Goal: Task Accomplishment & Management: Use online tool/utility

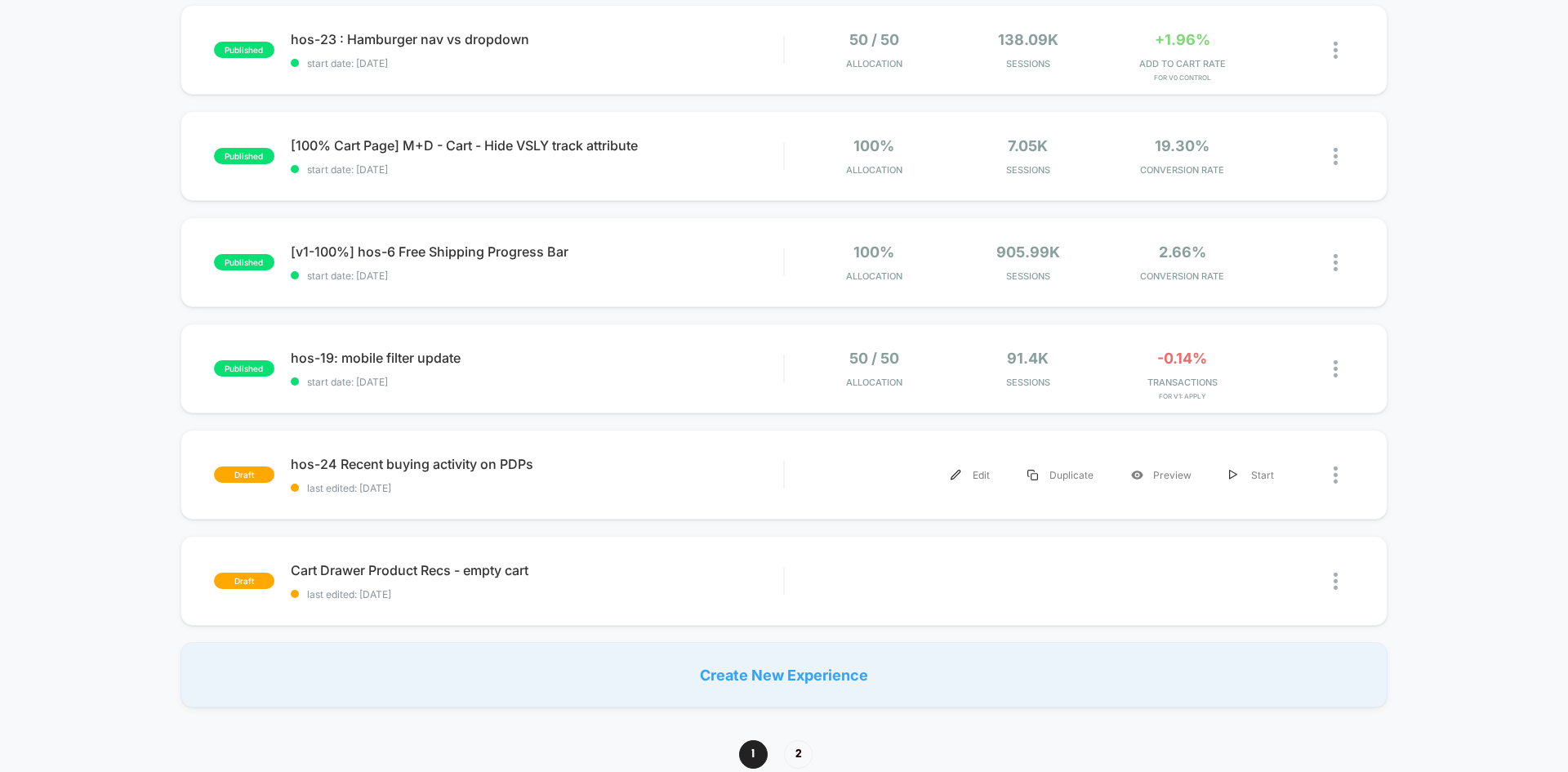
scroll to position [898, 0]
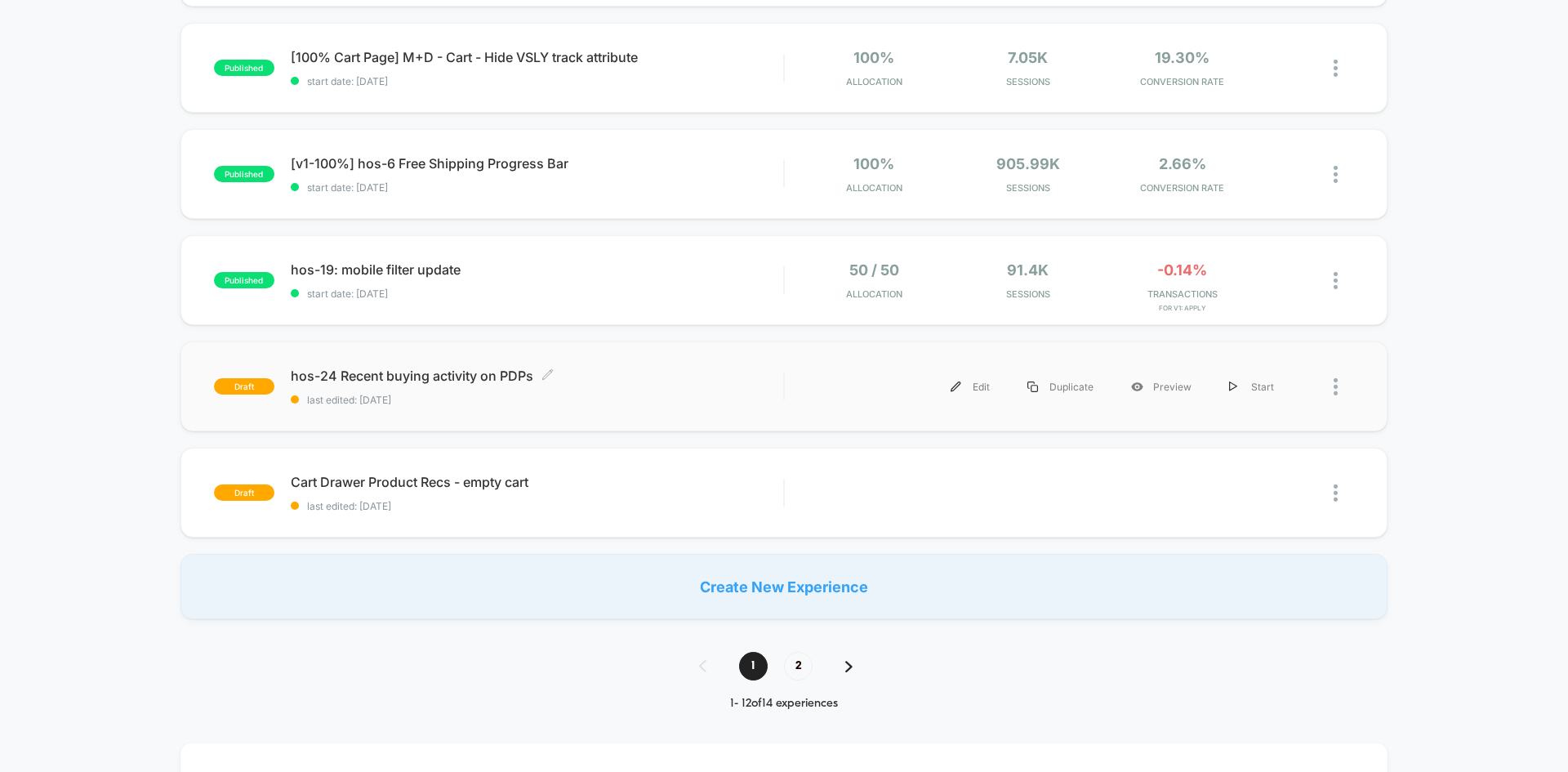
click at [466, 379] on span "hos-24 Recent buying activity on PDPs Click to edit experience details" at bounding box center [537, 375] width 493 height 17
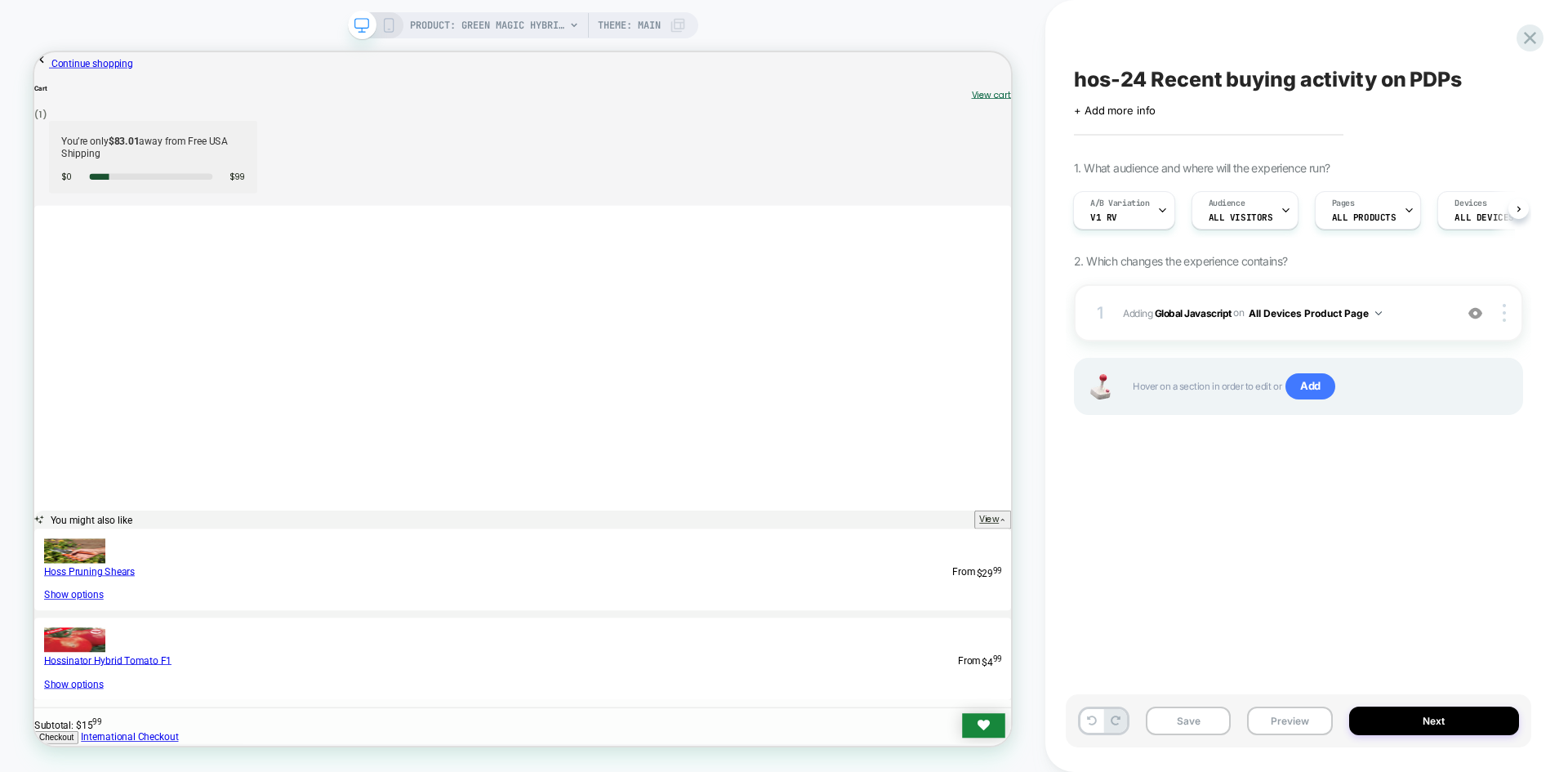
click at [1276, 720] on button "Preview" at bounding box center [1289, 720] width 85 height 29
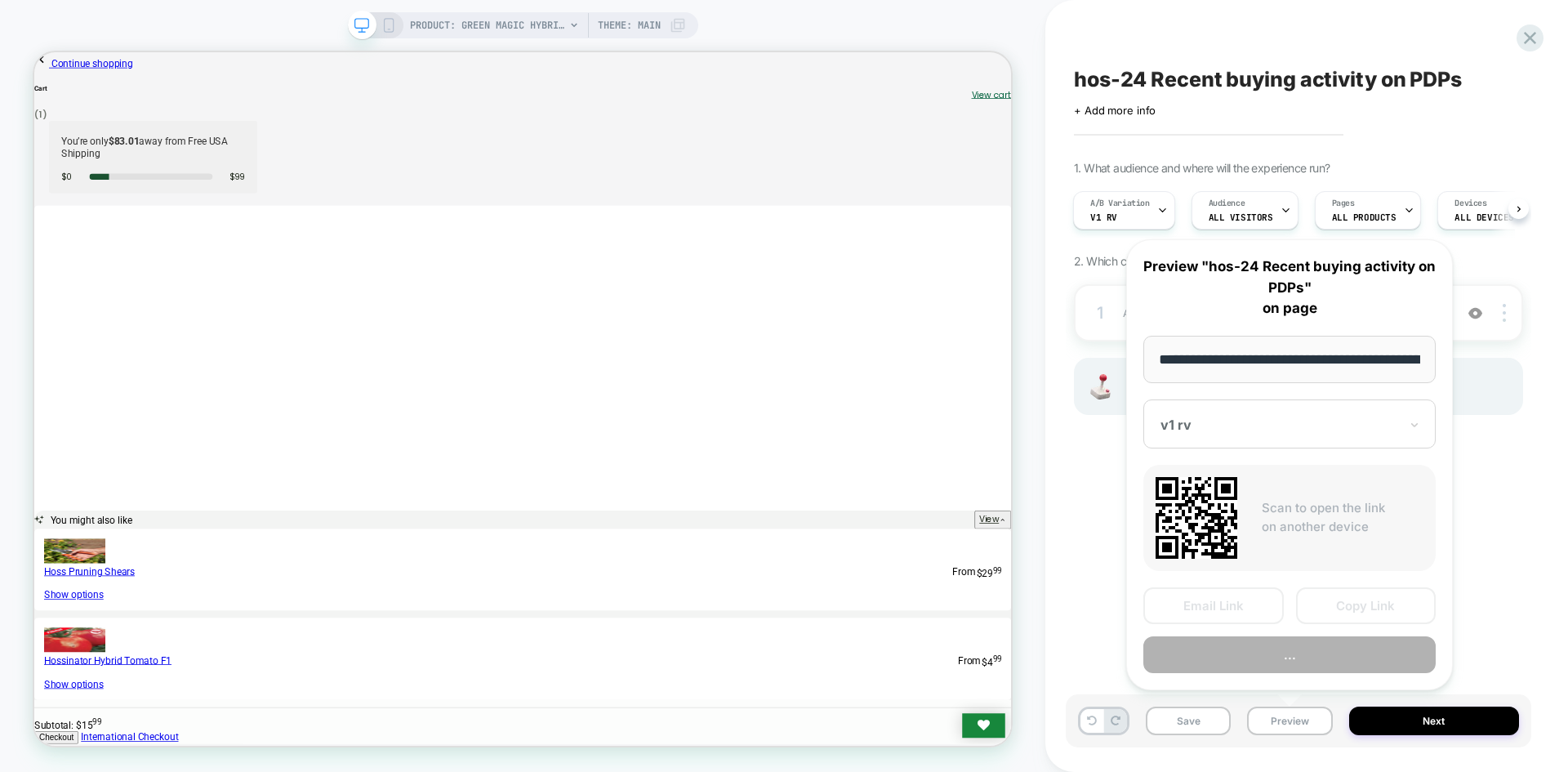
scroll to position [0, 216]
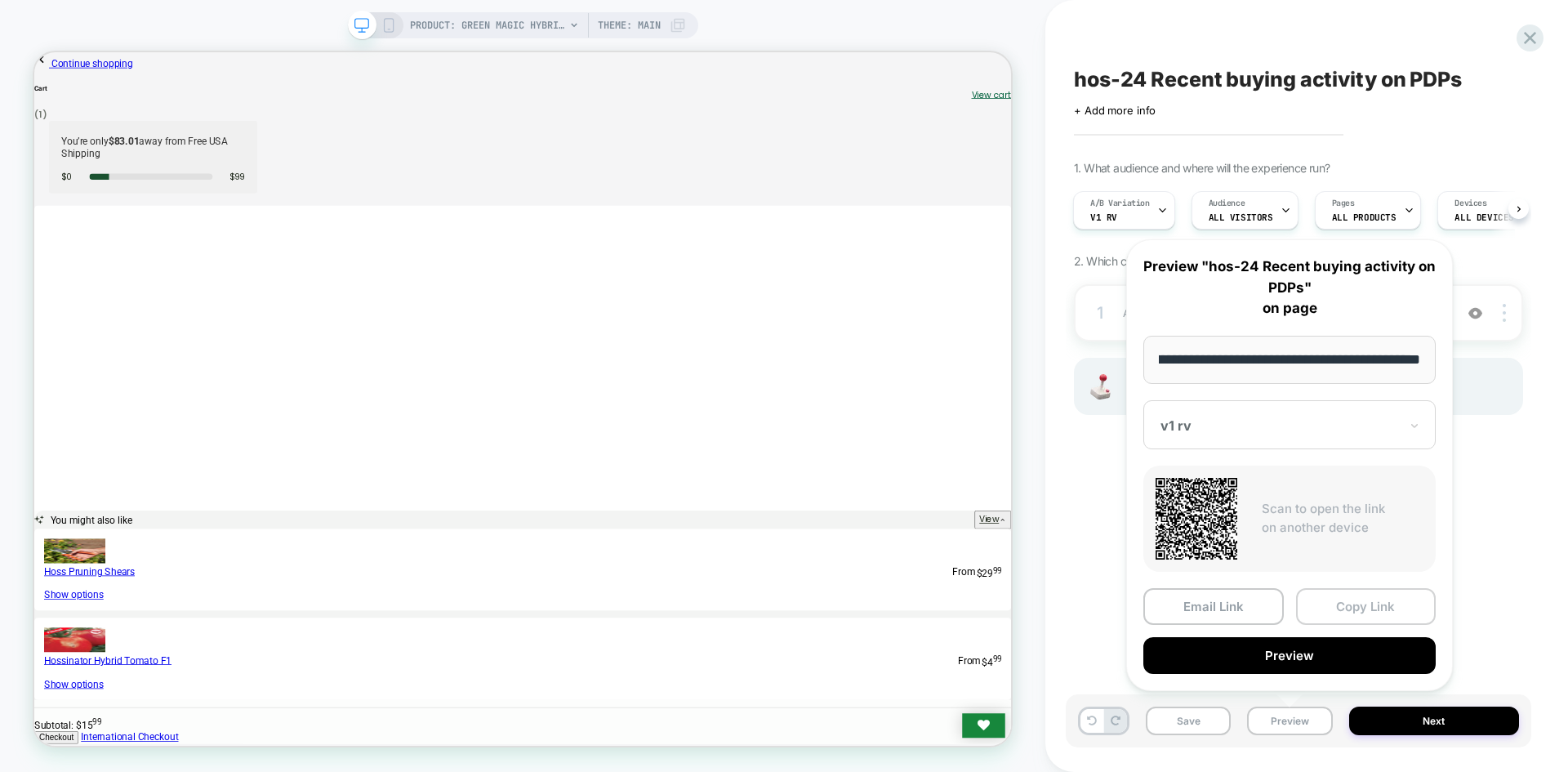
click at [1371, 610] on button "Copy Link" at bounding box center [1366, 606] width 140 height 37
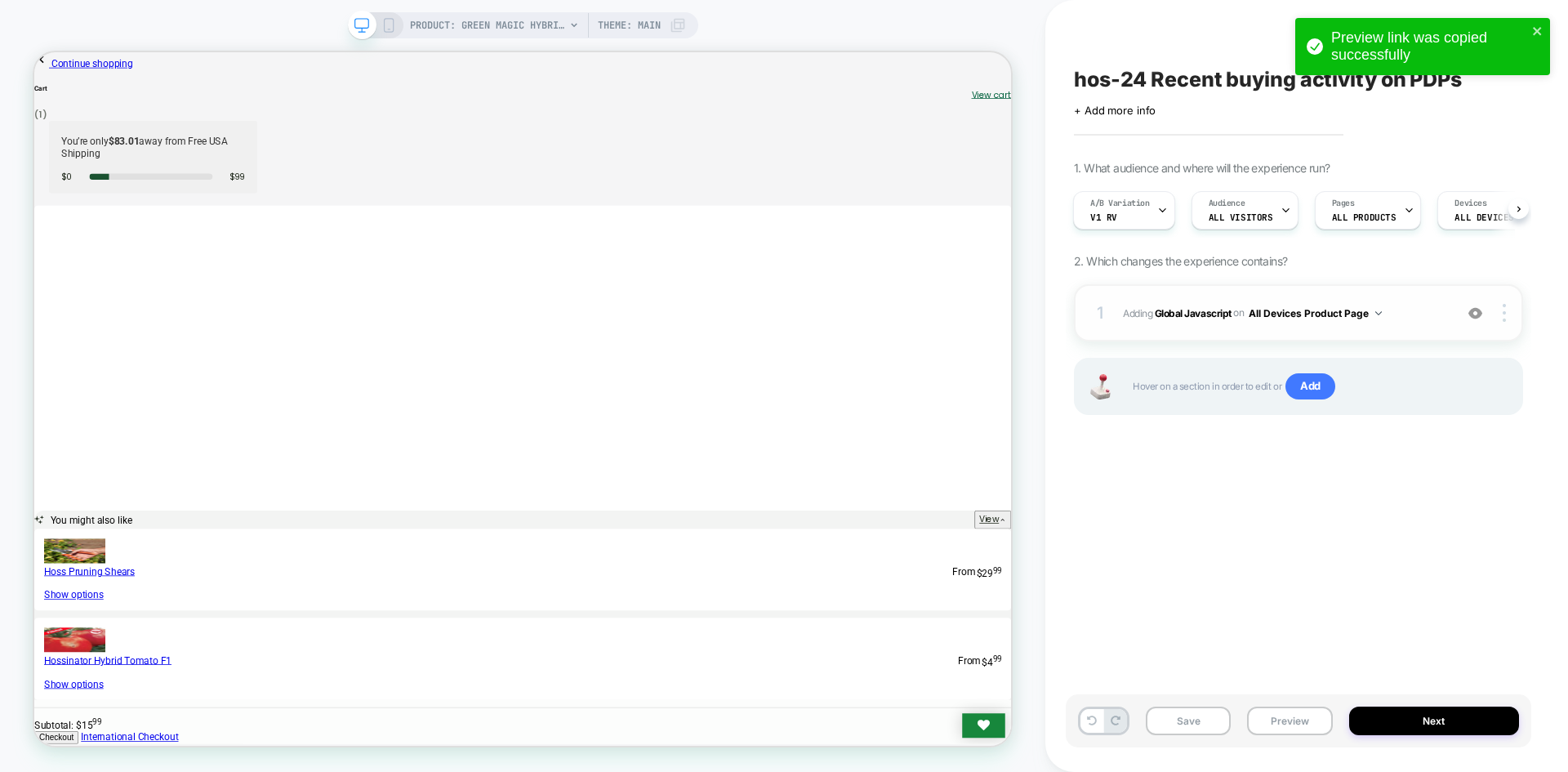
click at [1213, 322] on span "Adding Global Javascript on All Devices Product Page" at bounding box center [1285, 313] width 323 height 20
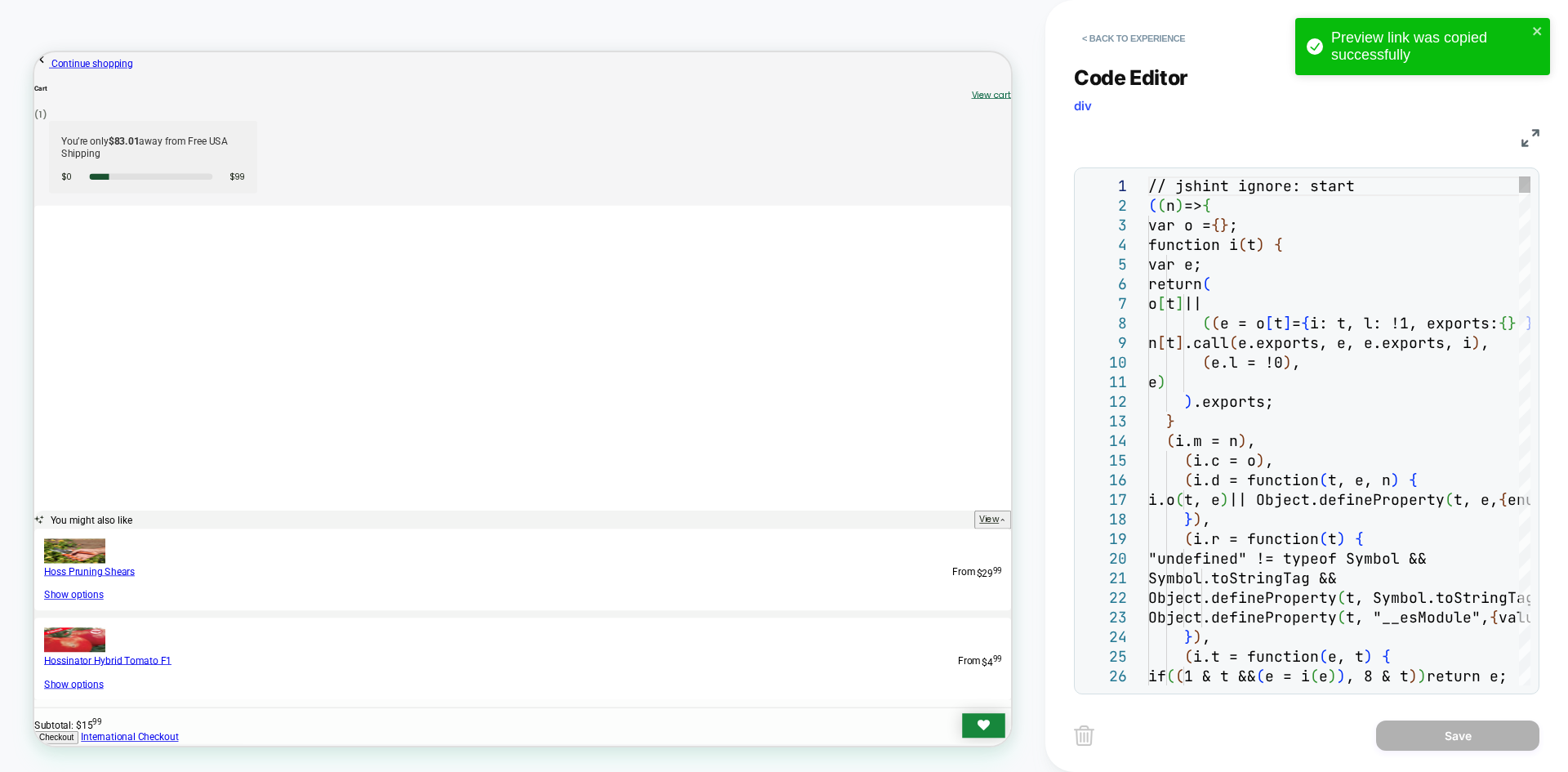
scroll to position [0, 0]
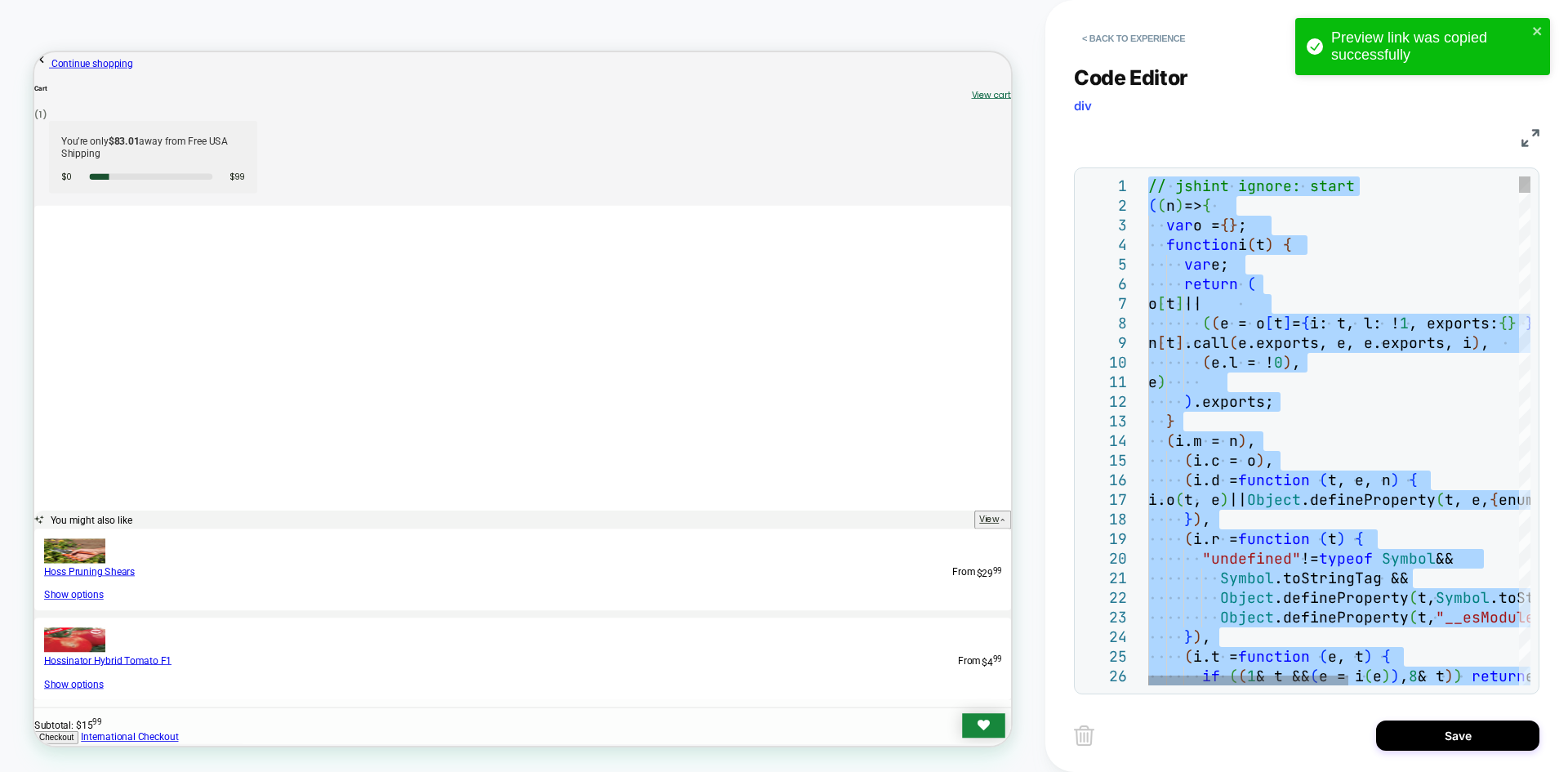
type textarea "**********"
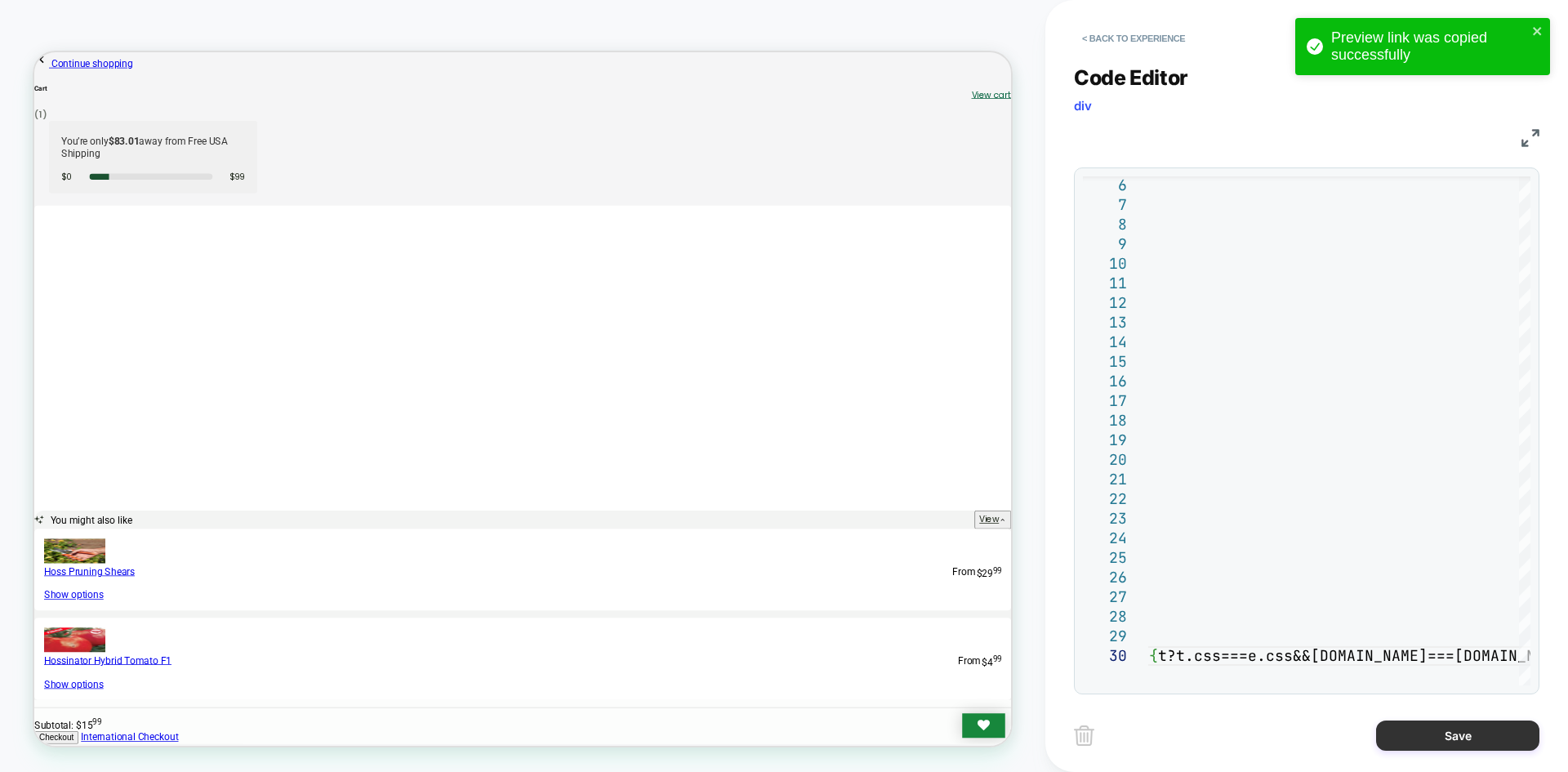
click at [1427, 747] on button "Save" at bounding box center [1458, 735] width 163 height 30
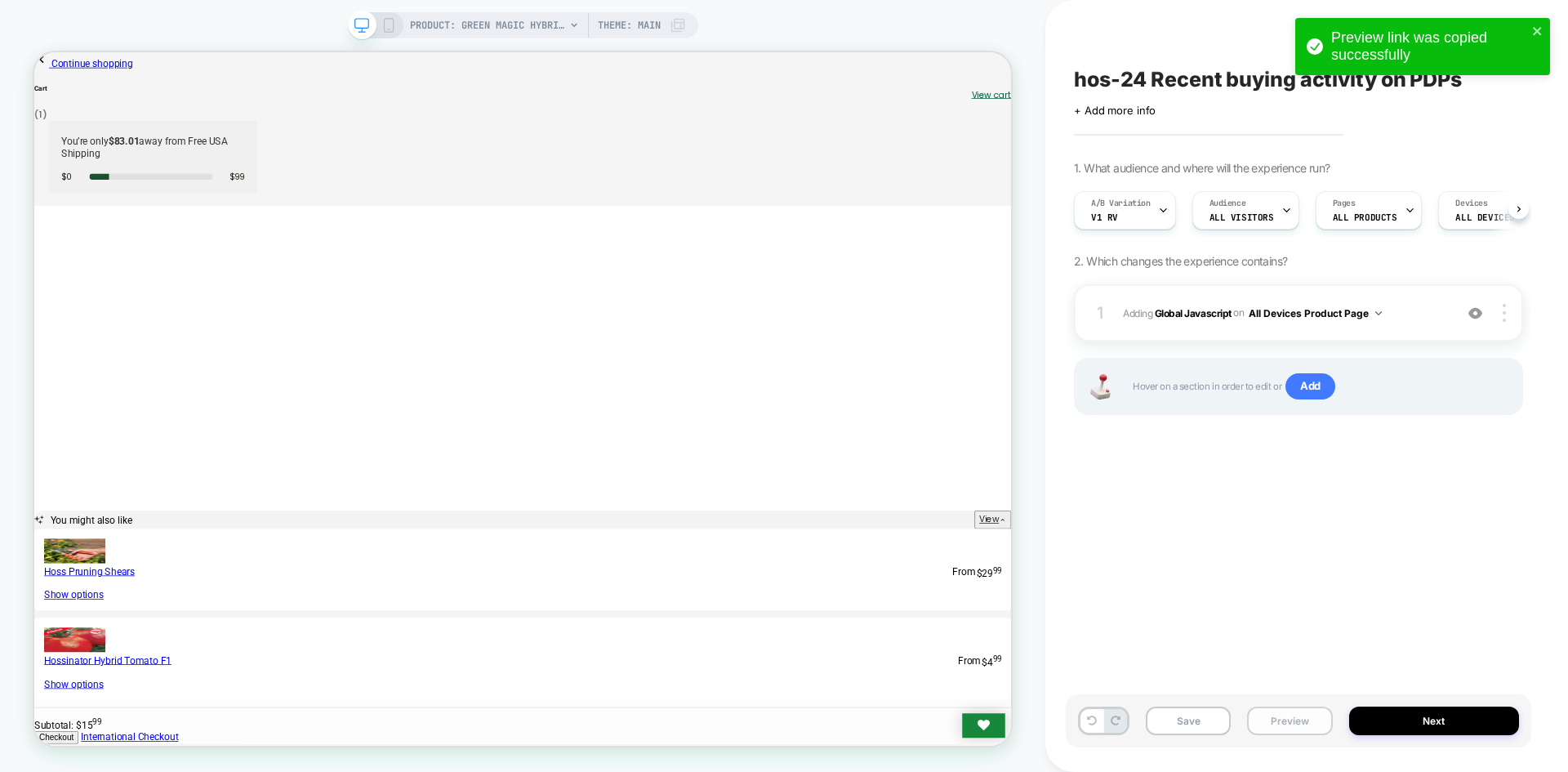
scroll to position [0, 1]
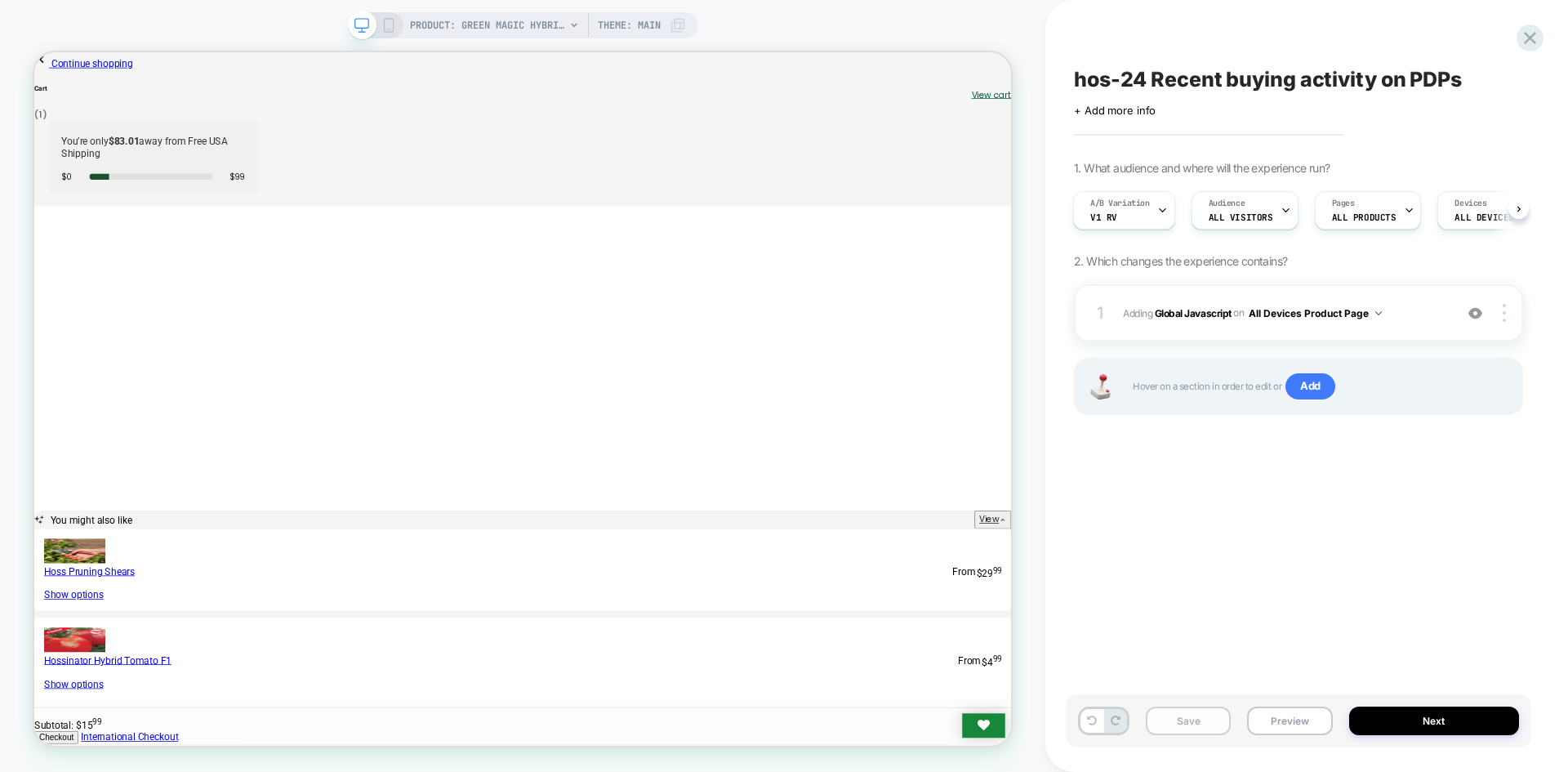
click at [1175, 713] on button "Save" at bounding box center [1188, 720] width 85 height 29
click at [1289, 719] on button "Preview" at bounding box center [1289, 720] width 85 height 29
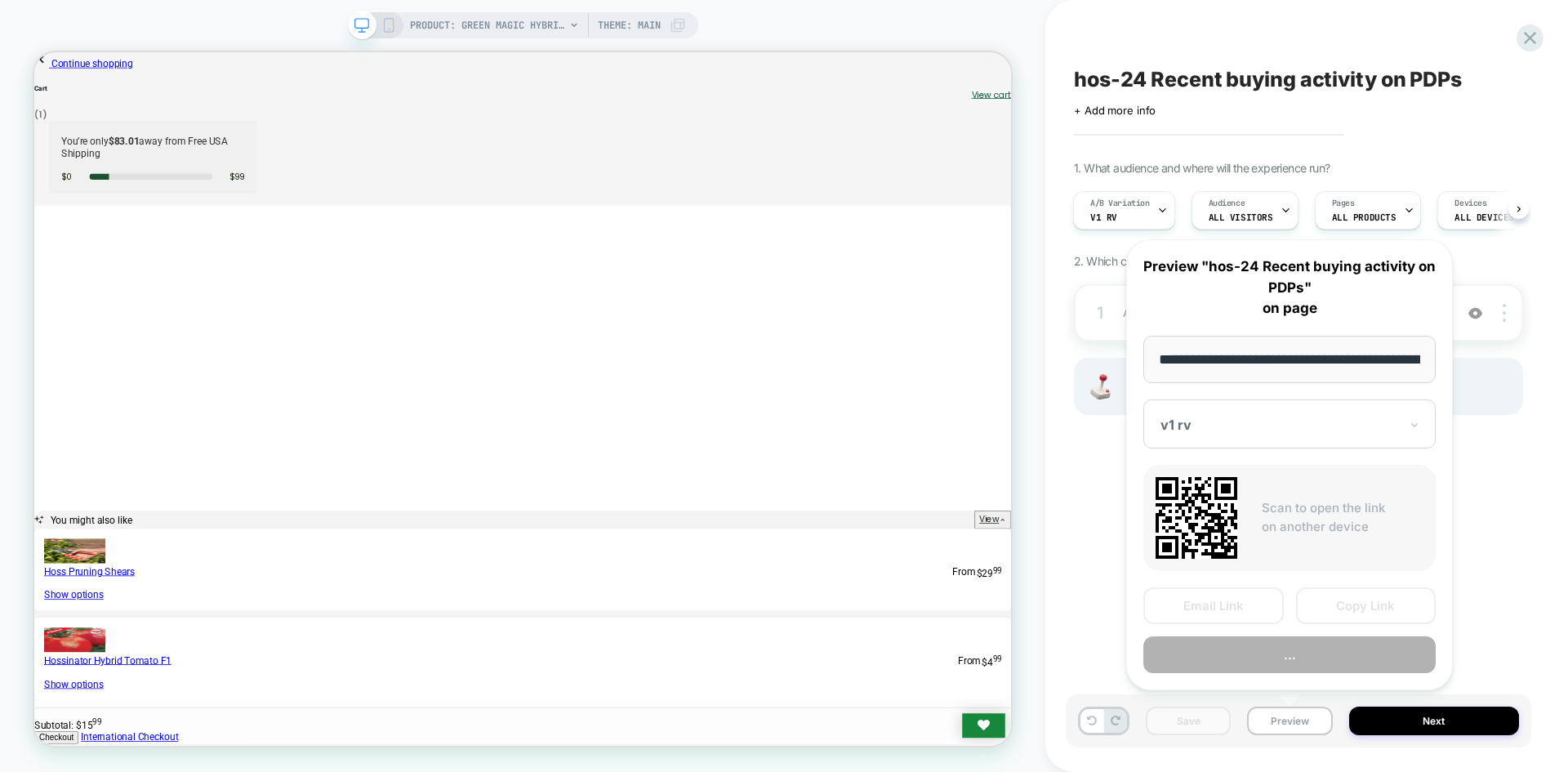
scroll to position [0, 216]
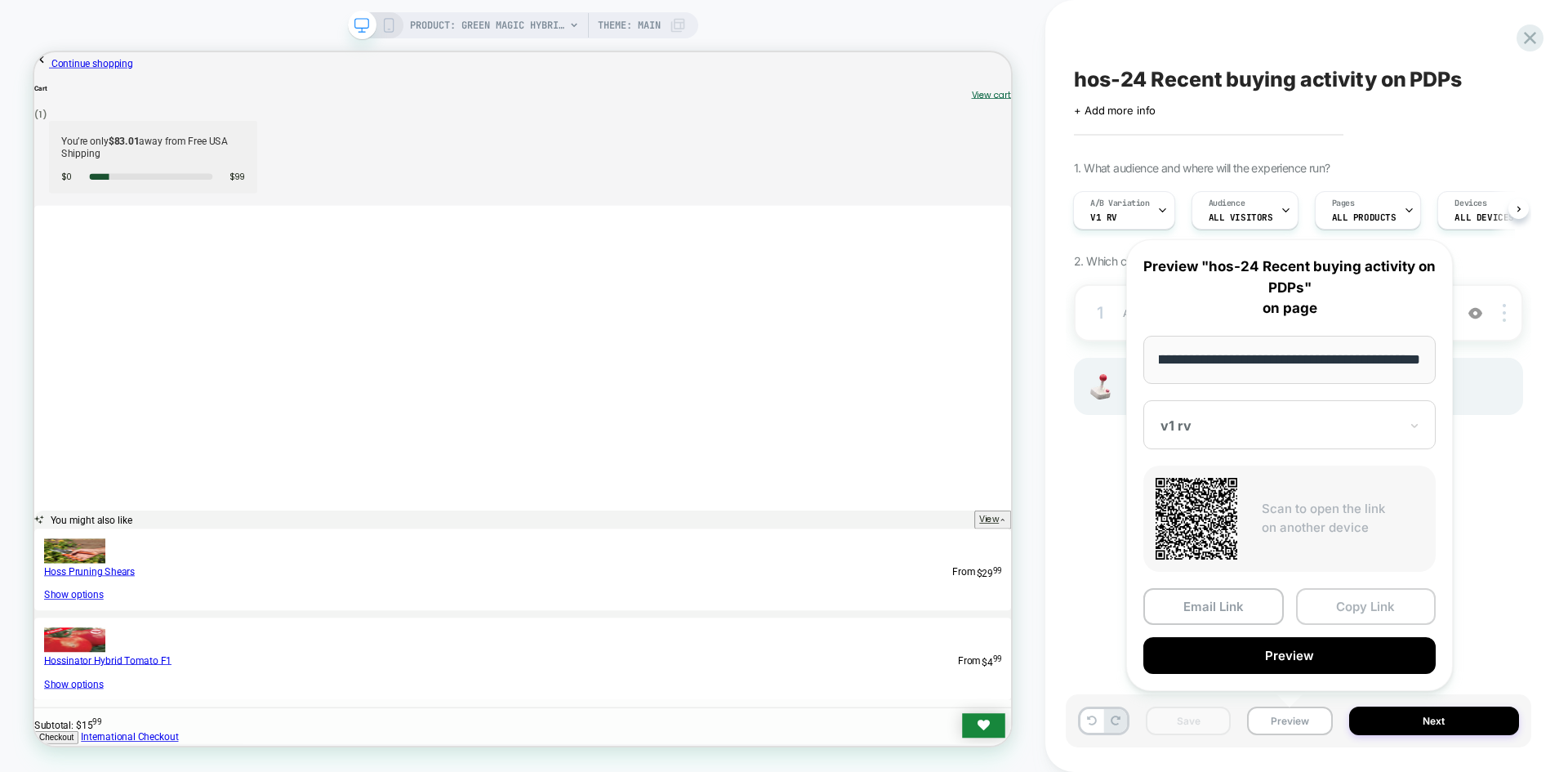
click at [1328, 606] on button "Copy Link" at bounding box center [1366, 606] width 140 height 37
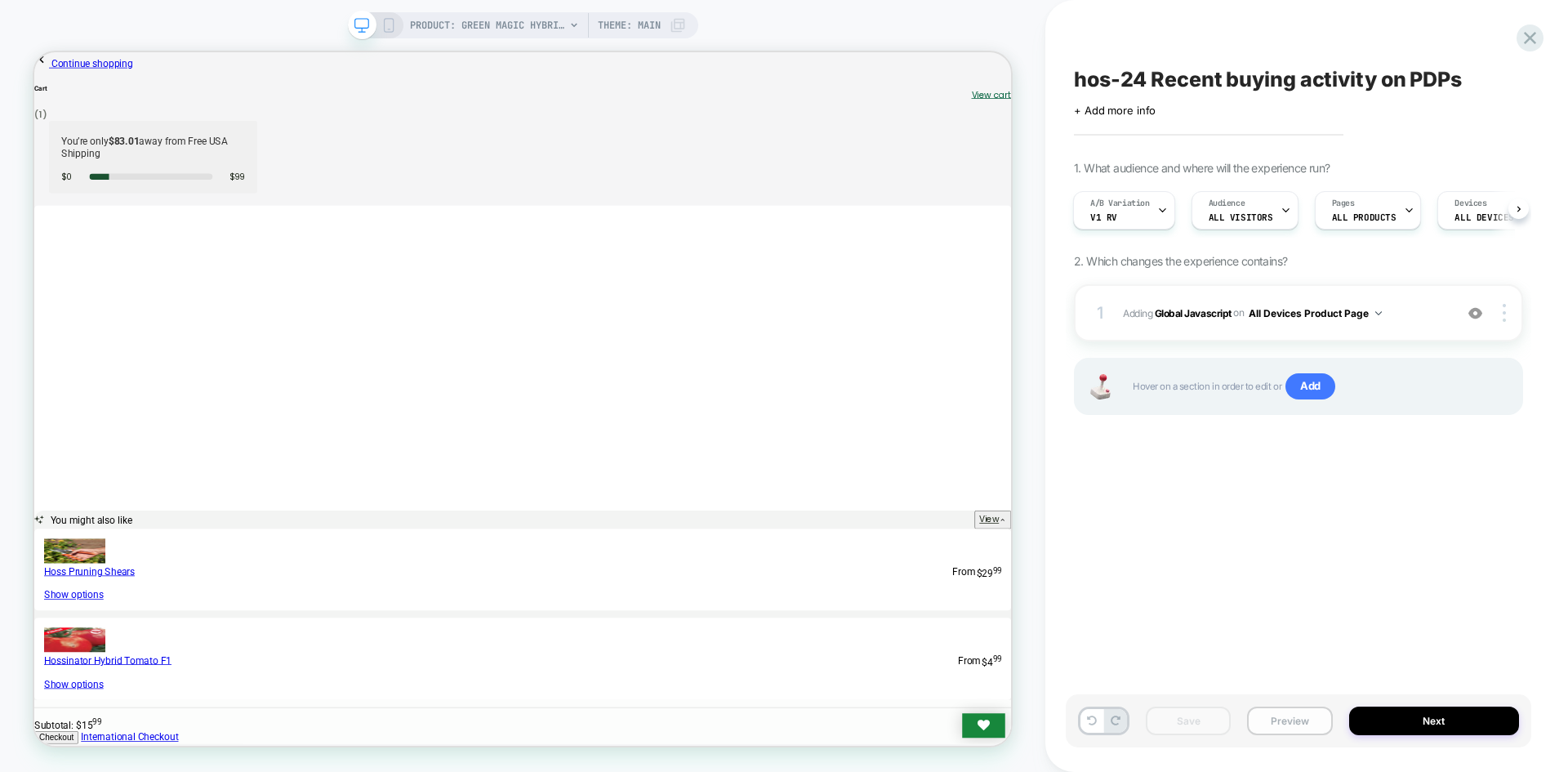
click at [1313, 726] on button "Preview" at bounding box center [1289, 720] width 85 height 29
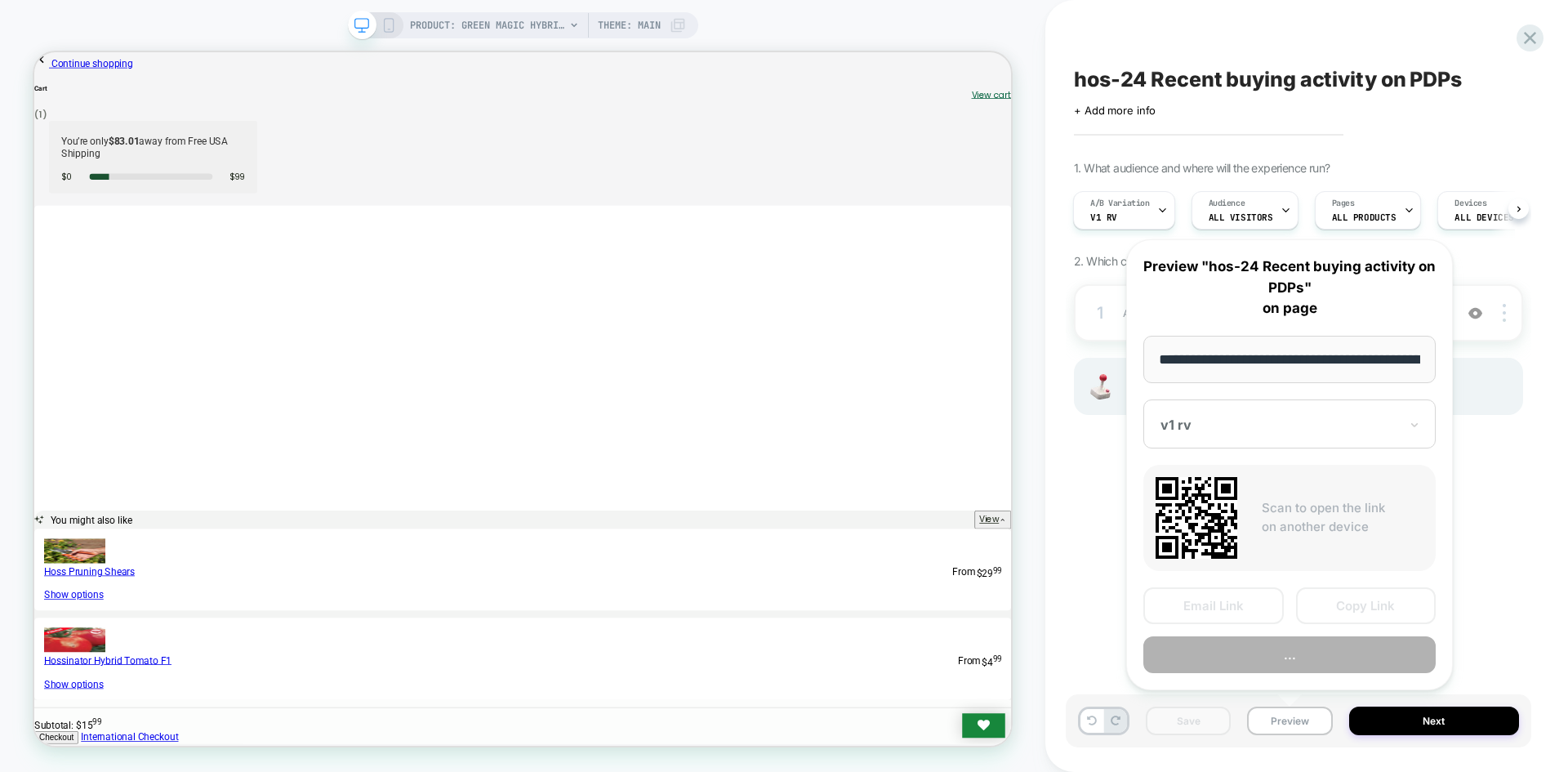
scroll to position [0, 216]
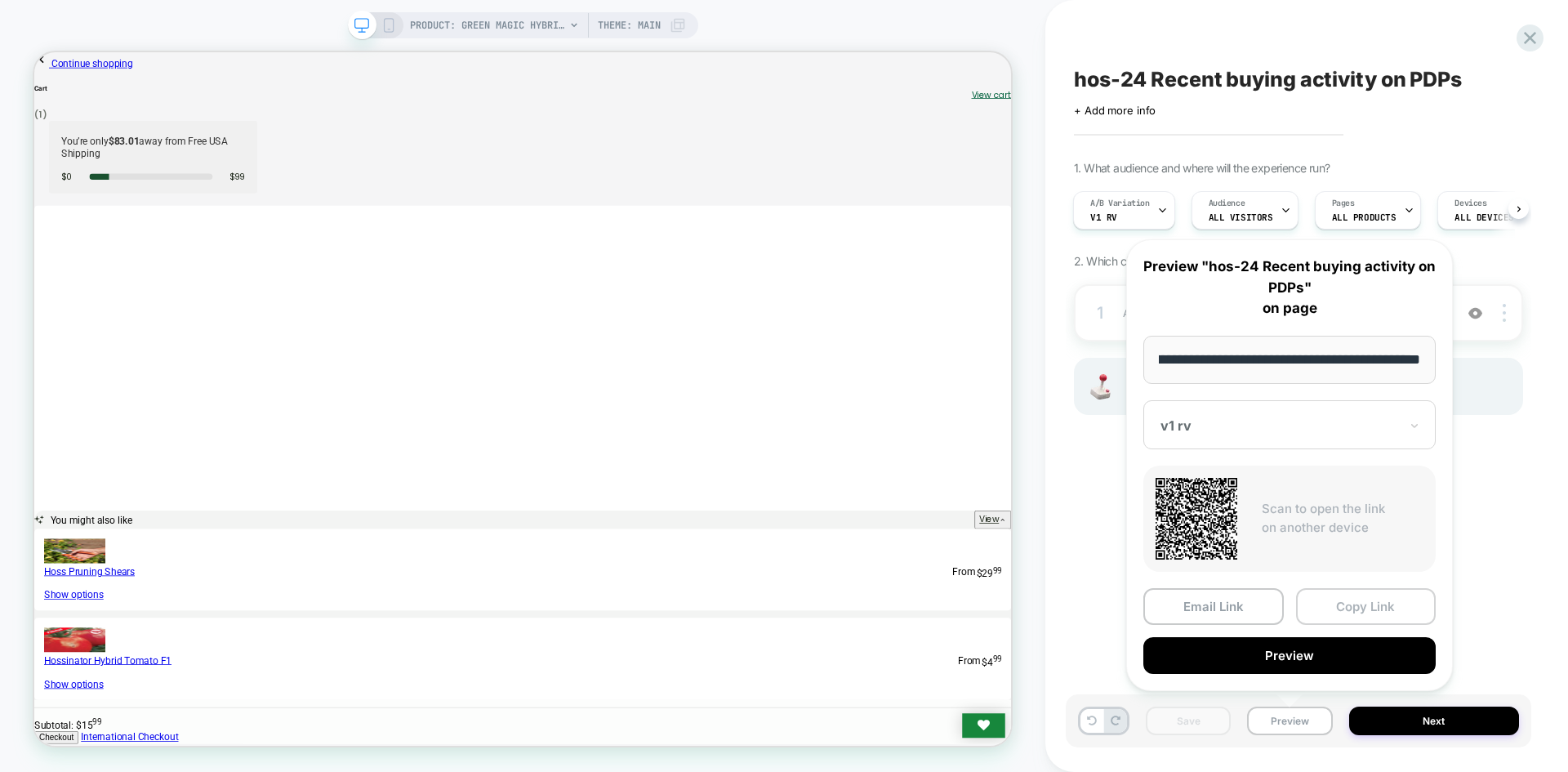
click at [1367, 611] on button "Copy Link" at bounding box center [1366, 606] width 140 height 37
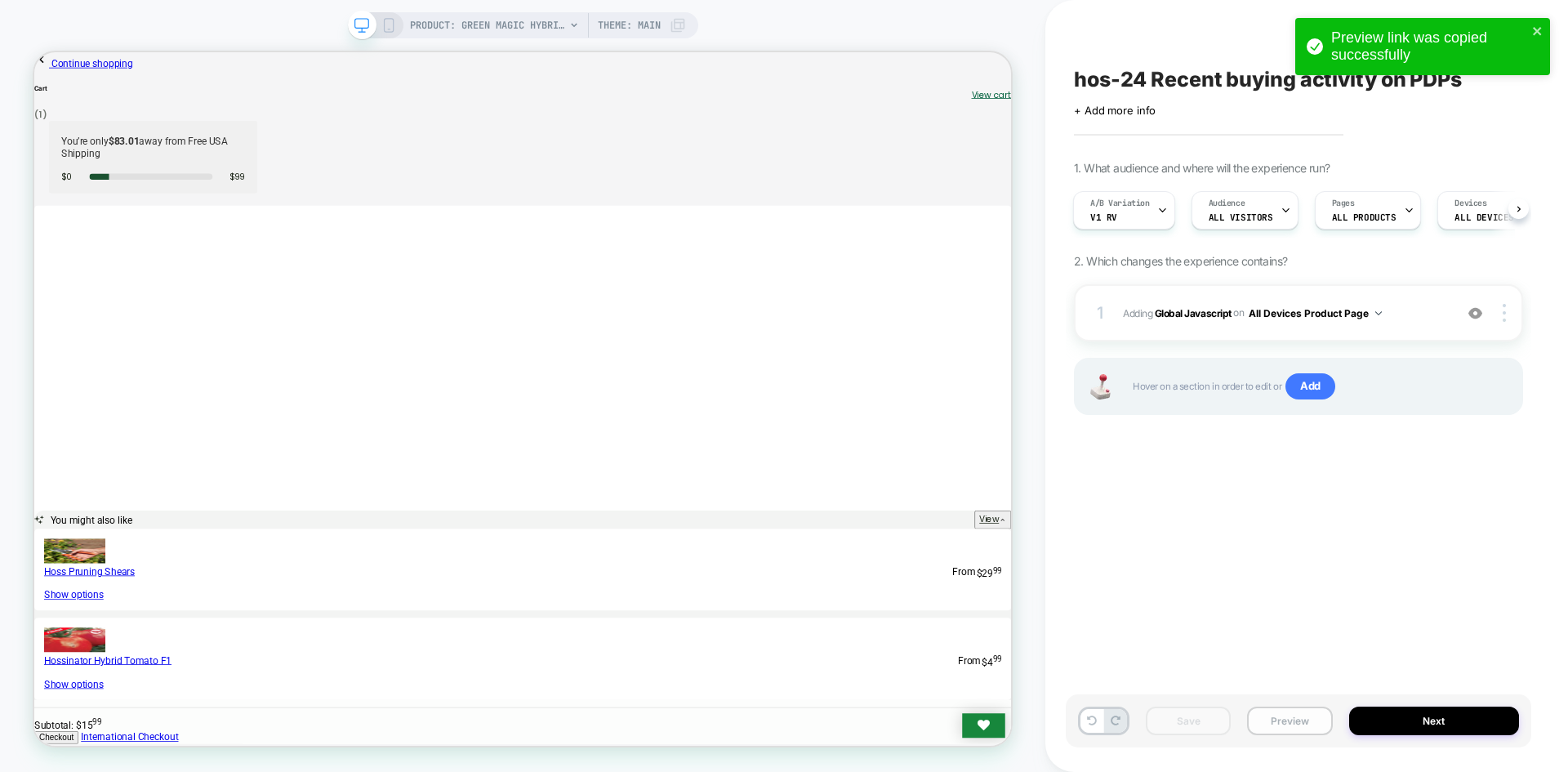
click at [1287, 728] on button "Preview" at bounding box center [1289, 720] width 85 height 29
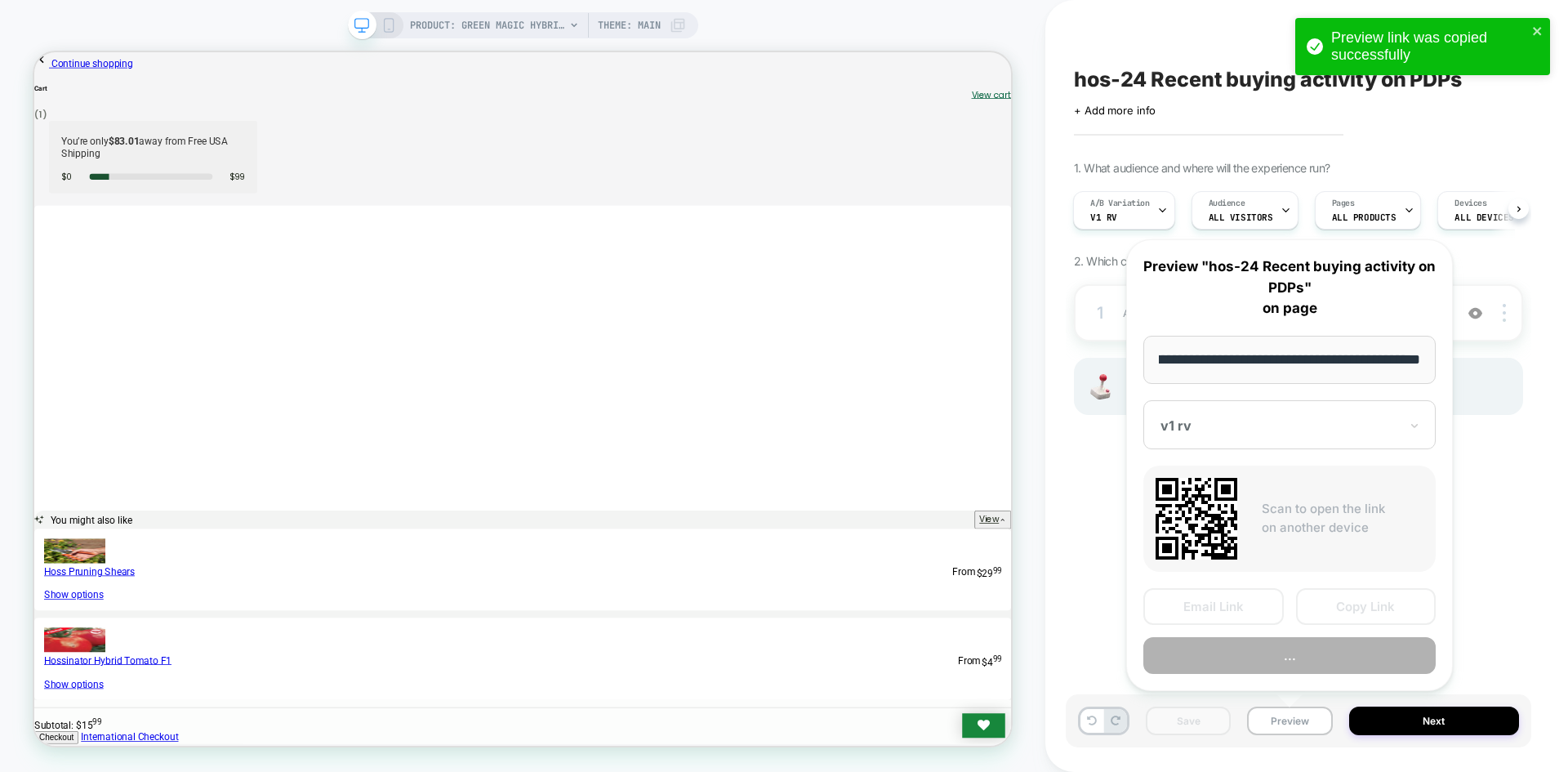
click at [1339, 613] on button "Copy Link" at bounding box center [1366, 606] width 140 height 37
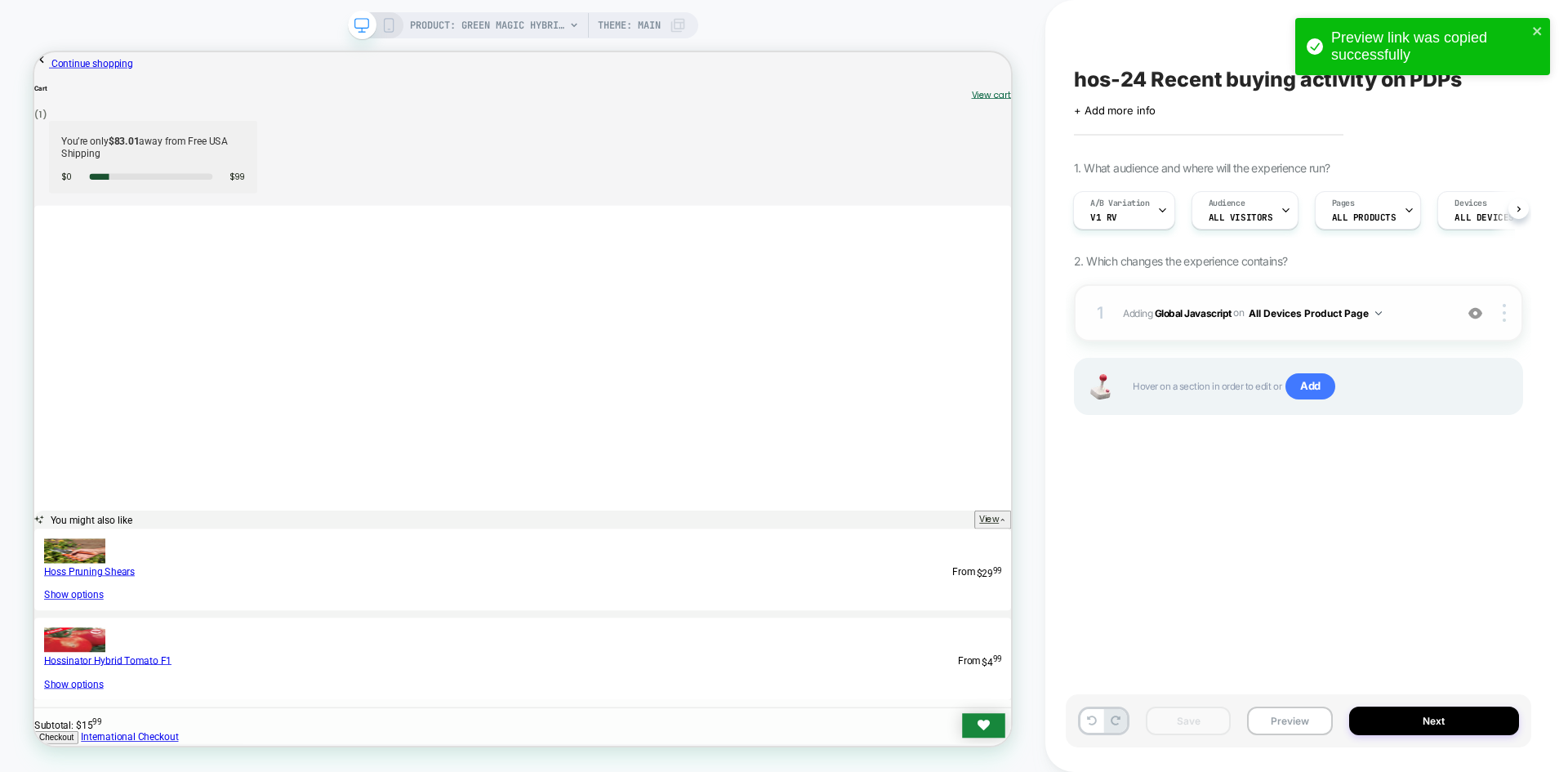
click at [1217, 322] on span "Adding Global Javascript on All Devices Product Page" at bounding box center [1285, 313] width 323 height 20
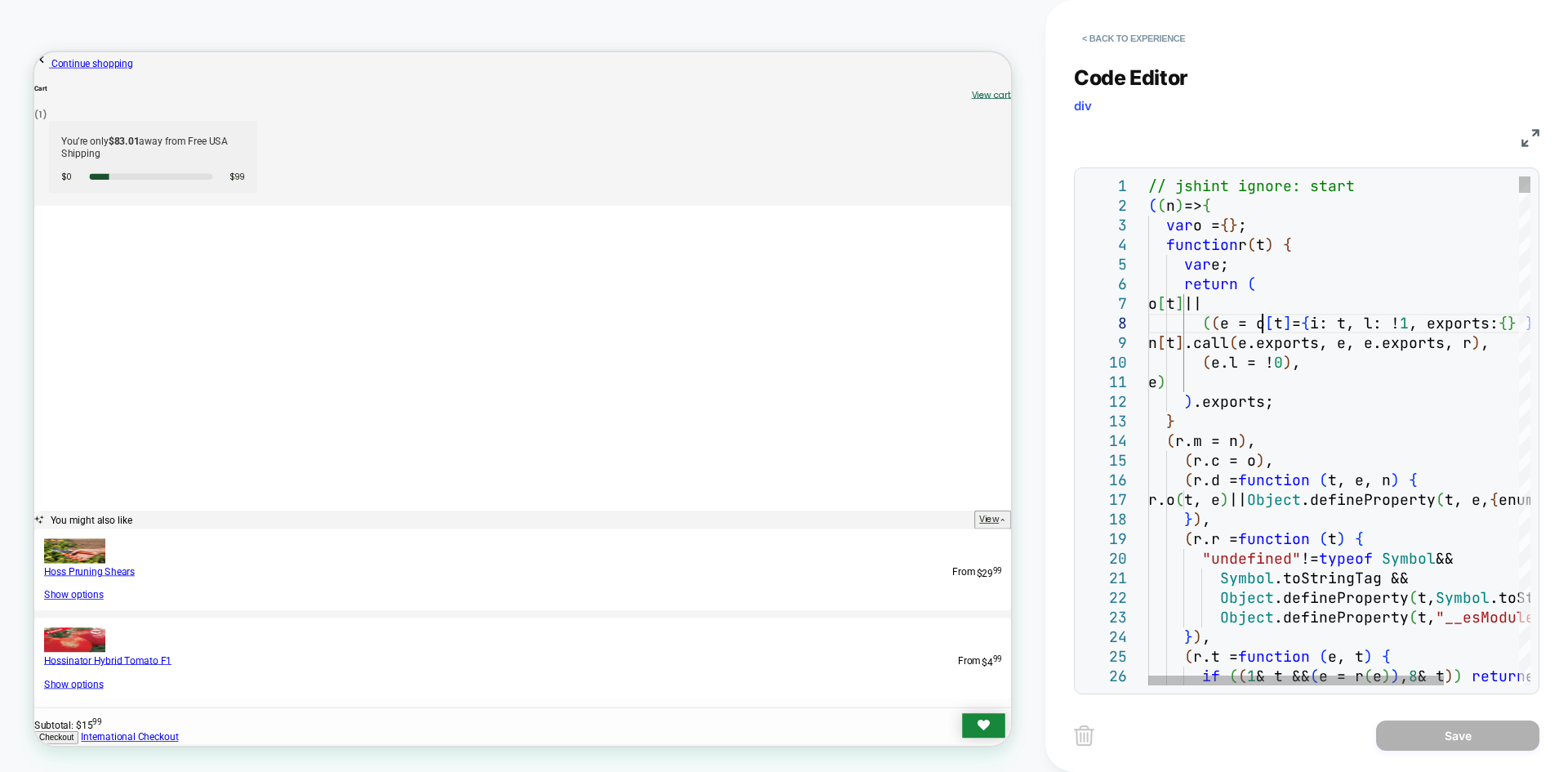
scroll to position [0, 0]
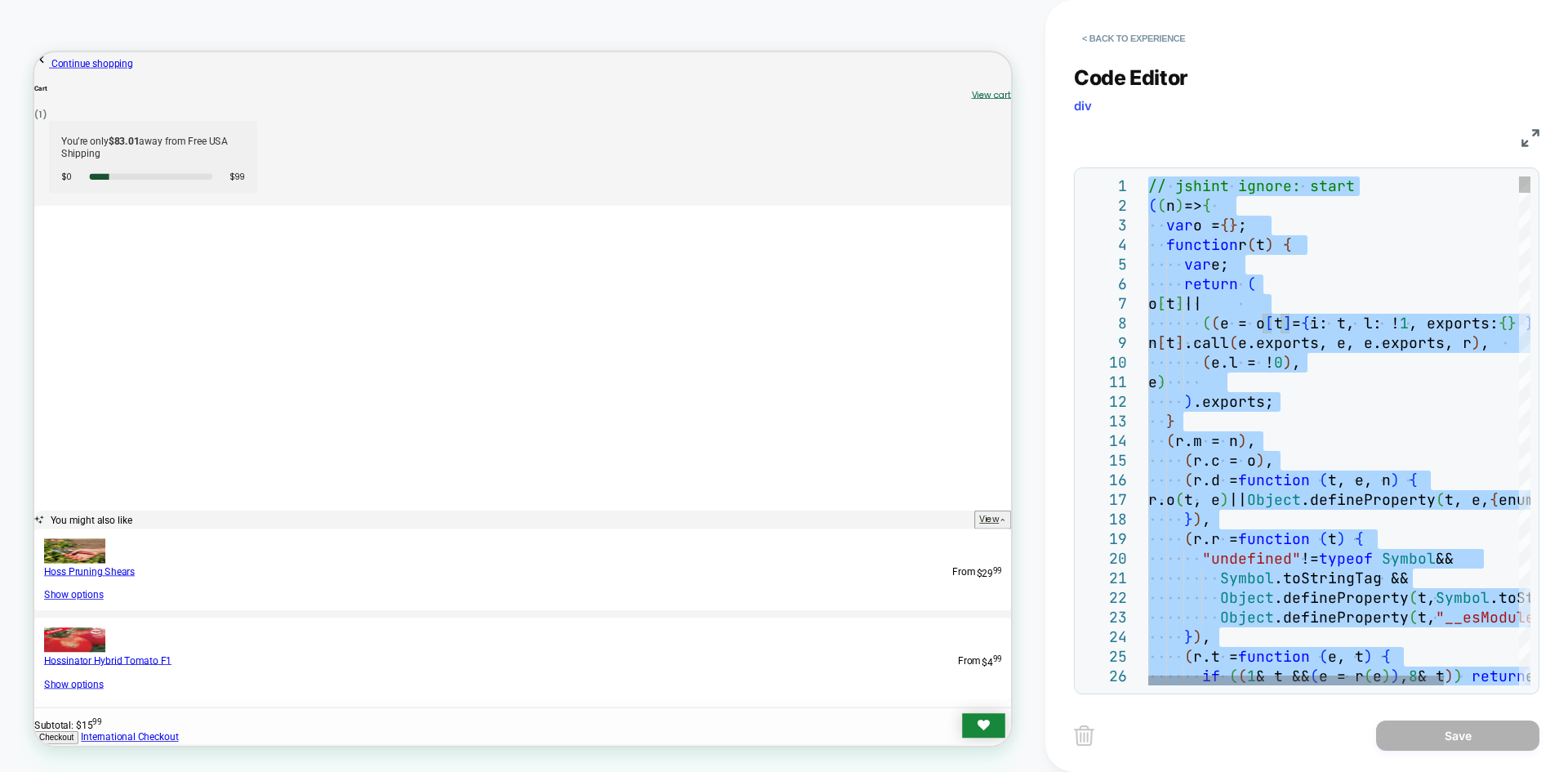
type textarea "**********"
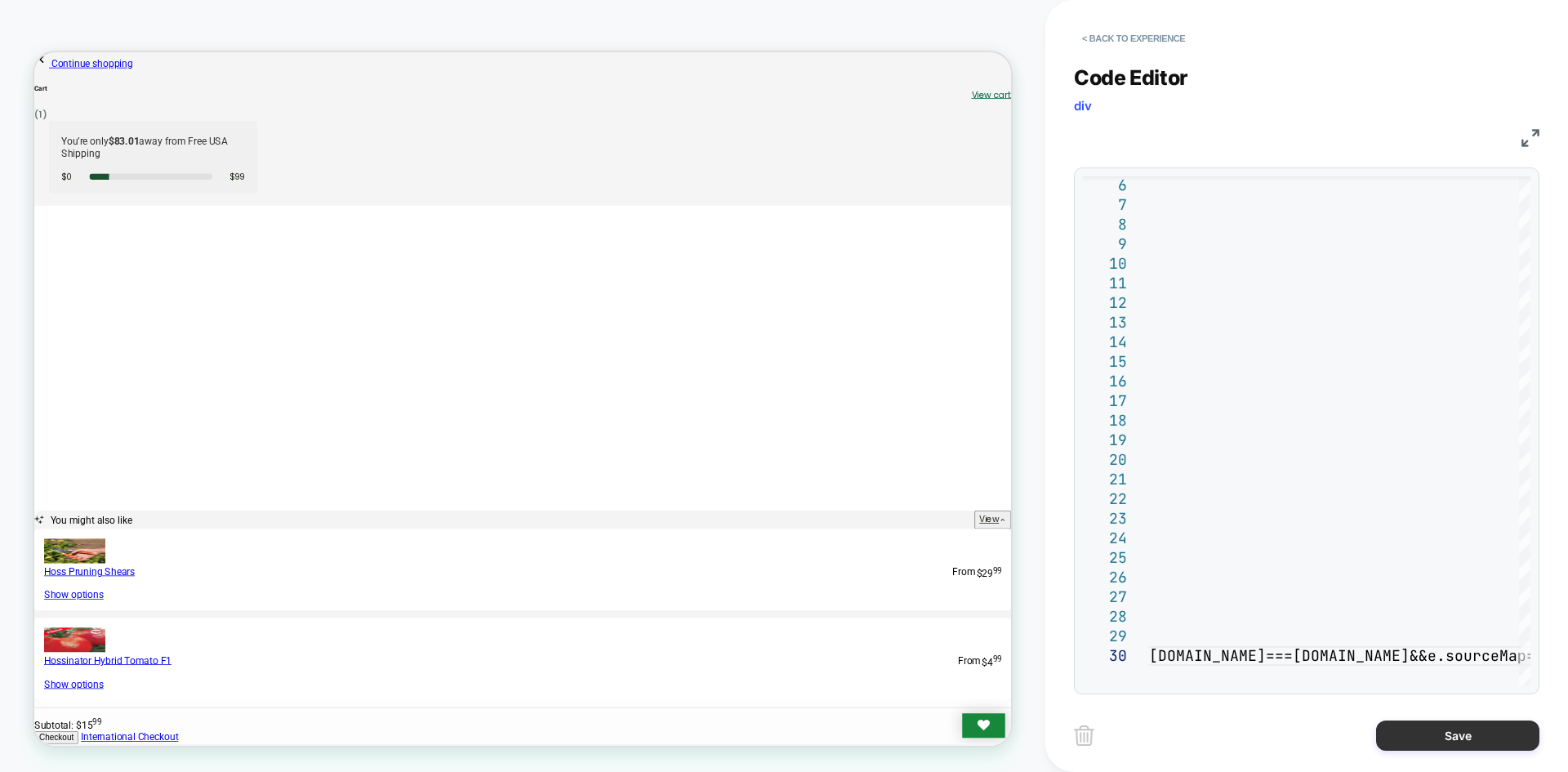
click at [1493, 733] on button "Save" at bounding box center [1458, 735] width 163 height 30
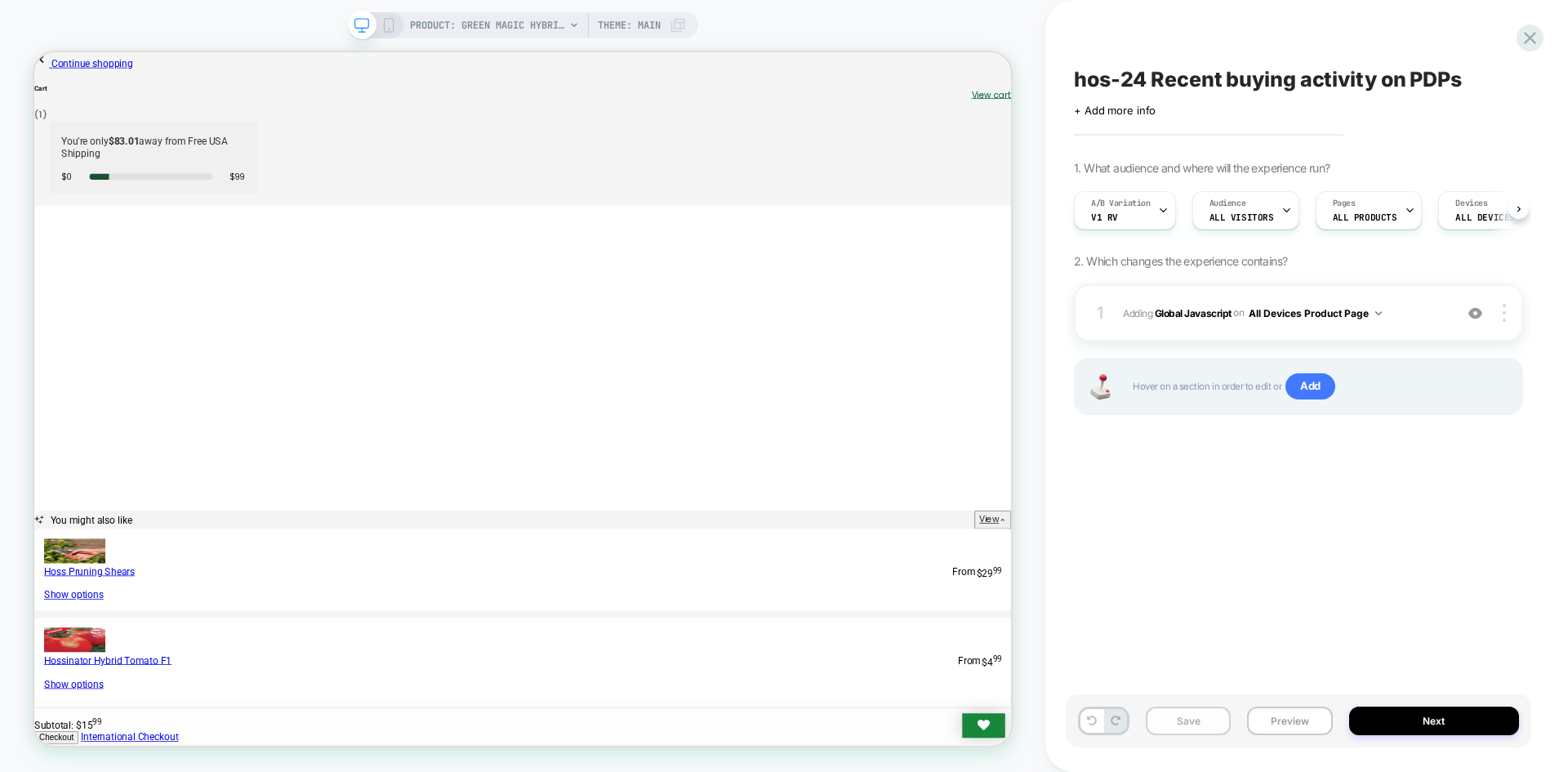
scroll to position [0, 1]
drag, startPoint x: 1221, startPoint y: 733, endPoint x: 1194, endPoint y: 721, distance: 29.5
click at [1213, 727] on button "Save" at bounding box center [1188, 720] width 85 height 29
click at [1194, 721] on button "Save" at bounding box center [1188, 720] width 85 height 29
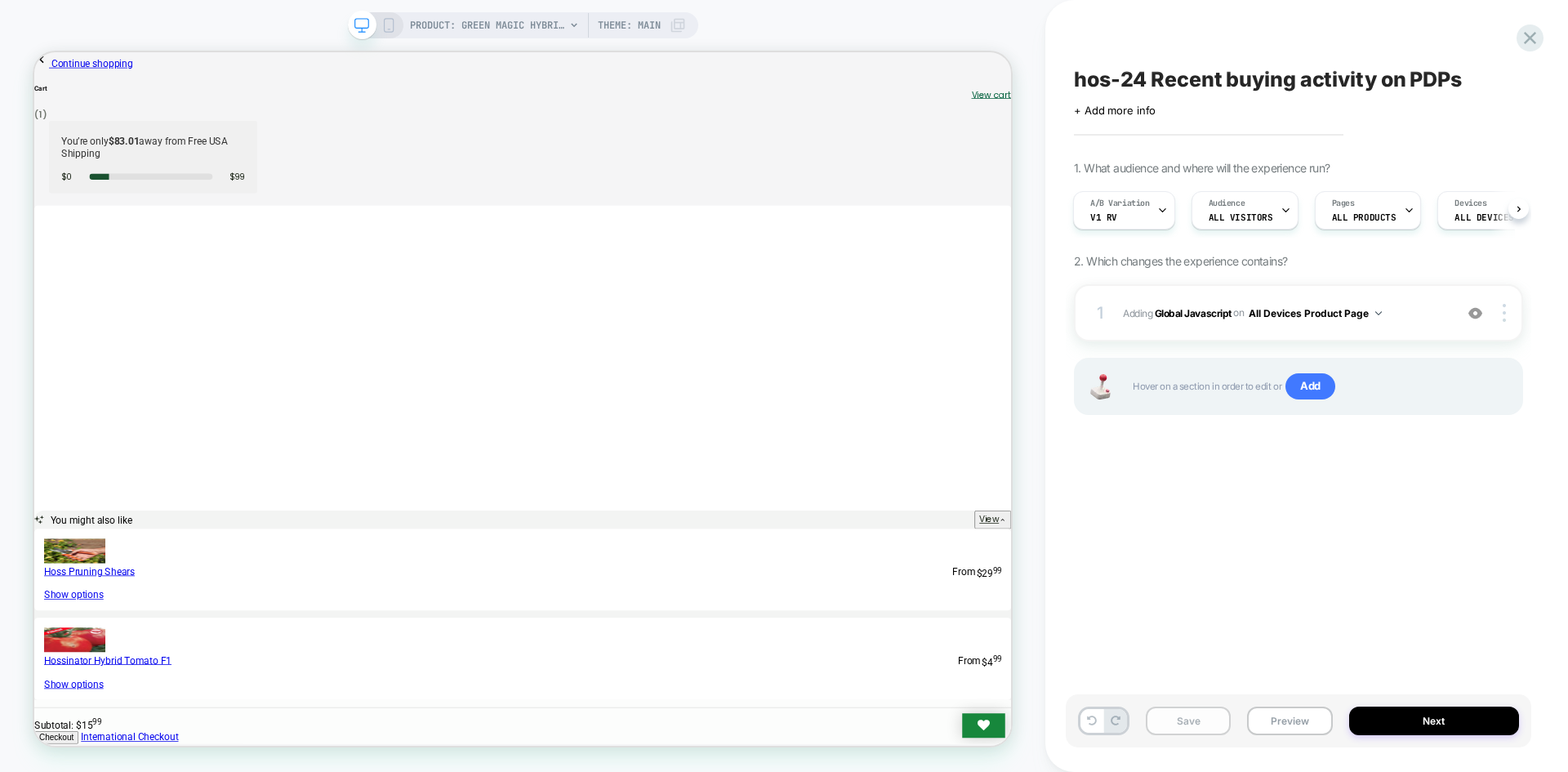
click at [1194, 721] on button "Save" at bounding box center [1188, 720] width 85 height 29
click at [1260, 719] on button "Preview" at bounding box center [1289, 720] width 85 height 29
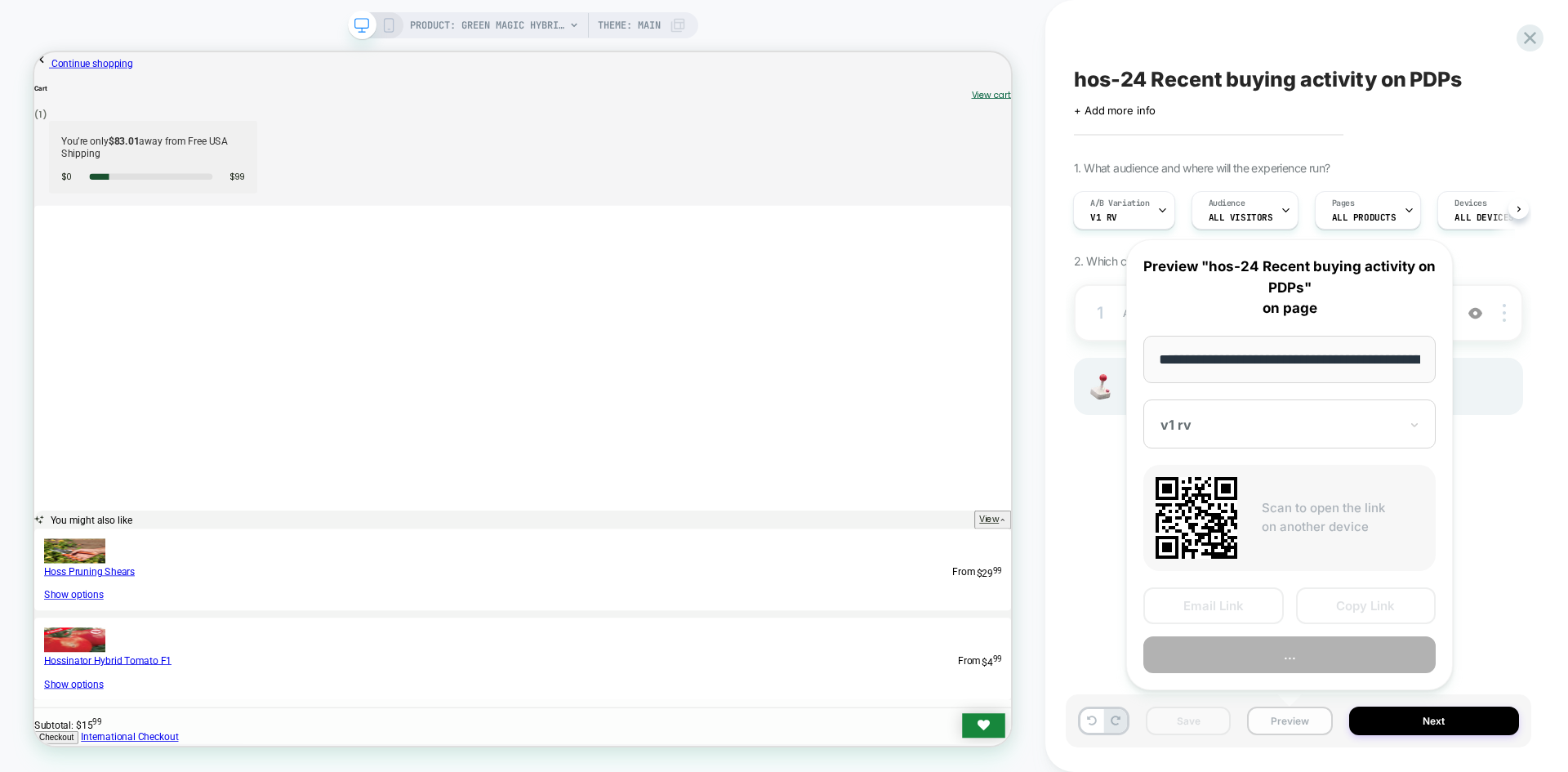
scroll to position [0, 216]
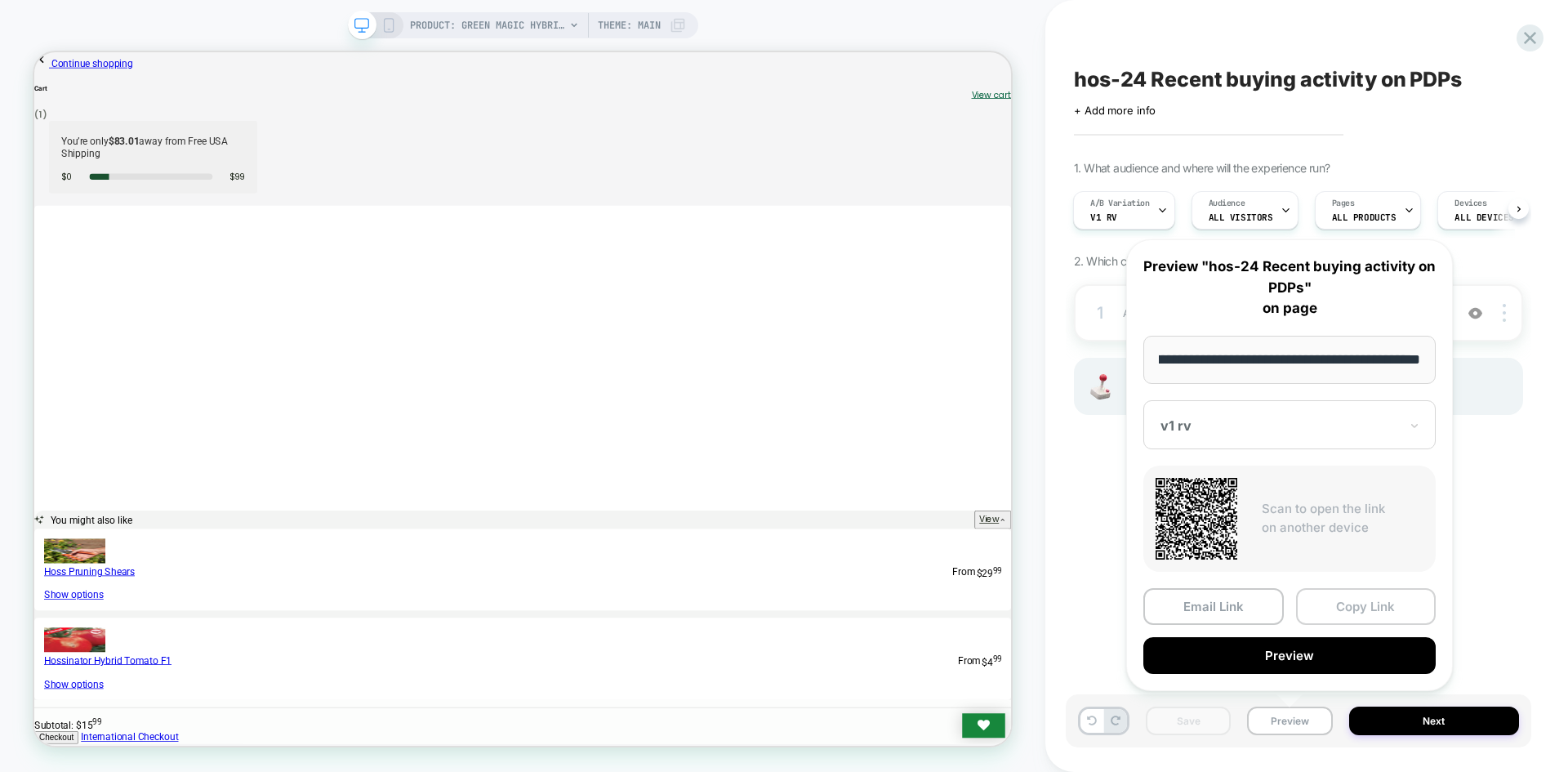
click at [1340, 616] on button "Copy Link" at bounding box center [1366, 606] width 140 height 37
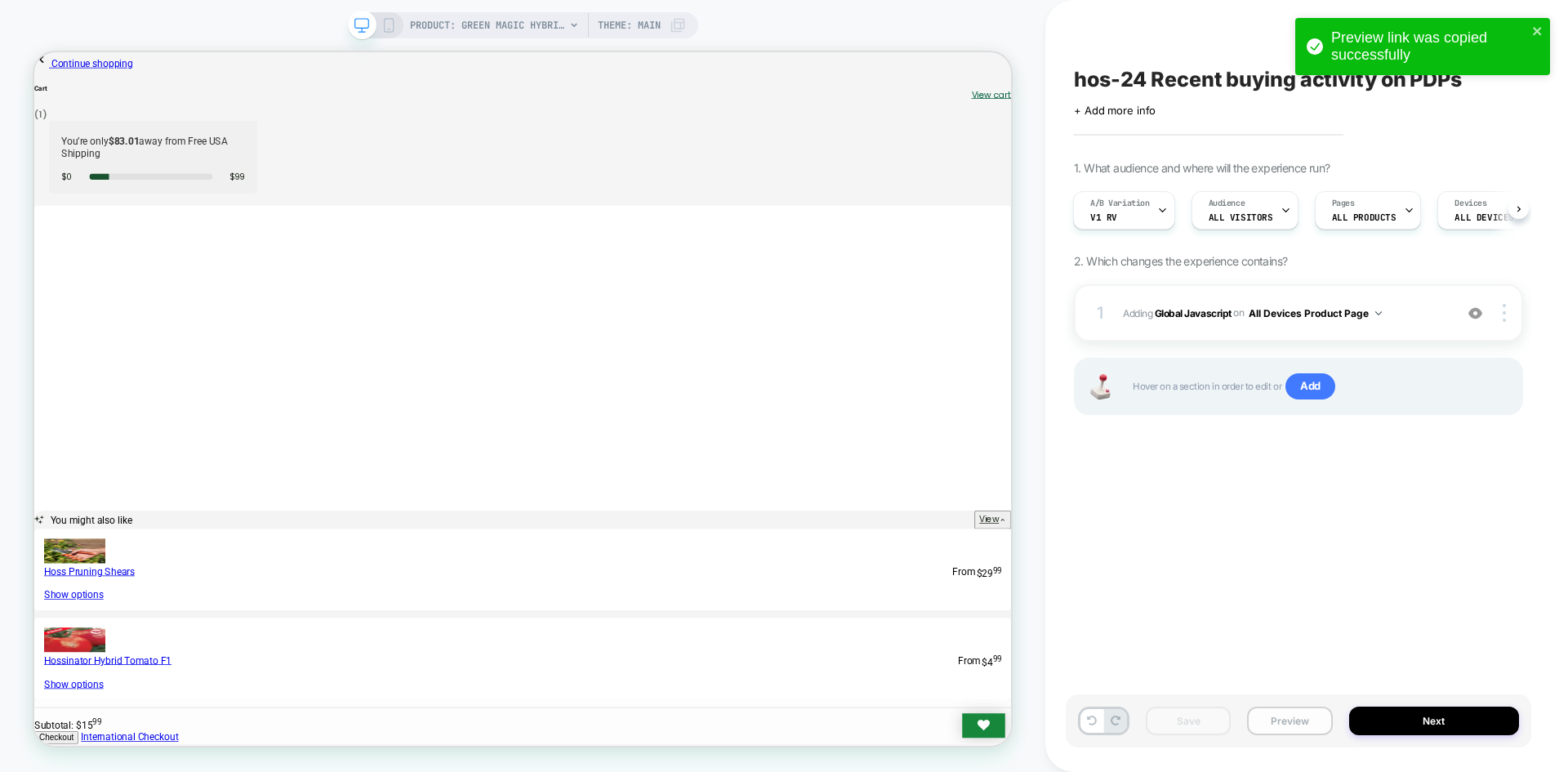
click at [1286, 715] on button "Preview" at bounding box center [1289, 720] width 85 height 29
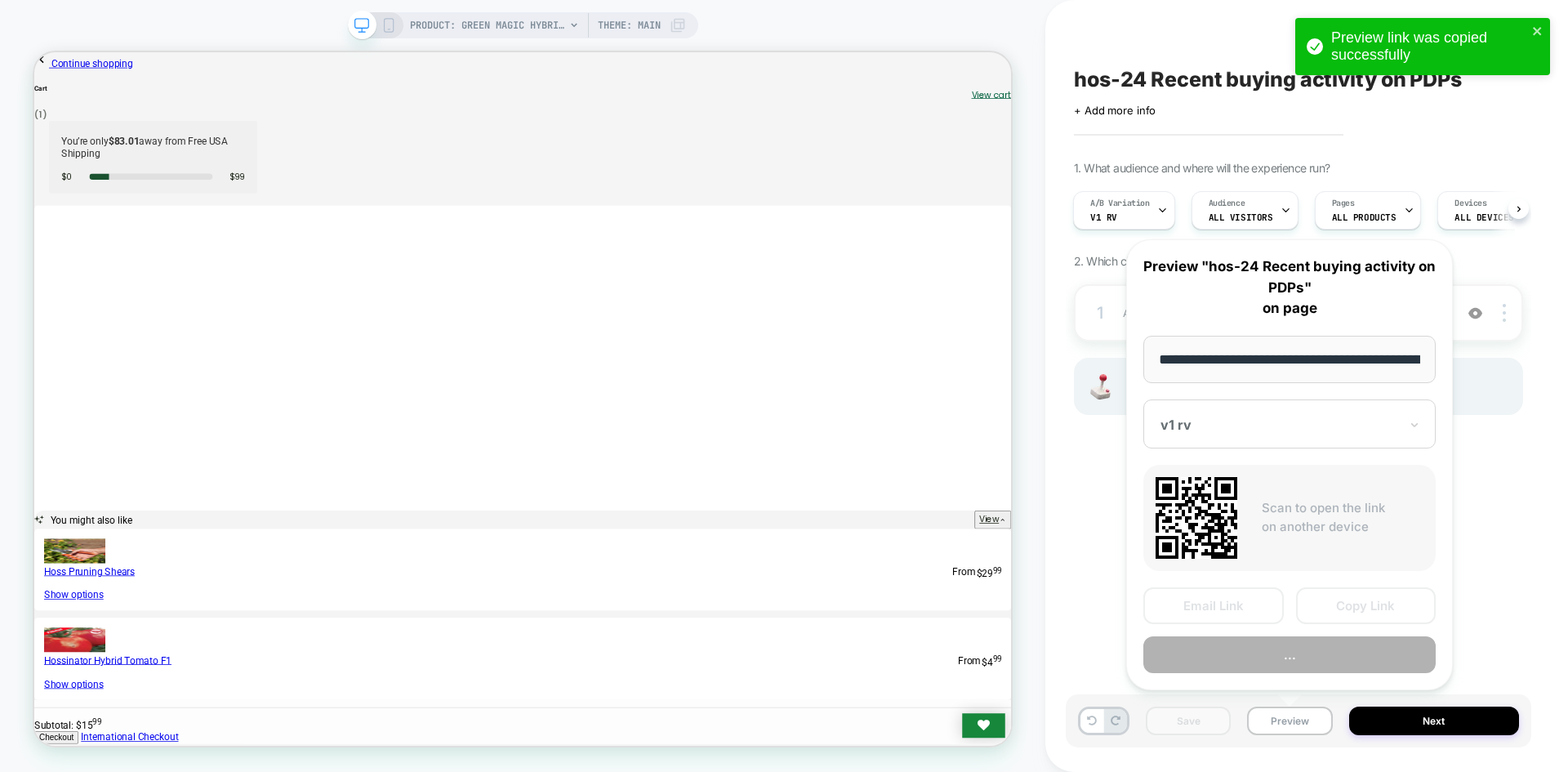
scroll to position [0, 216]
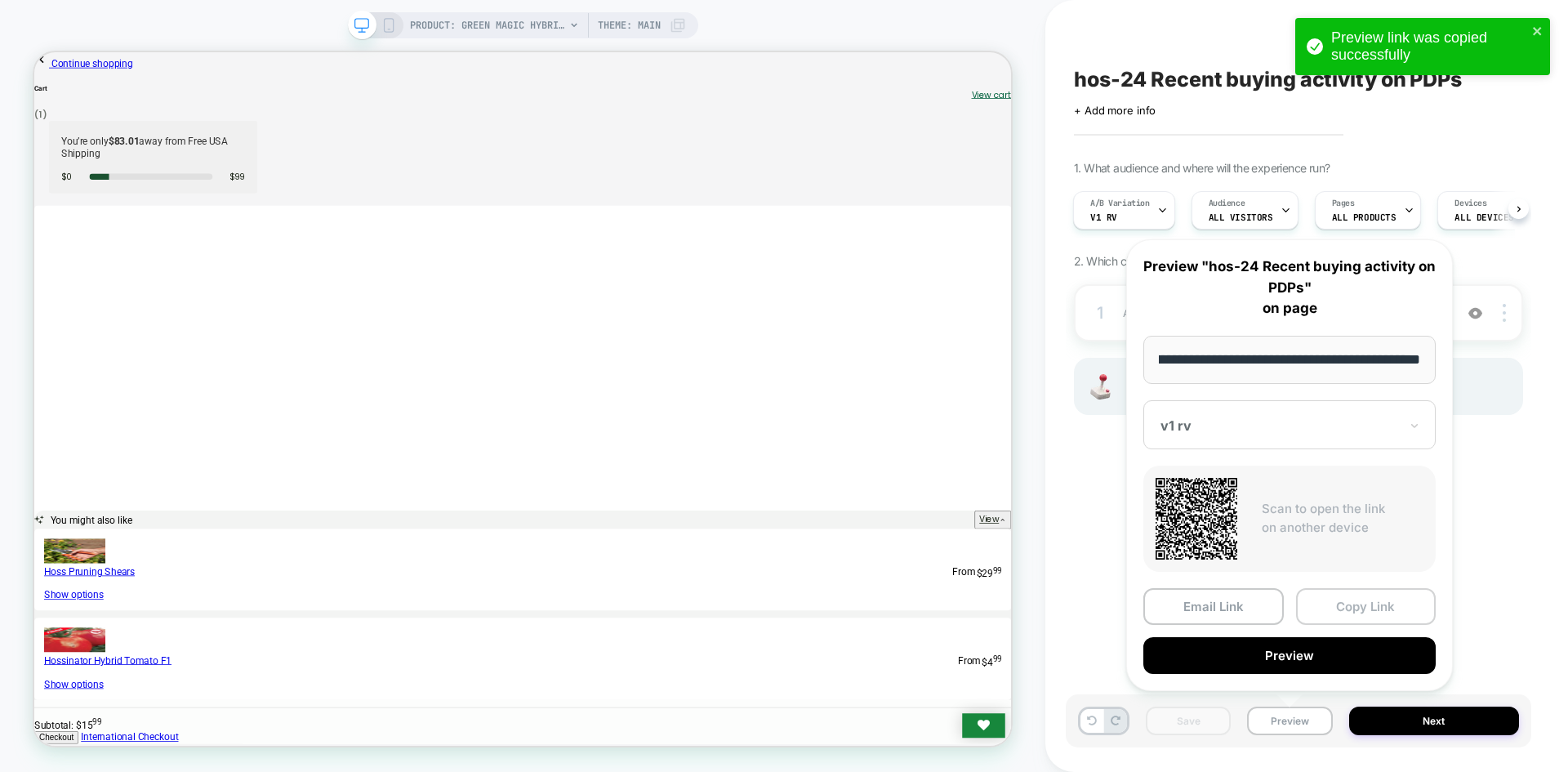
click at [1331, 603] on button "Copy Link" at bounding box center [1366, 606] width 140 height 37
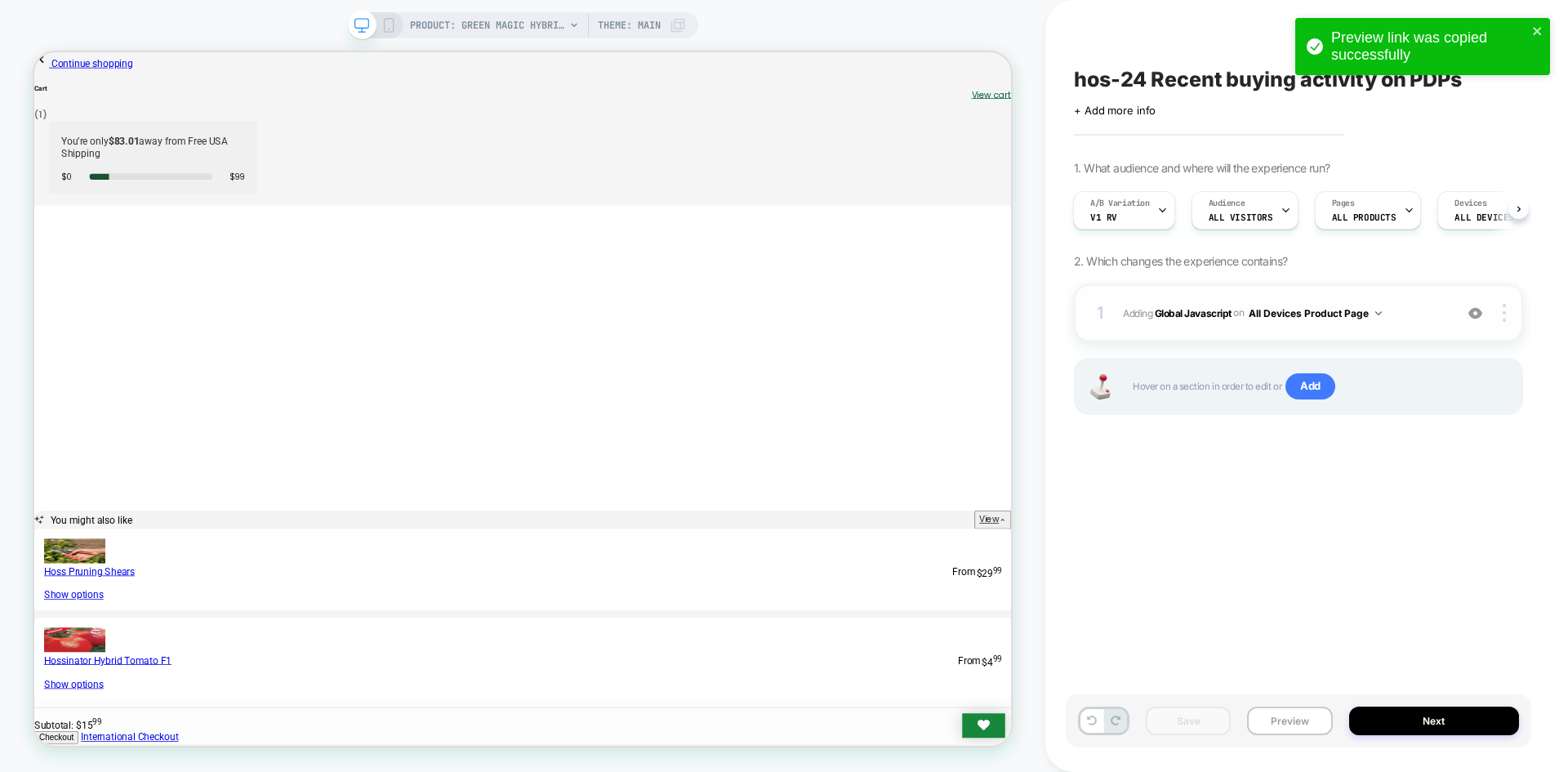
click at [1221, 301] on div "1 Adding Global Javascript on All Devices Product Page Add Before Add After Tar…" at bounding box center [1299, 312] width 450 height 57
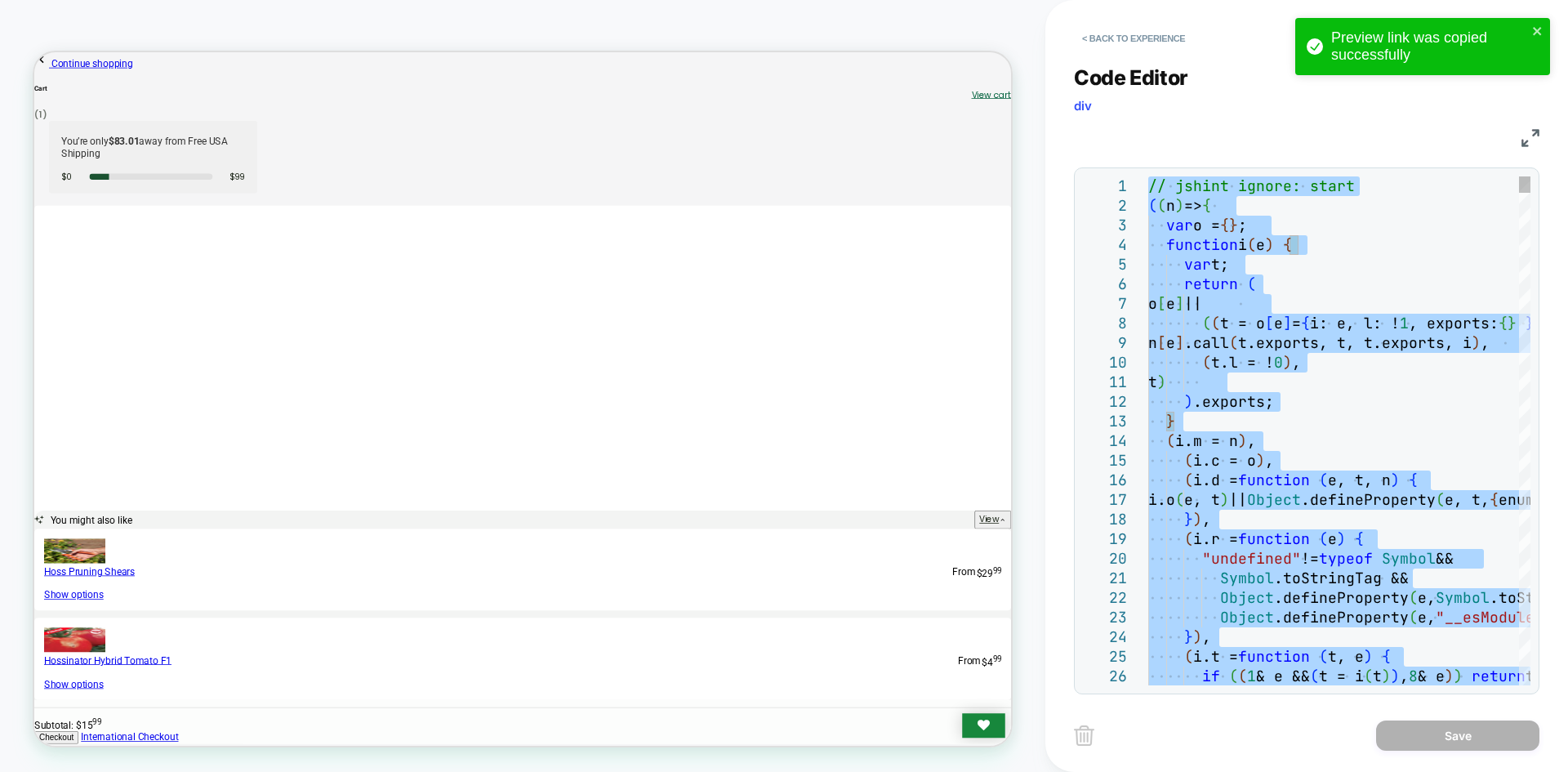
type textarea "**********"
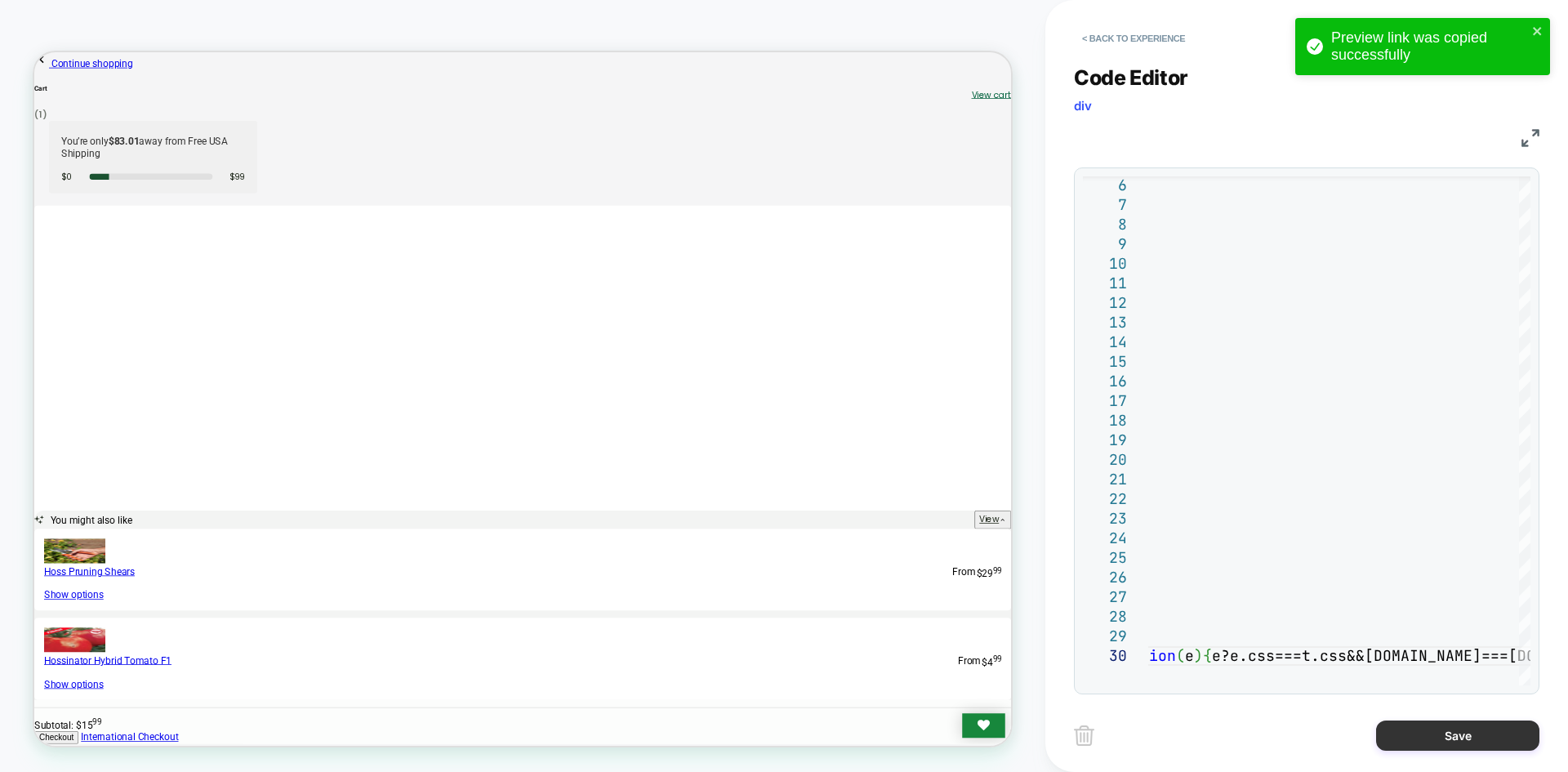
click at [1447, 742] on button "Save" at bounding box center [1458, 735] width 163 height 30
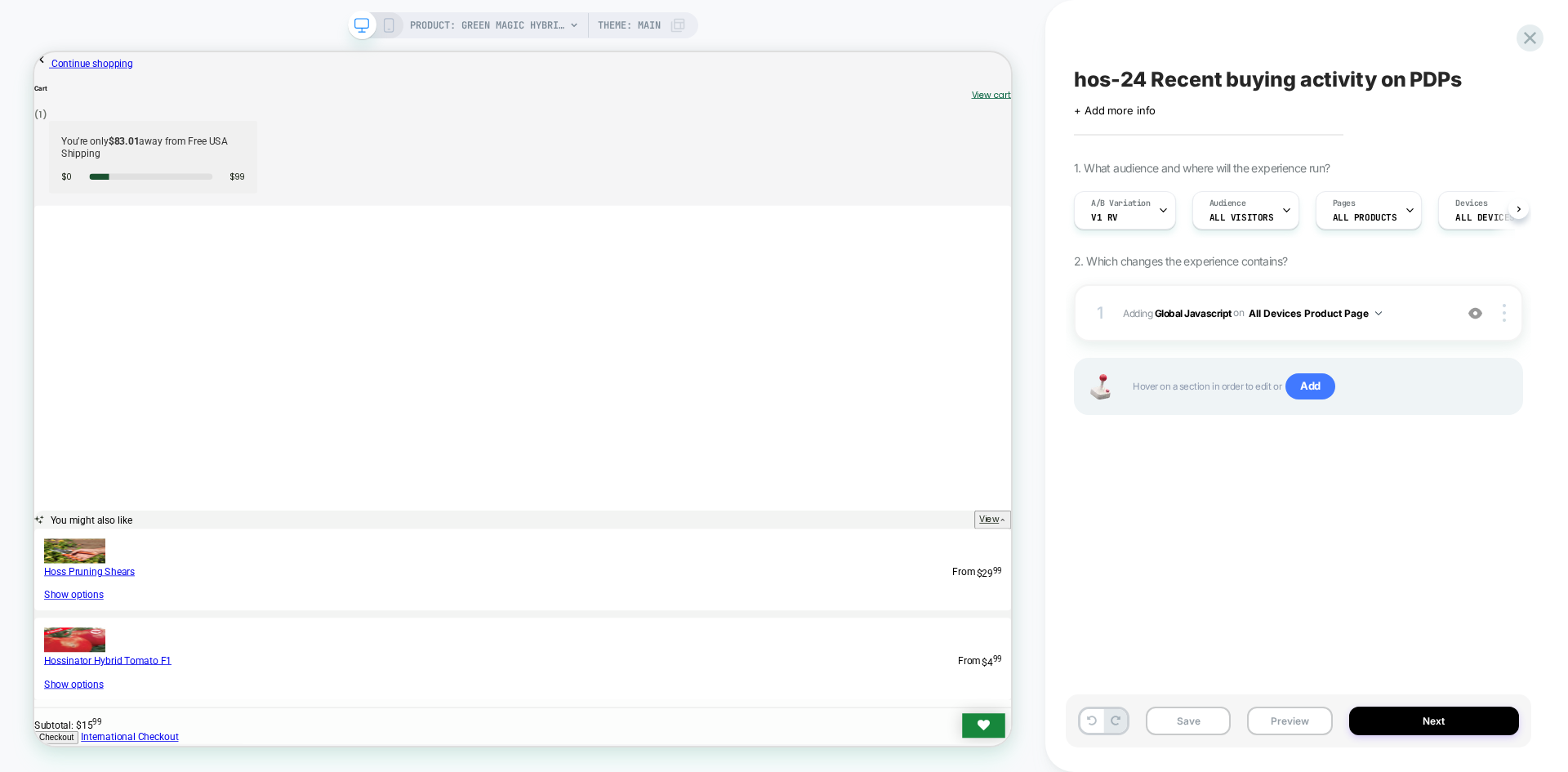
scroll to position [0, 1]
click at [1191, 735] on div "Save Preview Next" at bounding box center [1298, 720] width 465 height 53
click at [1192, 729] on button "Save" at bounding box center [1188, 720] width 85 height 29
click at [1285, 718] on button "Preview" at bounding box center [1289, 720] width 85 height 29
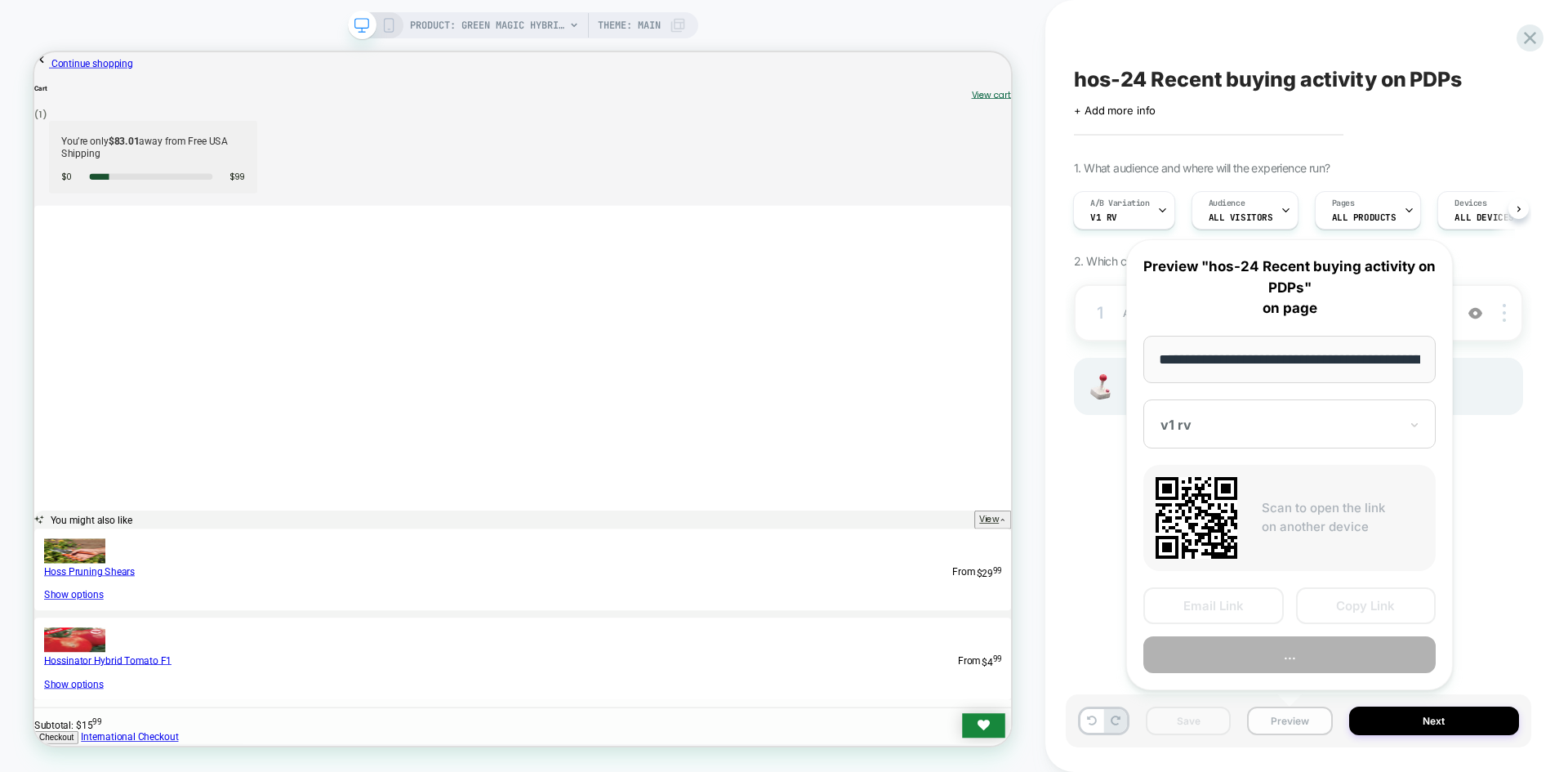
scroll to position [0, 216]
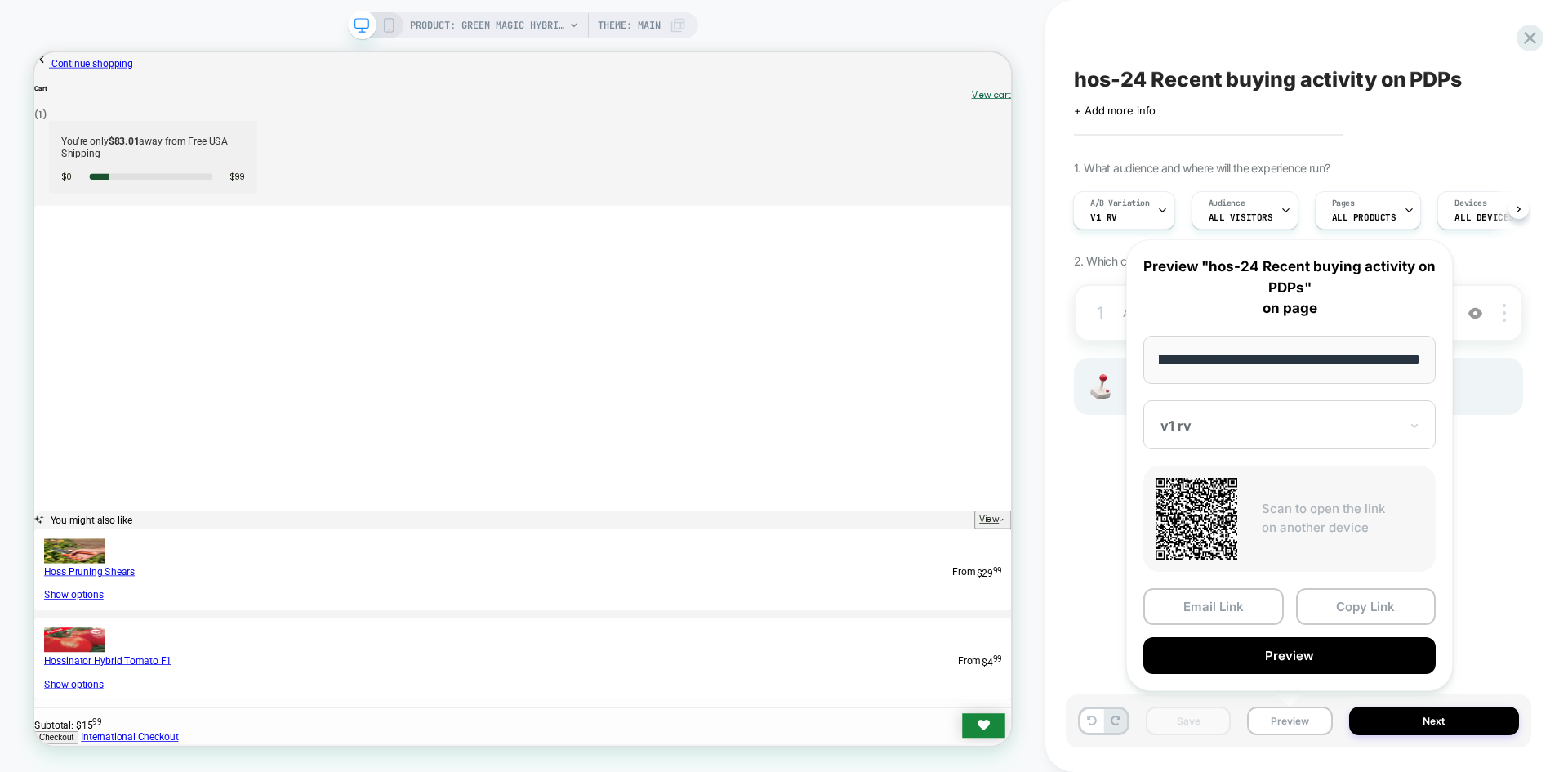
drag, startPoint x: 1361, startPoint y: 621, endPoint x: 1373, endPoint y: 614, distance: 13.9
click at [1364, 620] on button "Copy Link" at bounding box center [1366, 606] width 140 height 37
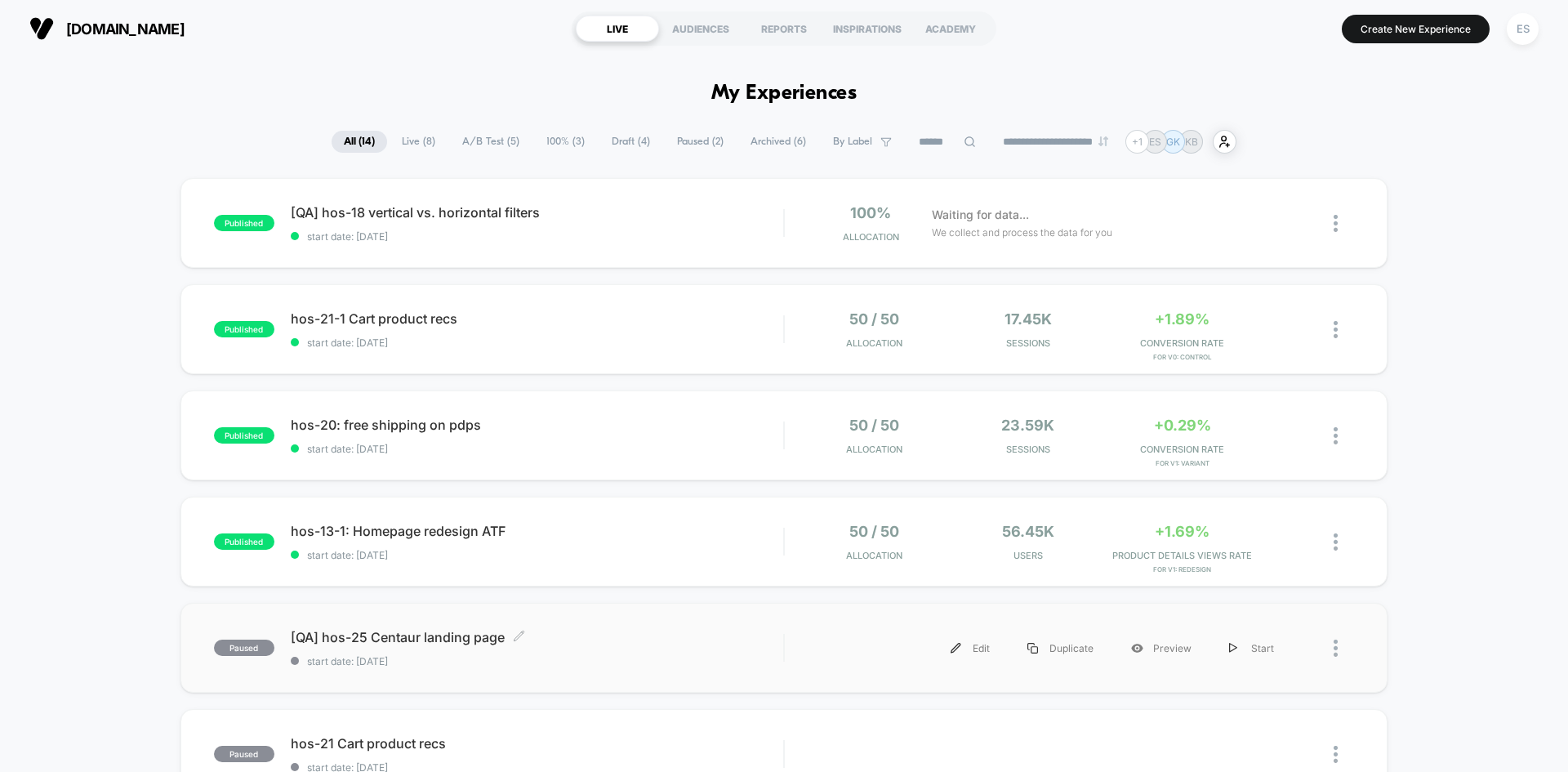
click at [413, 637] on span "[QA] hos-25 Centaur landing page Click to edit experience details" at bounding box center [537, 637] width 493 height 17
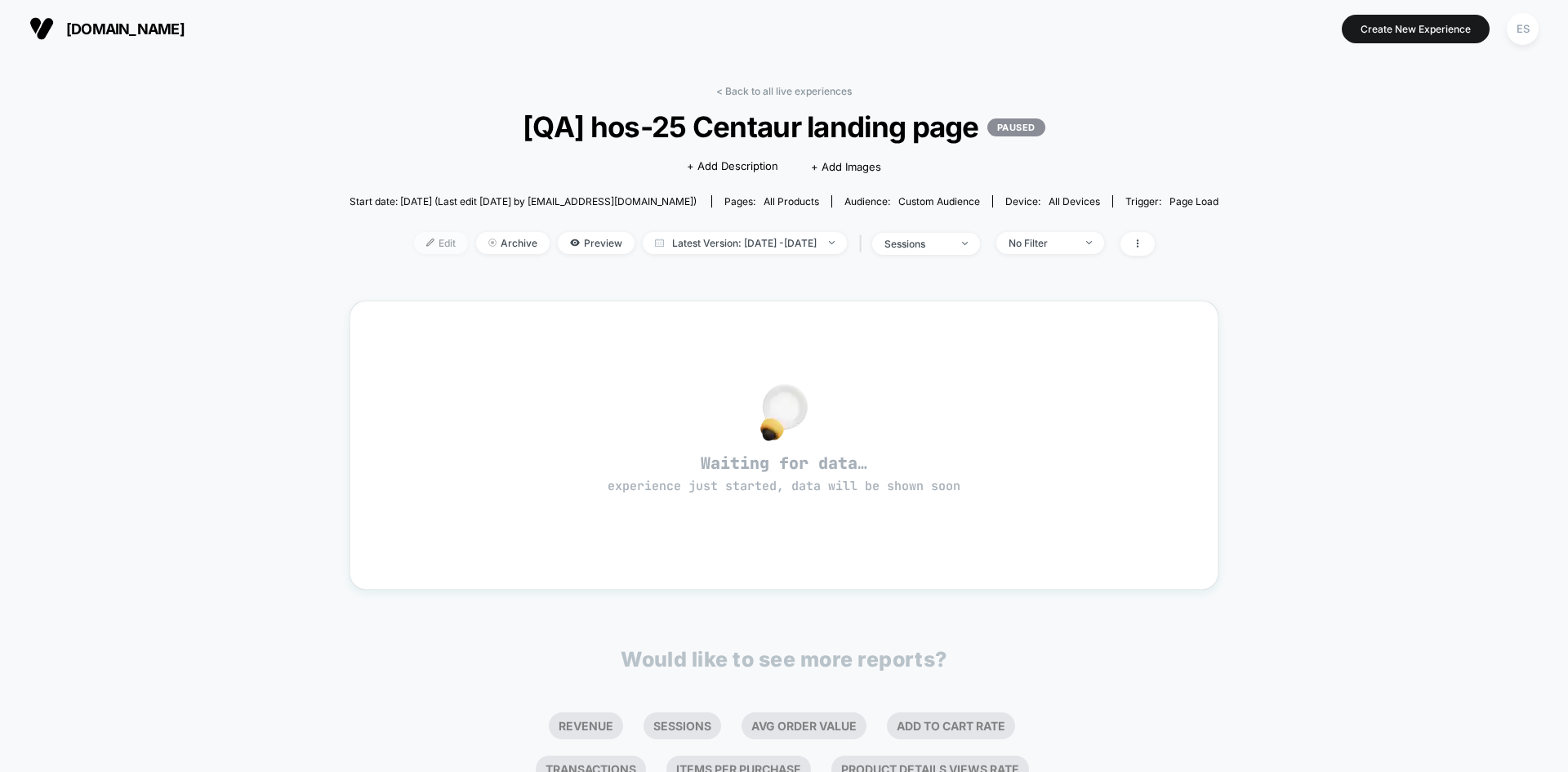
click at [415, 244] on span "Edit" at bounding box center [442, 243] width 54 height 22
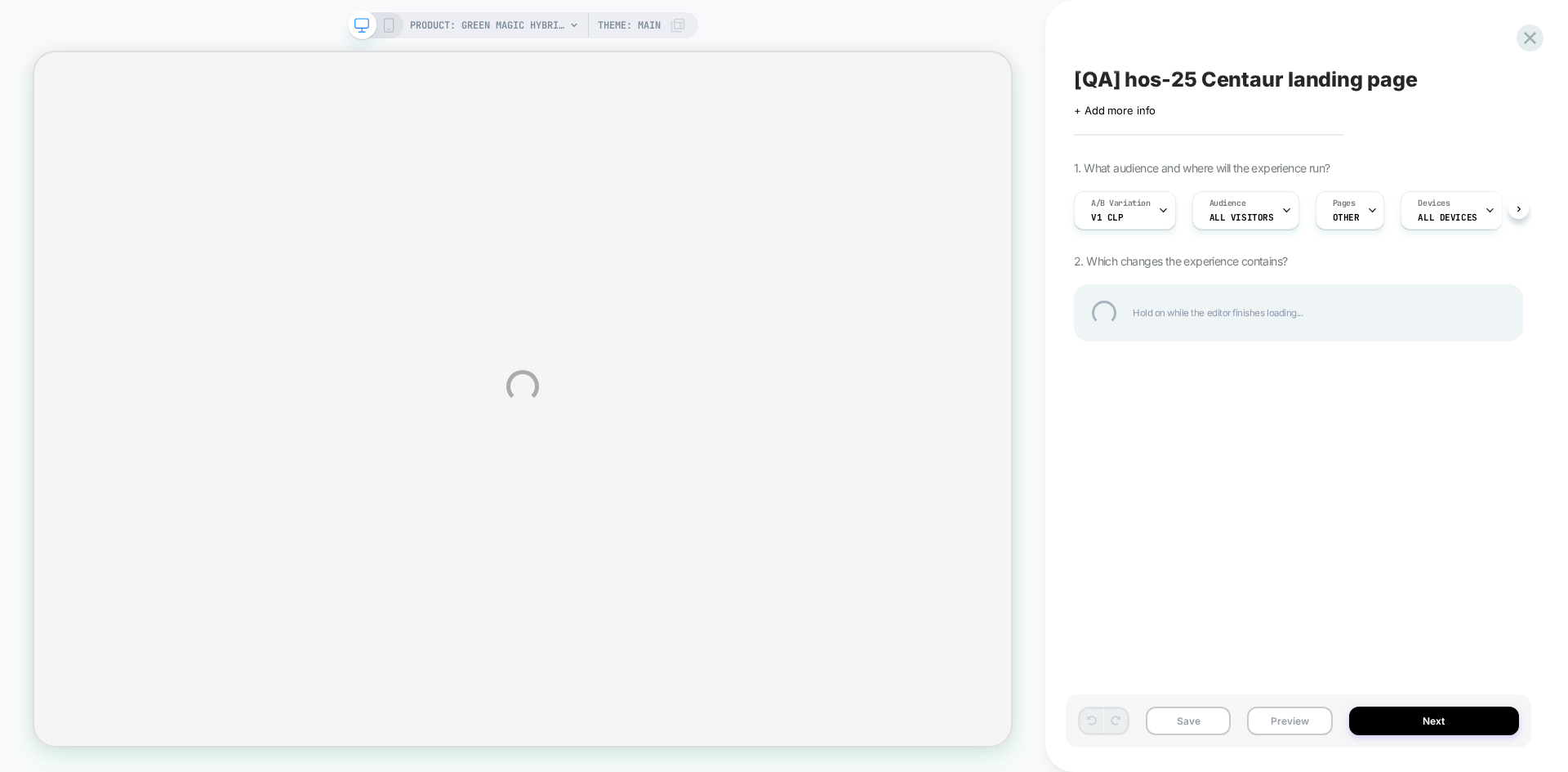
click at [1287, 724] on div "PRODUCT: Green Magic Hybrid Broccoli F1 PRODUCT: Green Magic Hybrid Broccoli F1…" at bounding box center [784, 386] width 1568 height 772
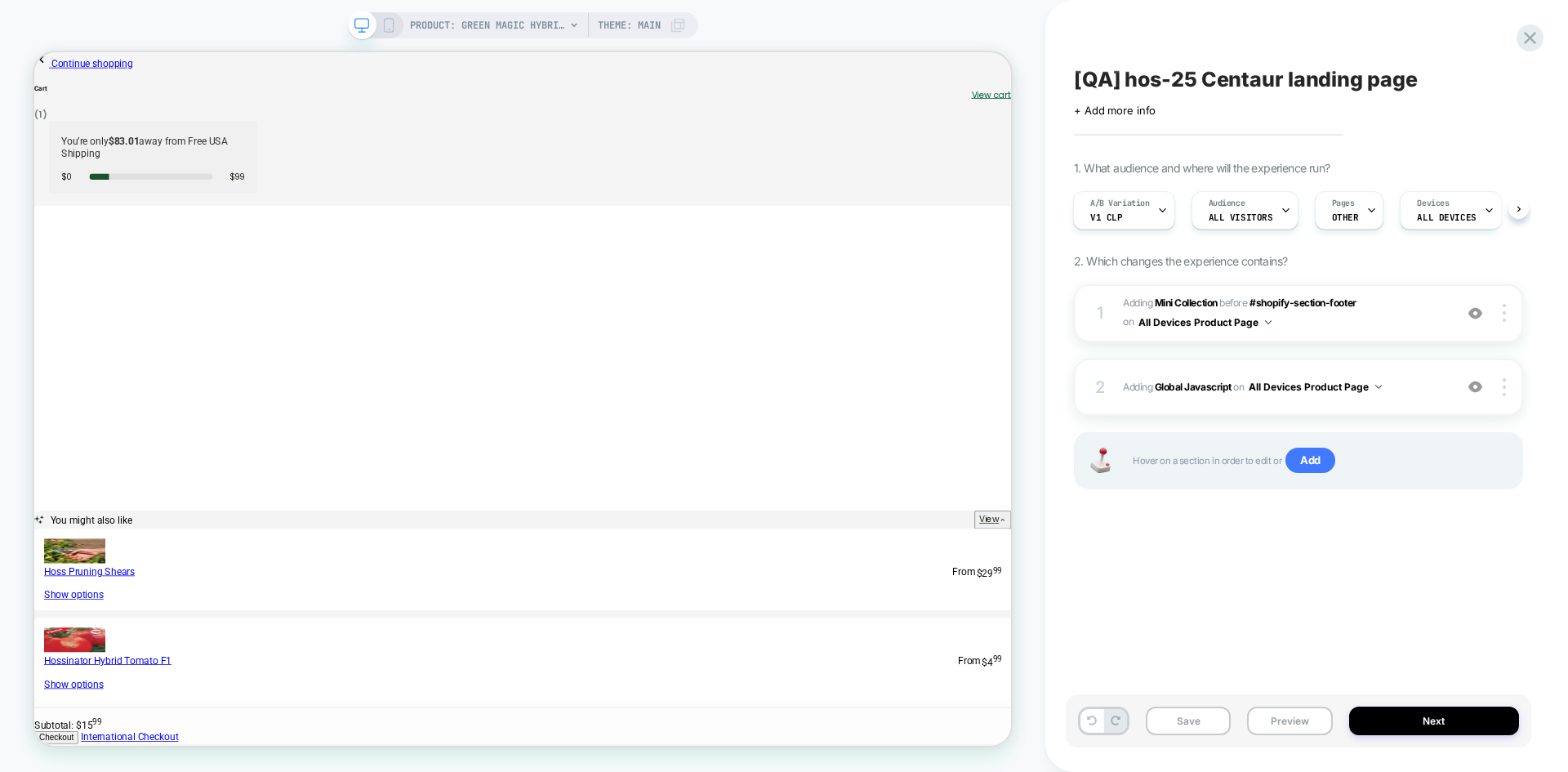
drag, startPoint x: 1311, startPoint y: 717, endPoint x: 1278, endPoint y: 542, distance: 178.1
click at [1310, 715] on button "Preview" at bounding box center [1289, 720] width 85 height 29
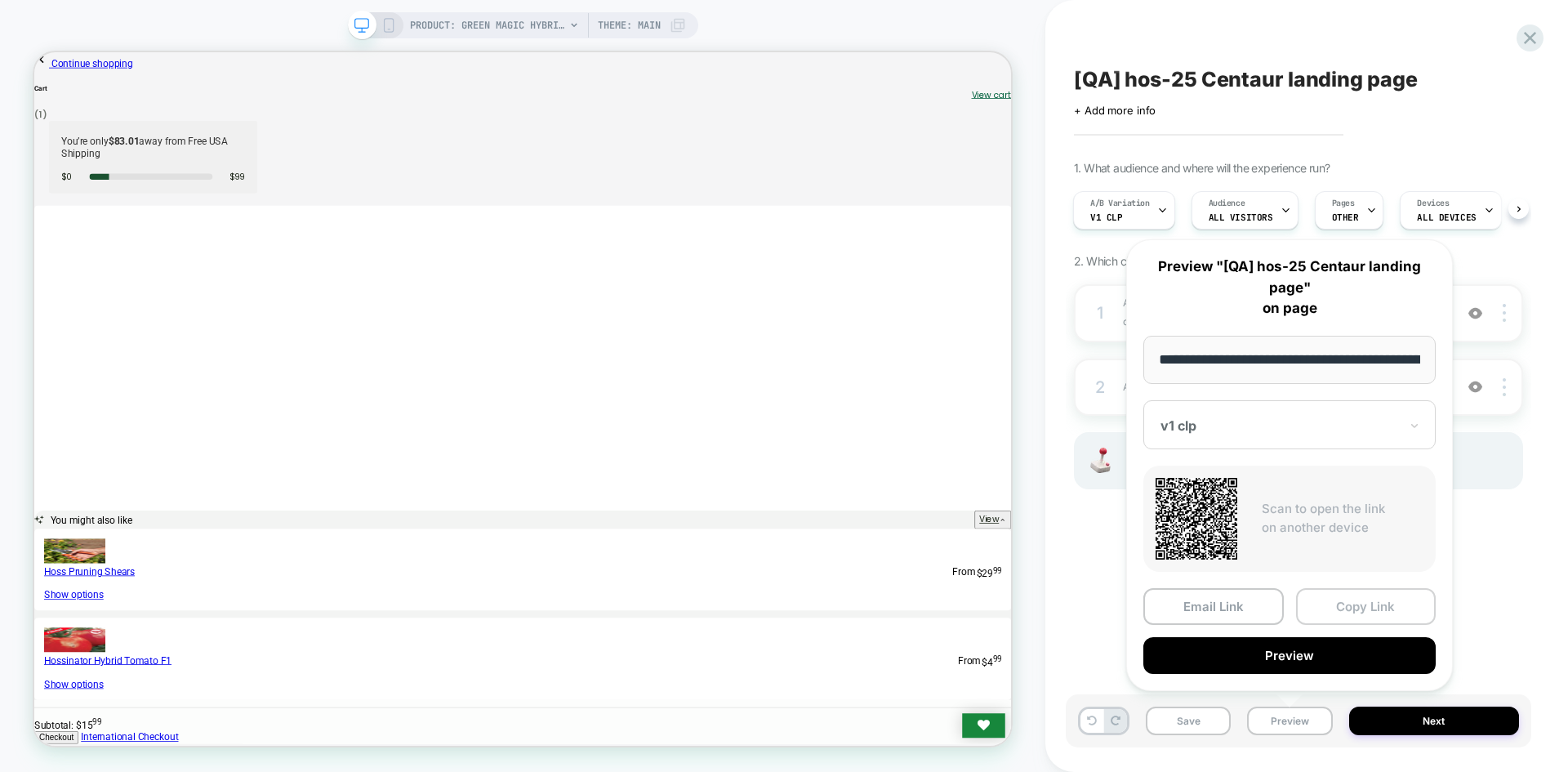
click at [1400, 605] on button "Copy Link" at bounding box center [1366, 606] width 140 height 37
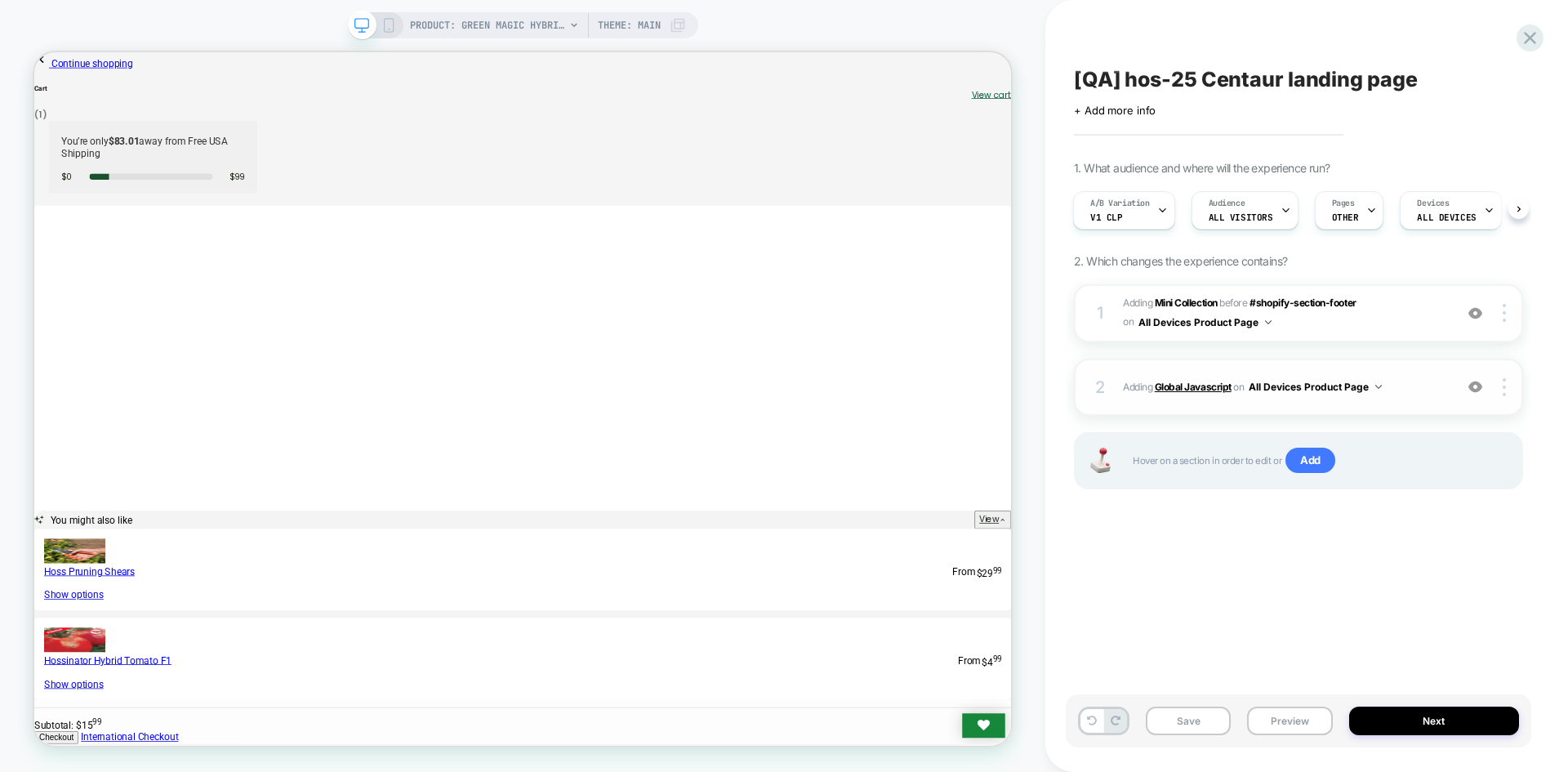
click at [1200, 388] on b "Global Javascript" at bounding box center [1194, 386] width 77 height 12
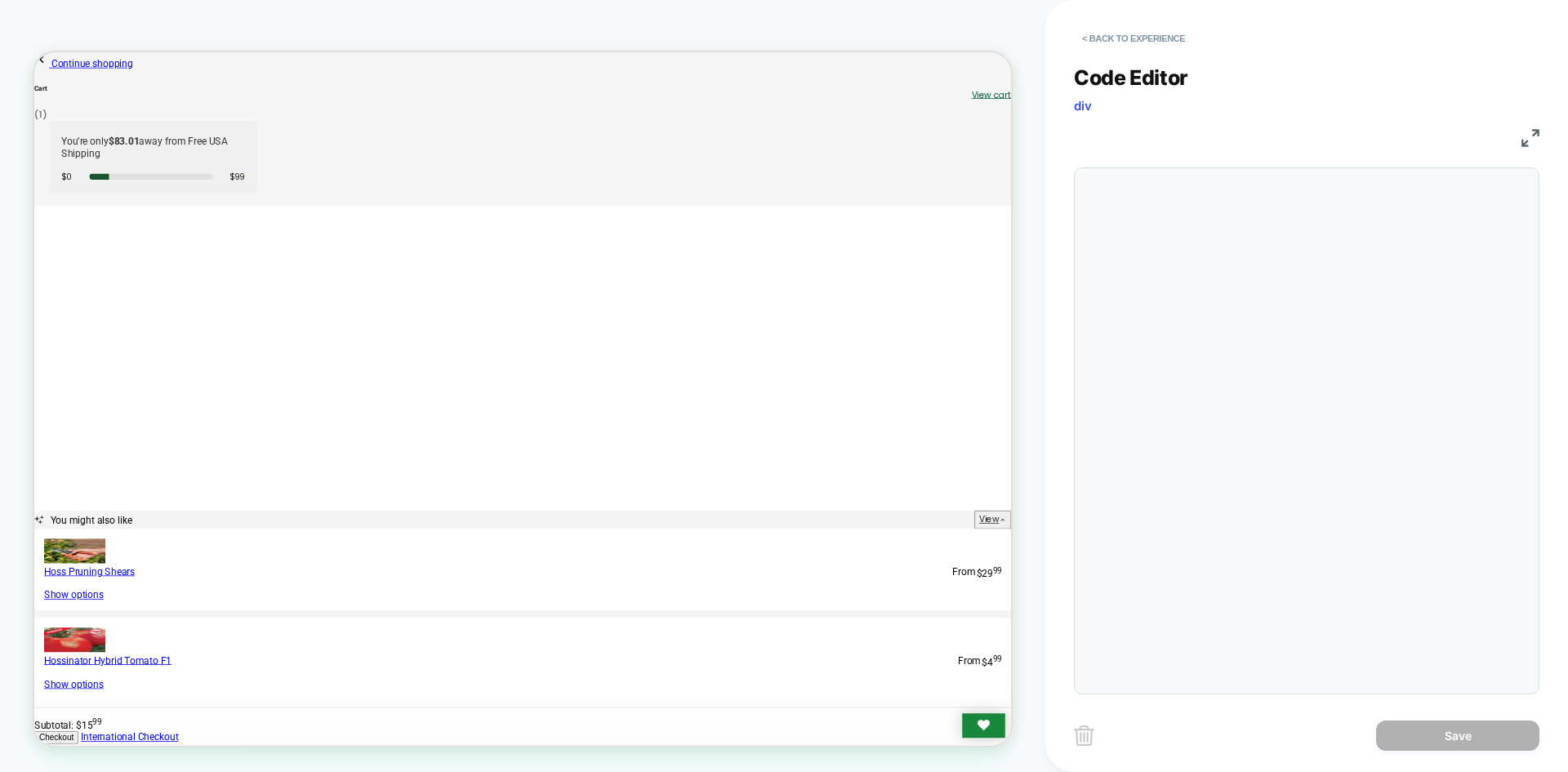
click at [1241, 351] on div at bounding box center [1307, 430] width 465 height 527
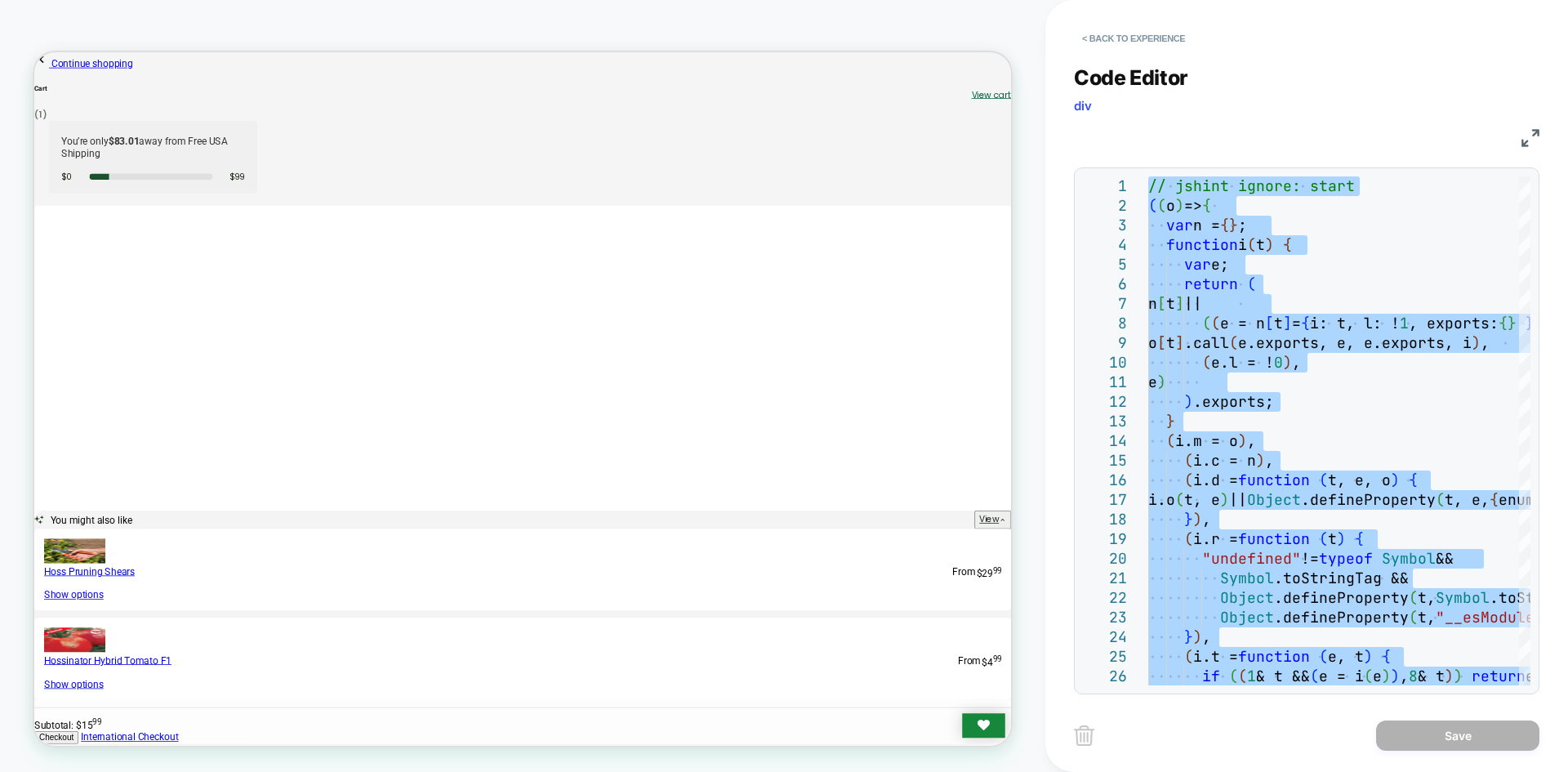
type textarea "**********"
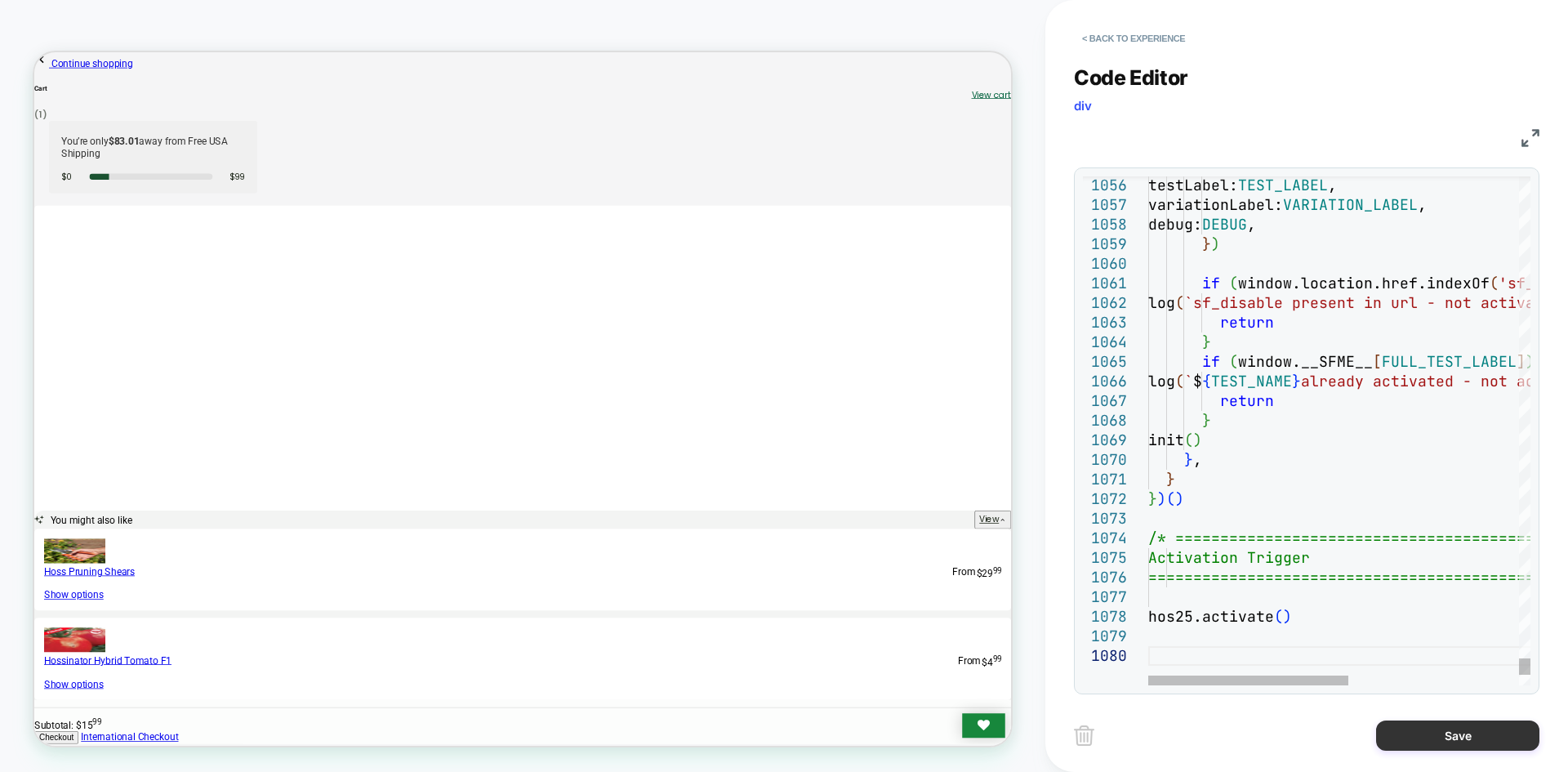
click at [1450, 744] on button "Save" at bounding box center [1458, 735] width 163 height 30
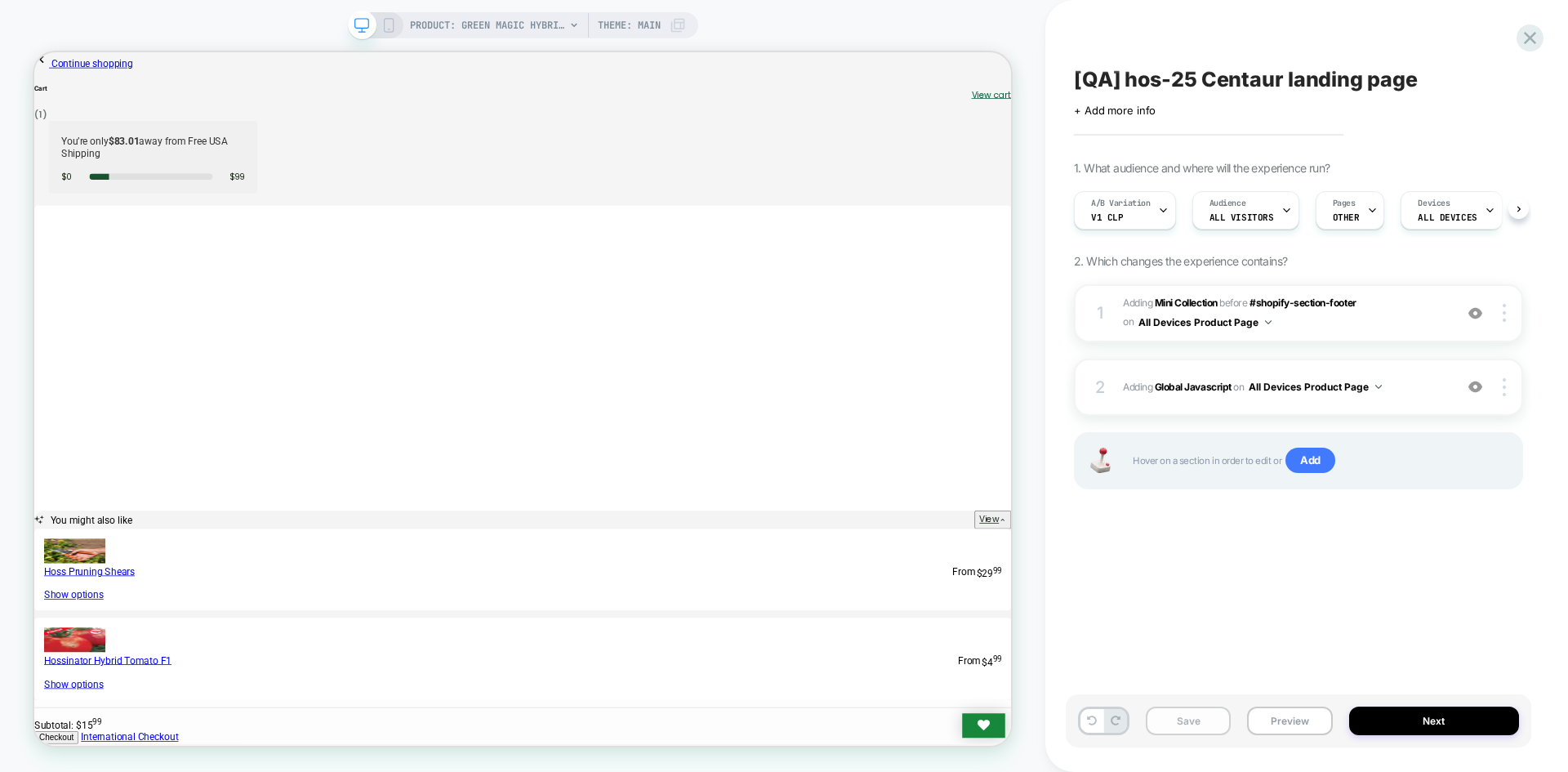
scroll to position [0, 1]
click at [1184, 723] on button "Save" at bounding box center [1188, 720] width 85 height 29
click at [1295, 718] on button "Preview" at bounding box center [1289, 720] width 85 height 29
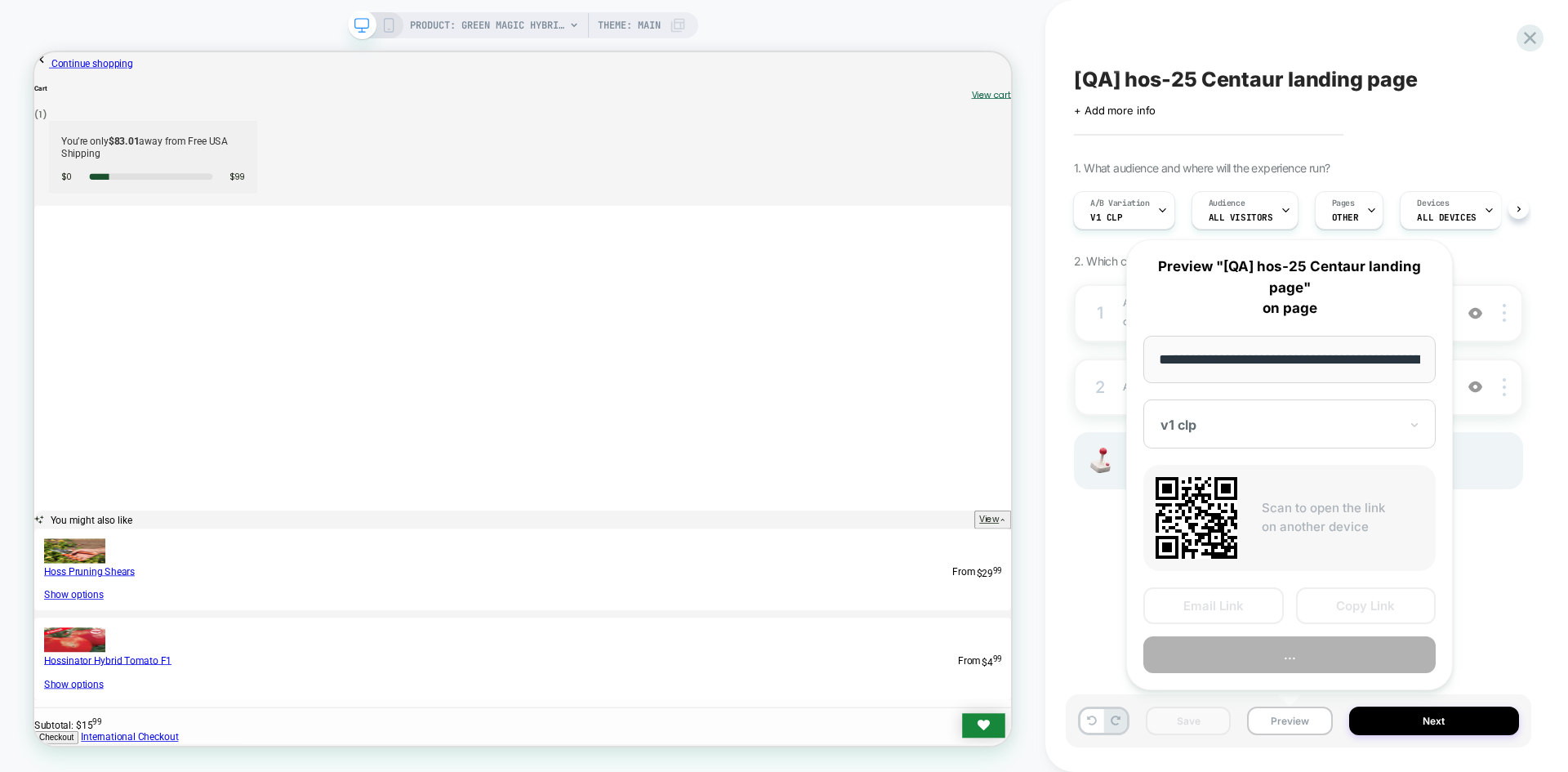
scroll to position [0, 216]
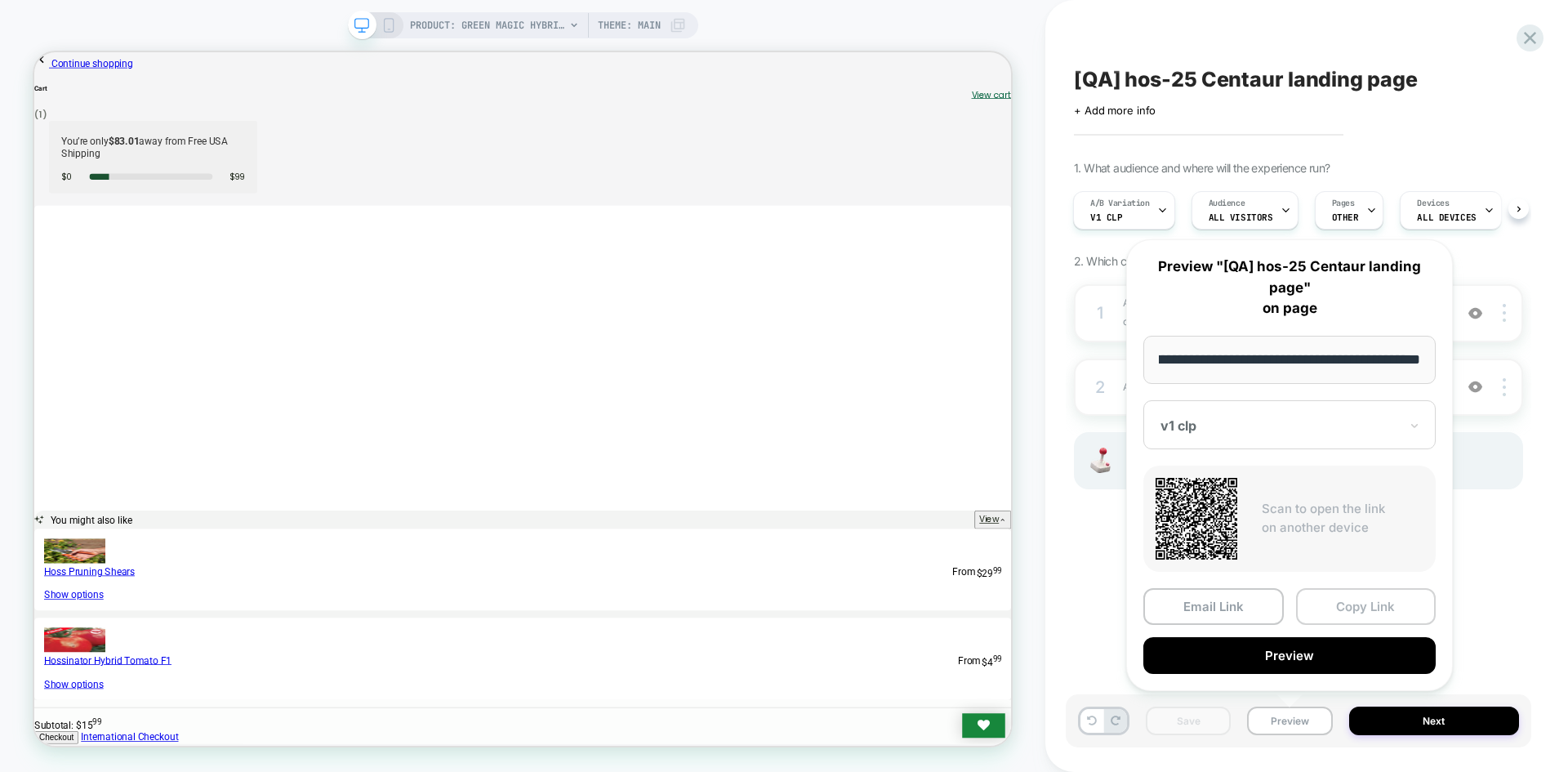
click at [1346, 598] on button "Copy Link" at bounding box center [1366, 606] width 140 height 37
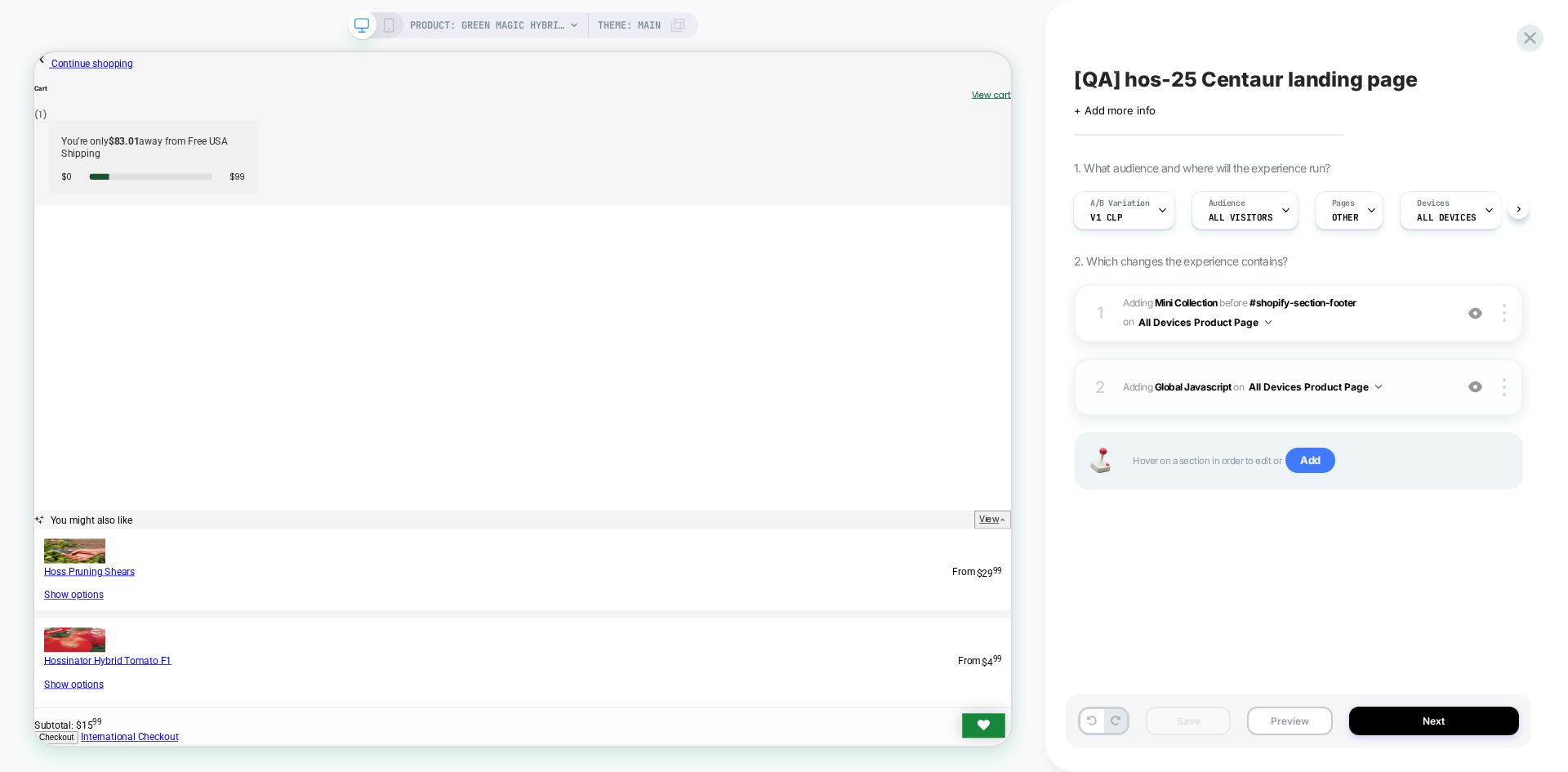
click at [1221, 394] on span "Adding Global Javascript on All Devices Product Page" at bounding box center [1285, 386] width 323 height 20
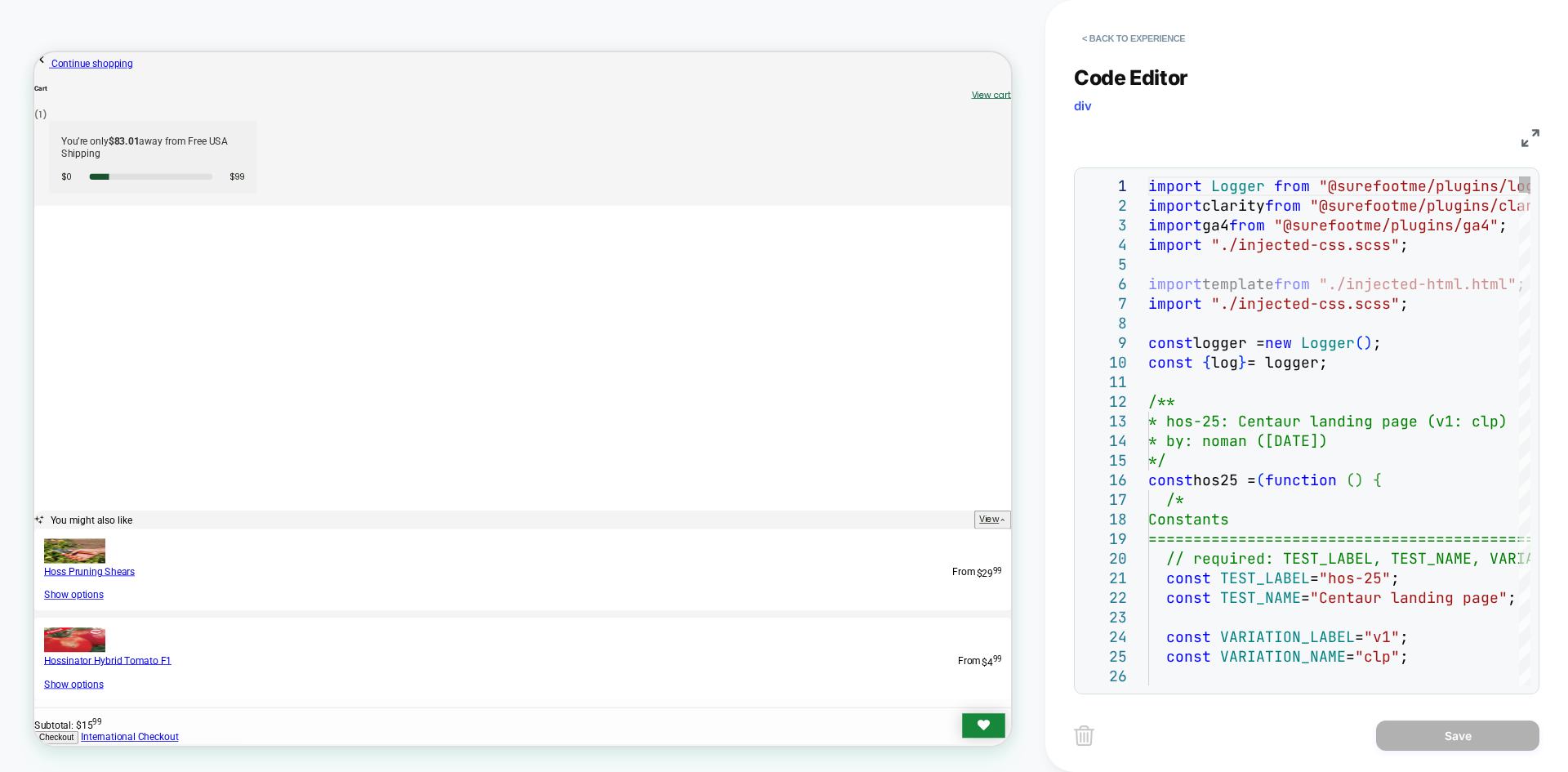
type textarea "**********"
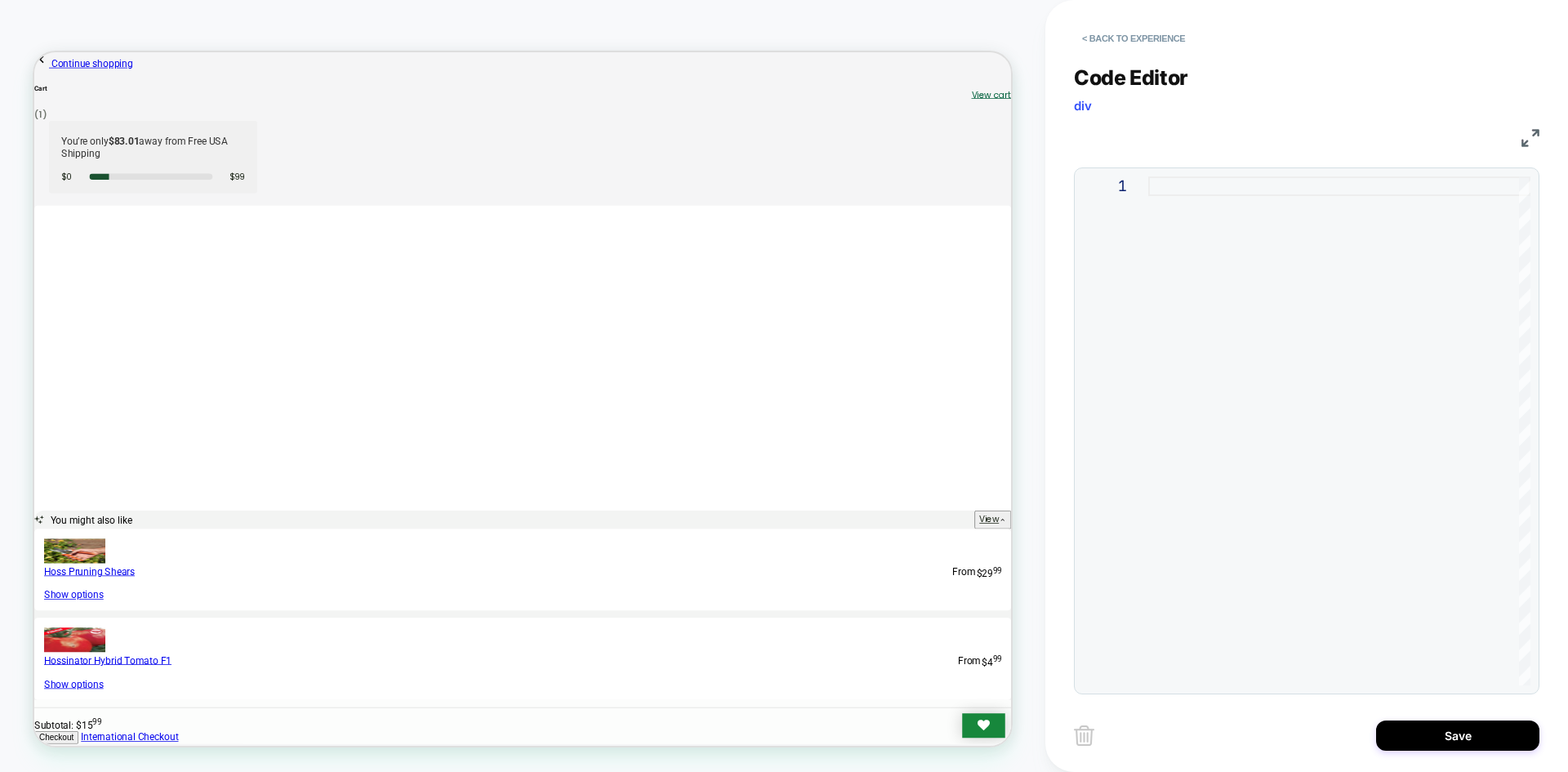
type textarea "**********"
click at [1477, 741] on button "Save" at bounding box center [1458, 735] width 163 height 30
click at [1450, 746] on button "Save" at bounding box center [1458, 735] width 163 height 30
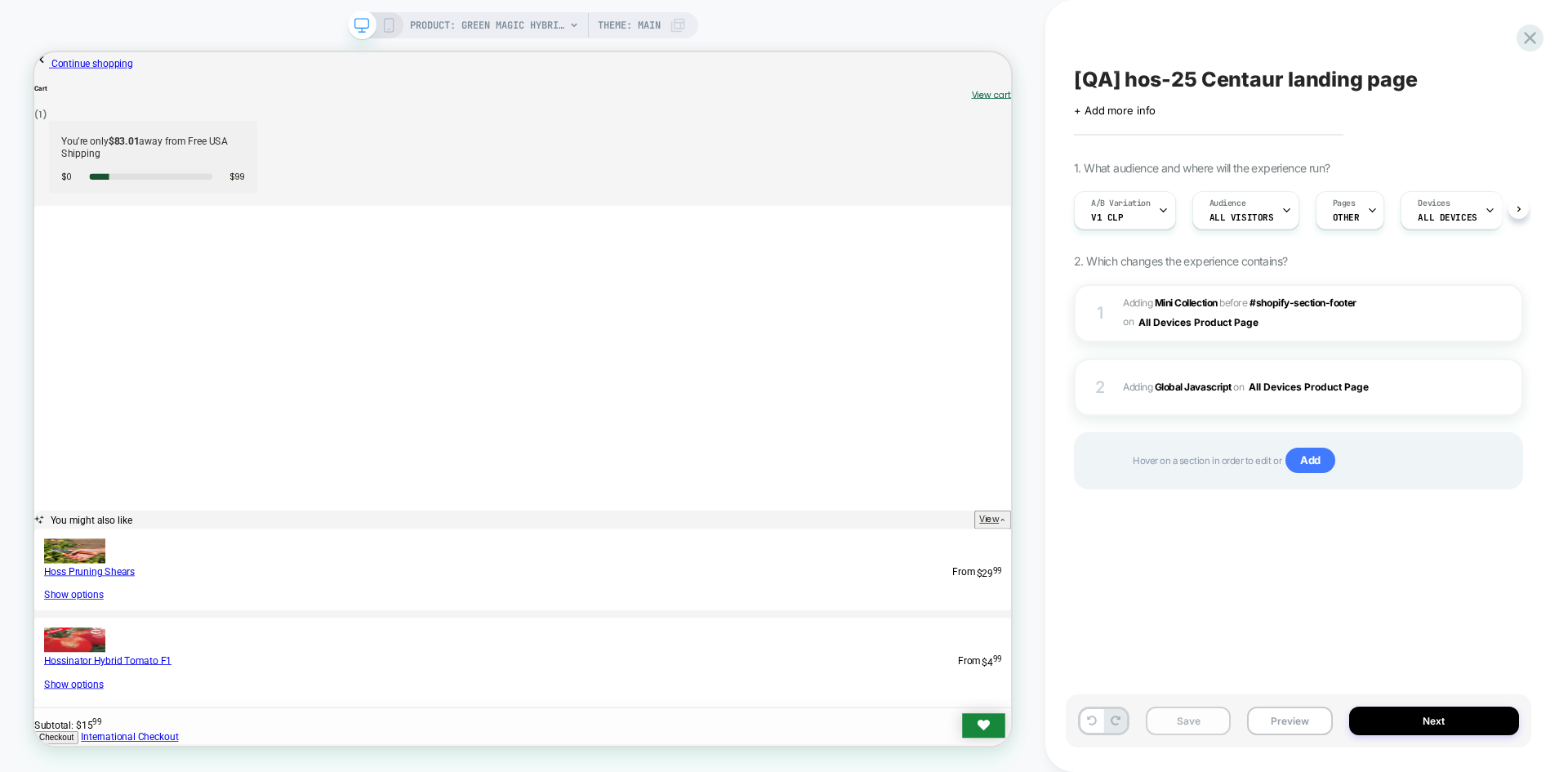
click at [1186, 726] on button "Save" at bounding box center [1188, 720] width 85 height 29
click at [1302, 724] on button "Preview" at bounding box center [1289, 720] width 85 height 29
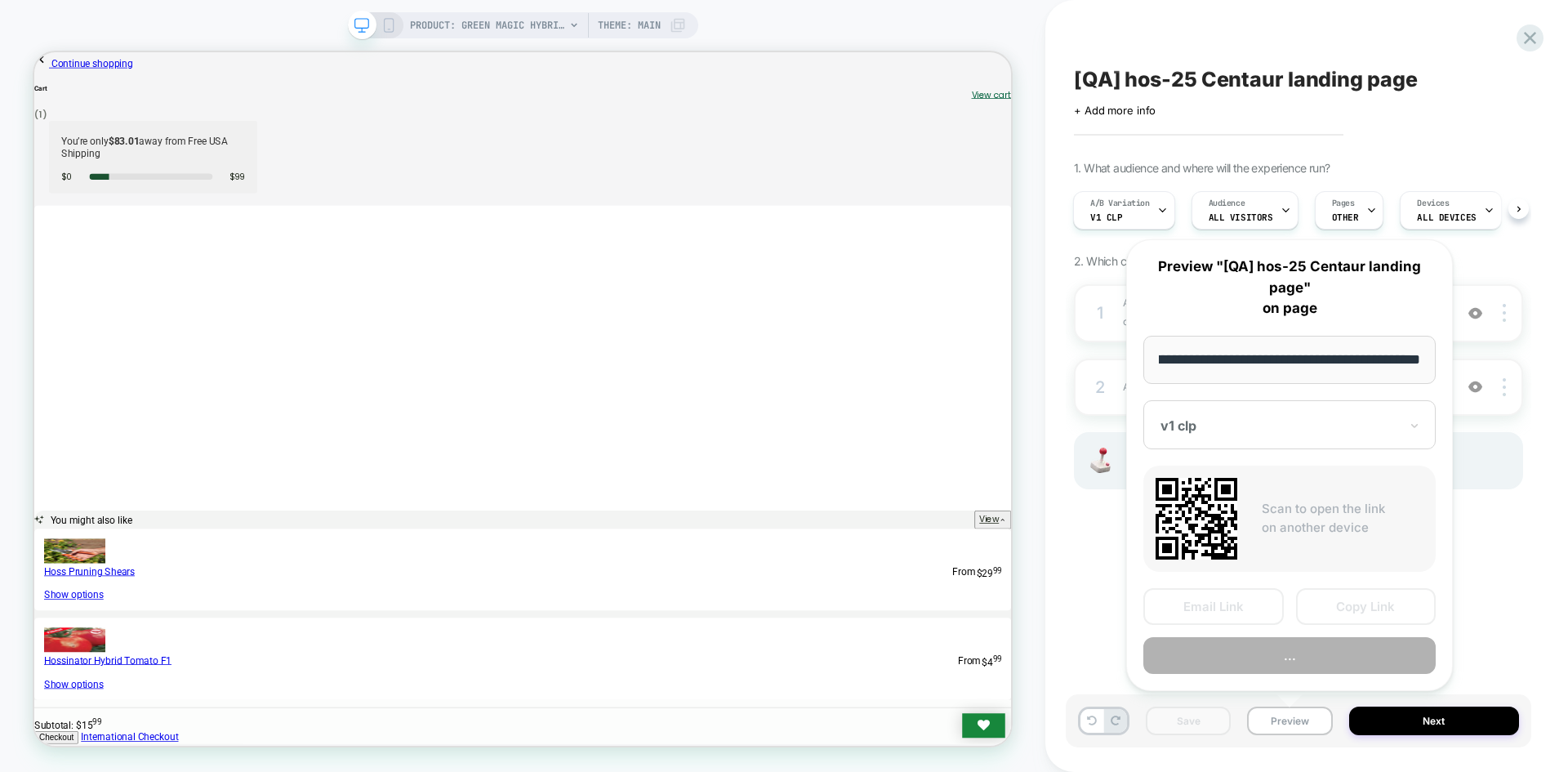
scroll to position [0, 0]
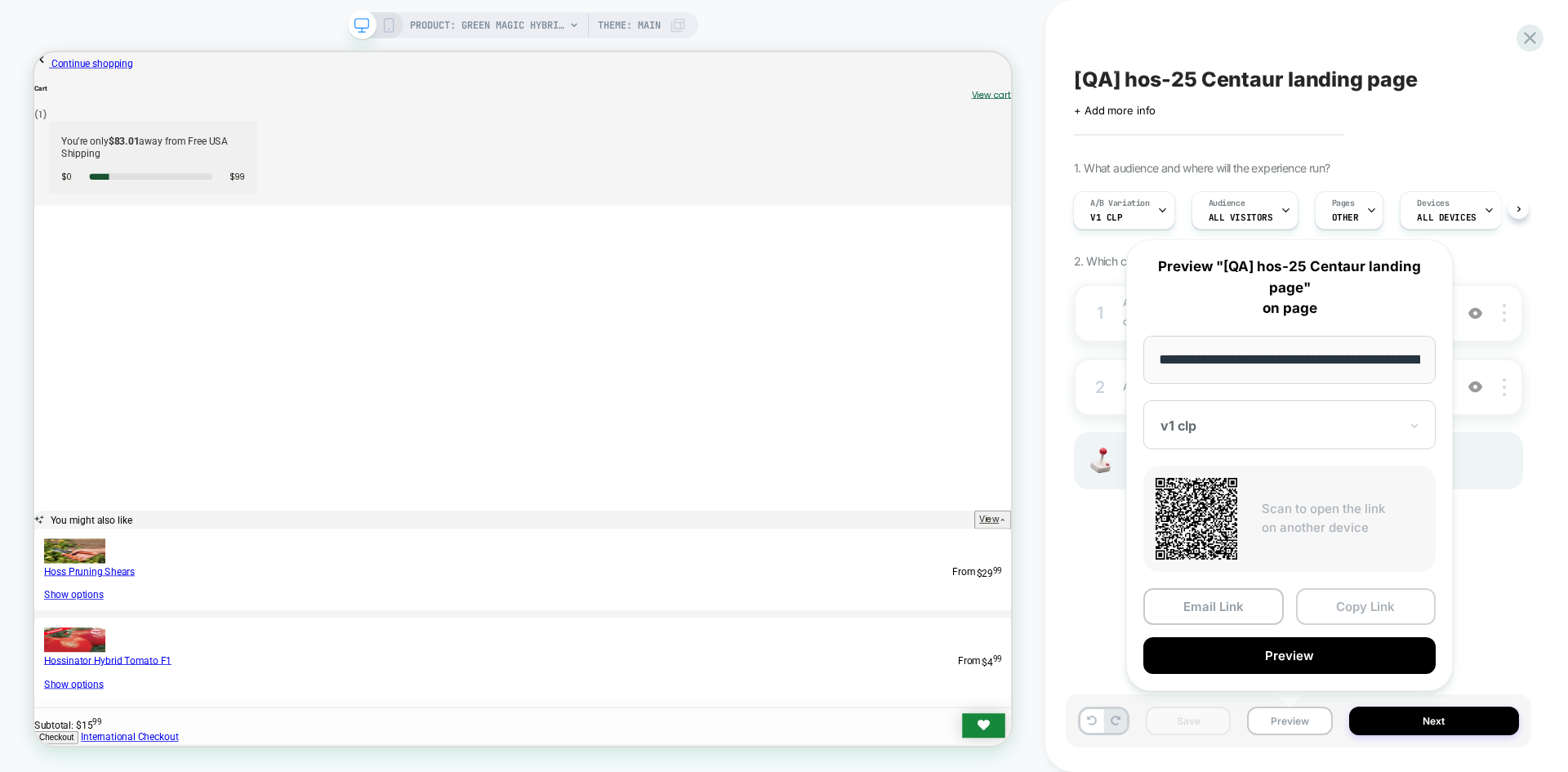
click at [1414, 613] on button "Copy Link" at bounding box center [1366, 606] width 140 height 37
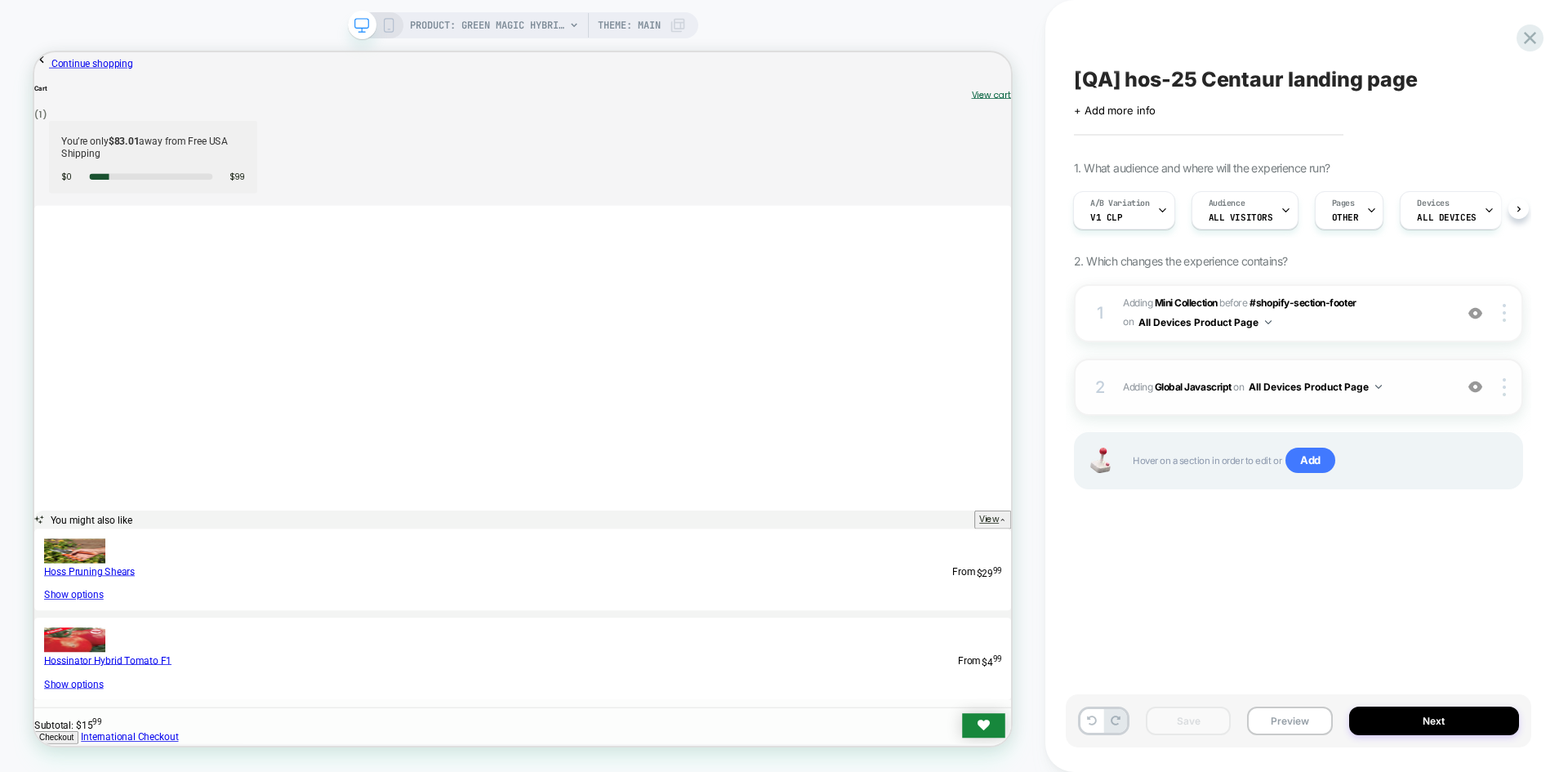
click at [1207, 379] on span "Adding Global Javascript on All Devices Product Page" at bounding box center [1285, 386] width 323 height 20
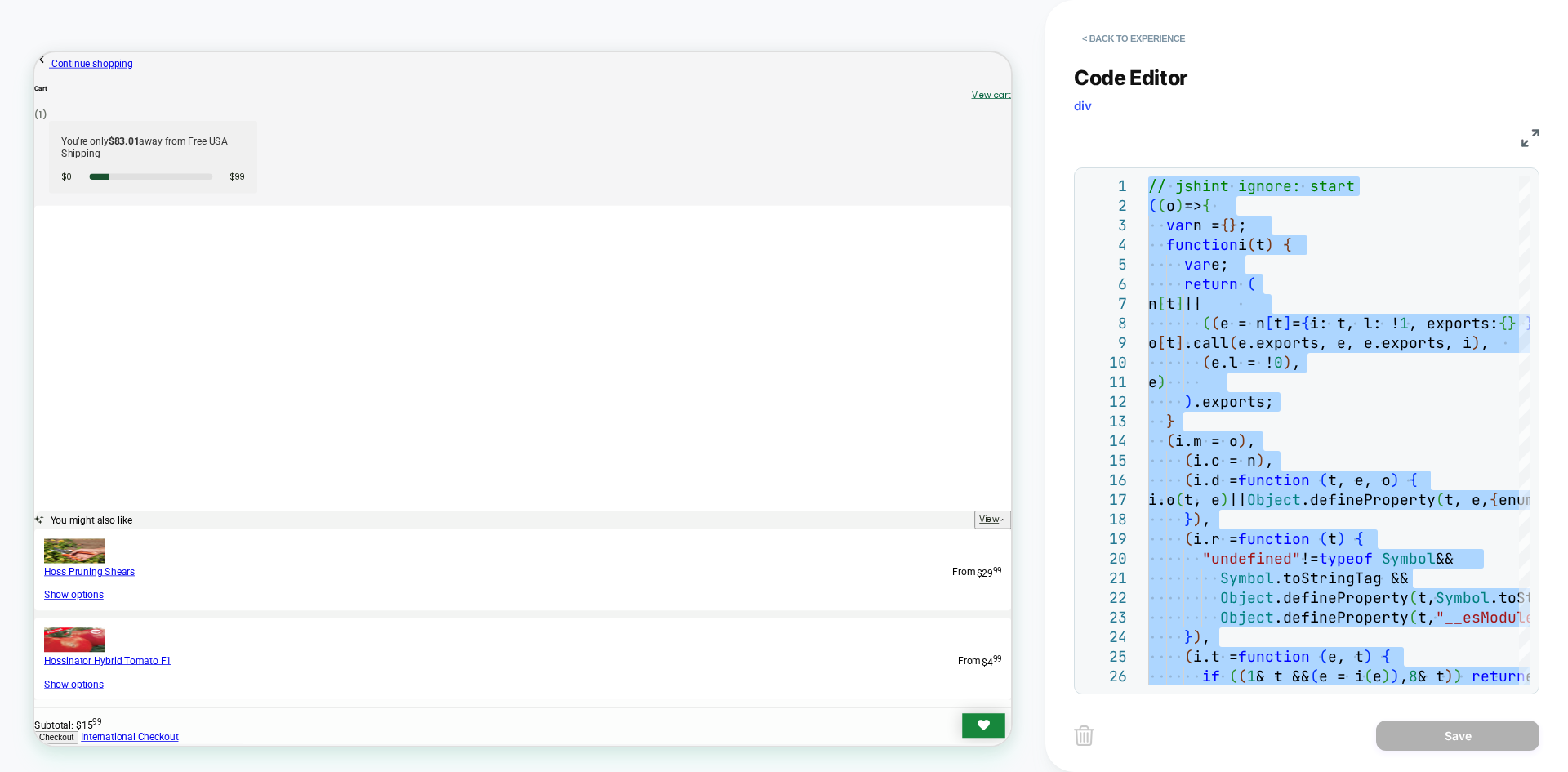
type textarea "**********"
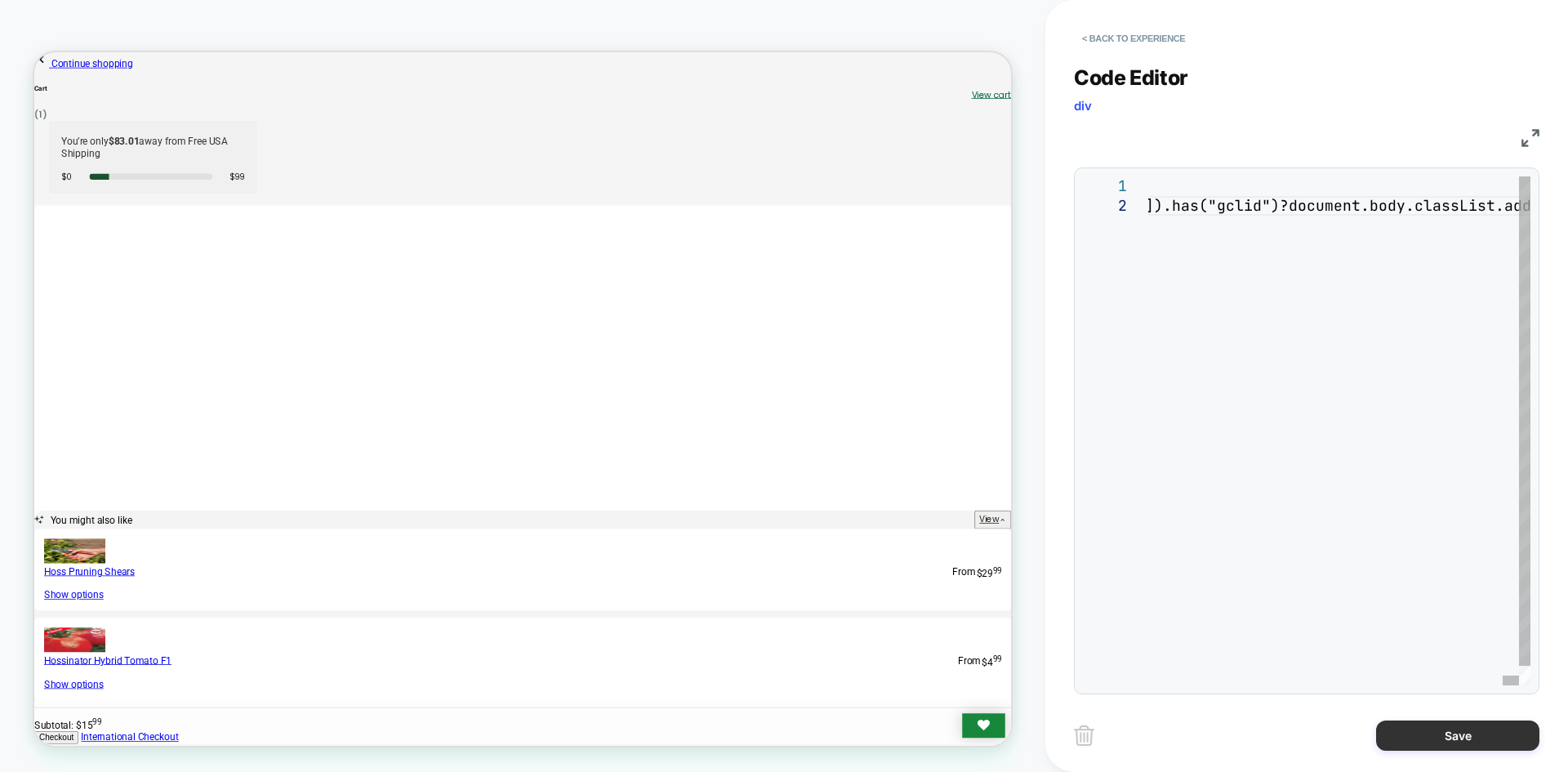
click at [1504, 741] on button "Save" at bounding box center [1458, 735] width 163 height 30
click at [1452, 733] on button "Save" at bounding box center [1458, 735] width 163 height 30
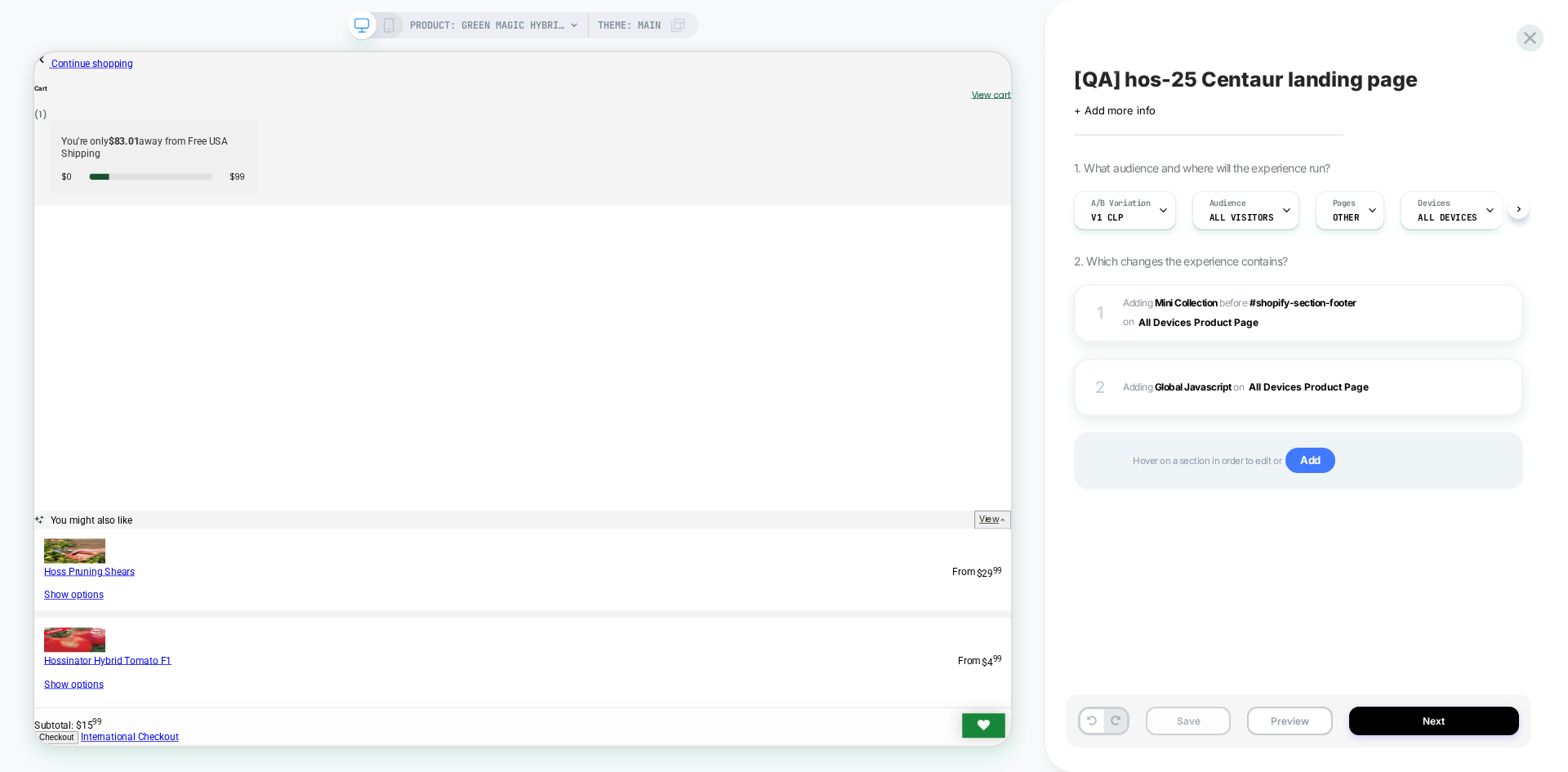
click at [1155, 721] on button "Save" at bounding box center [1188, 720] width 85 height 29
click at [1170, 721] on button "Save" at bounding box center [1188, 720] width 85 height 29
click at [1284, 722] on button "Preview" at bounding box center [1289, 720] width 85 height 29
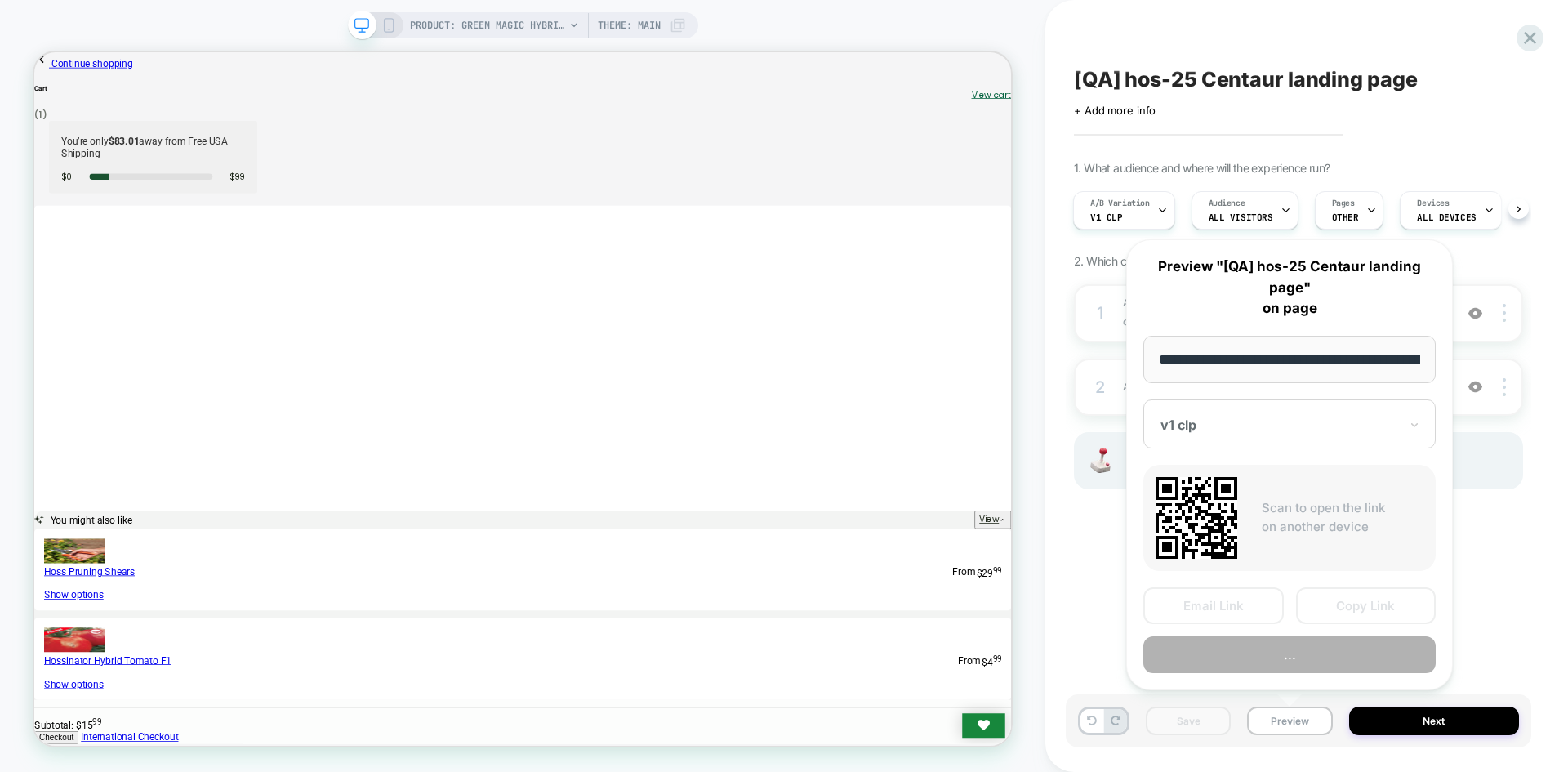
scroll to position [0, 216]
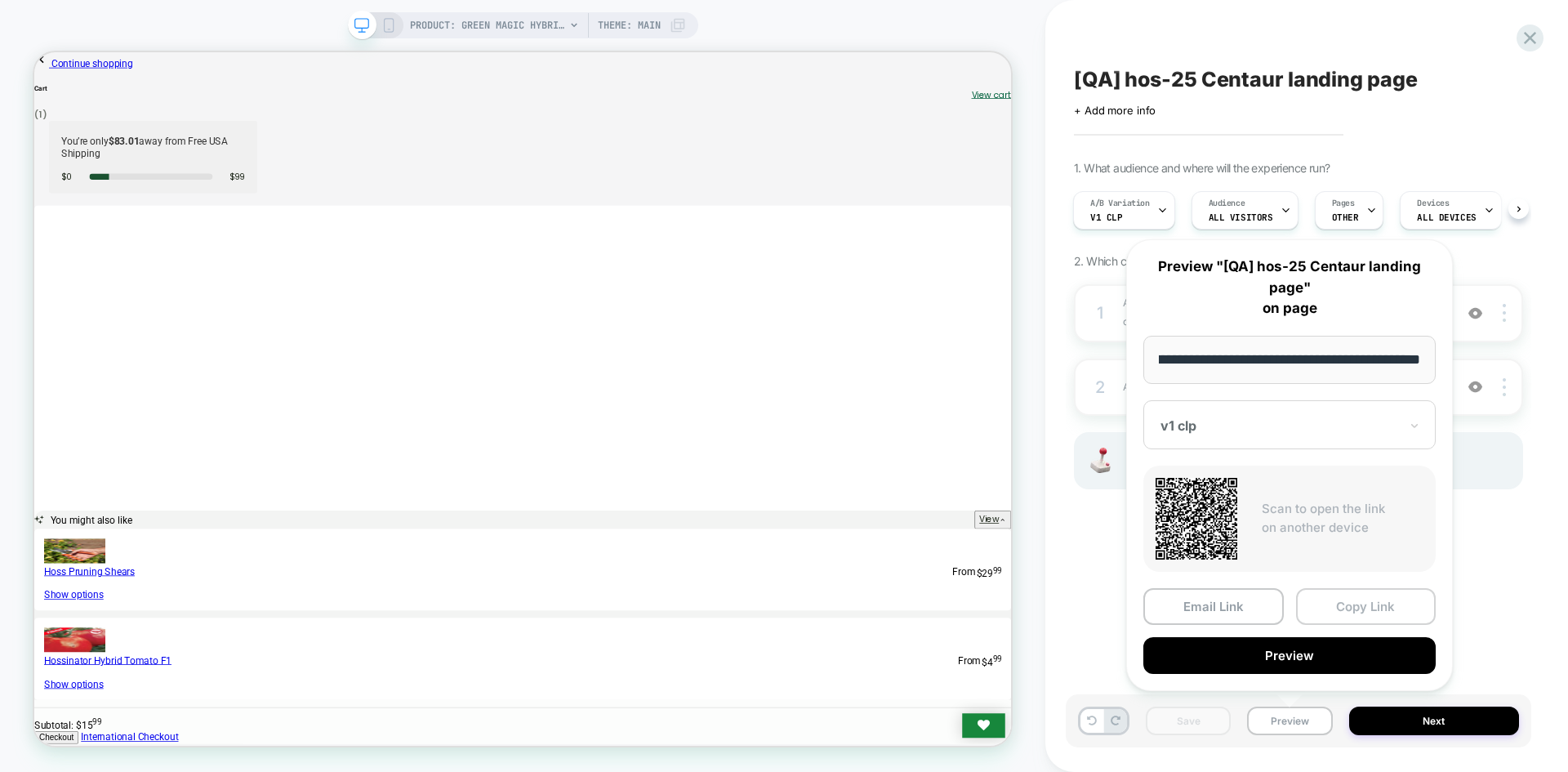
click at [1352, 598] on button "Copy Link" at bounding box center [1366, 606] width 140 height 37
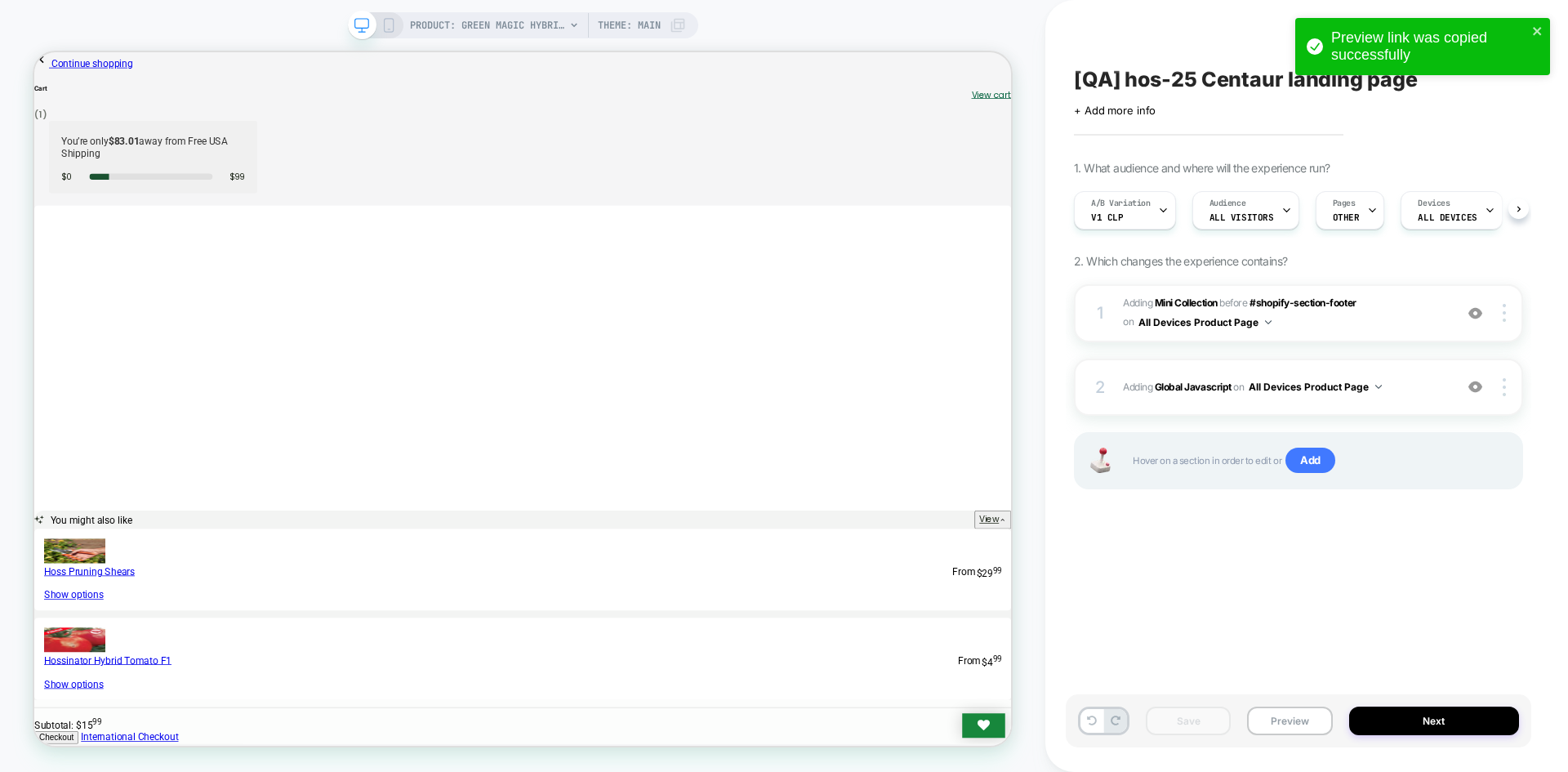
scroll to position [0, 1]
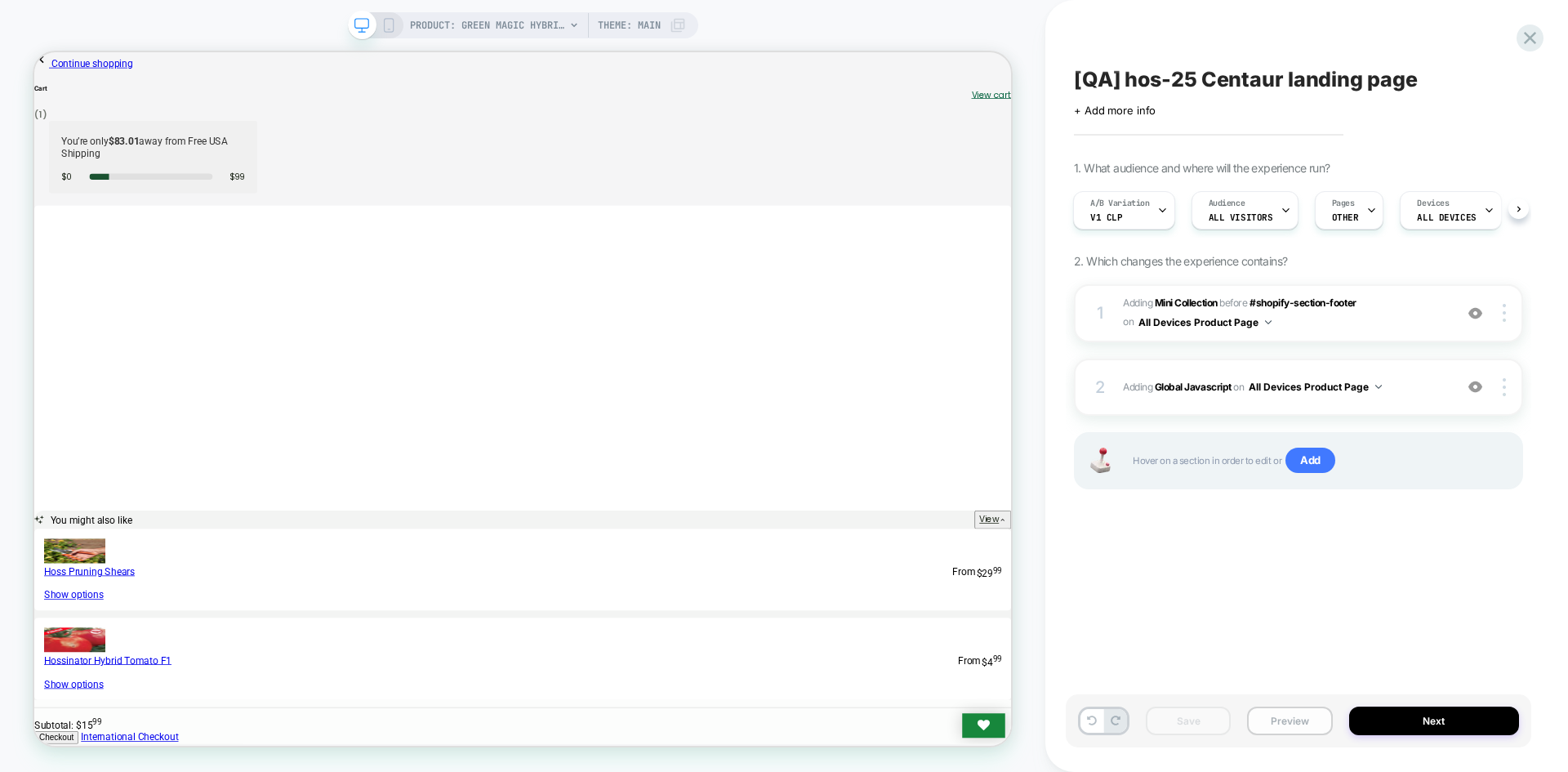
click at [1280, 713] on button "Preview" at bounding box center [1289, 720] width 85 height 29
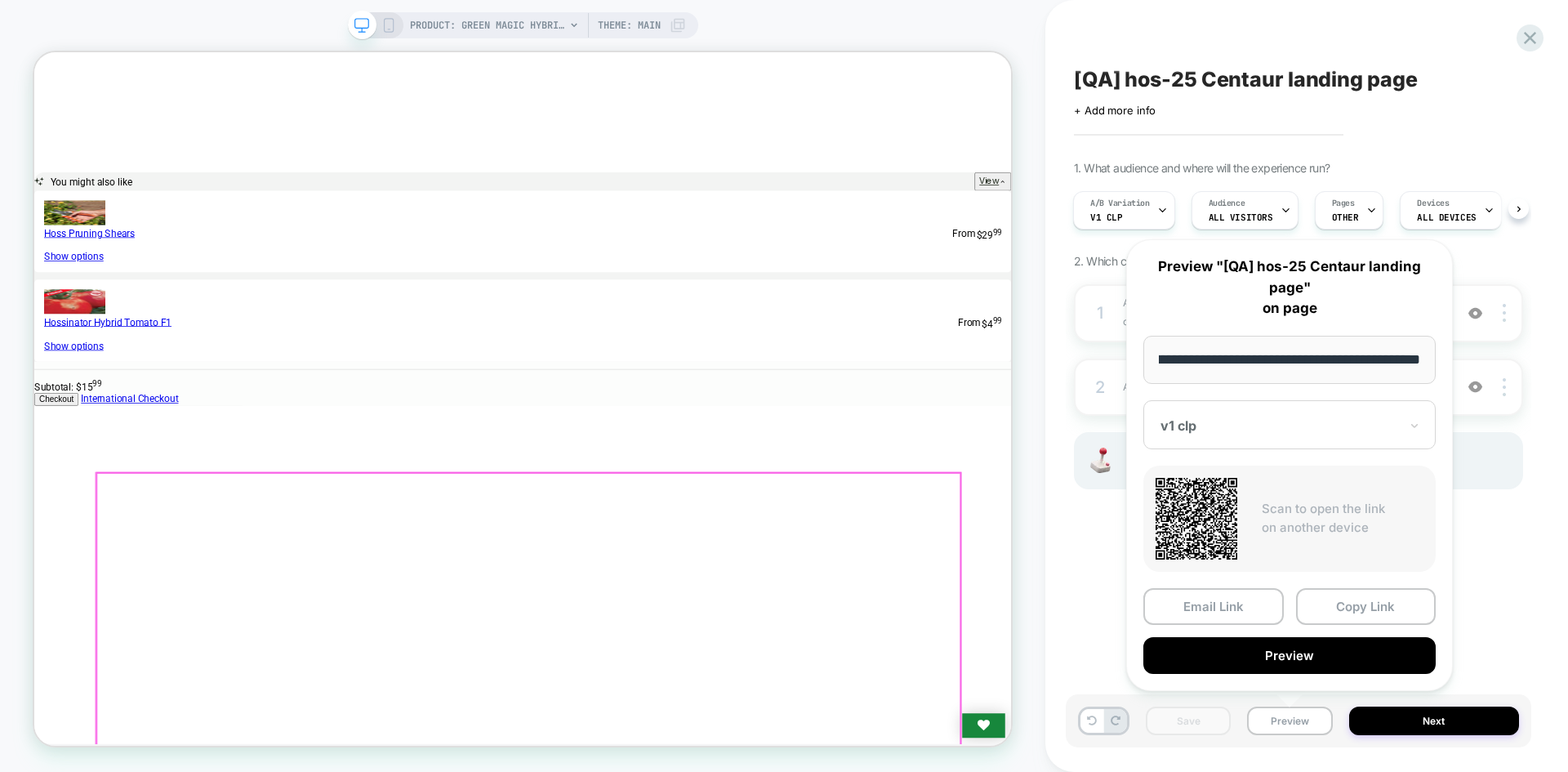
scroll to position [571, 0]
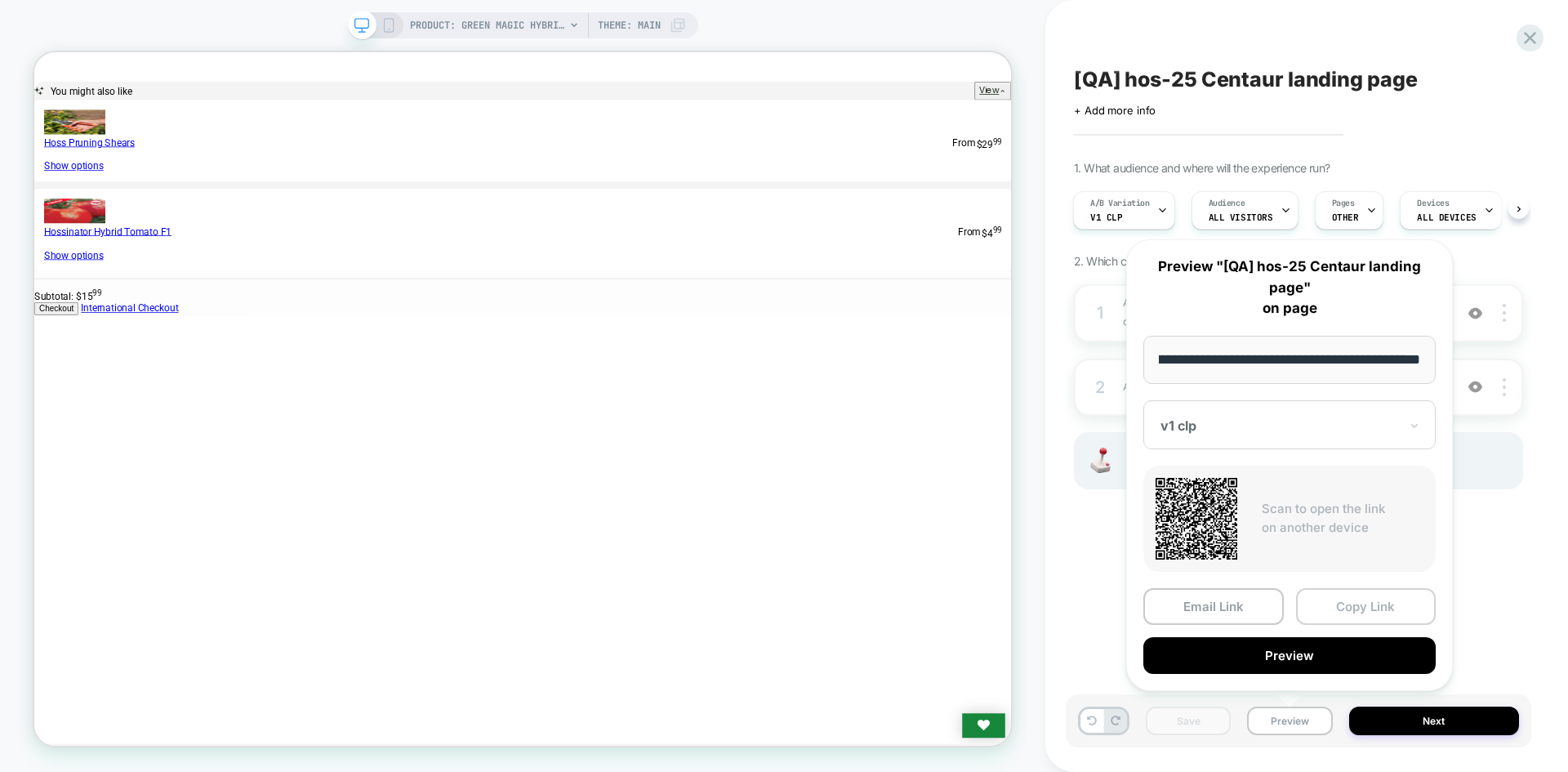
click at [1400, 606] on button "Copy Link" at bounding box center [1366, 606] width 140 height 37
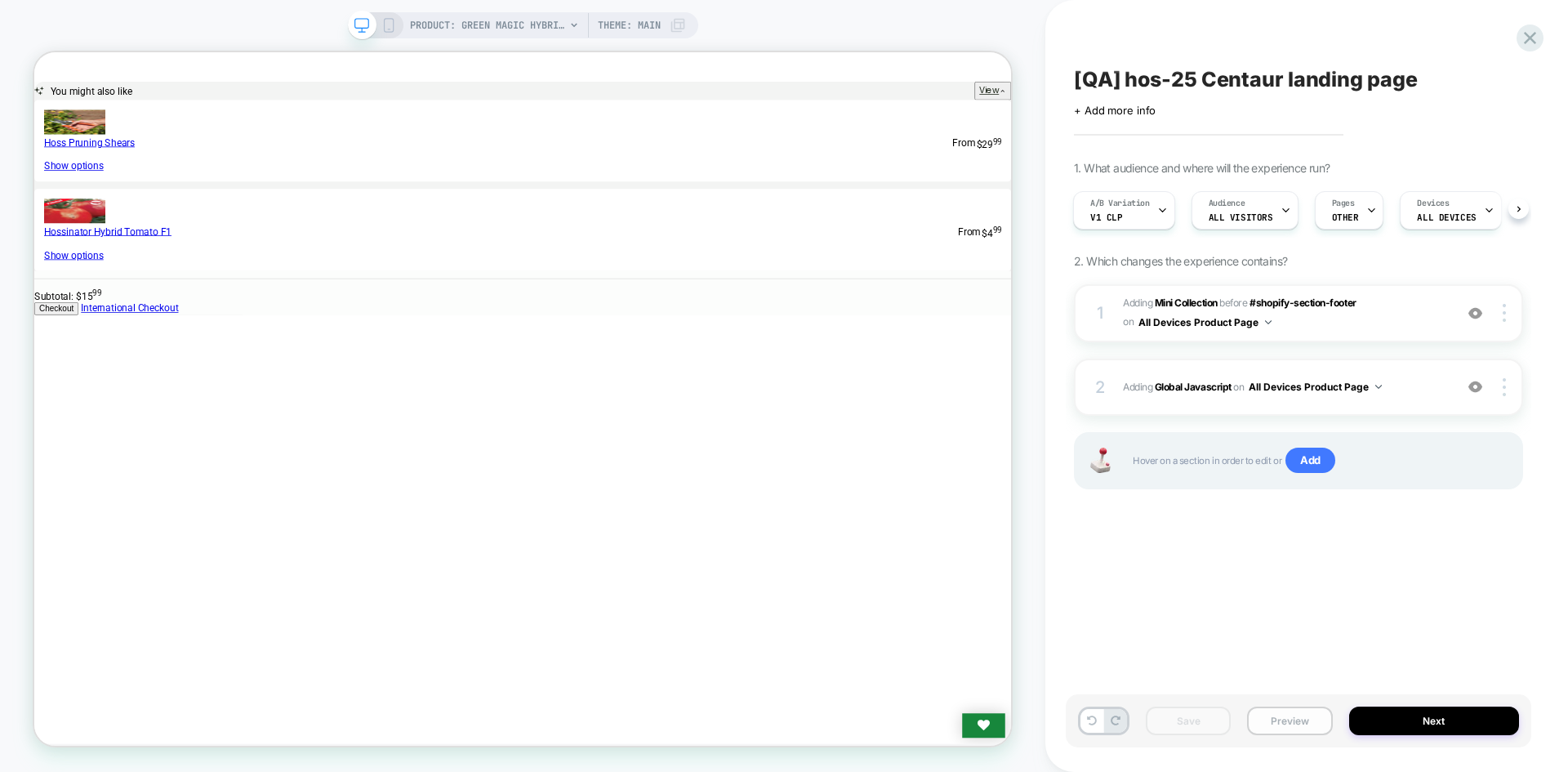
click at [1294, 724] on button "Preview" at bounding box center [1289, 720] width 85 height 29
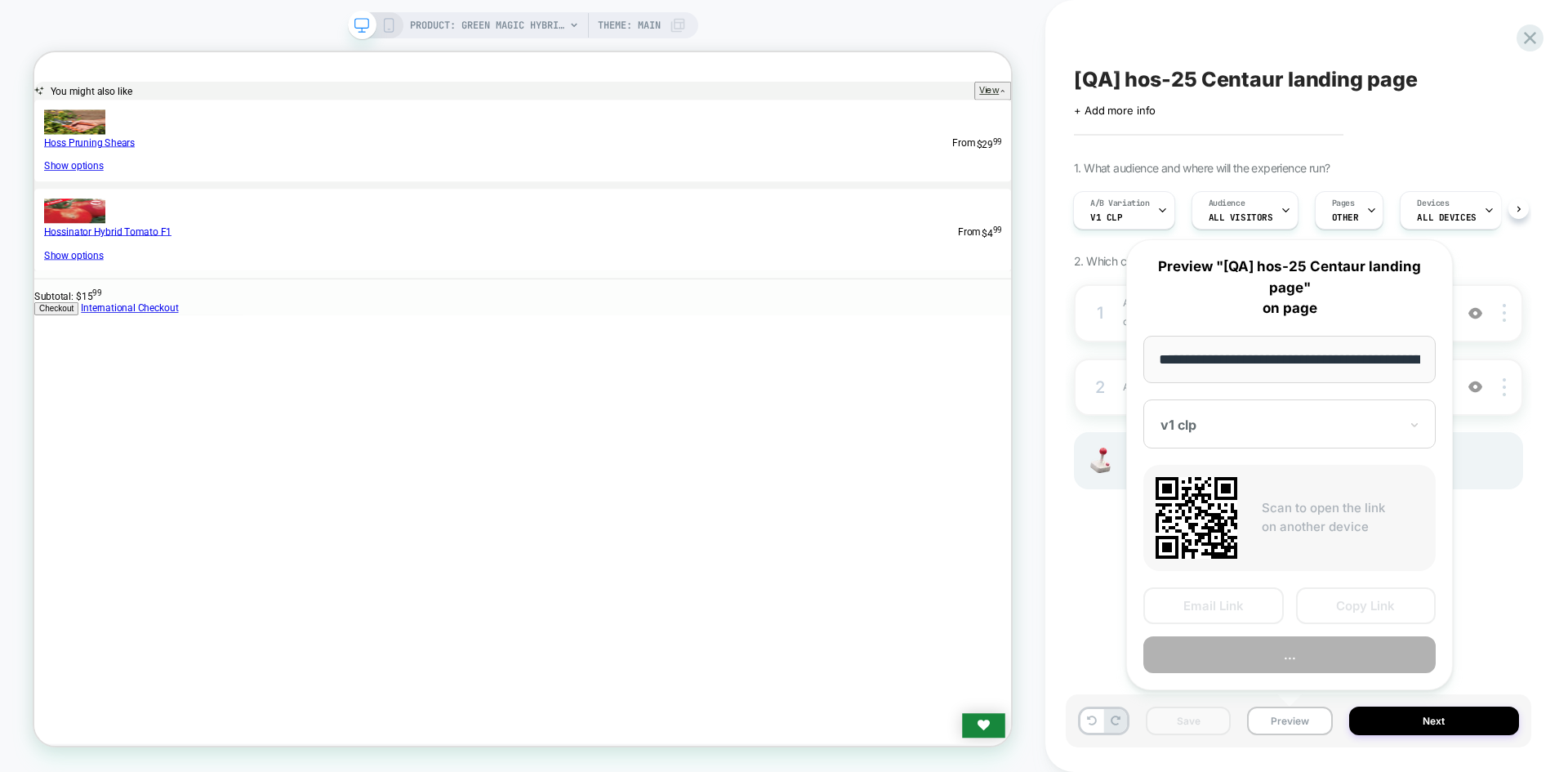
scroll to position [0, 216]
click at [1352, 603] on button "Copy Link" at bounding box center [1366, 606] width 140 height 37
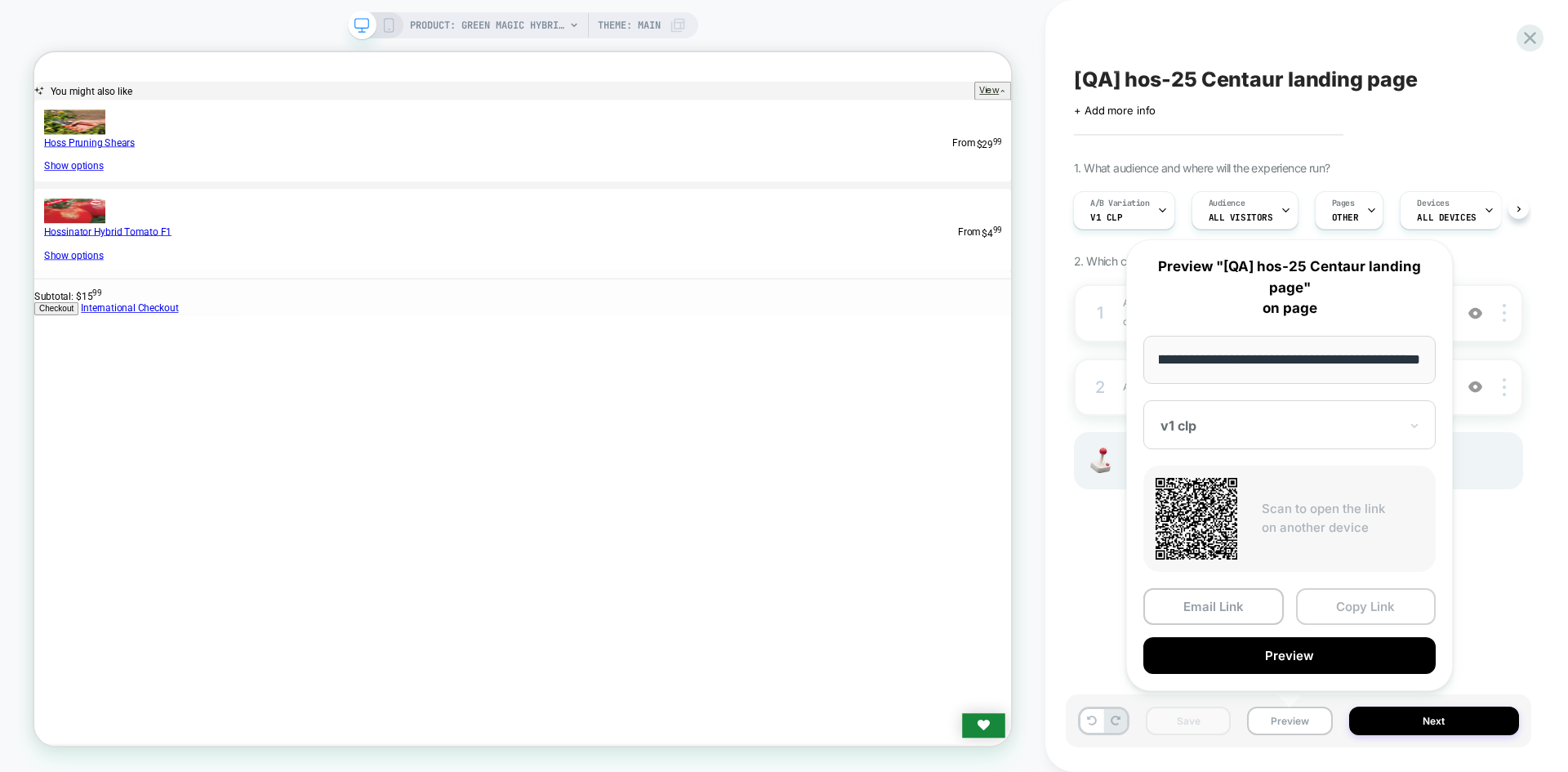
scroll to position [0, 0]
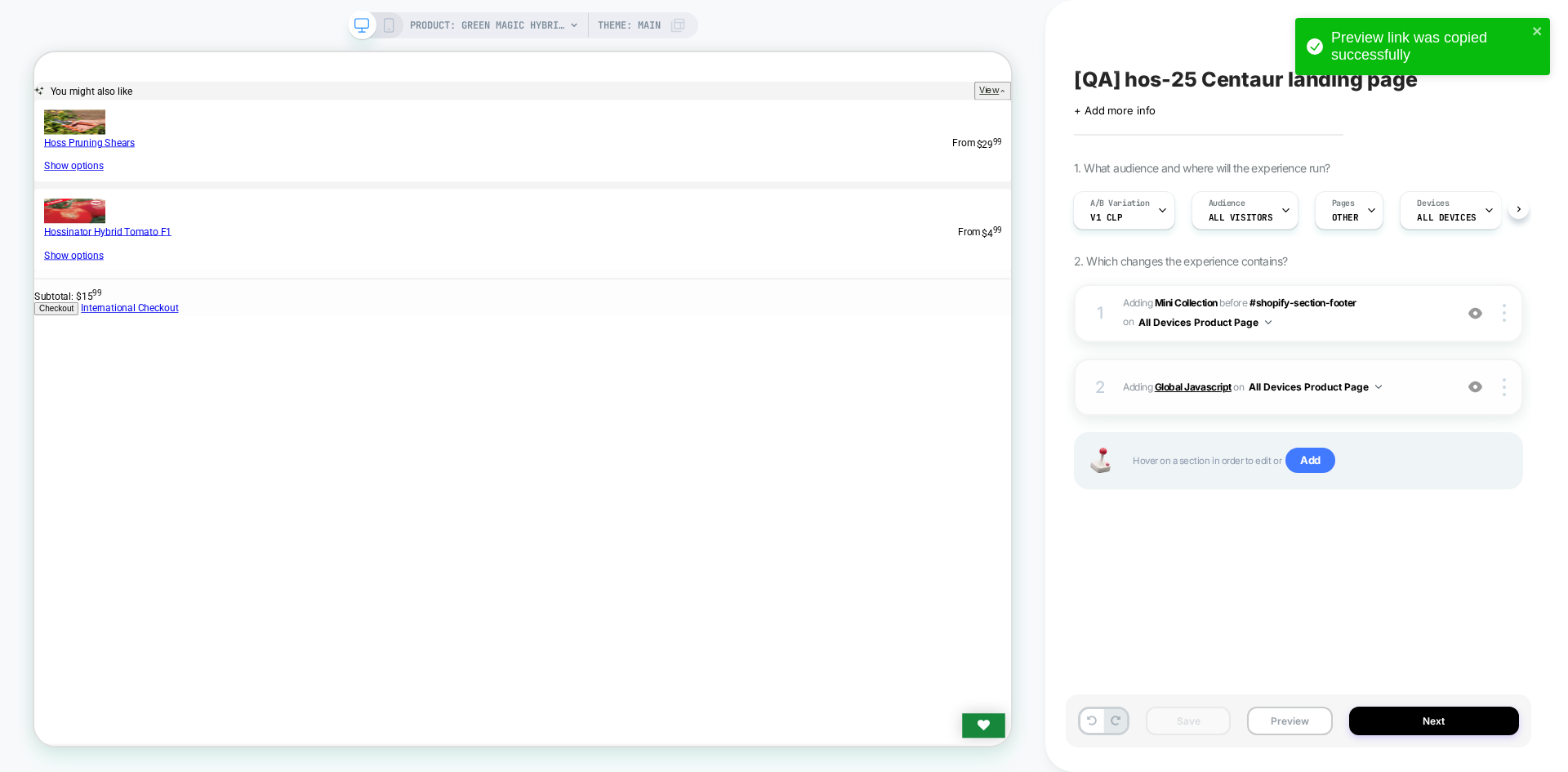
click at [1207, 392] on b "Global Javascript" at bounding box center [1194, 386] width 77 height 12
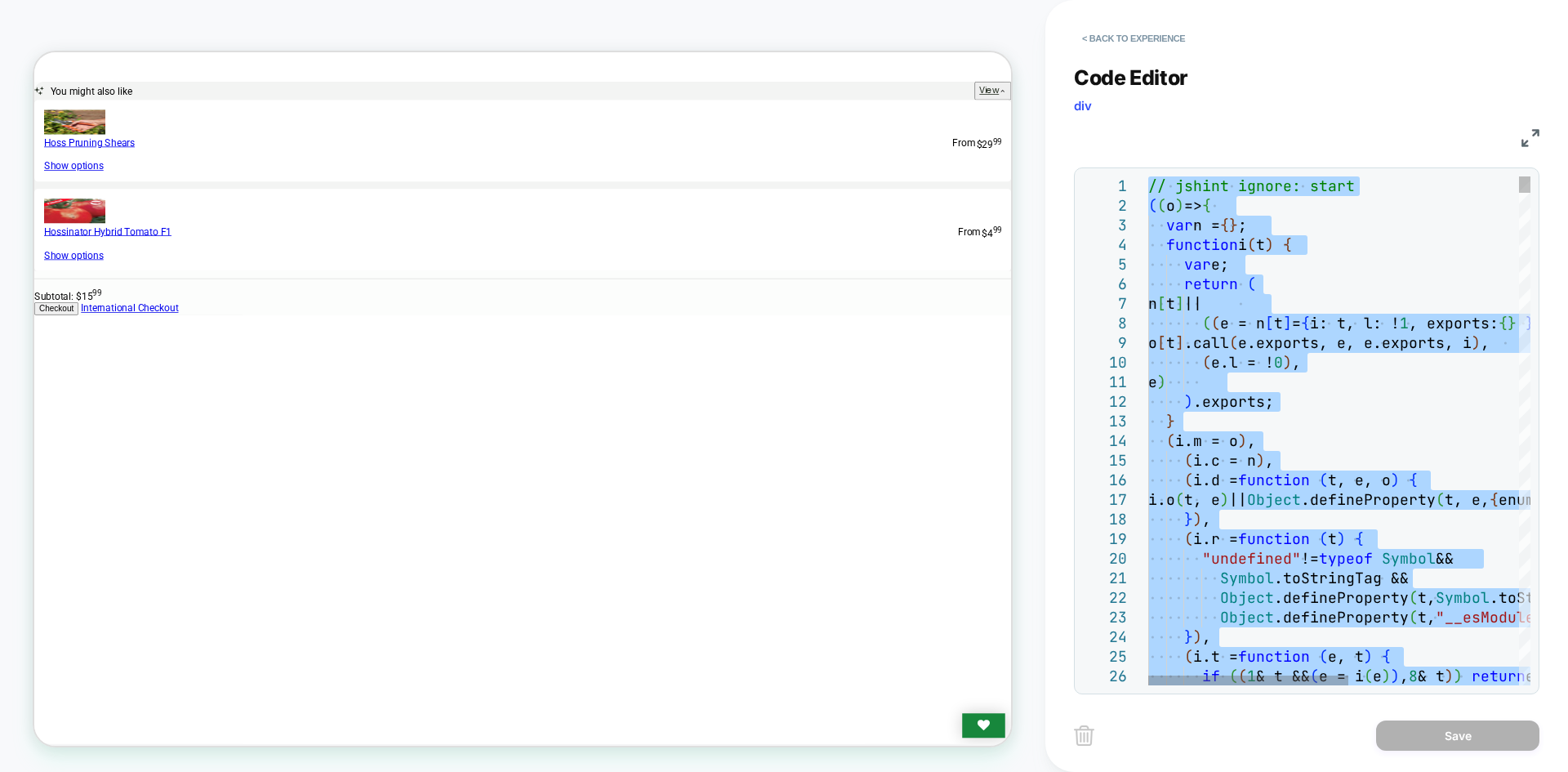
type textarea "**********"
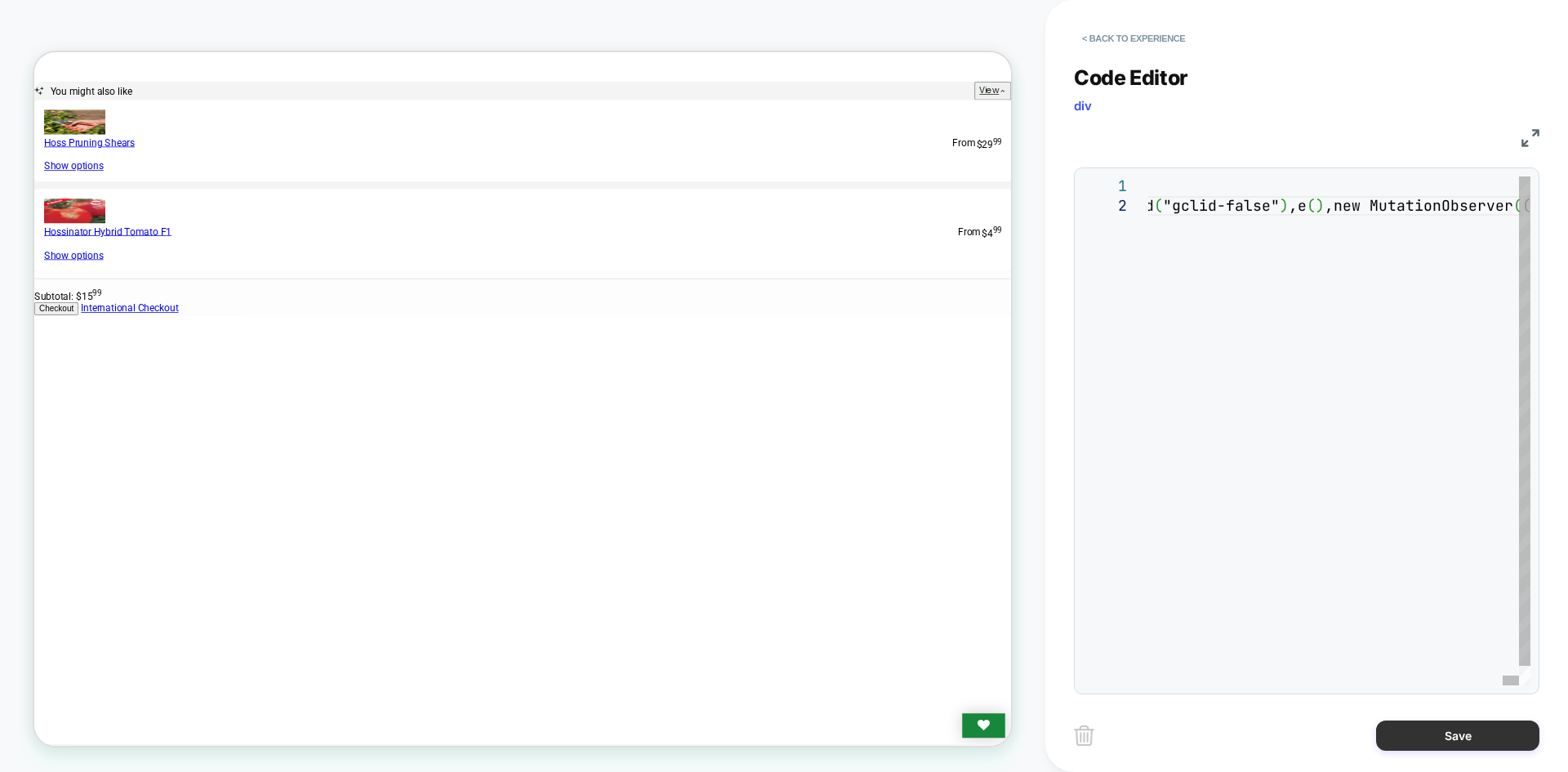
click at [1437, 740] on button "Save" at bounding box center [1458, 735] width 163 height 30
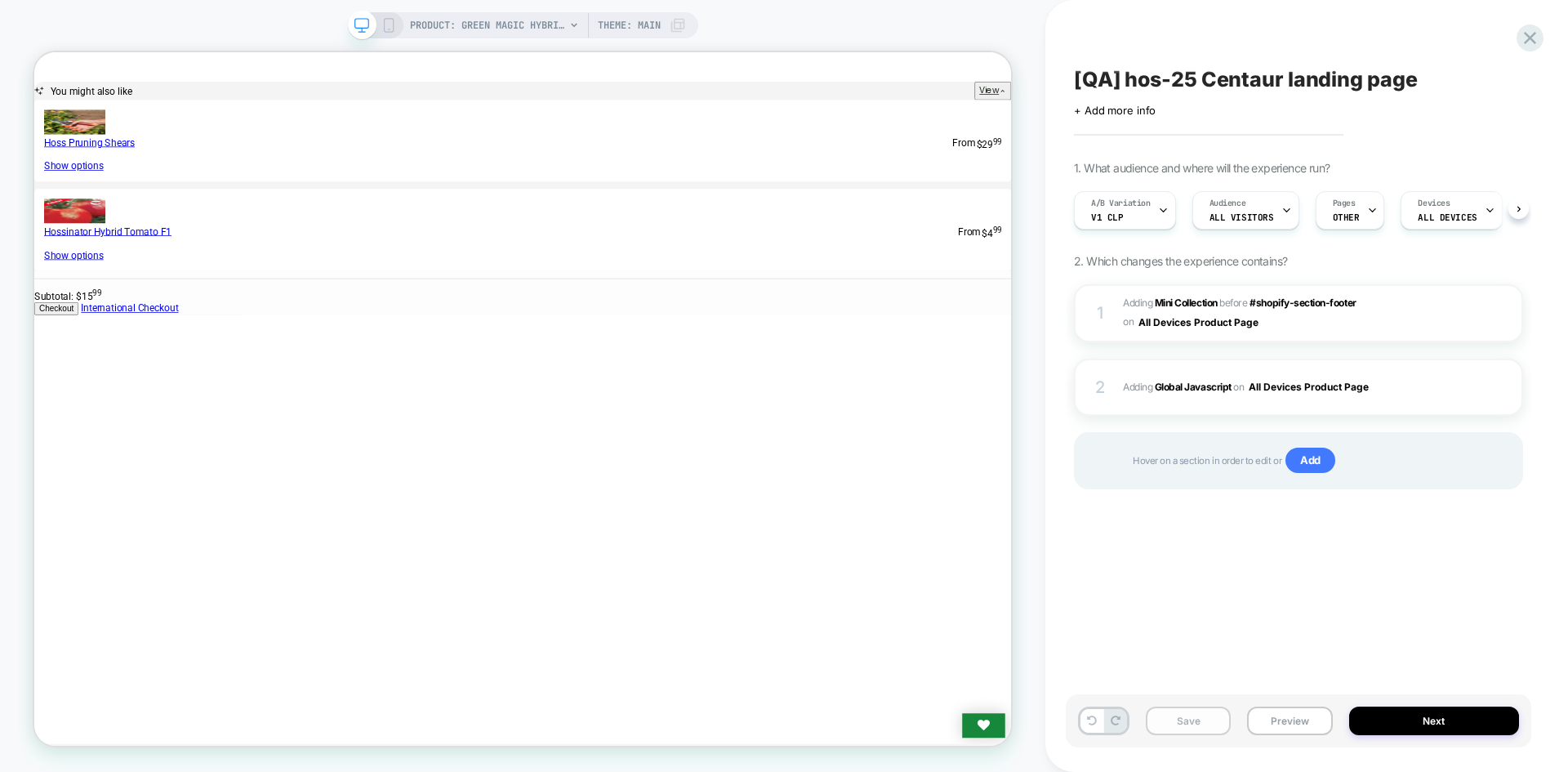
click at [1188, 719] on button "Save" at bounding box center [1188, 720] width 85 height 29
click at [1300, 726] on button "Preview" at bounding box center [1289, 720] width 85 height 29
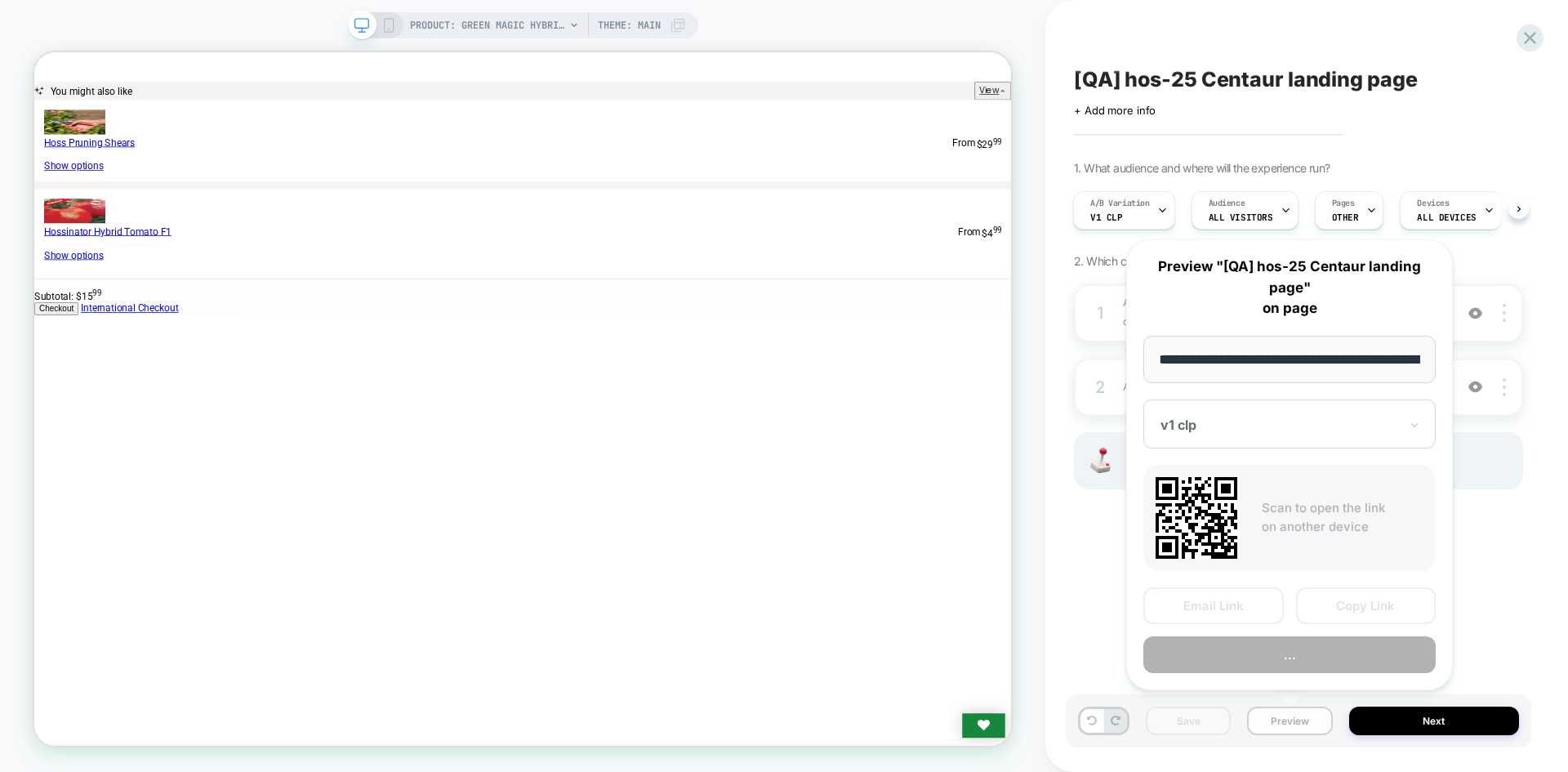
scroll to position [0, 216]
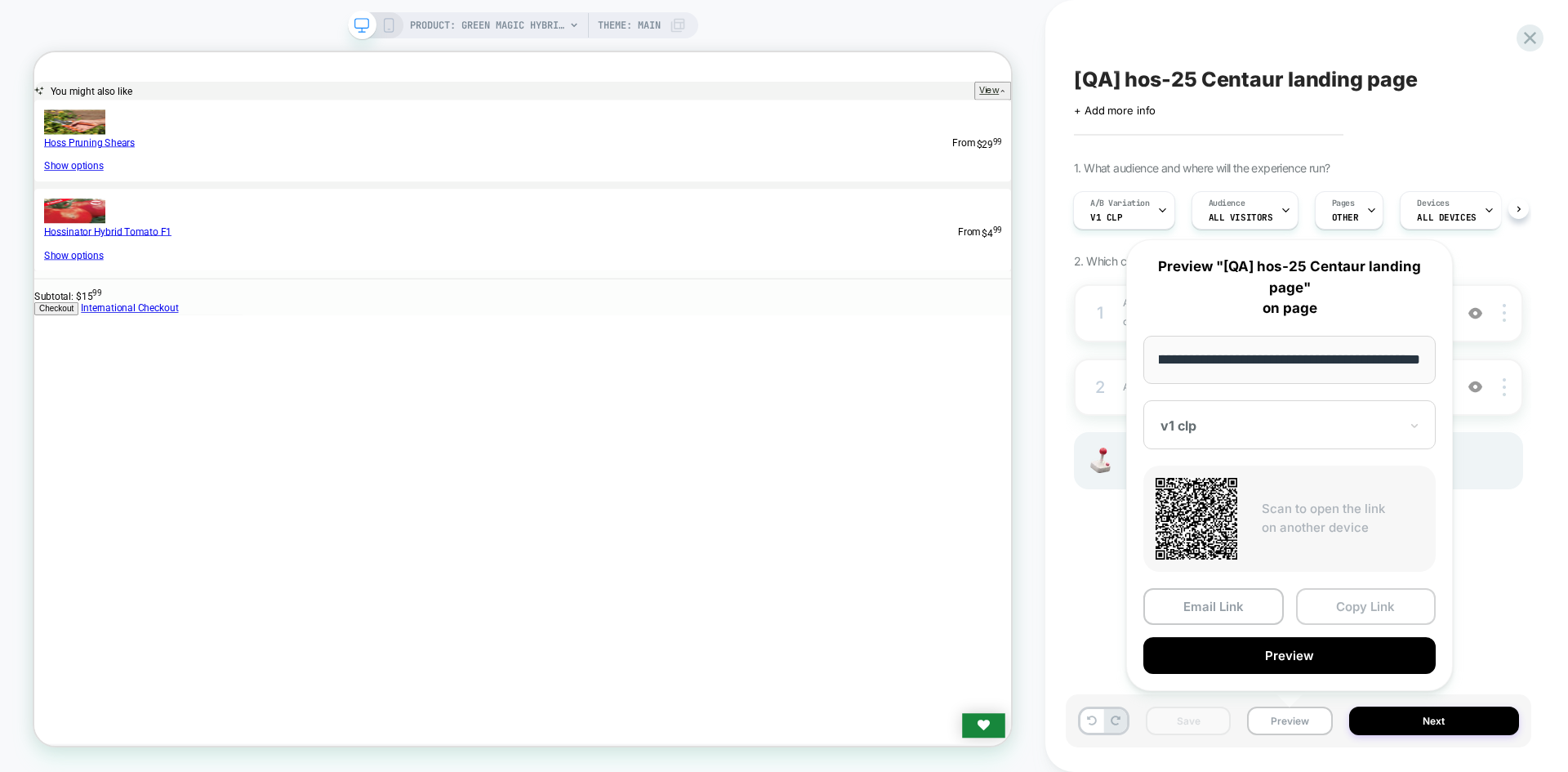
click at [1350, 601] on button "Copy Link" at bounding box center [1366, 606] width 140 height 37
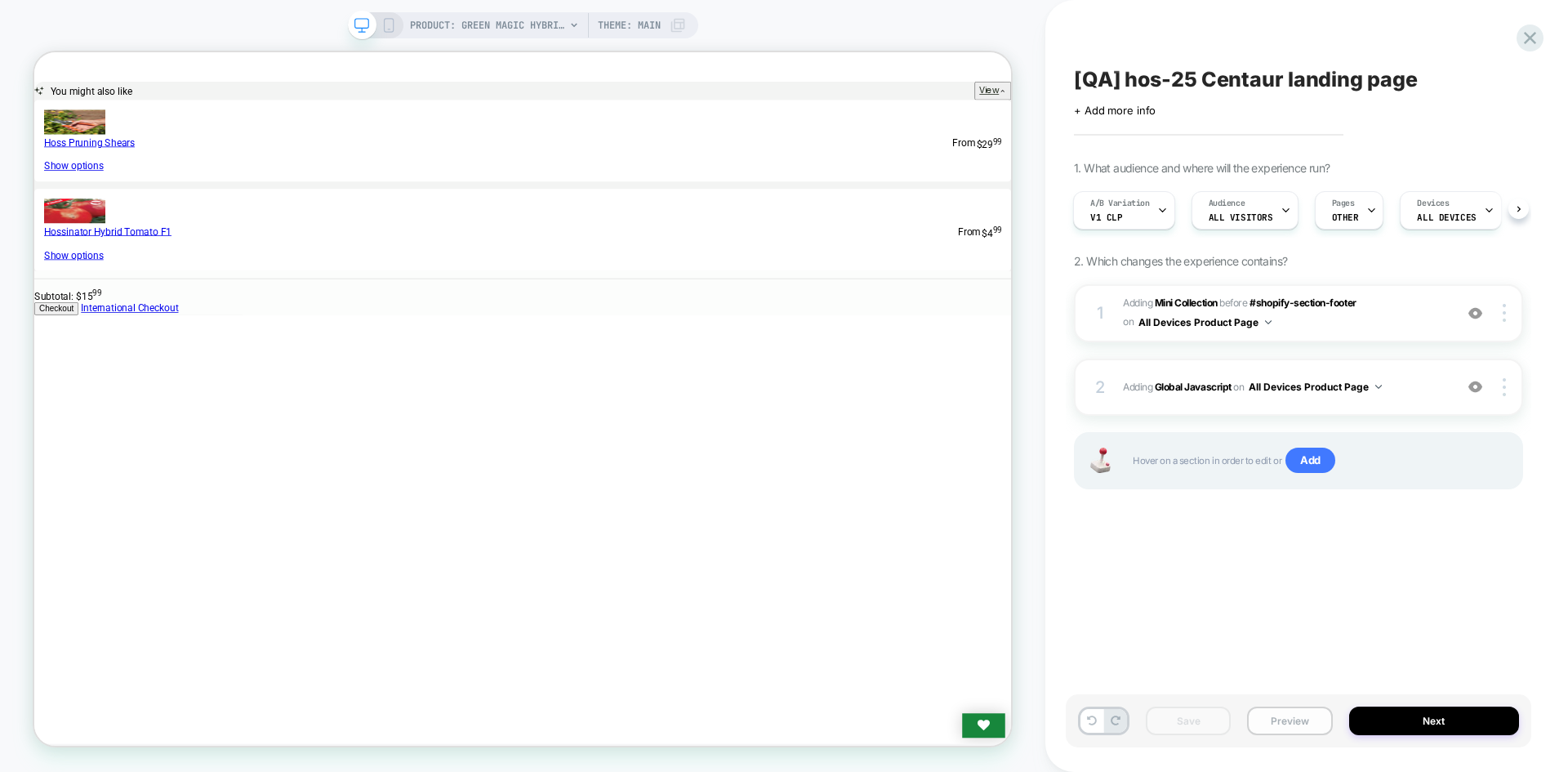
click at [1275, 729] on button "Preview" at bounding box center [1289, 720] width 85 height 29
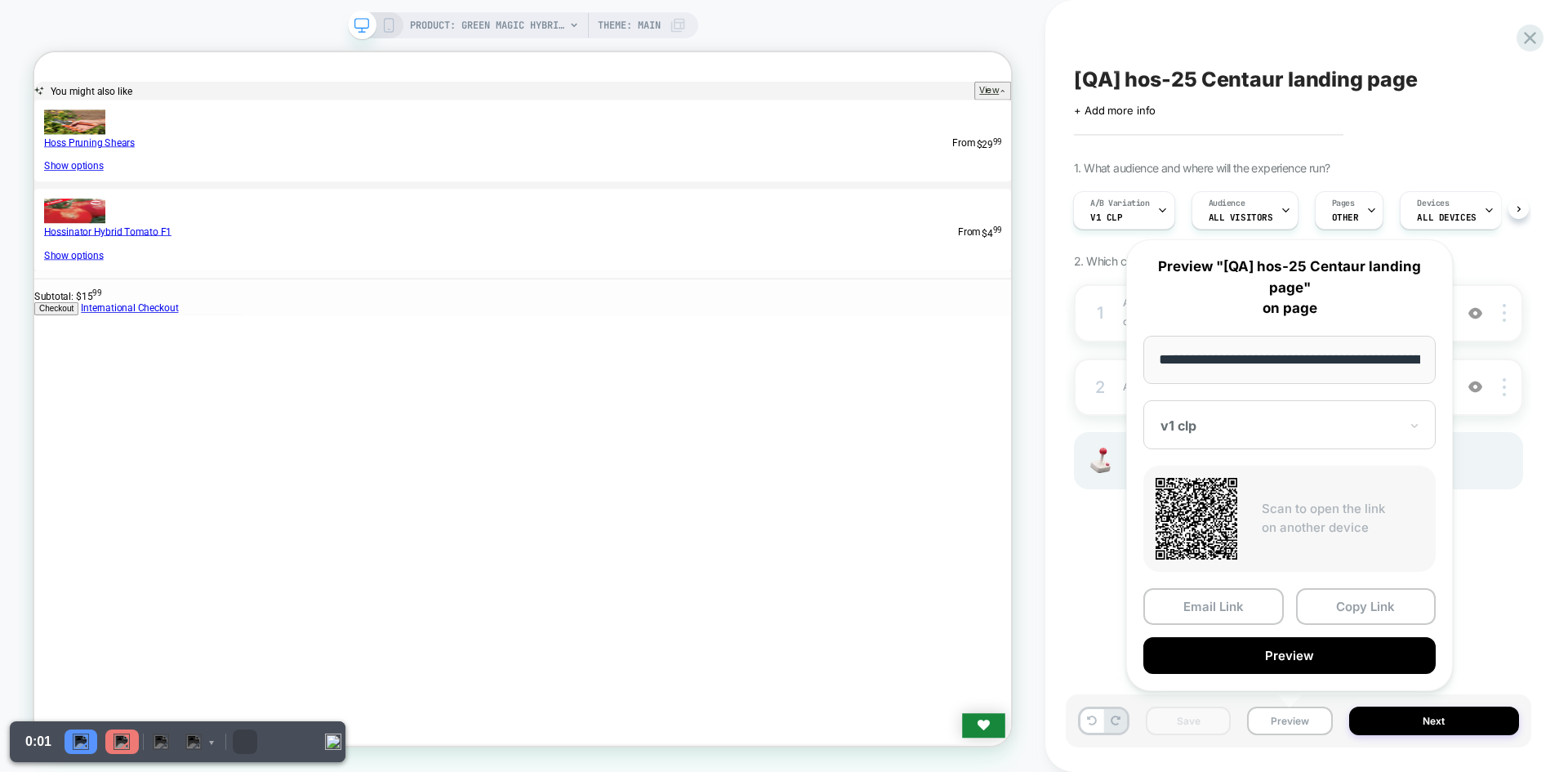
click at [1251, 424] on div at bounding box center [1280, 425] width 238 height 17
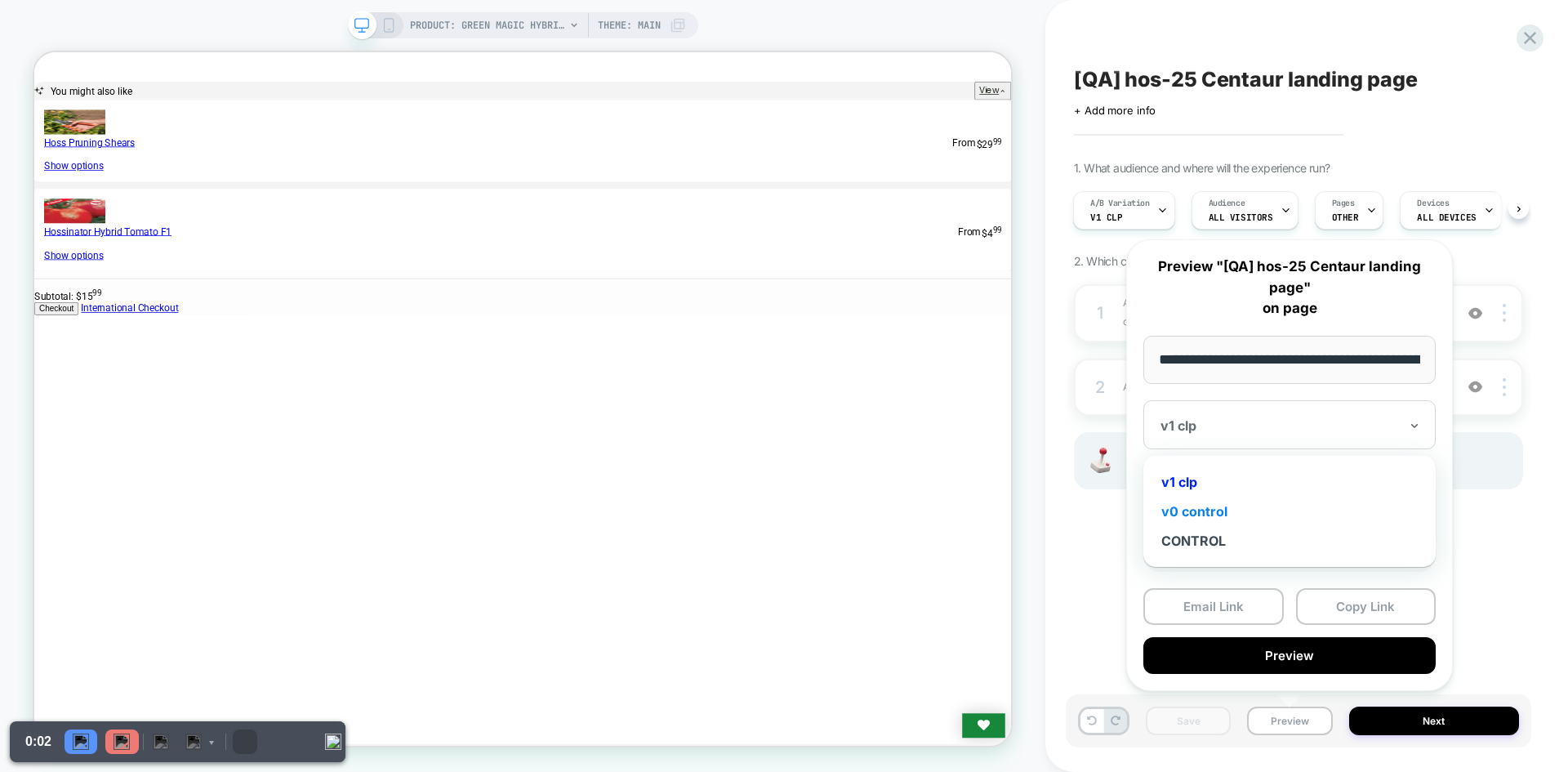
click at [1231, 519] on div "v0 control" at bounding box center [1289, 512] width 276 height 30
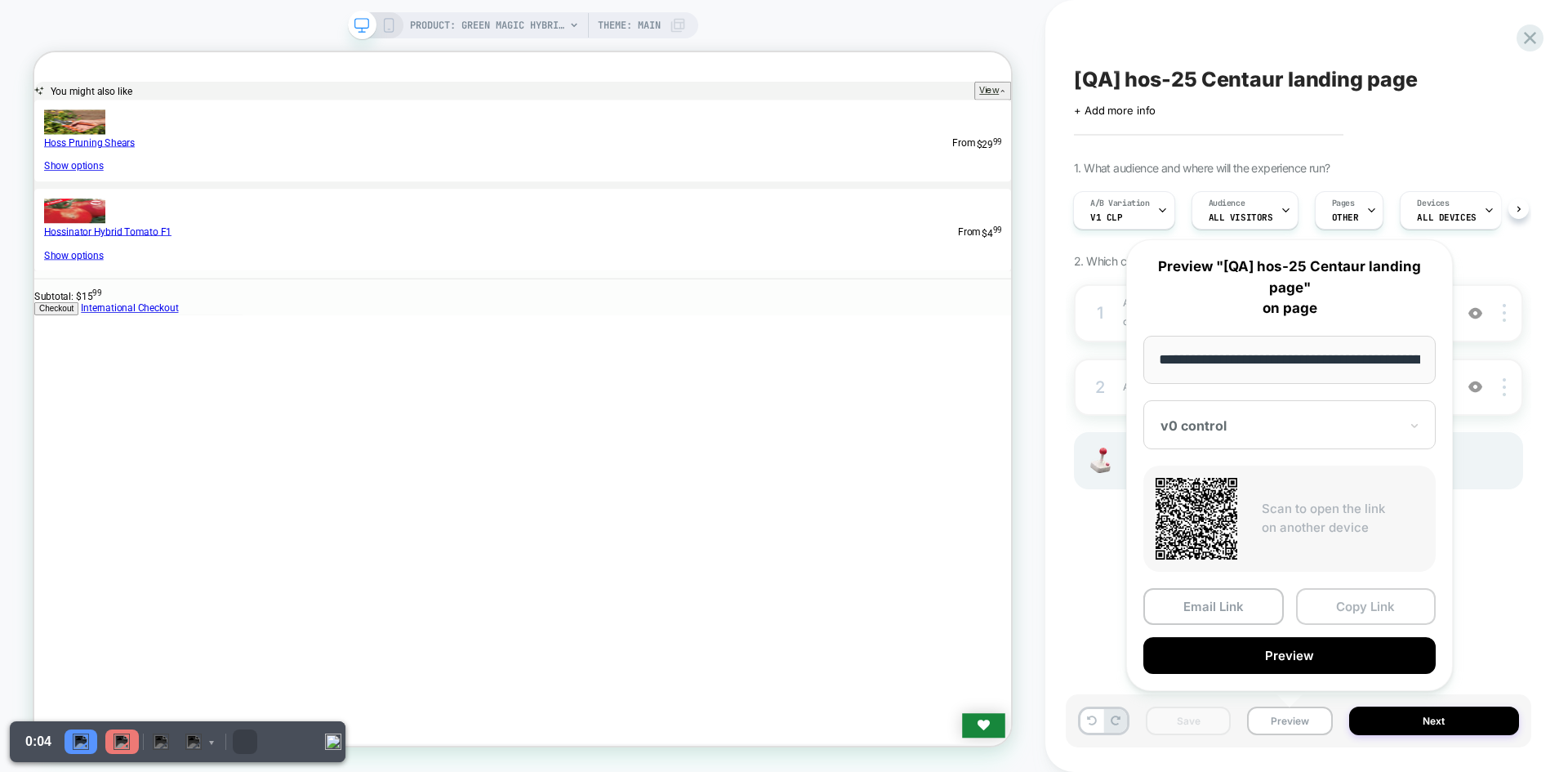
click at [1379, 606] on button "Copy Link" at bounding box center [1366, 606] width 140 height 37
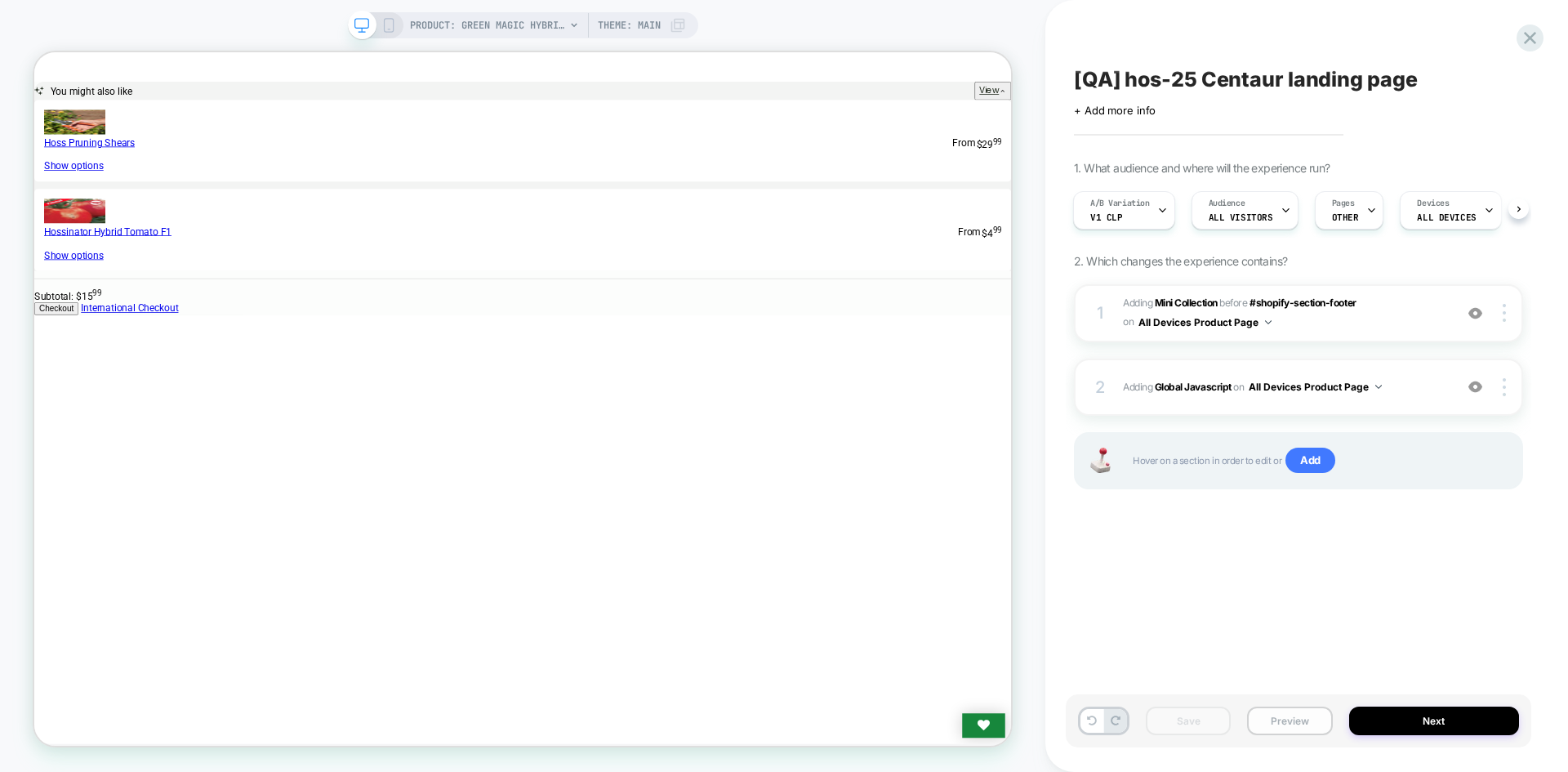
click at [1292, 727] on button "Preview" at bounding box center [1289, 720] width 85 height 29
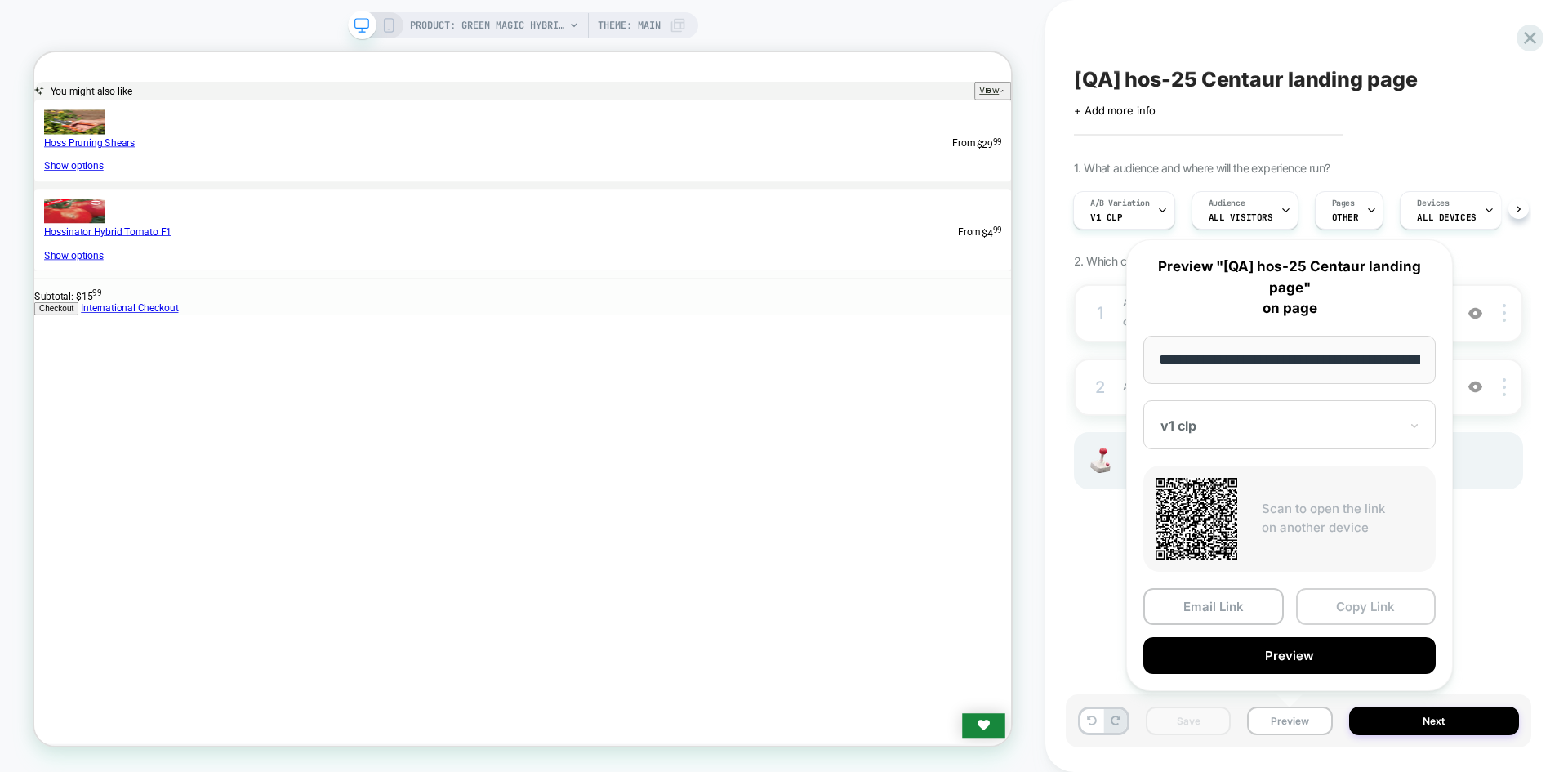
click at [1353, 595] on button "Copy Link" at bounding box center [1366, 606] width 140 height 37
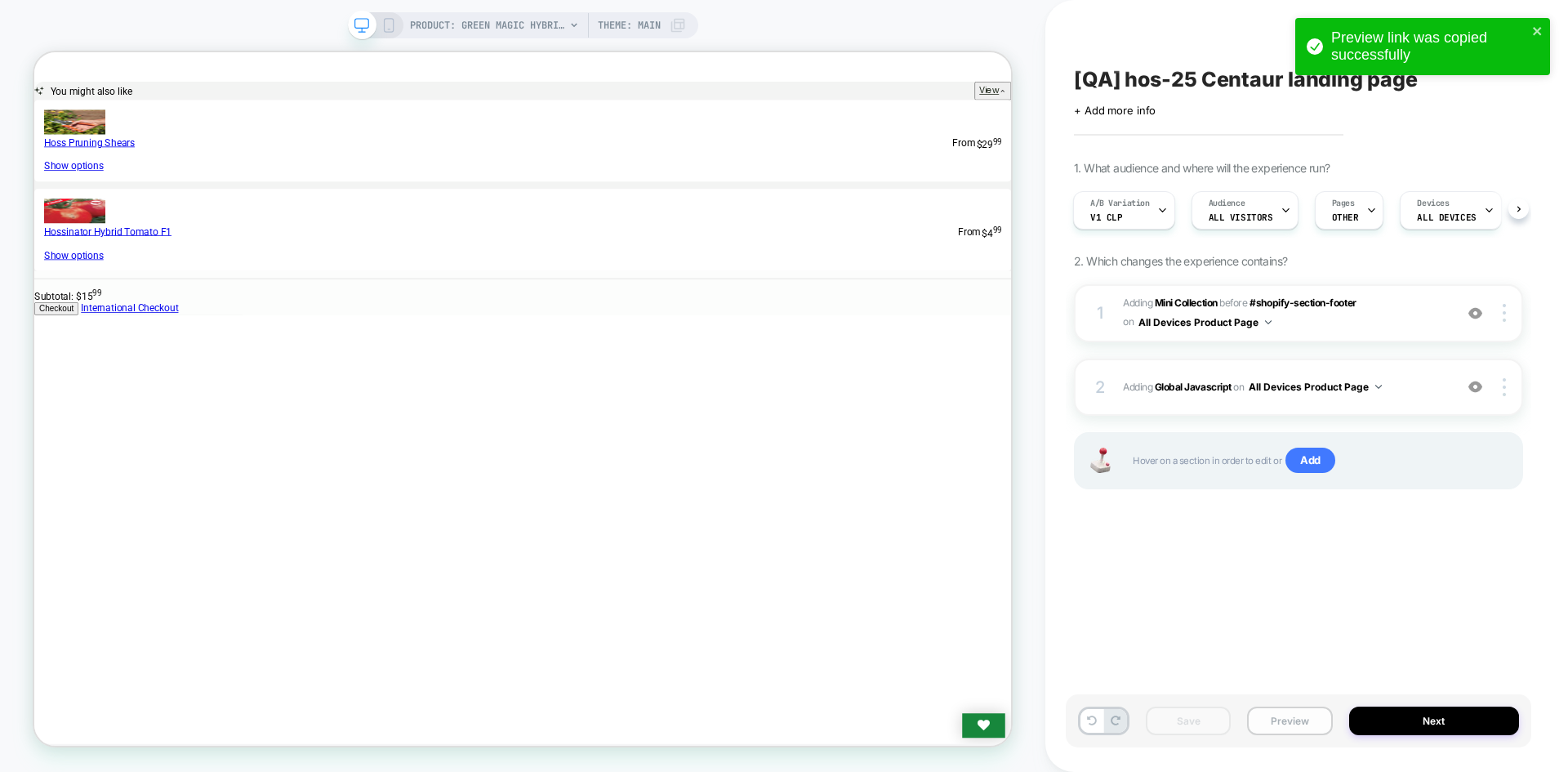
click at [1277, 725] on button "Preview" at bounding box center [1289, 720] width 85 height 29
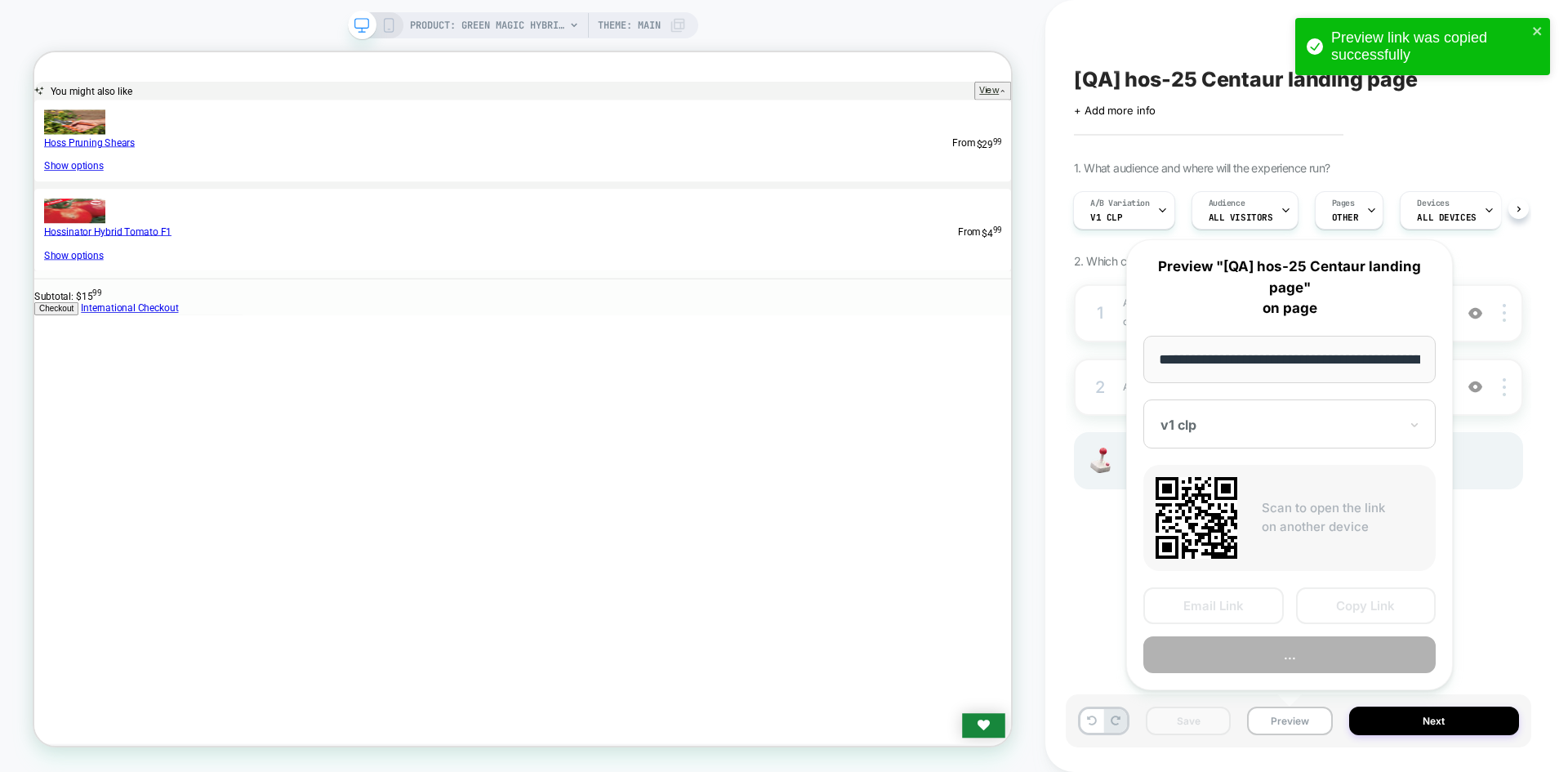
scroll to position [0, 216]
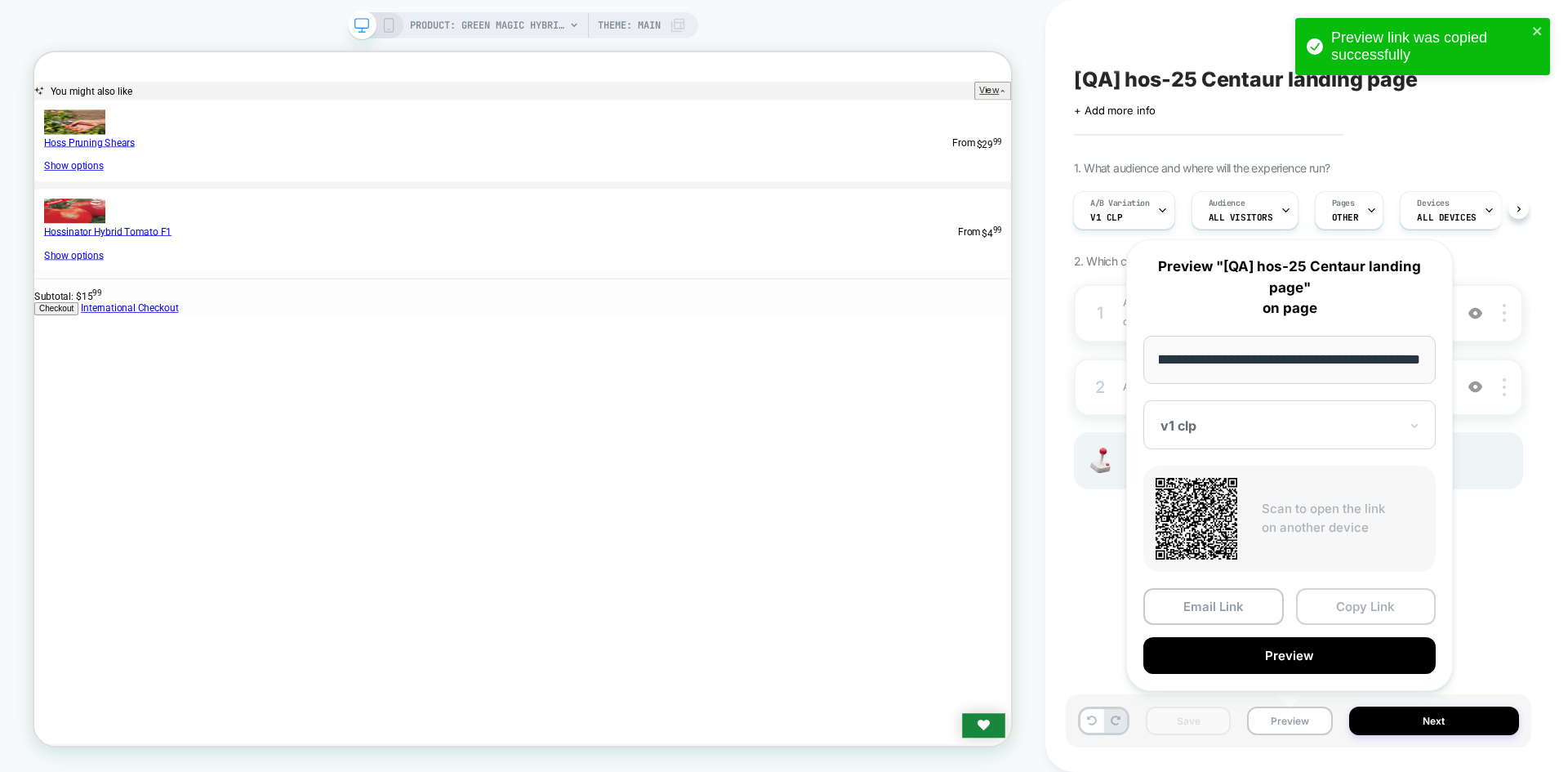
click at [1349, 606] on button "Copy Link" at bounding box center [1366, 606] width 140 height 37
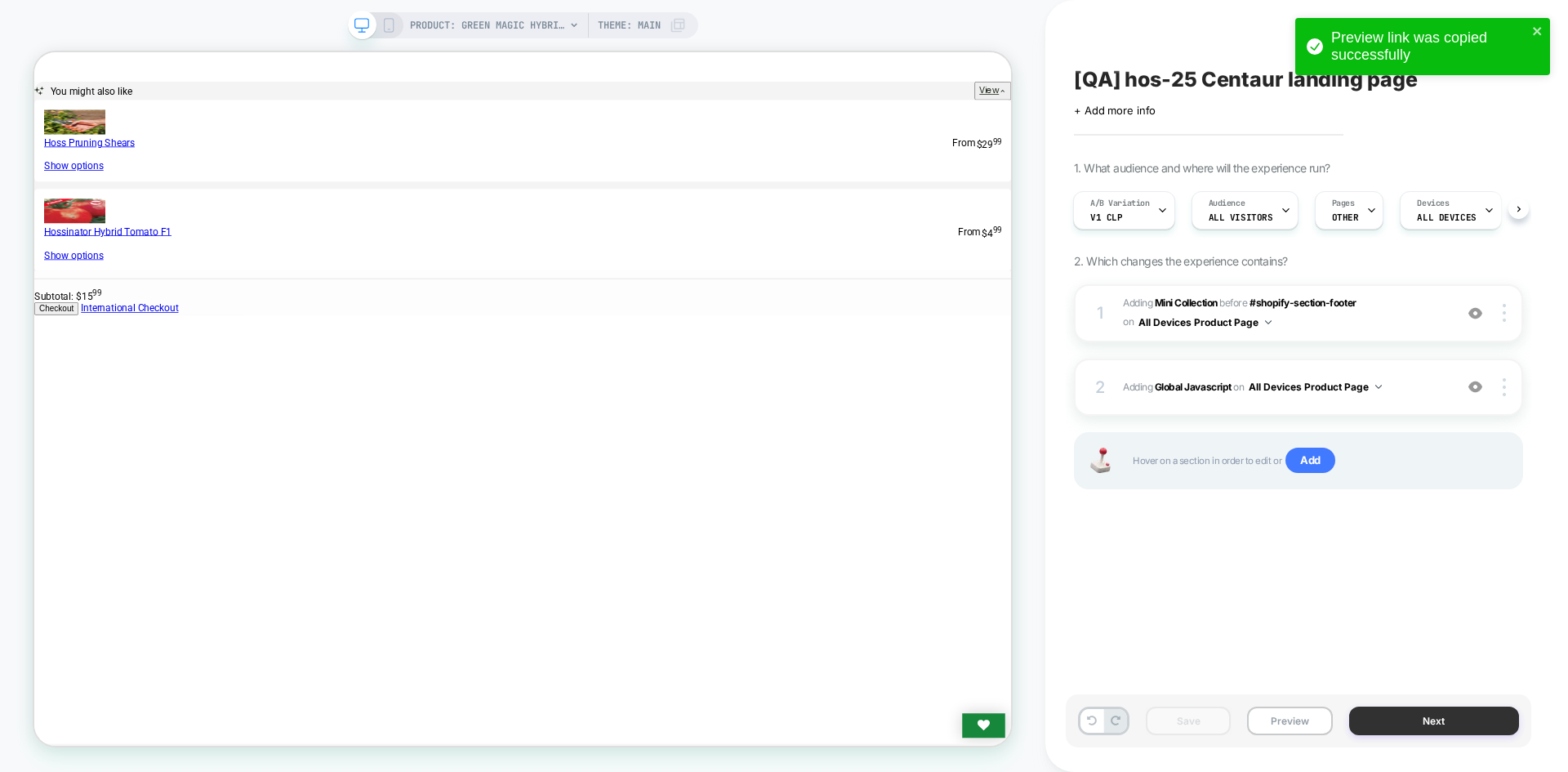
click at [1400, 711] on button "Next" at bounding box center [1435, 720] width 171 height 29
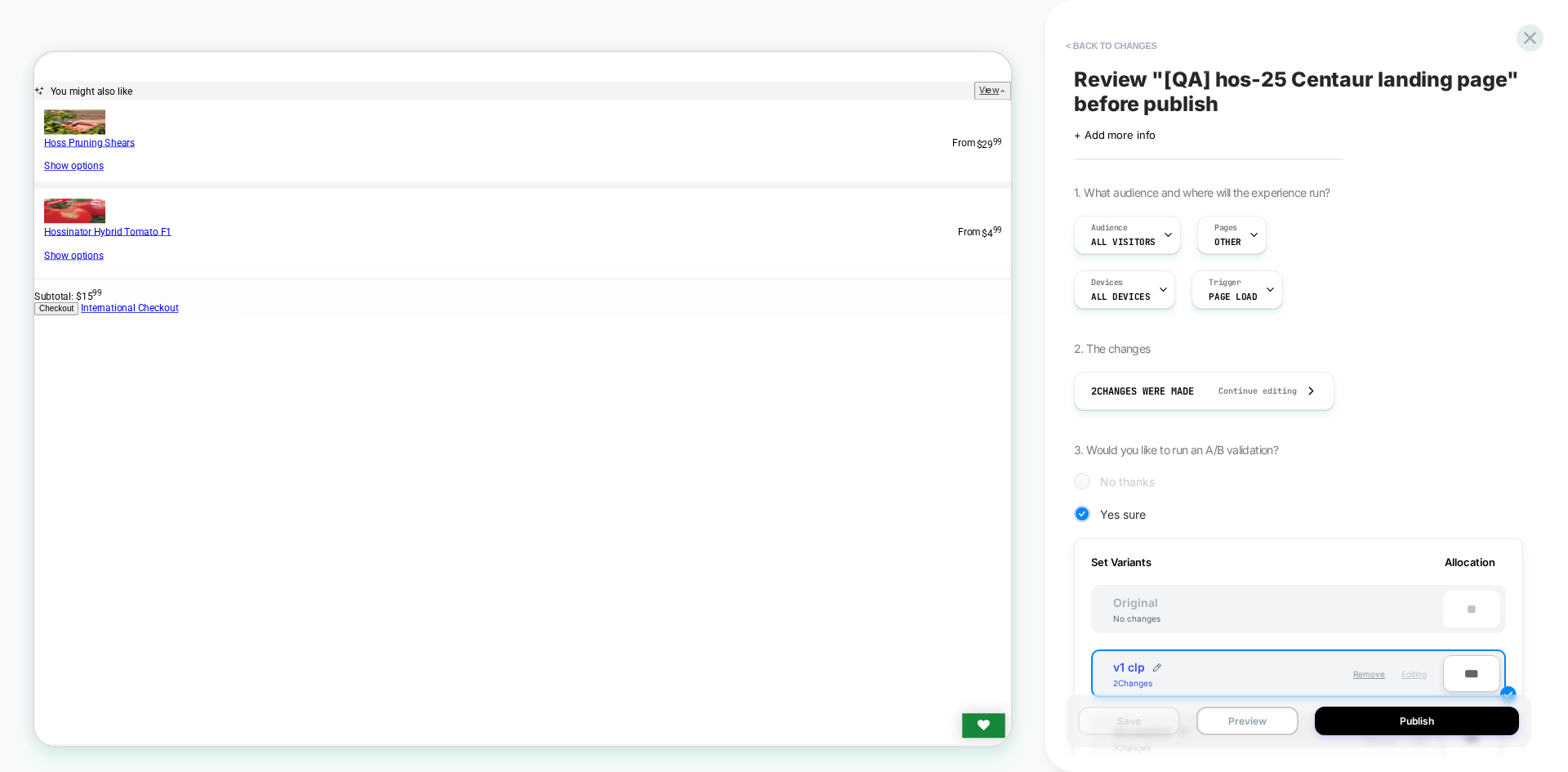
scroll to position [478, 0]
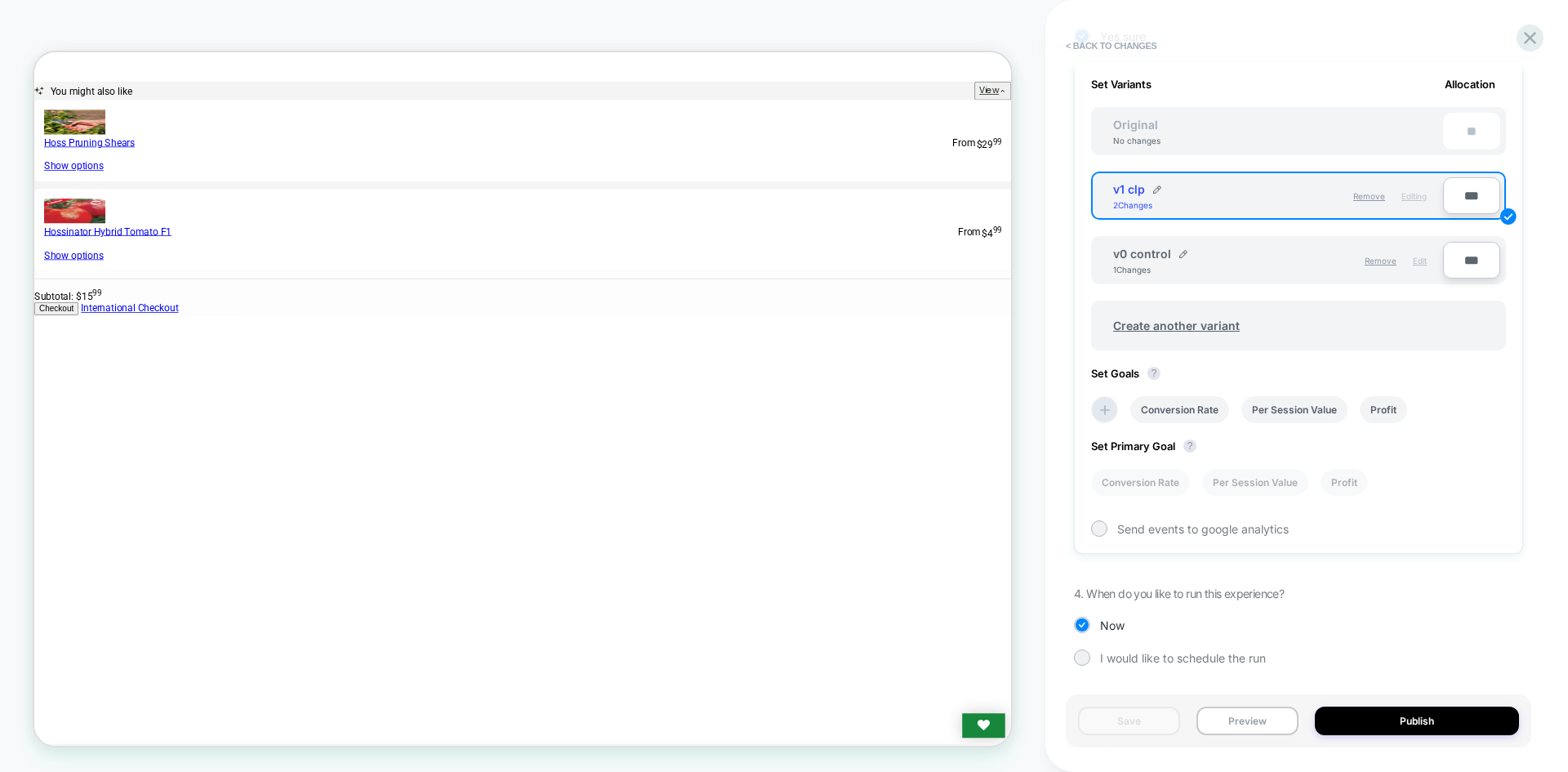
click at [1415, 261] on span "Edit" at bounding box center [1420, 260] width 14 height 10
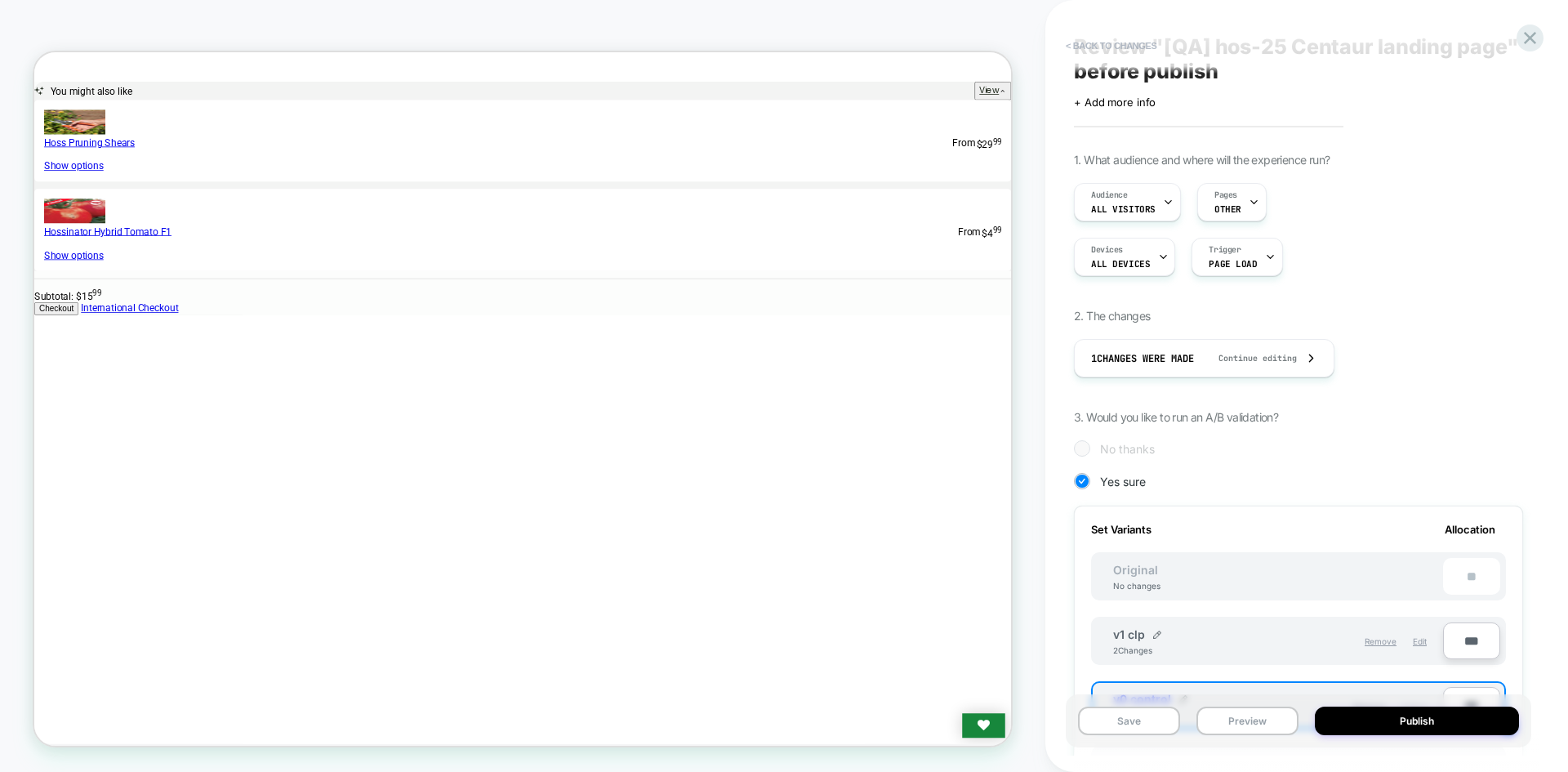
scroll to position [0, 0]
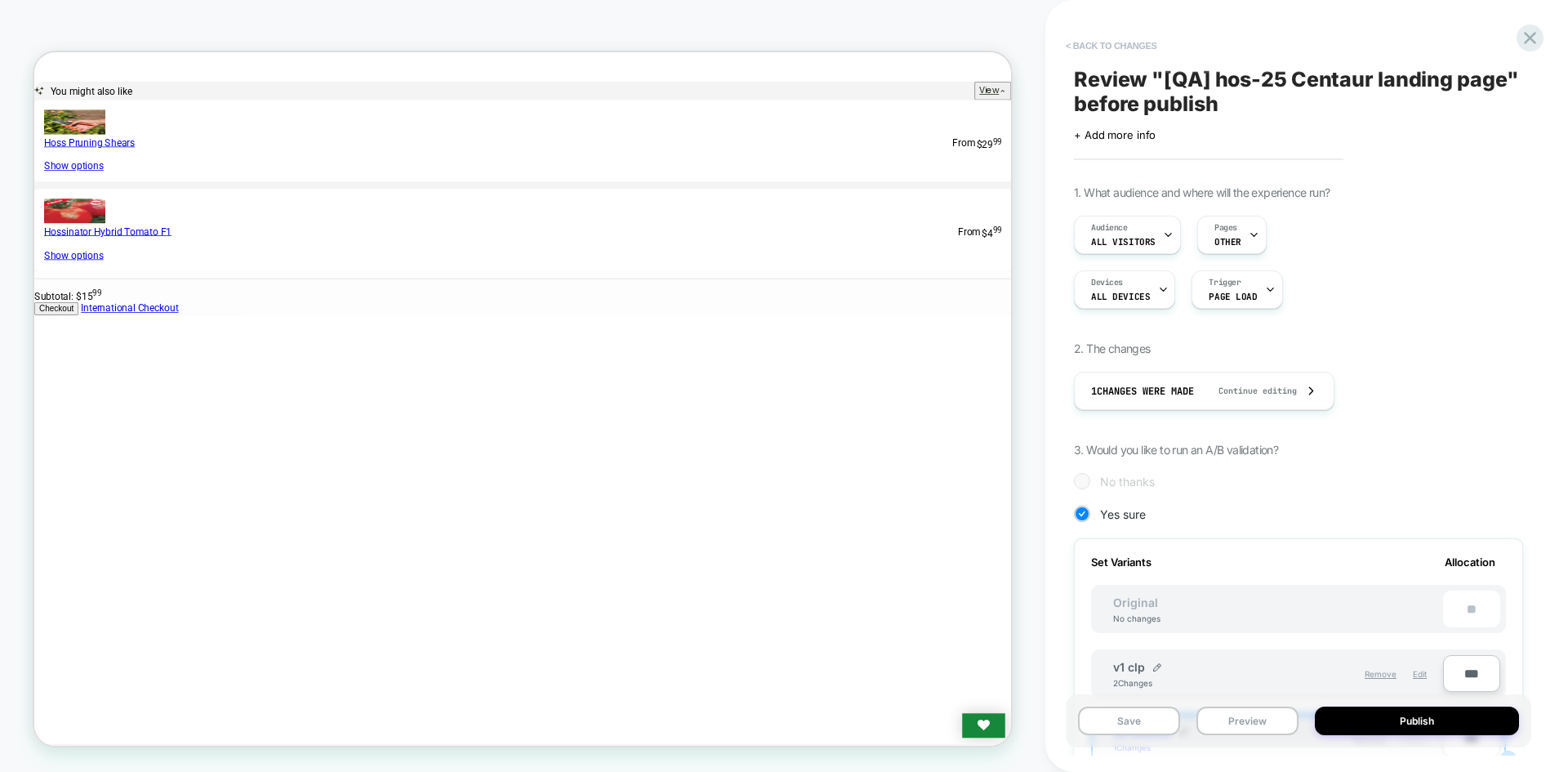
click at [1112, 42] on button "< Back to changes" at bounding box center [1111, 46] width 108 height 26
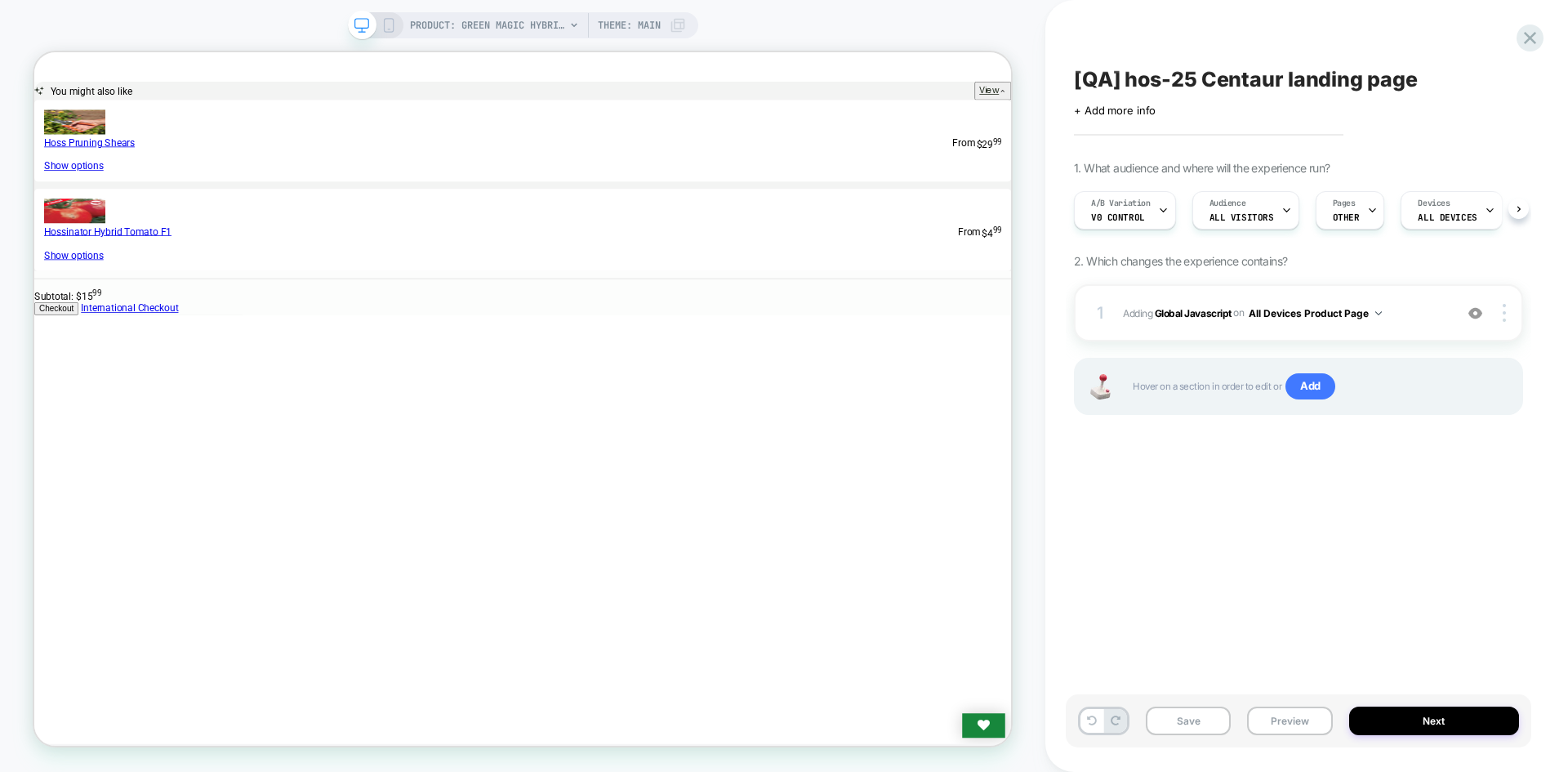
scroll to position [0, 1]
click at [1196, 303] on span "Adding Global Javascript on All Devices Product Page" at bounding box center [1285, 313] width 323 height 20
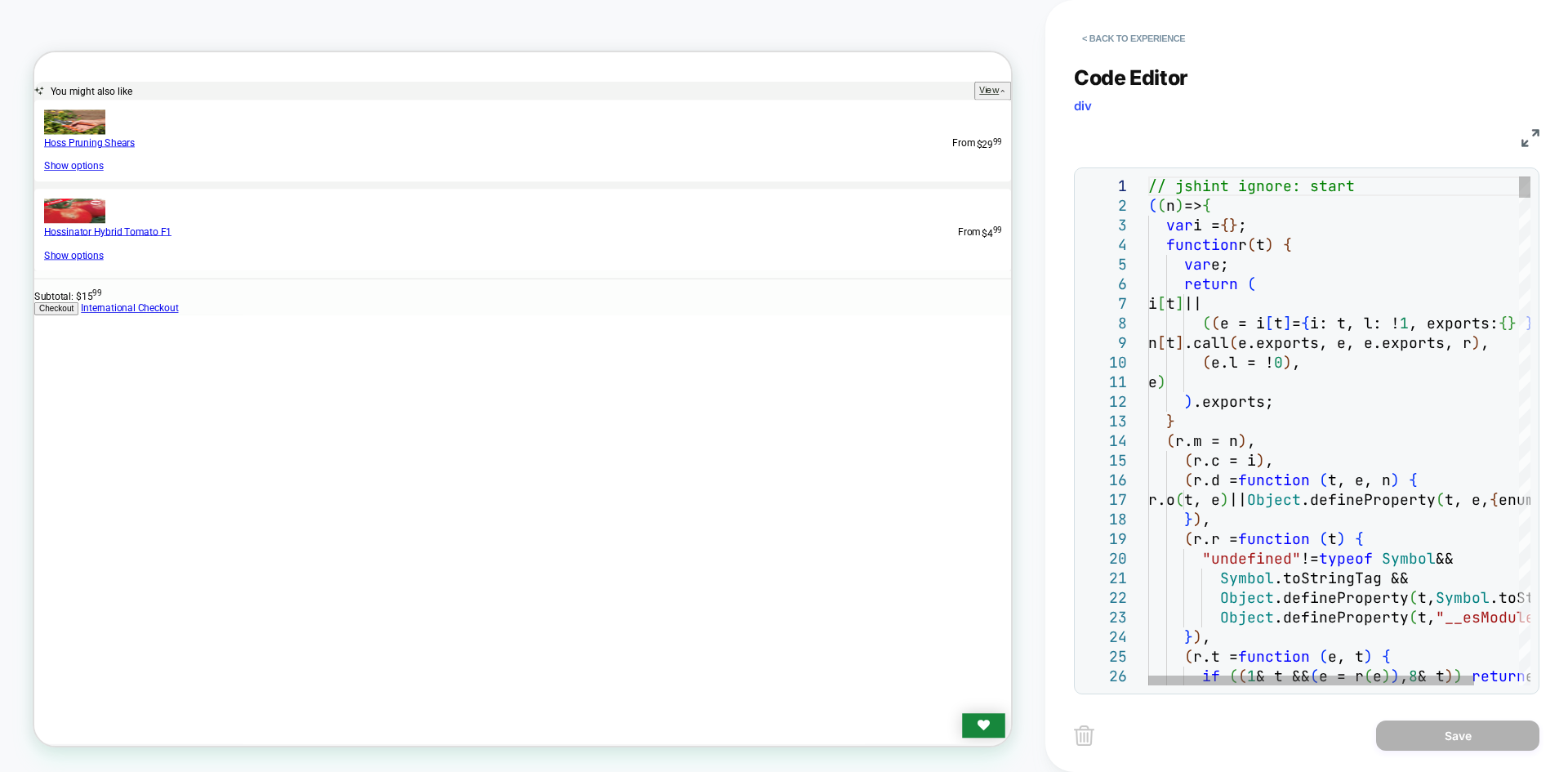
drag, startPoint x: 1363, startPoint y: 284, endPoint x: 1377, endPoint y: 281, distance: 14.3
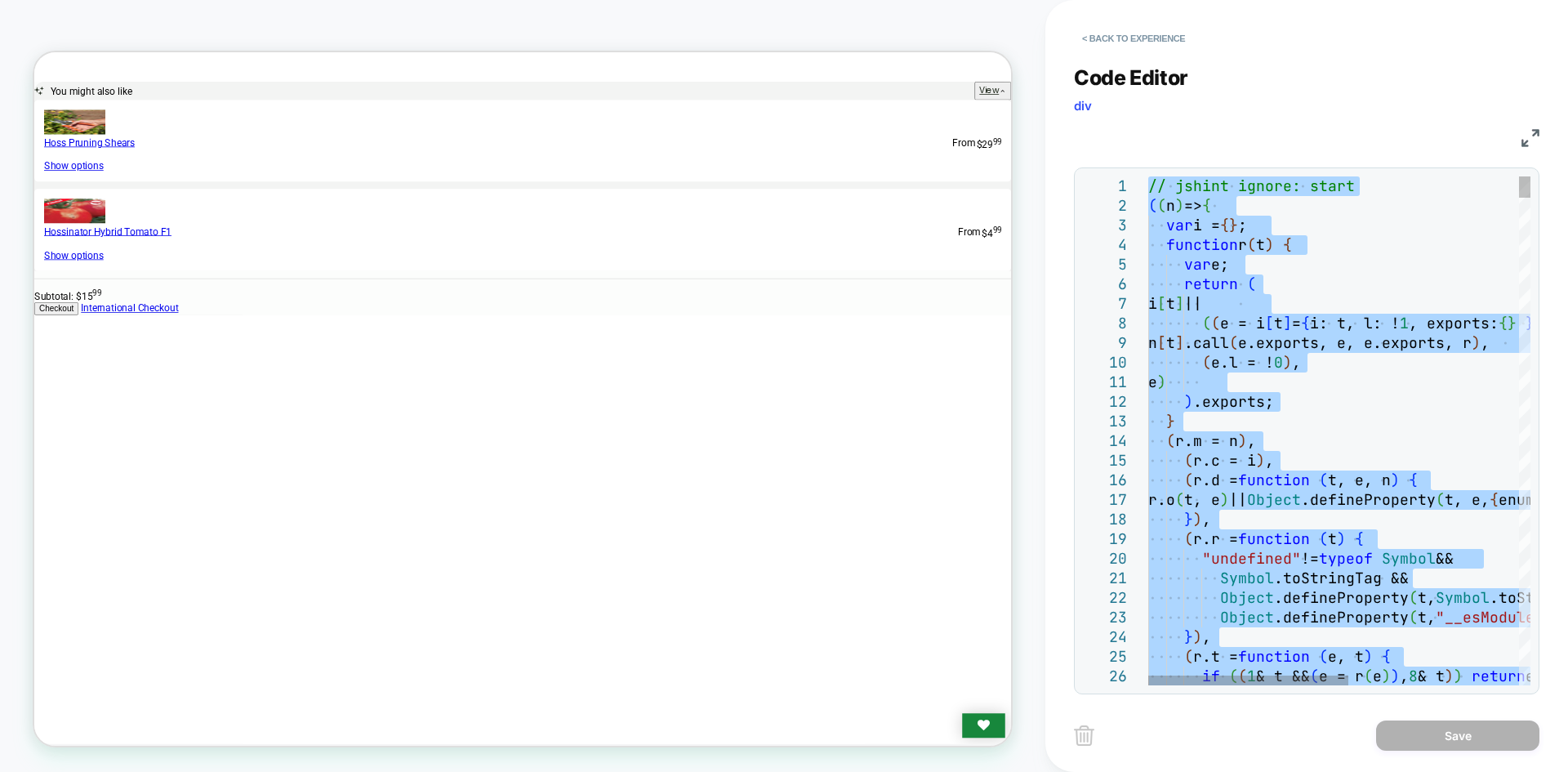
type textarea "**********"
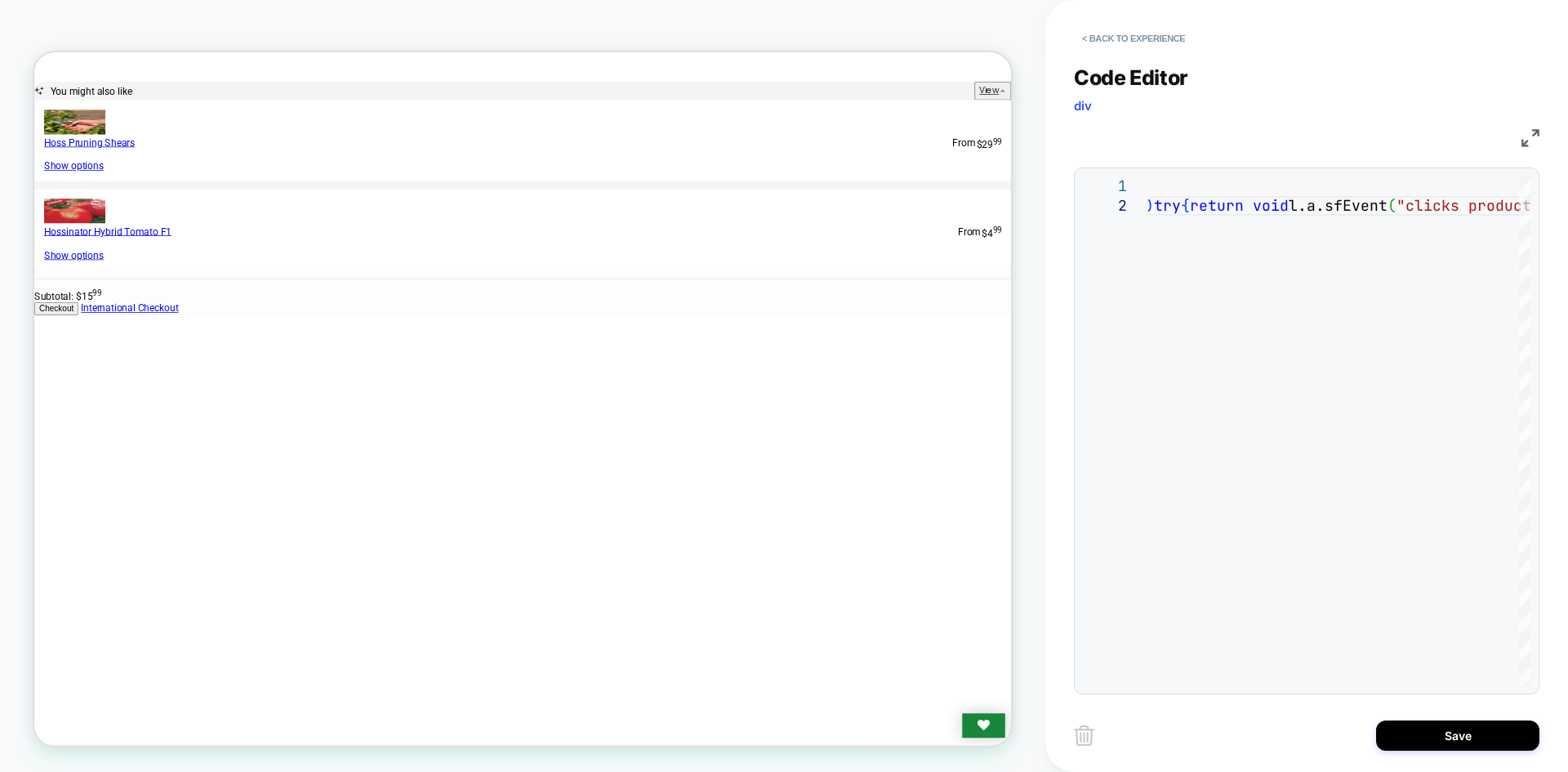
click at [1473, 759] on div "< Back to experience Code Editor div JS 1 2 // jshint ignore: start ( n=> { var…" at bounding box center [1307, 386] width 465 height 772
click at [1480, 740] on button "Save" at bounding box center [1458, 735] width 163 height 30
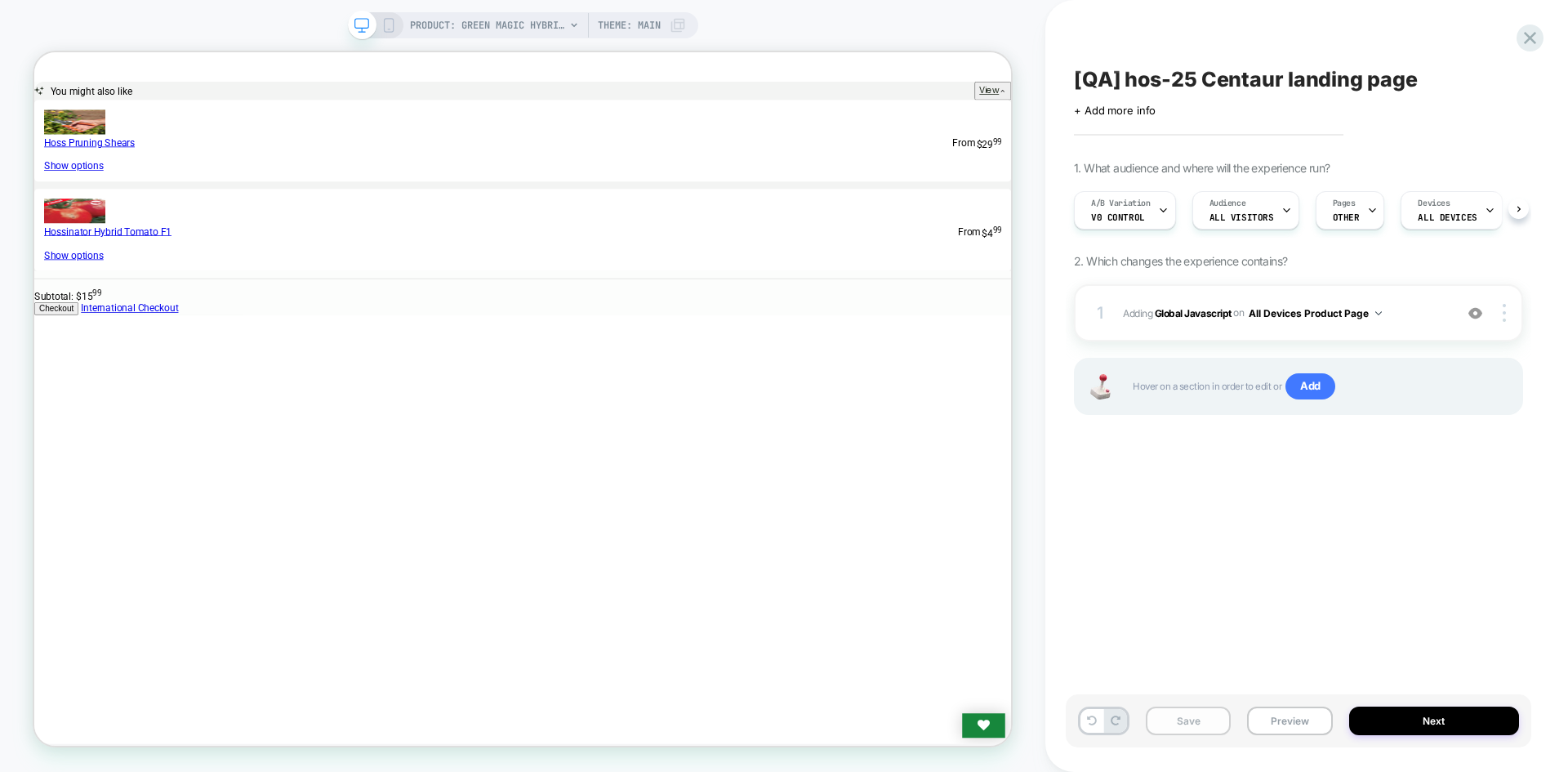
scroll to position [0, 1]
click at [1185, 723] on button "Save" at bounding box center [1188, 720] width 85 height 29
click at [1306, 718] on button "Preview" at bounding box center [1289, 720] width 85 height 29
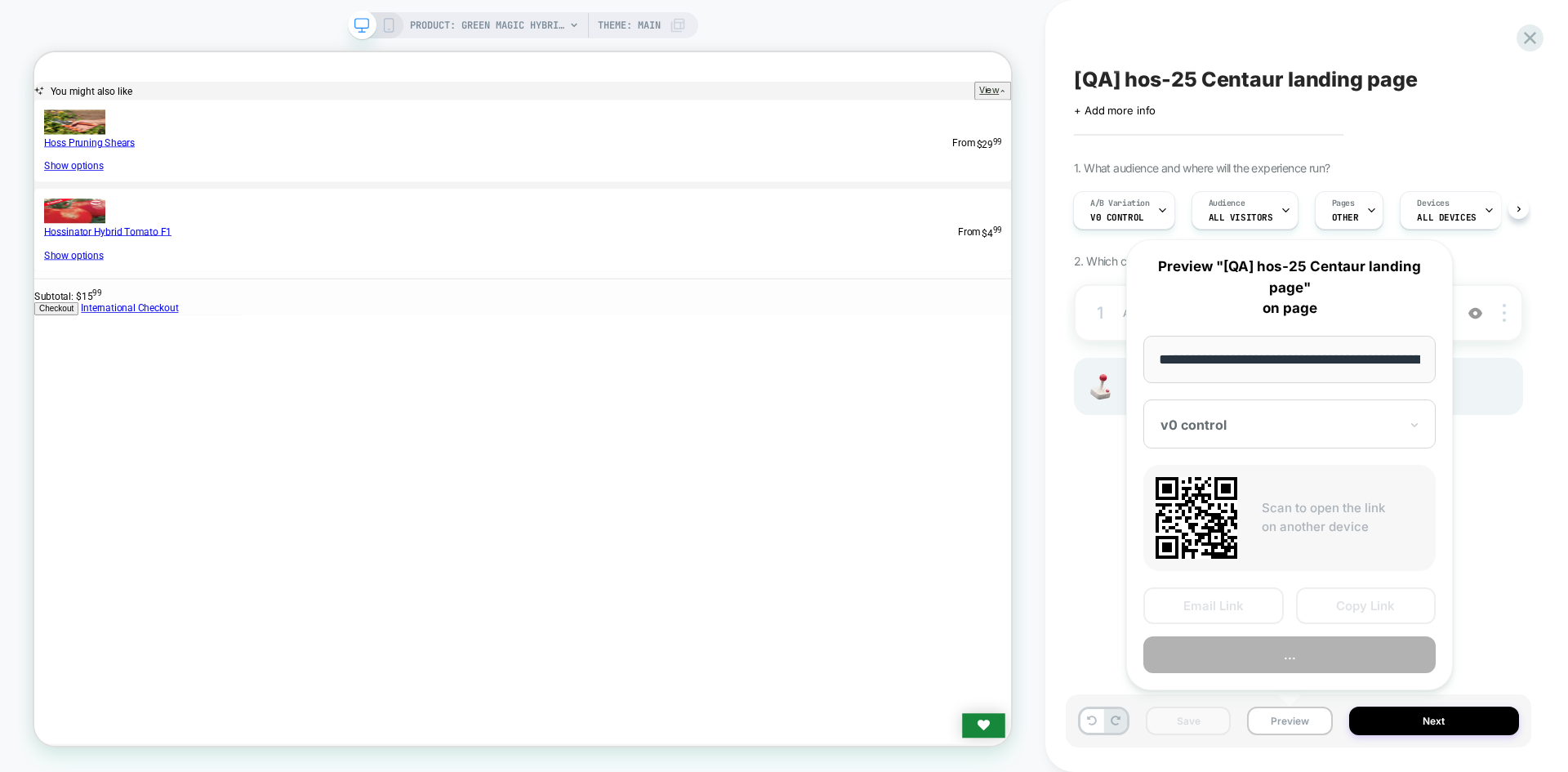
scroll to position [0, 216]
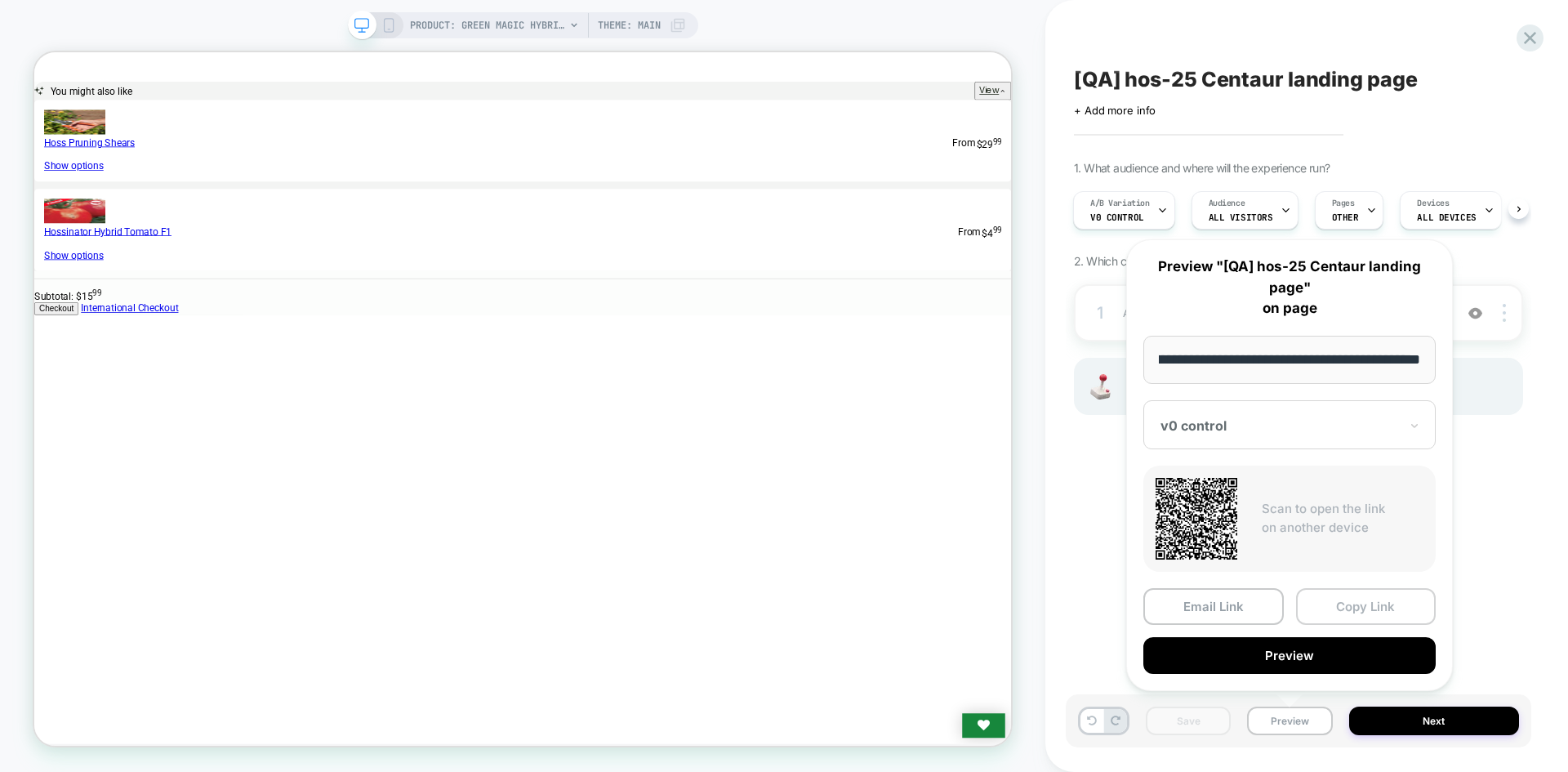
click at [1357, 592] on button "Copy Link" at bounding box center [1366, 606] width 140 height 37
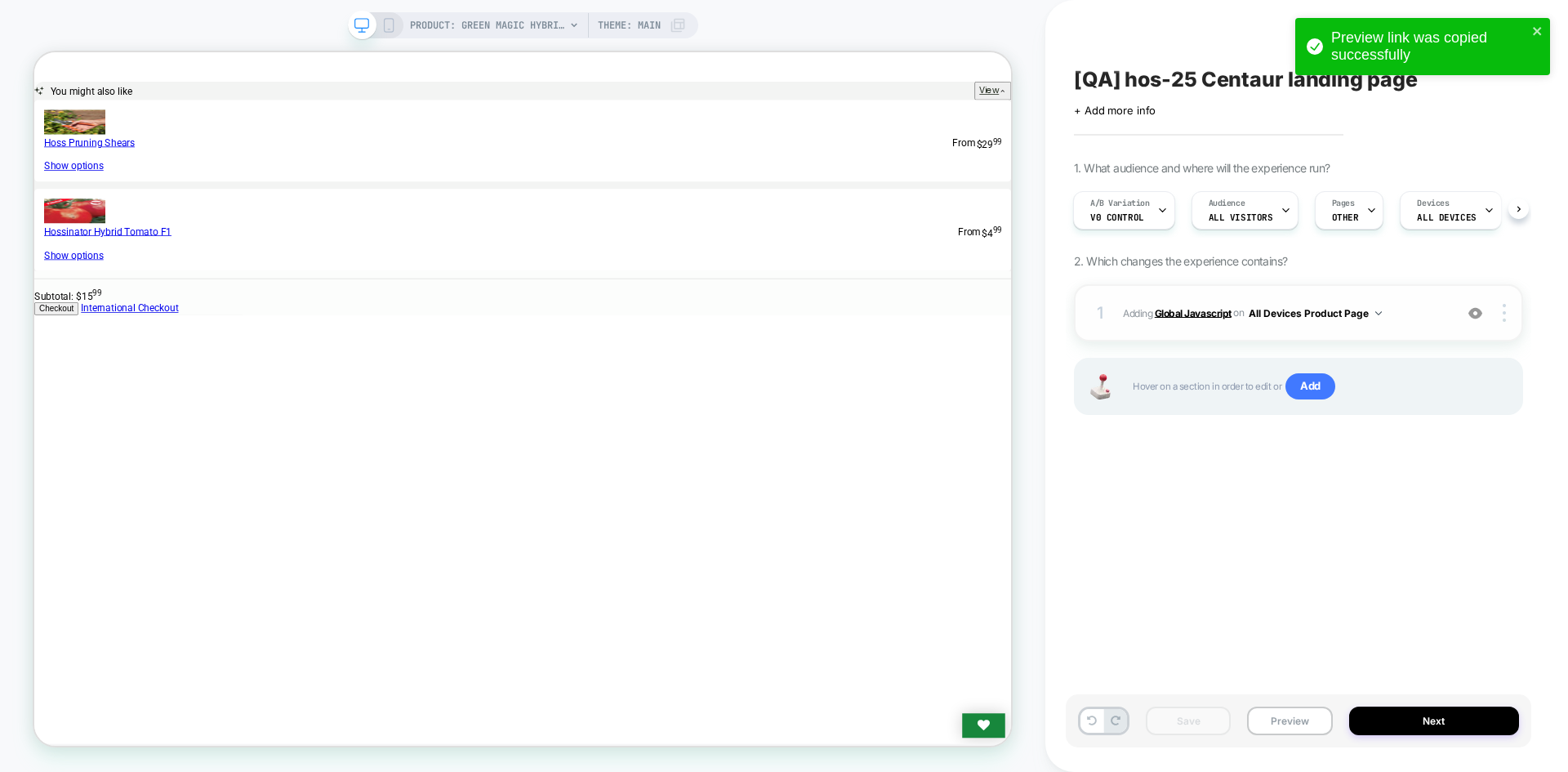
click at [1208, 315] on b "Global Javascript" at bounding box center [1194, 313] width 77 height 12
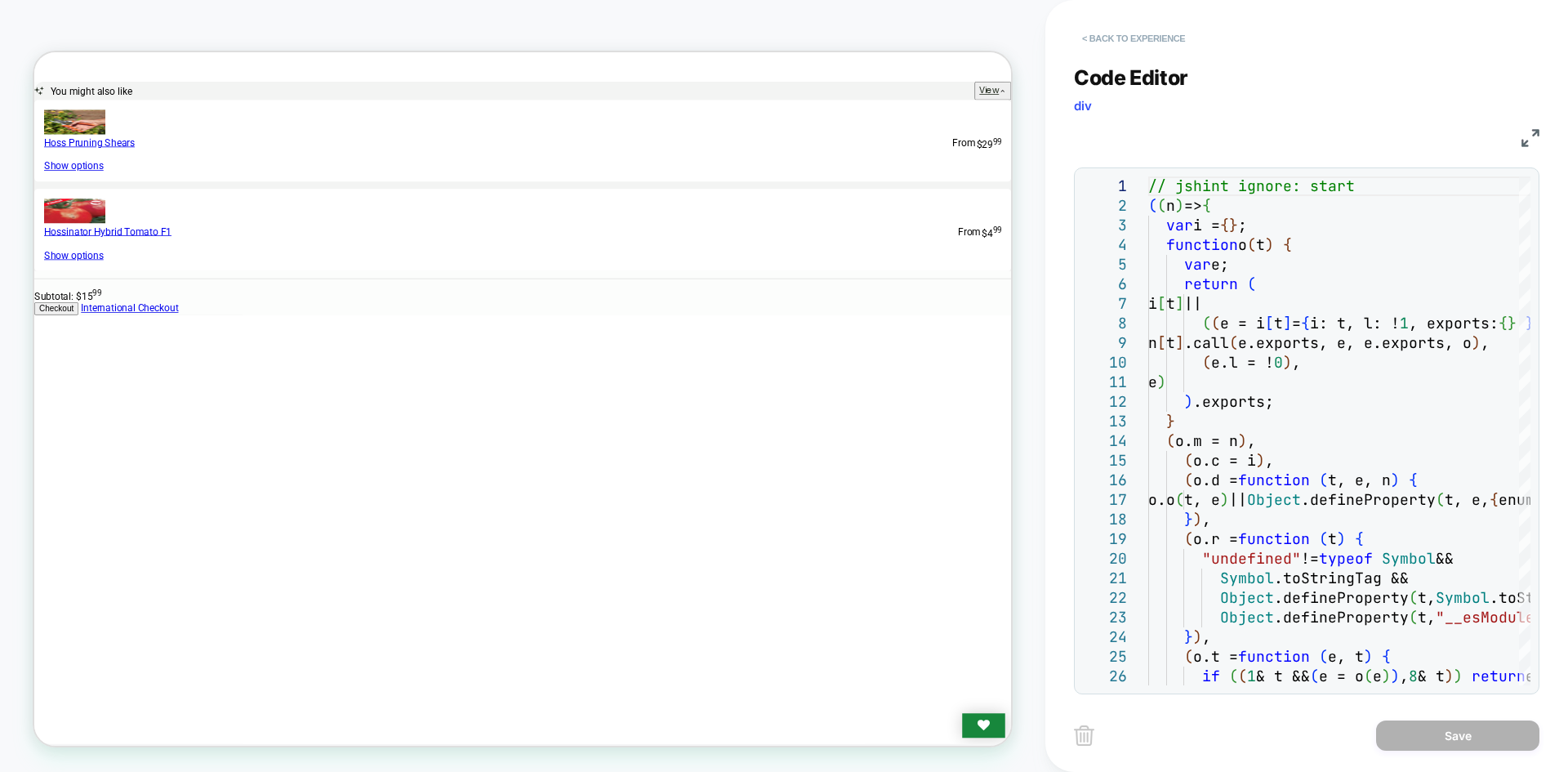
click at [1115, 33] on button "< Back to experience" at bounding box center [1134, 39] width 119 height 26
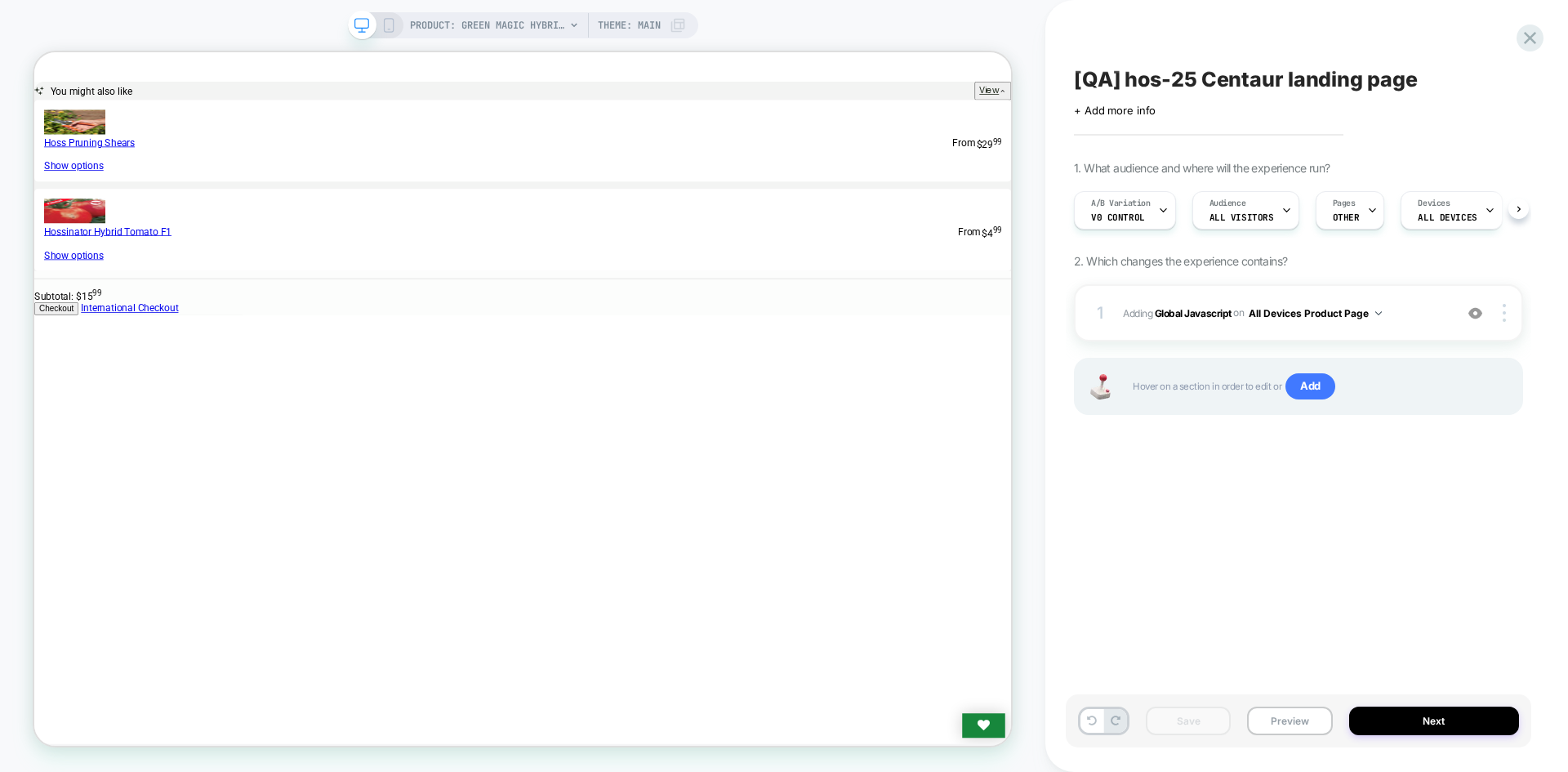
scroll to position [0, 1]
click at [1517, 209] on icon at bounding box center [1519, 209] width 6 height 6
click at [1521, 204] on button at bounding box center [1518, 208] width 20 height 20
click at [1293, 730] on button "Preview" at bounding box center [1289, 720] width 85 height 29
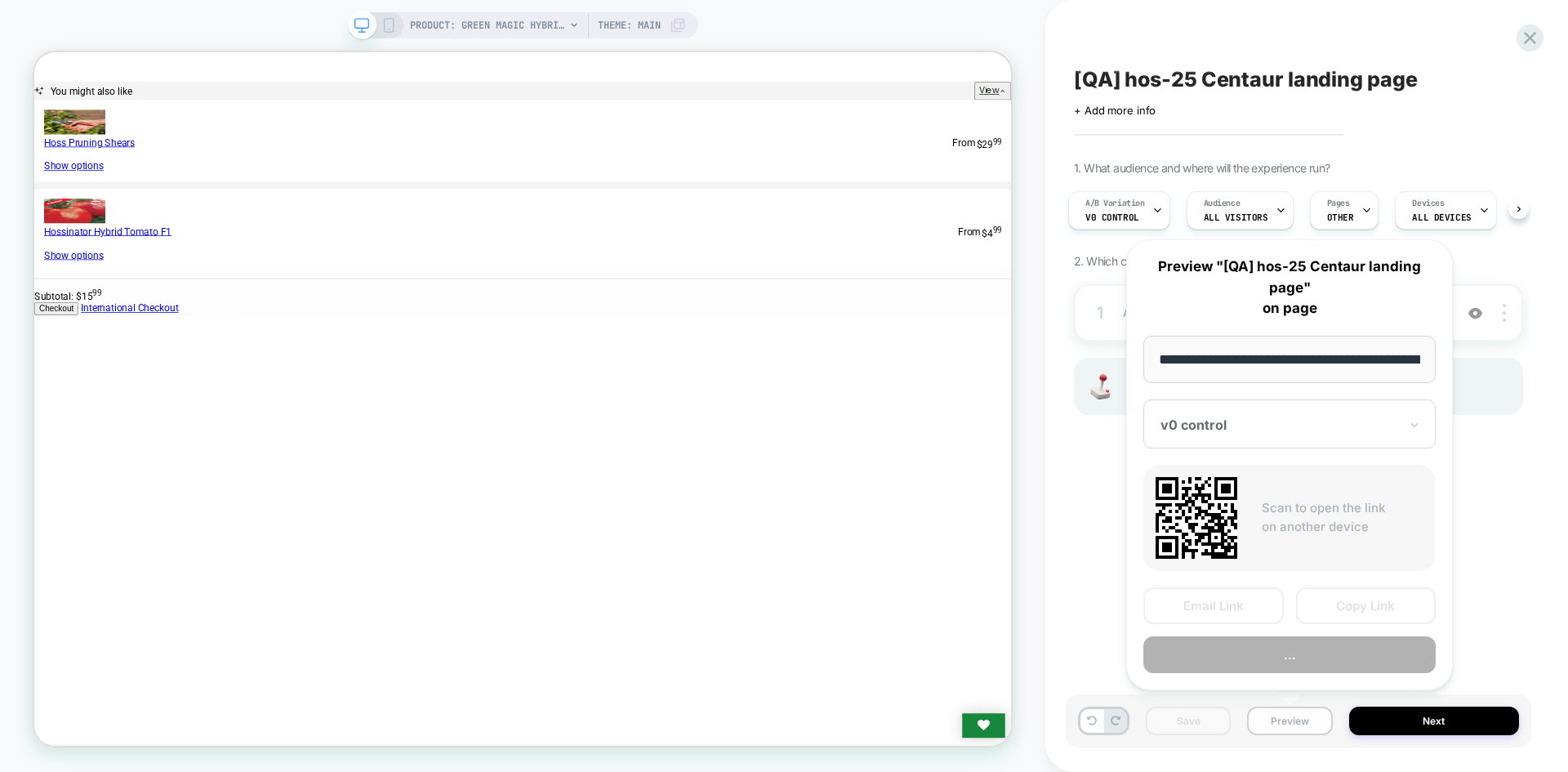
scroll to position [0, 216]
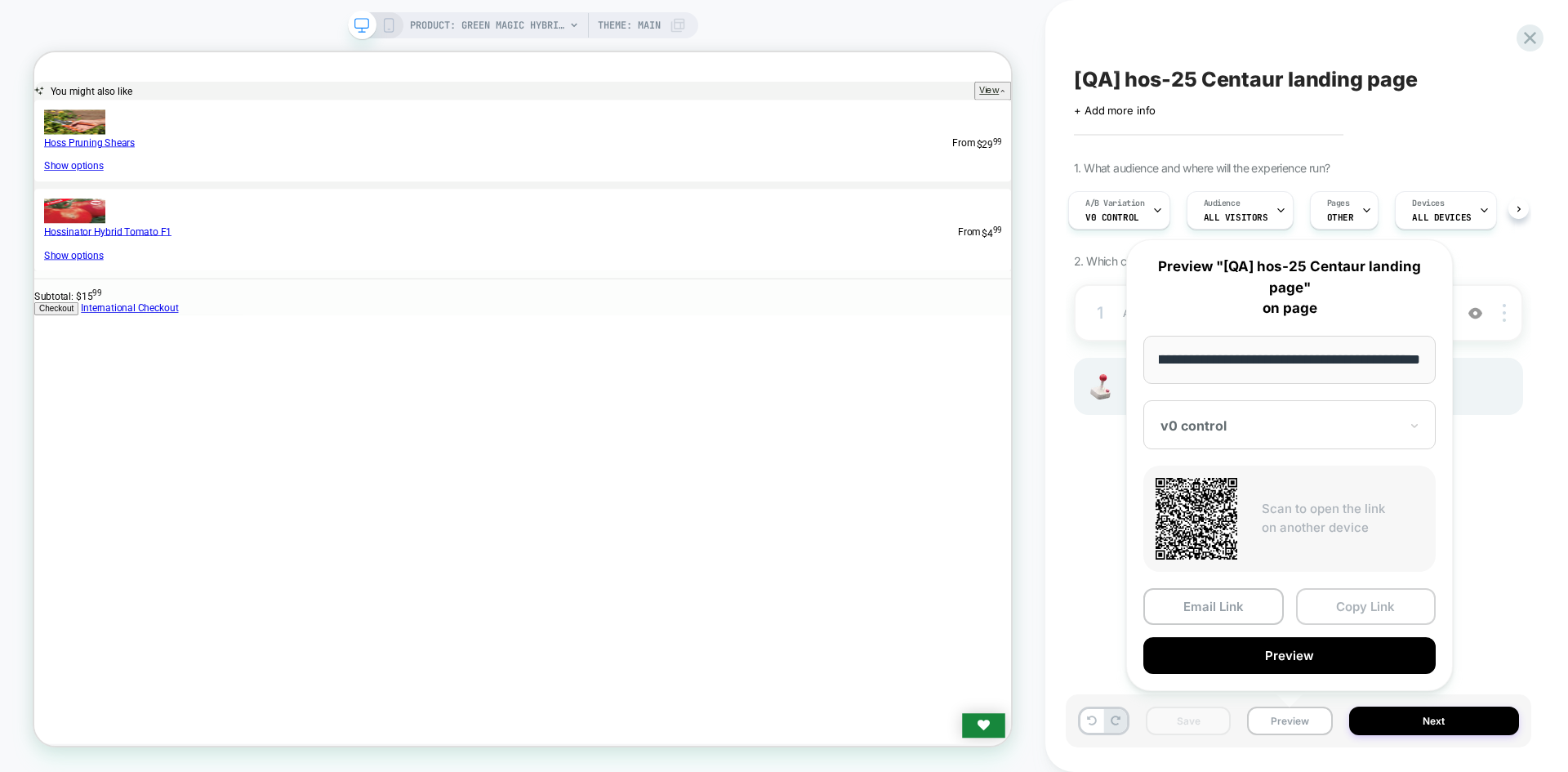
click at [1337, 600] on button "Copy Link" at bounding box center [1366, 606] width 140 height 37
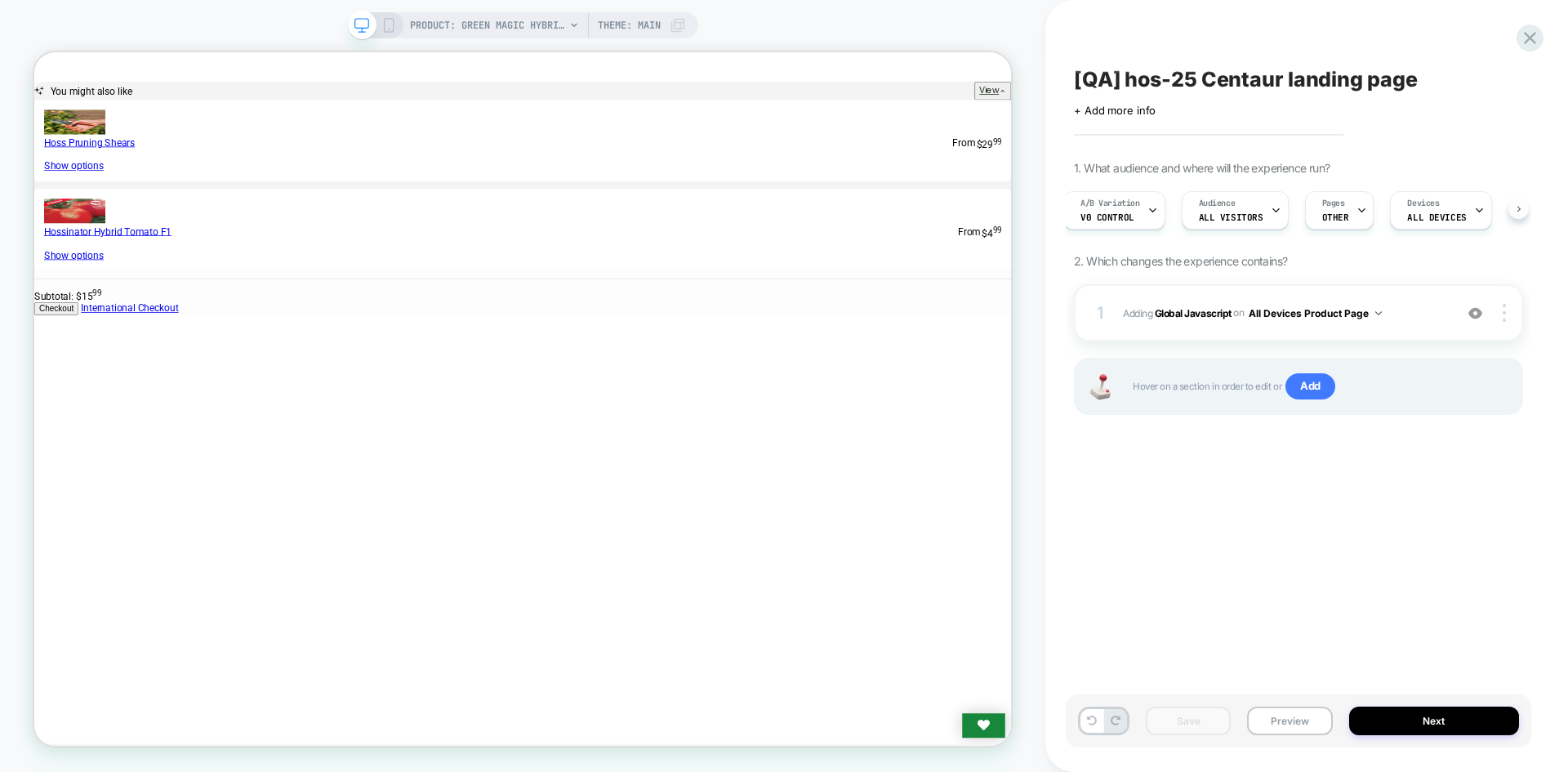
click at [1516, 214] on button at bounding box center [1518, 208] width 20 height 20
click at [1519, 210] on div "A/B Variation v0 control Audience All Visitors Pages OTHER Devices ALL DEVICES …" at bounding box center [1299, 210] width 450 height 54
click at [1086, 209] on button at bounding box center [1078, 208] width 20 height 20
click at [1086, 209] on div "A/B Variation v0 control Audience All Visitors Pages OTHER Devices ALL DEVICES …" at bounding box center [1299, 210] width 450 height 54
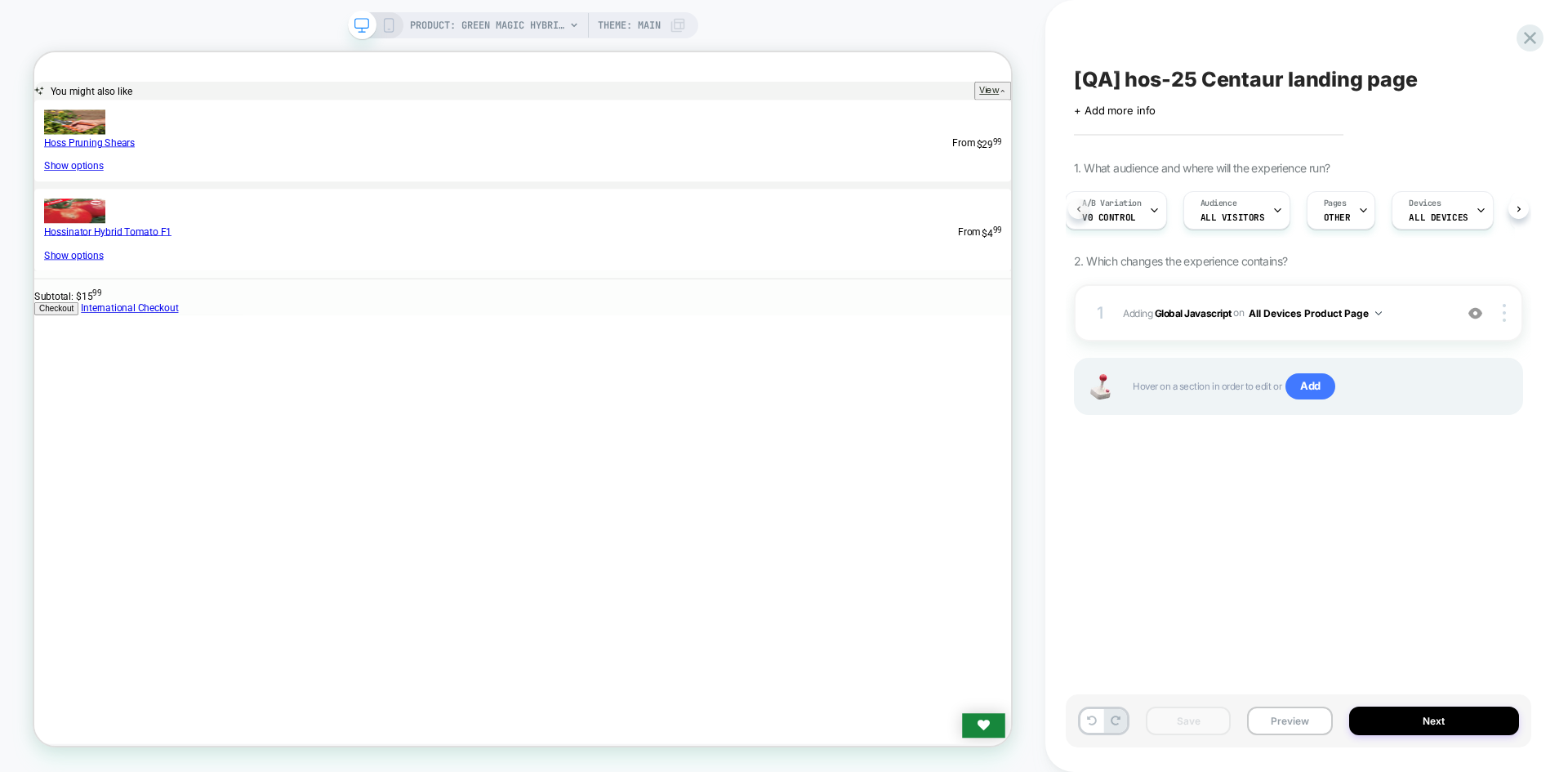
scroll to position [0, 4]
click at [1242, 216] on span "All Visitors" at bounding box center [1238, 216] width 65 height 11
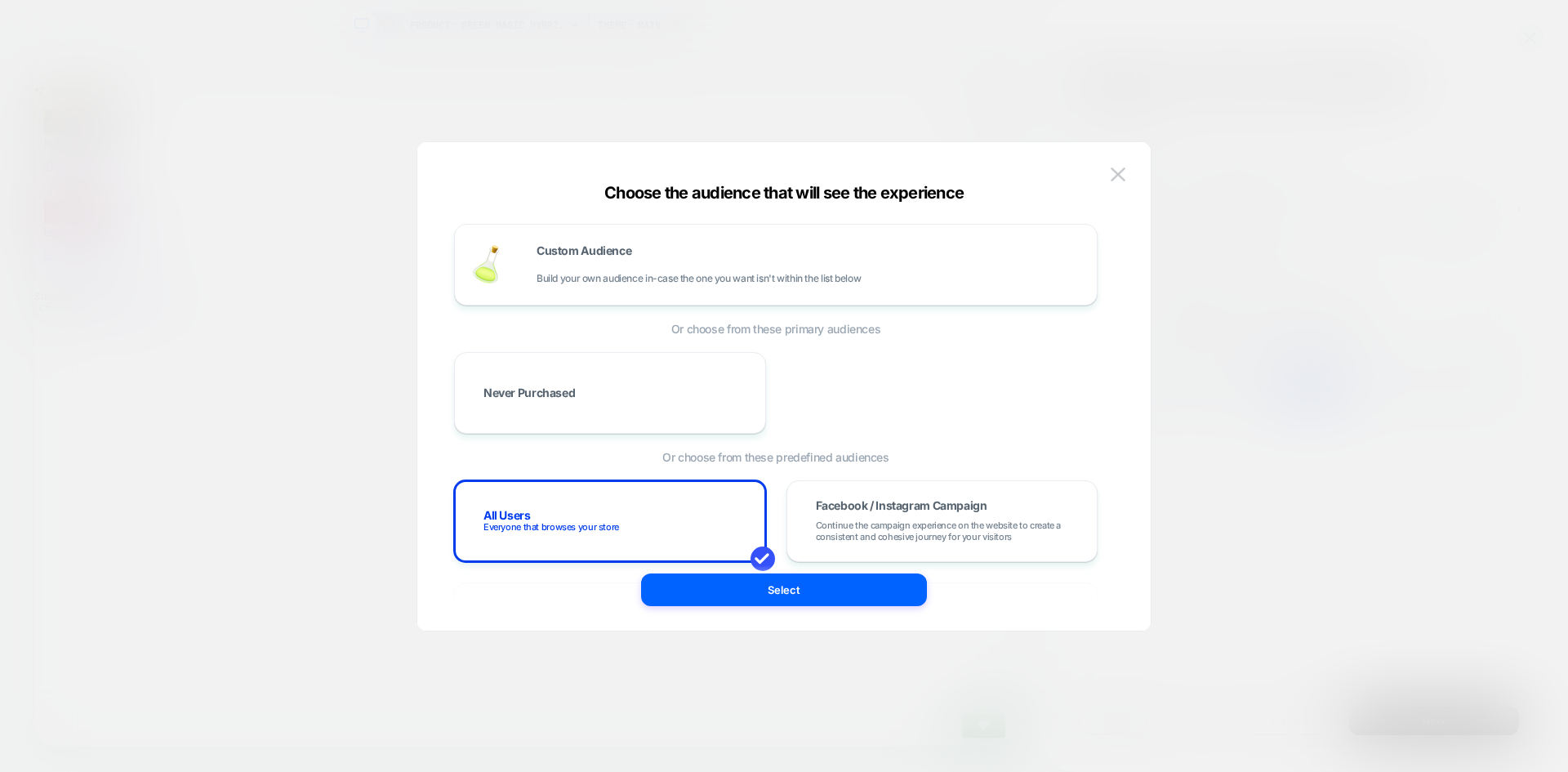
click at [1478, 379] on div at bounding box center [784, 386] width 1568 height 772
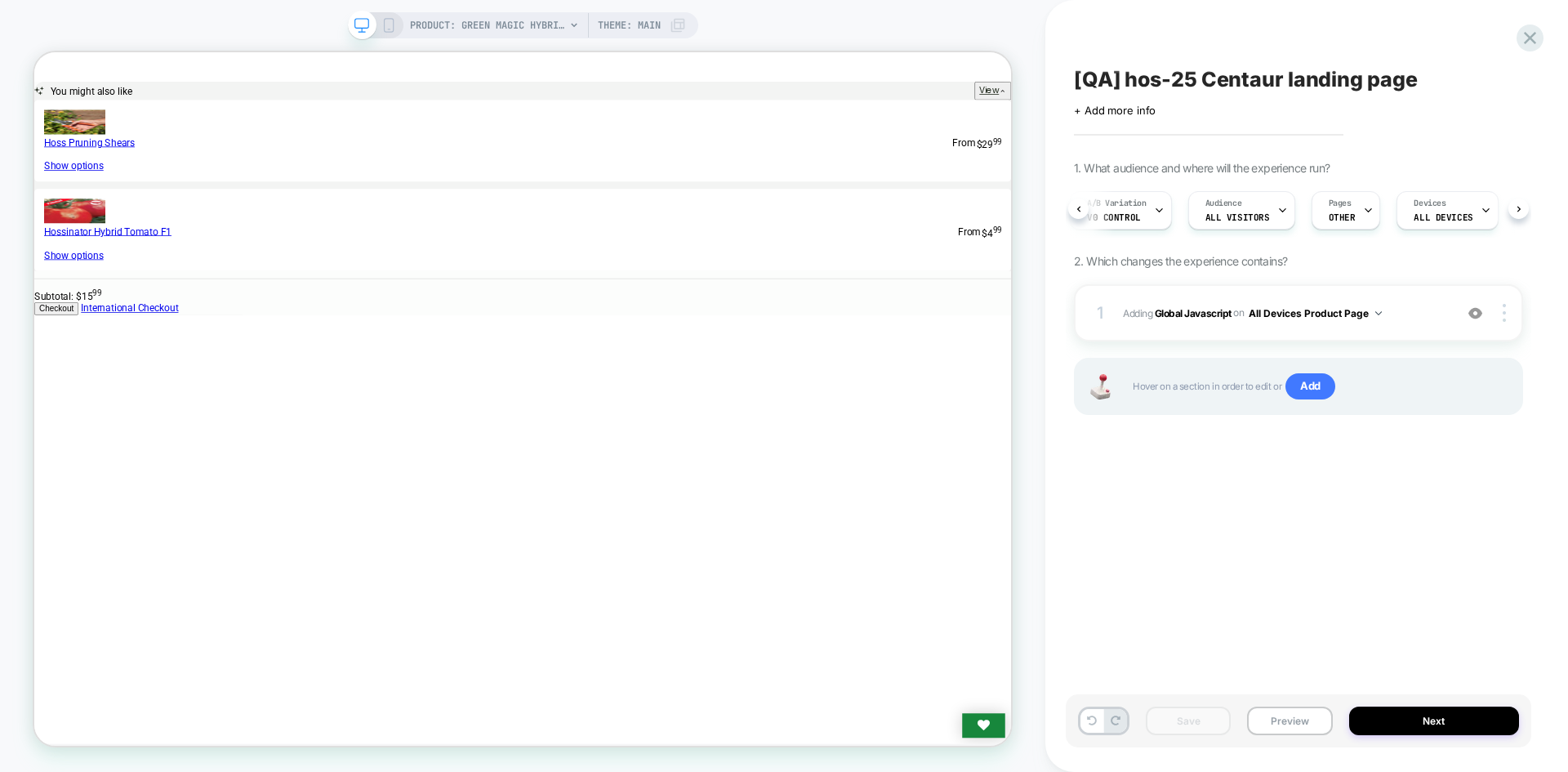
scroll to position [0, 12]
click at [1292, 724] on button "Preview" at bounding box center [1289, 720] width 85 height 29
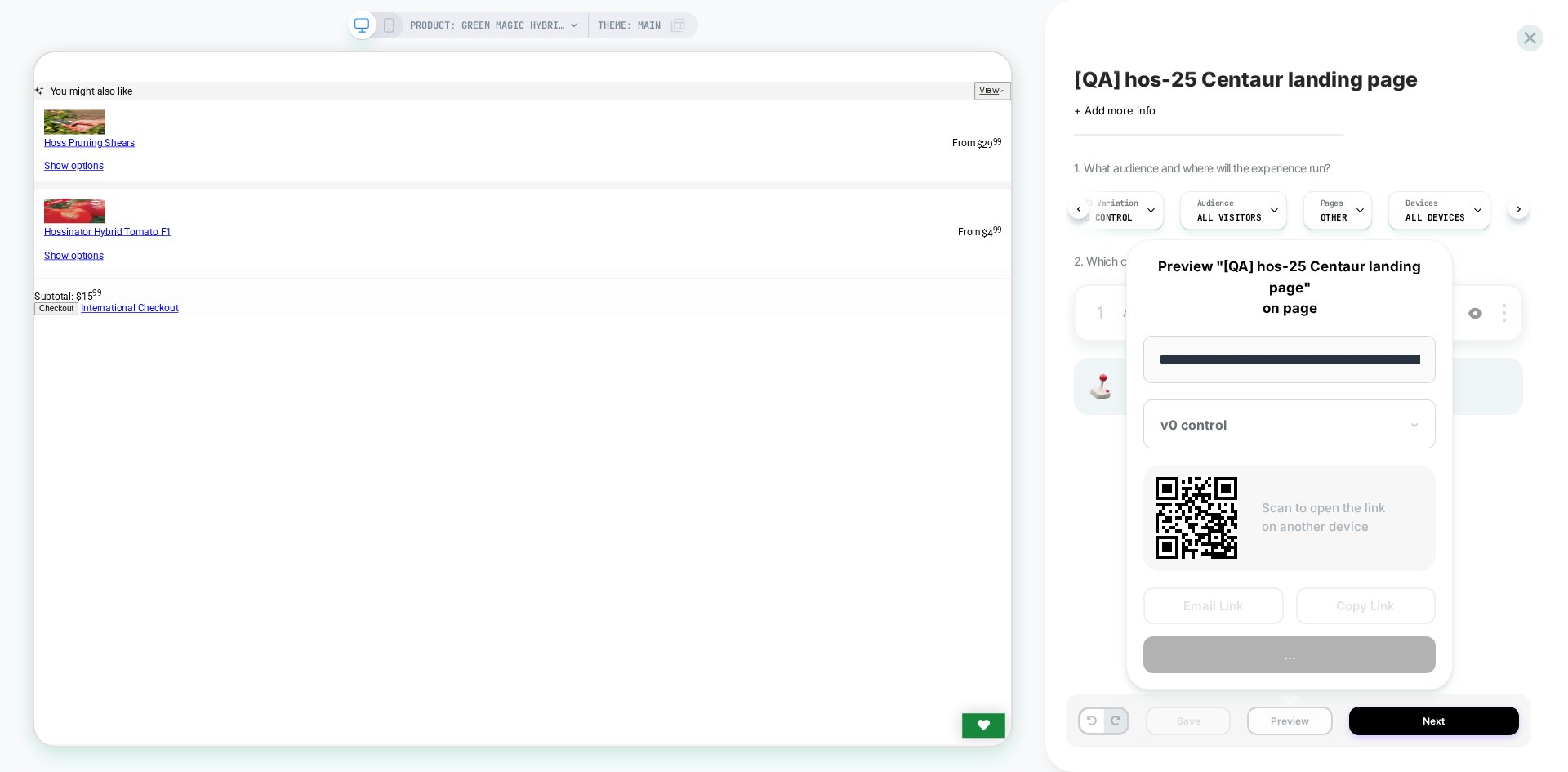
scroll to position [0, 216]
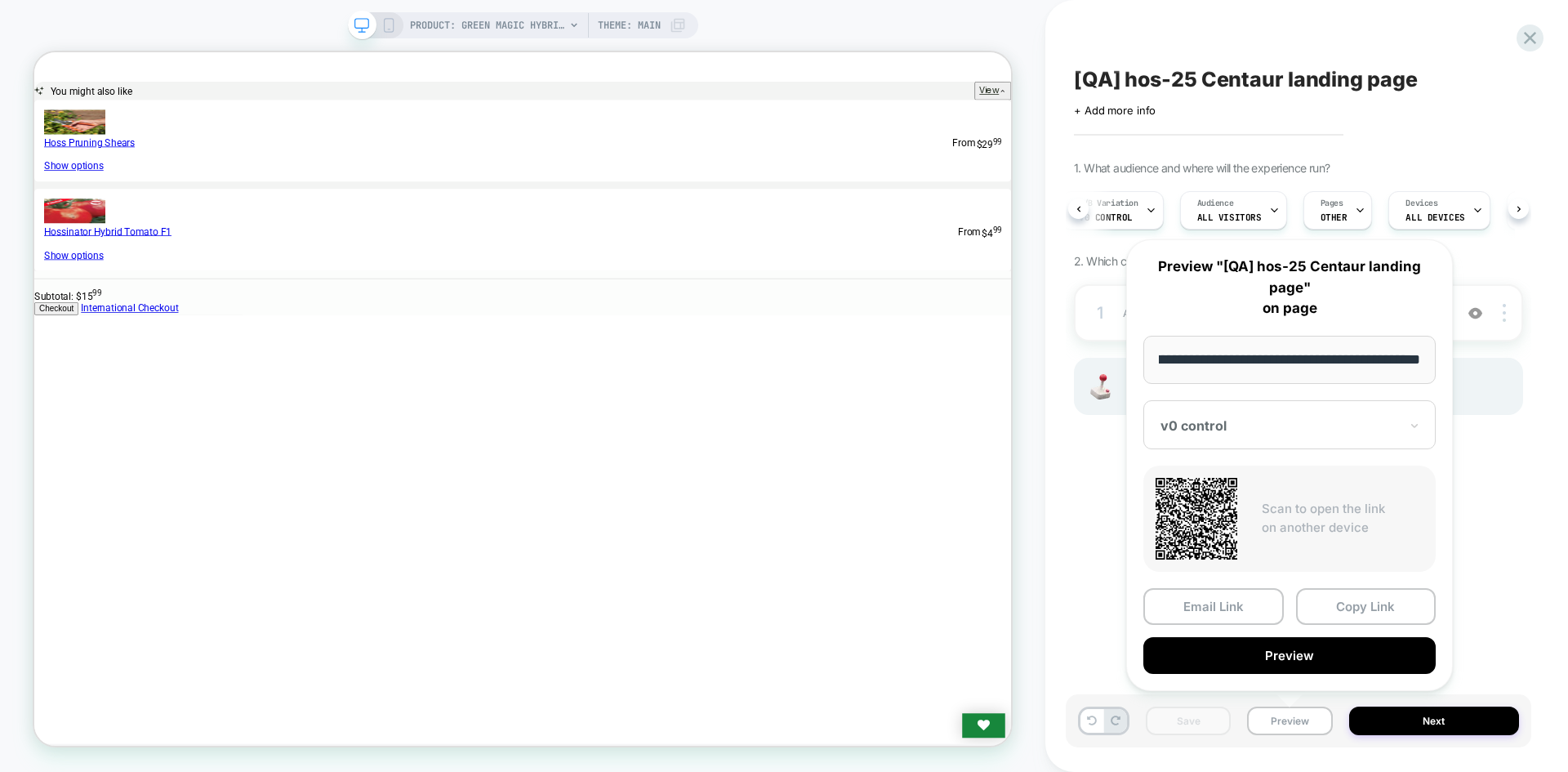
click at [1100, 480] on div "[QA] hos-25 Centaur landing page Click to edit experience details + Add more in…" at bounding box center [1298, 386] width 465 height 739
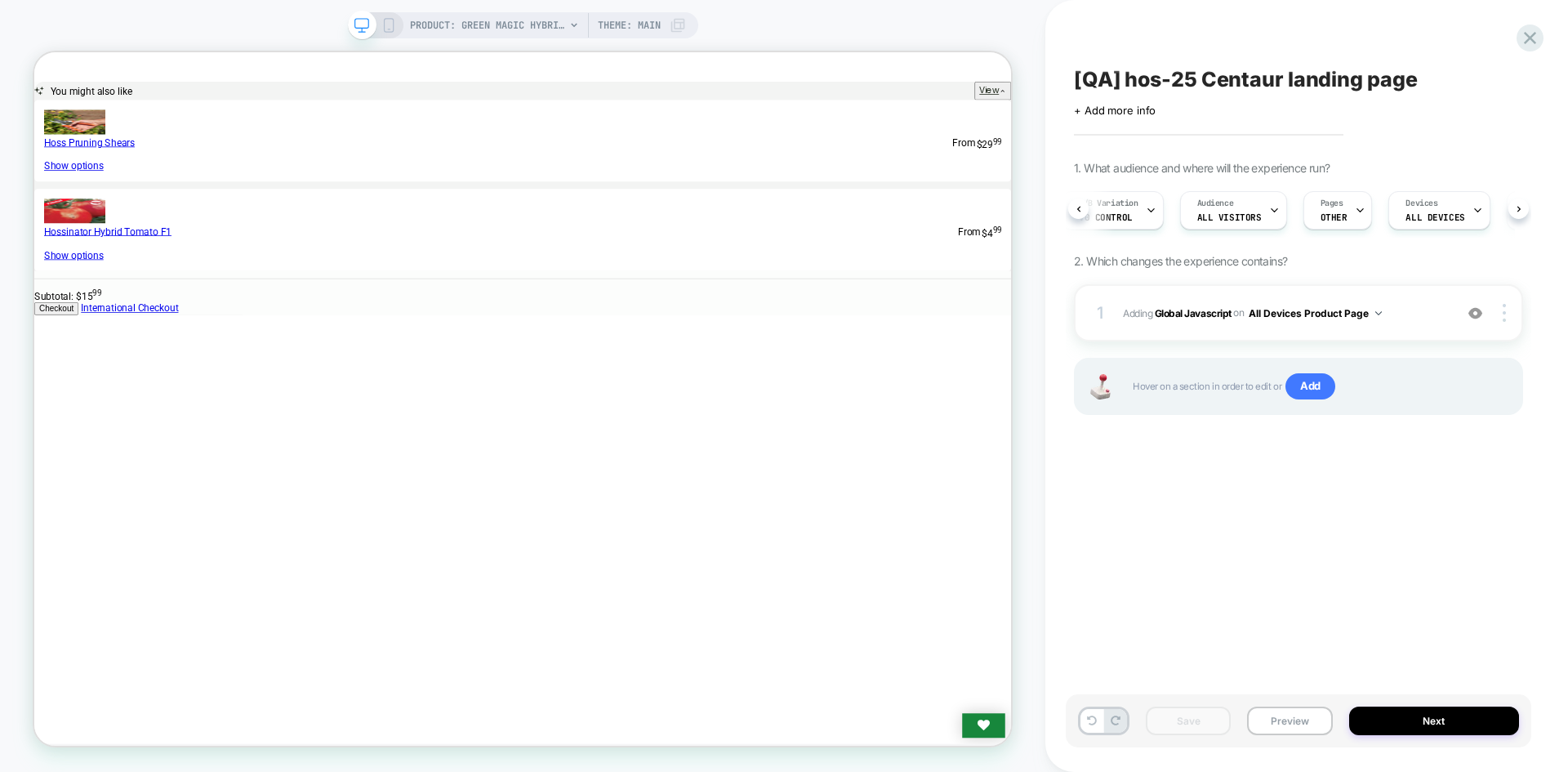
click at [1293, 702] on div "Save Preview Next" at bounding box center [1298, 720] width 465 height 53
click at [1280, 727] on button "Preview" at bounding box center [1289, 720] width 85 height 29
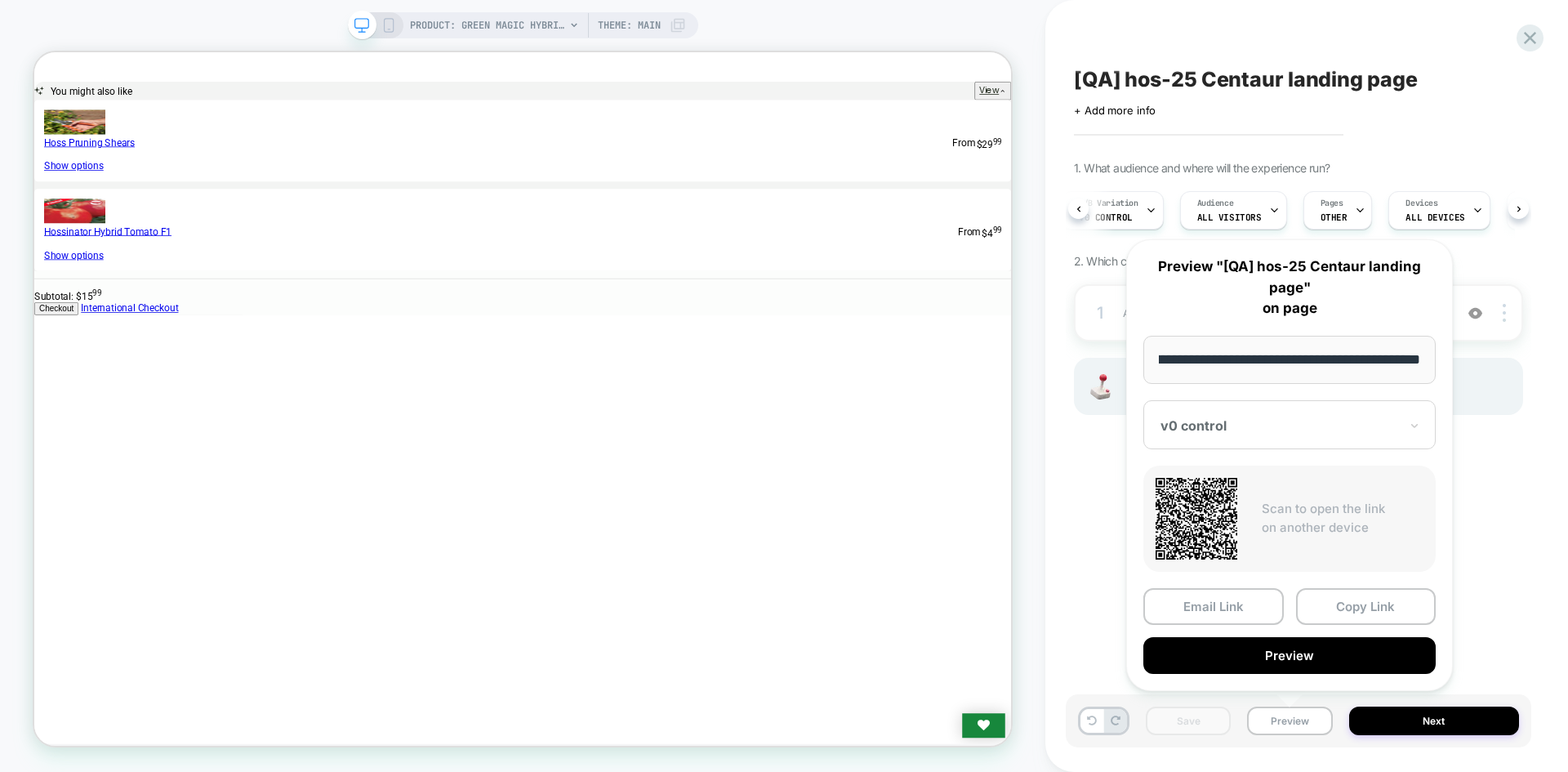
scroll to position [0, 0]
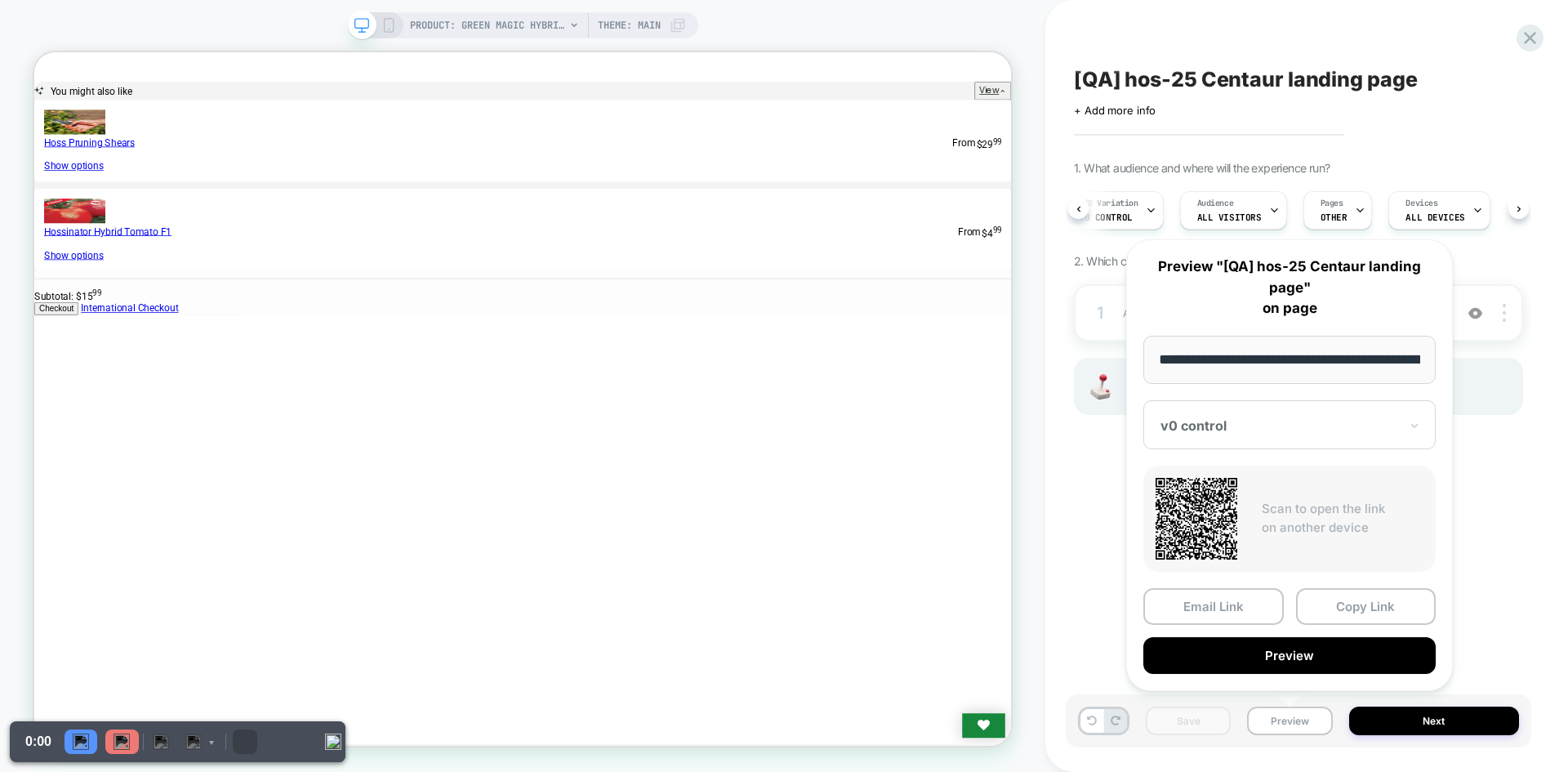
click at [1331, 611] on button "Copy Link" at bounding box center [1366, 606] width 140 height 37
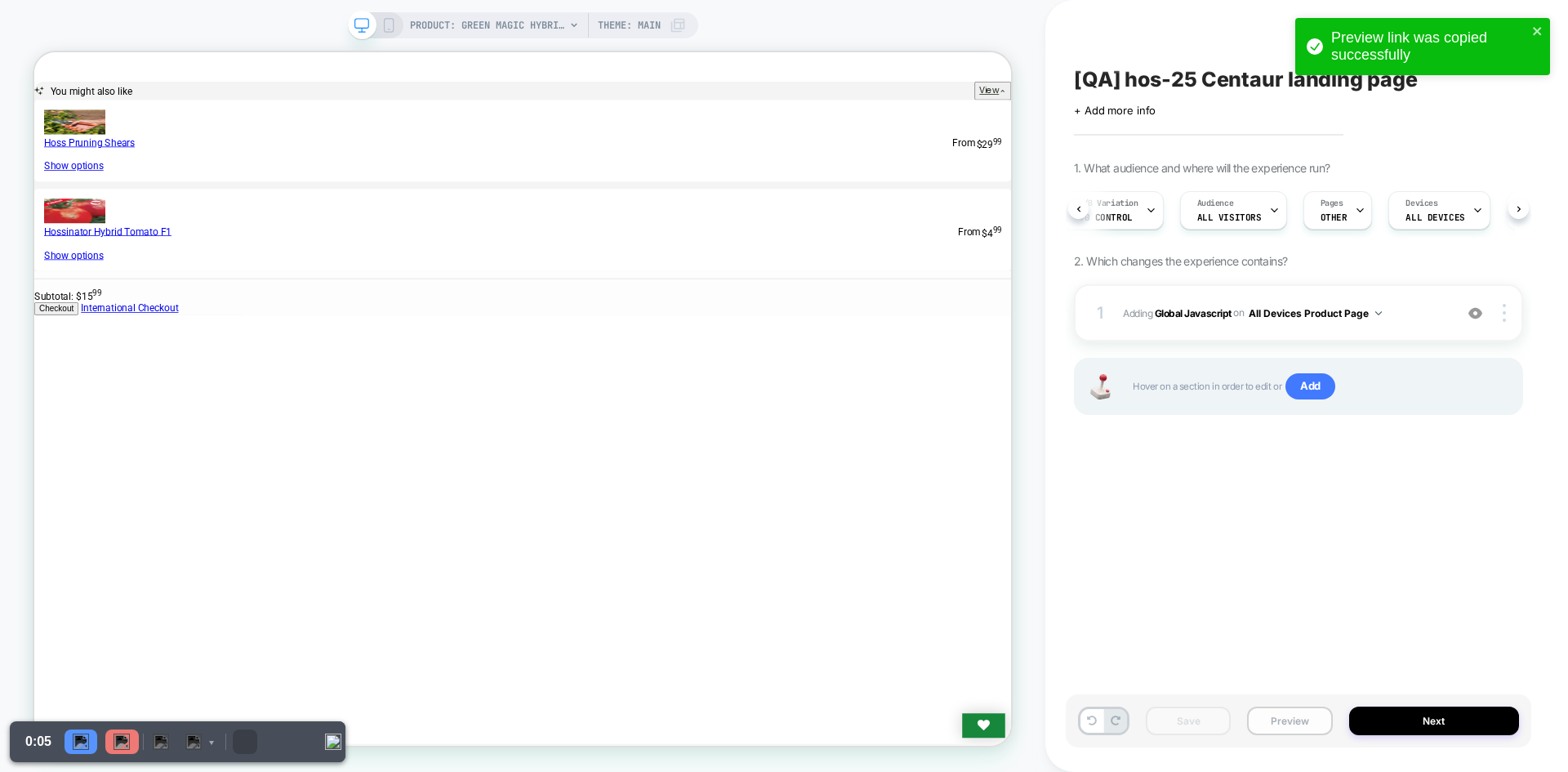
click at [1301, 728] on button "Preview" at bounding box center [1289, 720] width 85 height 29
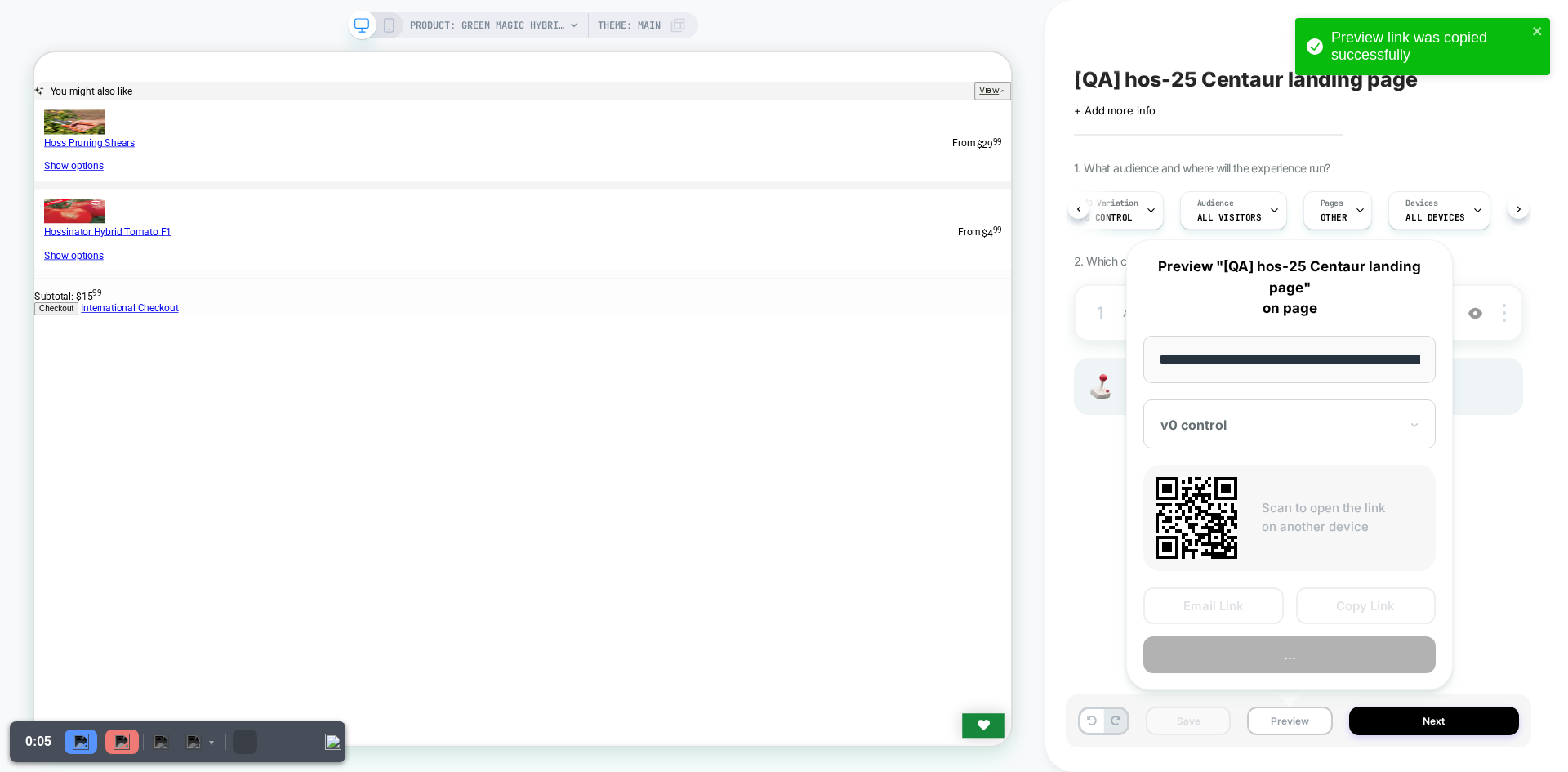
scroll to position [0, 216]
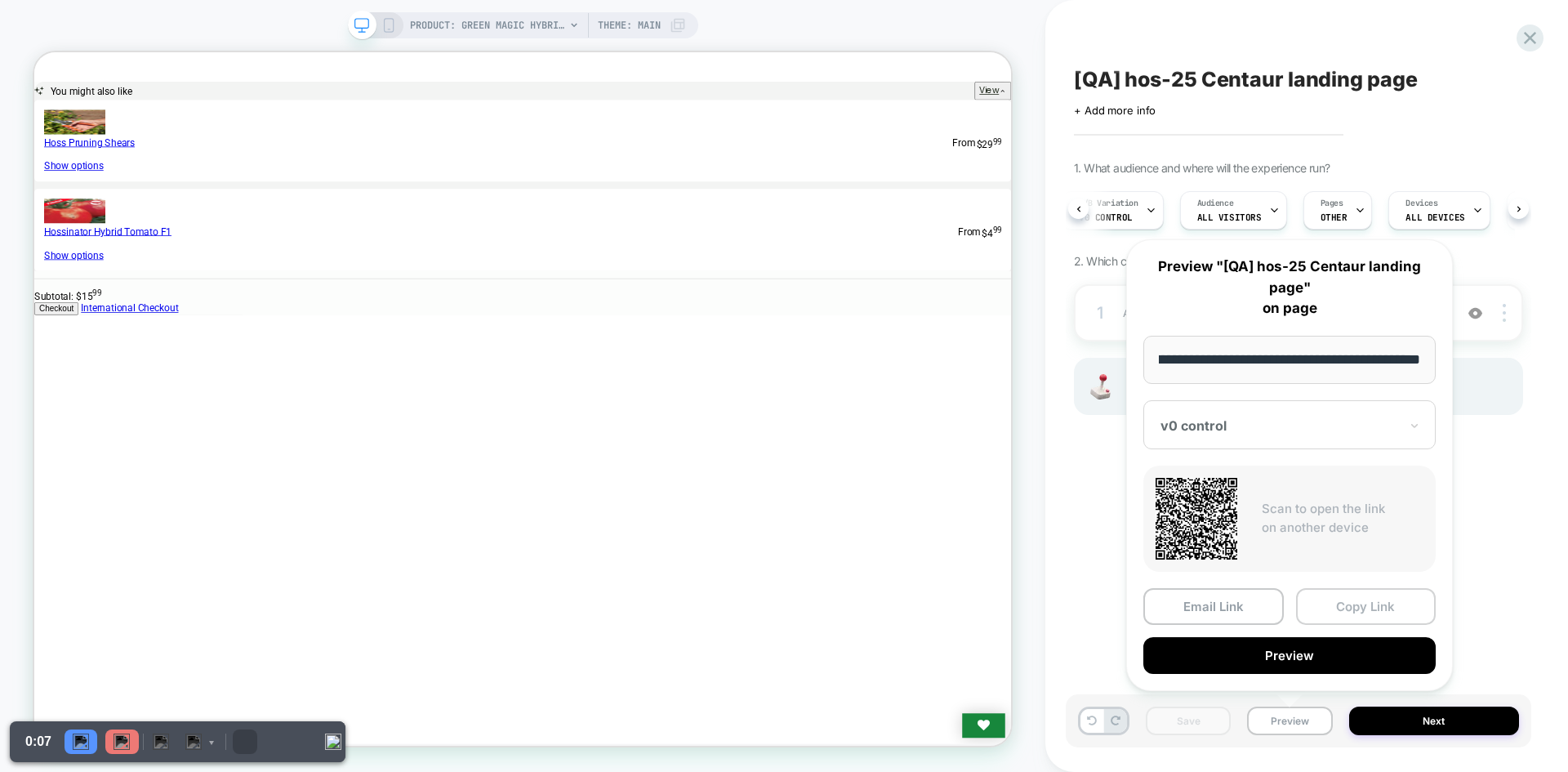
click at [1337, 598] on button "Copy Link" at bounding box center [1366, 606] width 140 height 37
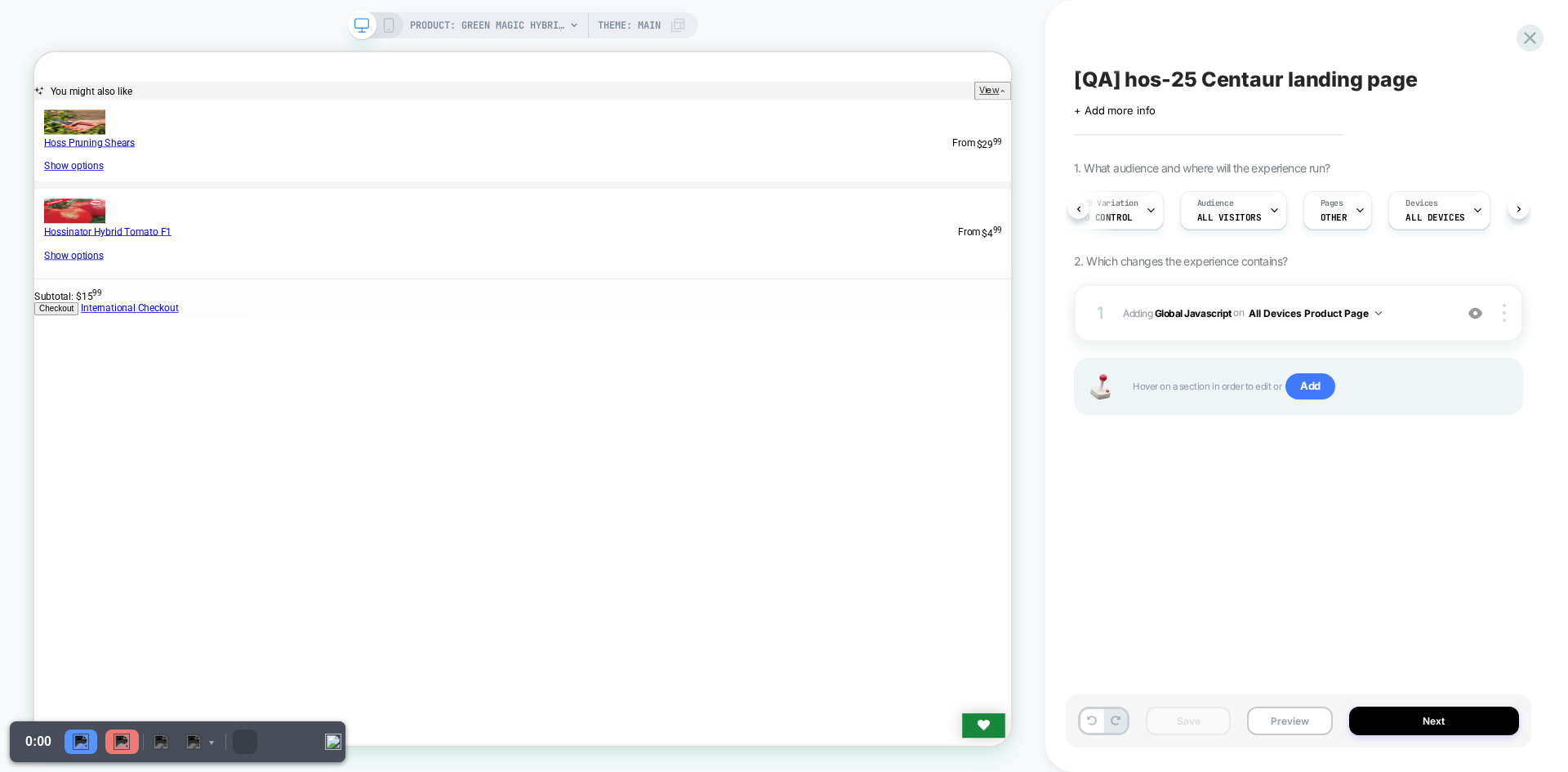
click at [1303, 721] on button "Preview" at bounding box center [1289, 720] width 85 height 29
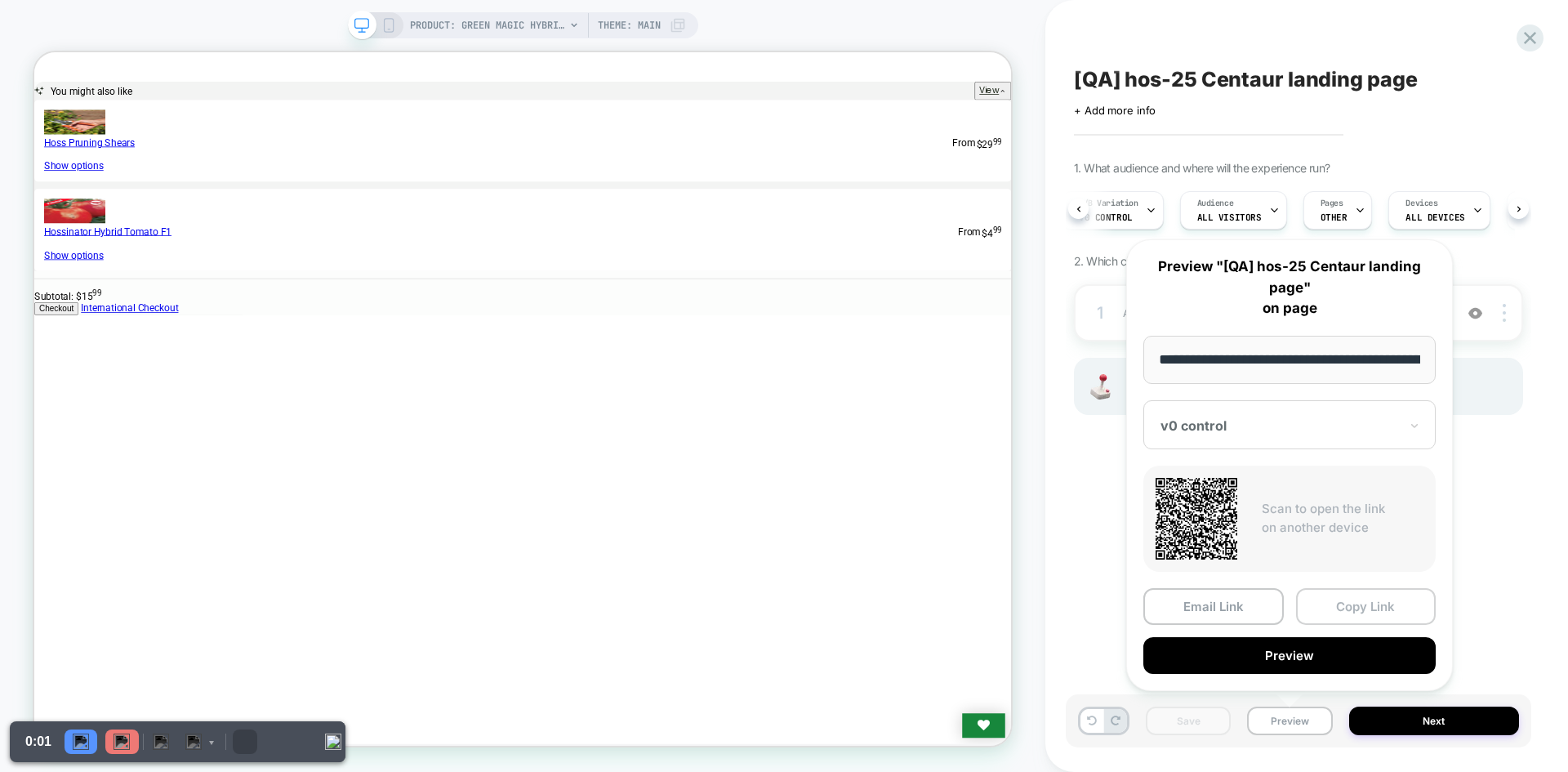
click at [1352, 590] on button "Copy Link" at bounding box center [1366, 606] width 140 height 37
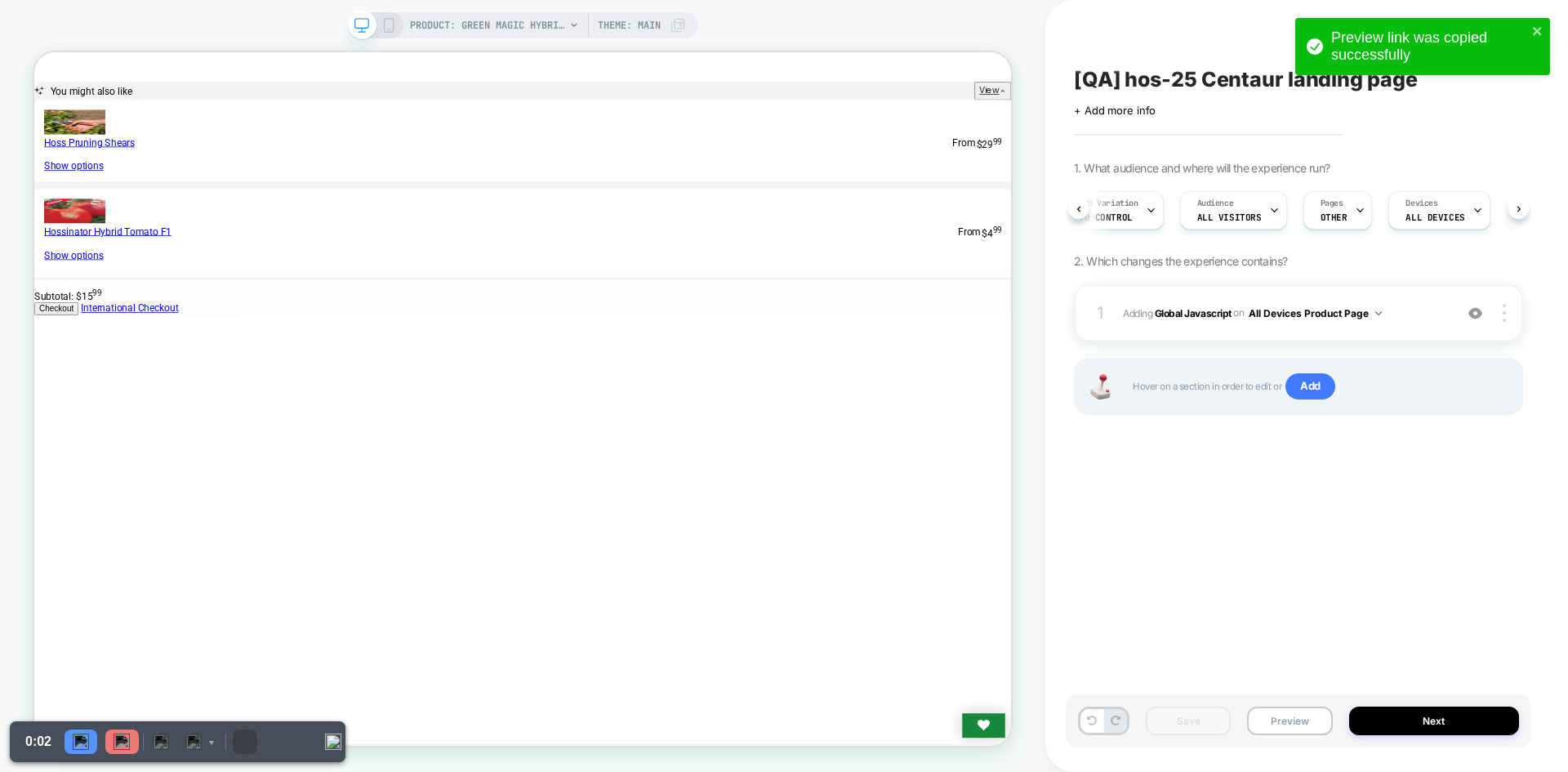
scroll to position [0, 14]
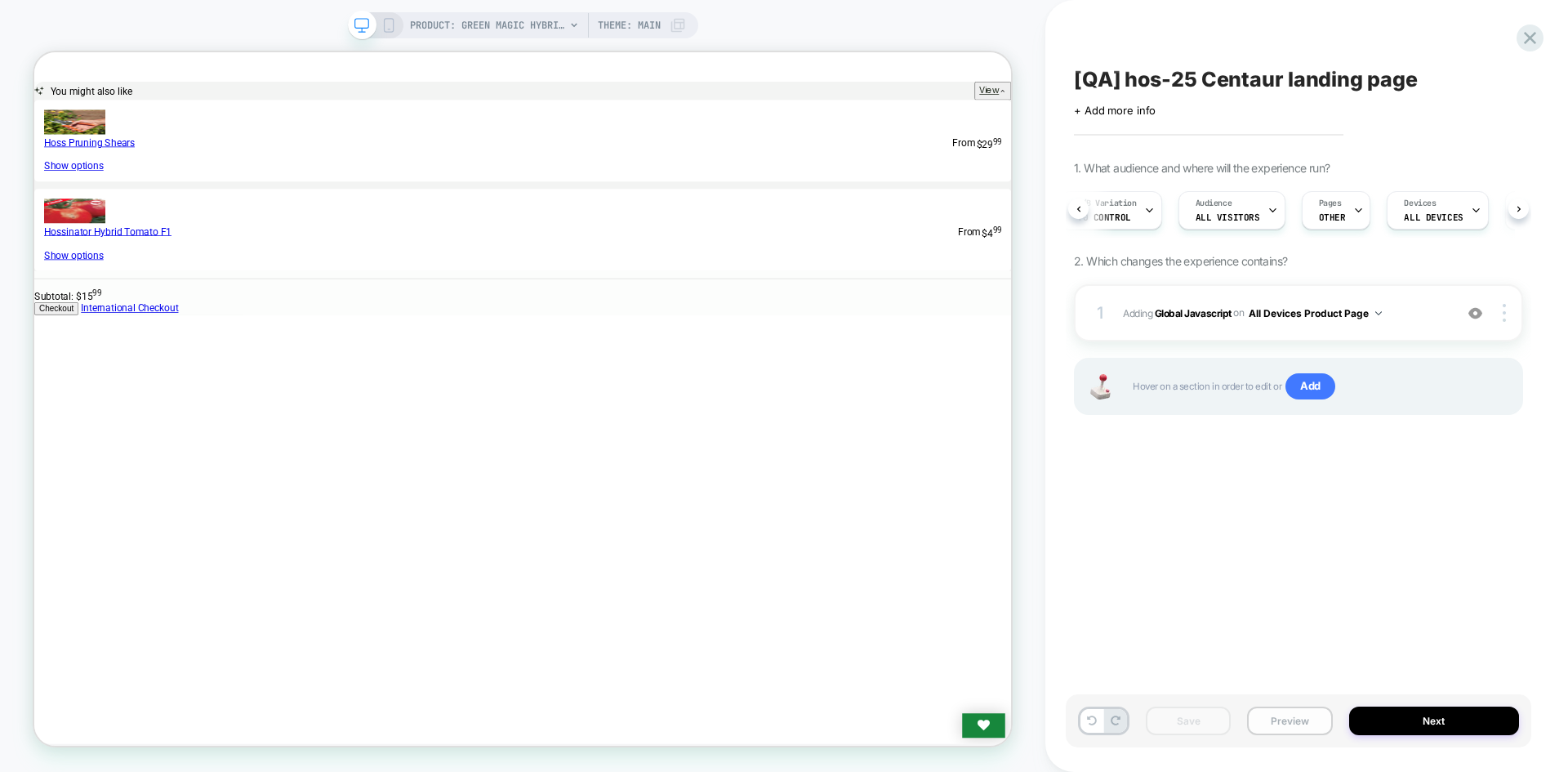
click at [1328, 725] on button "Preview" at bounding box center [1289, 720] width 85 height 29
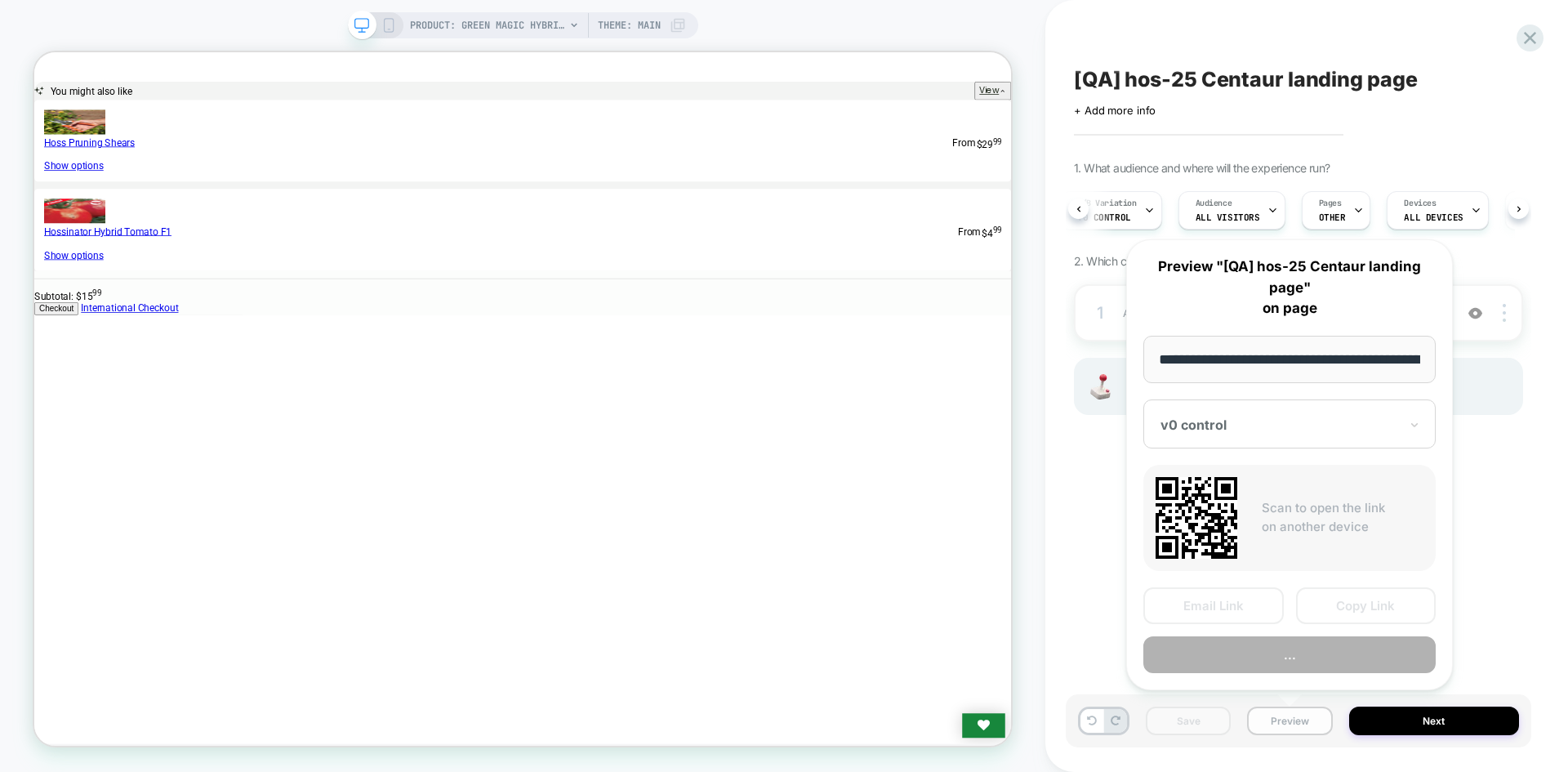
scroll to position [0, 216]
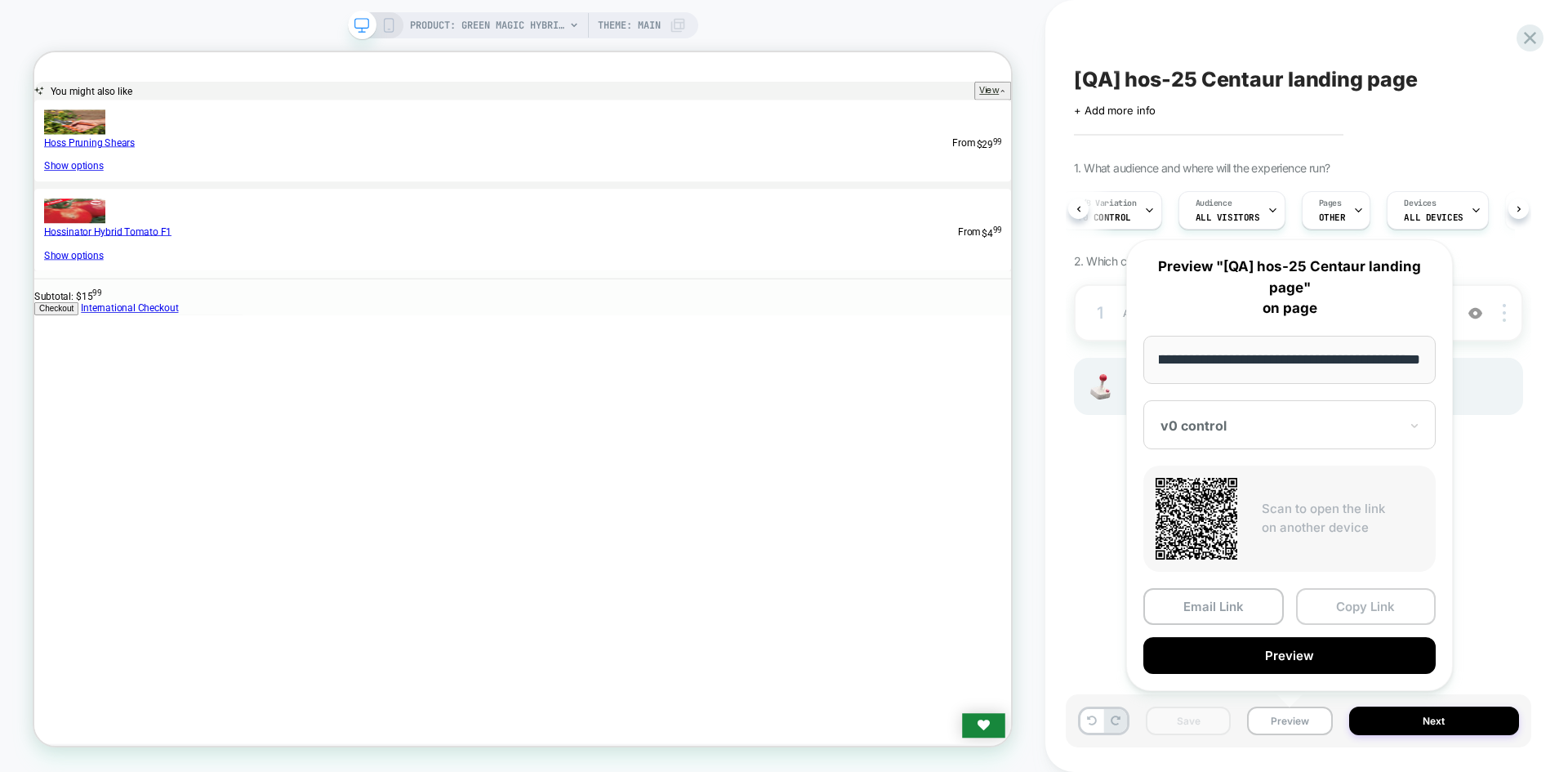
click at [1370, 611] on button "Copy Link" at bounding box center [1366, 606] width 140 height 37
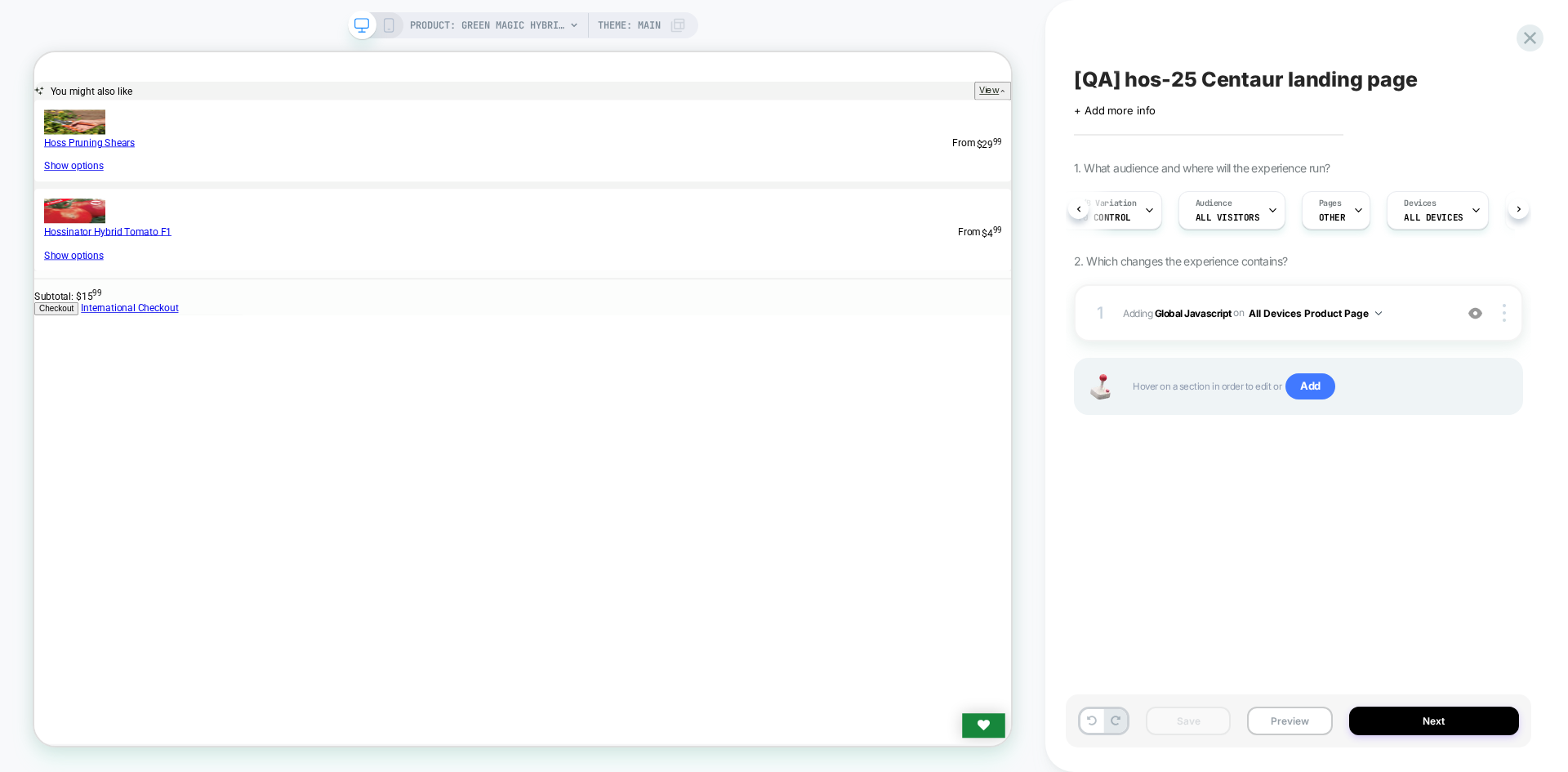
scroll to position [0, 12]
click at [1448, 718] on button "Next" at bounding box center [1435, 720] width 171 height 29
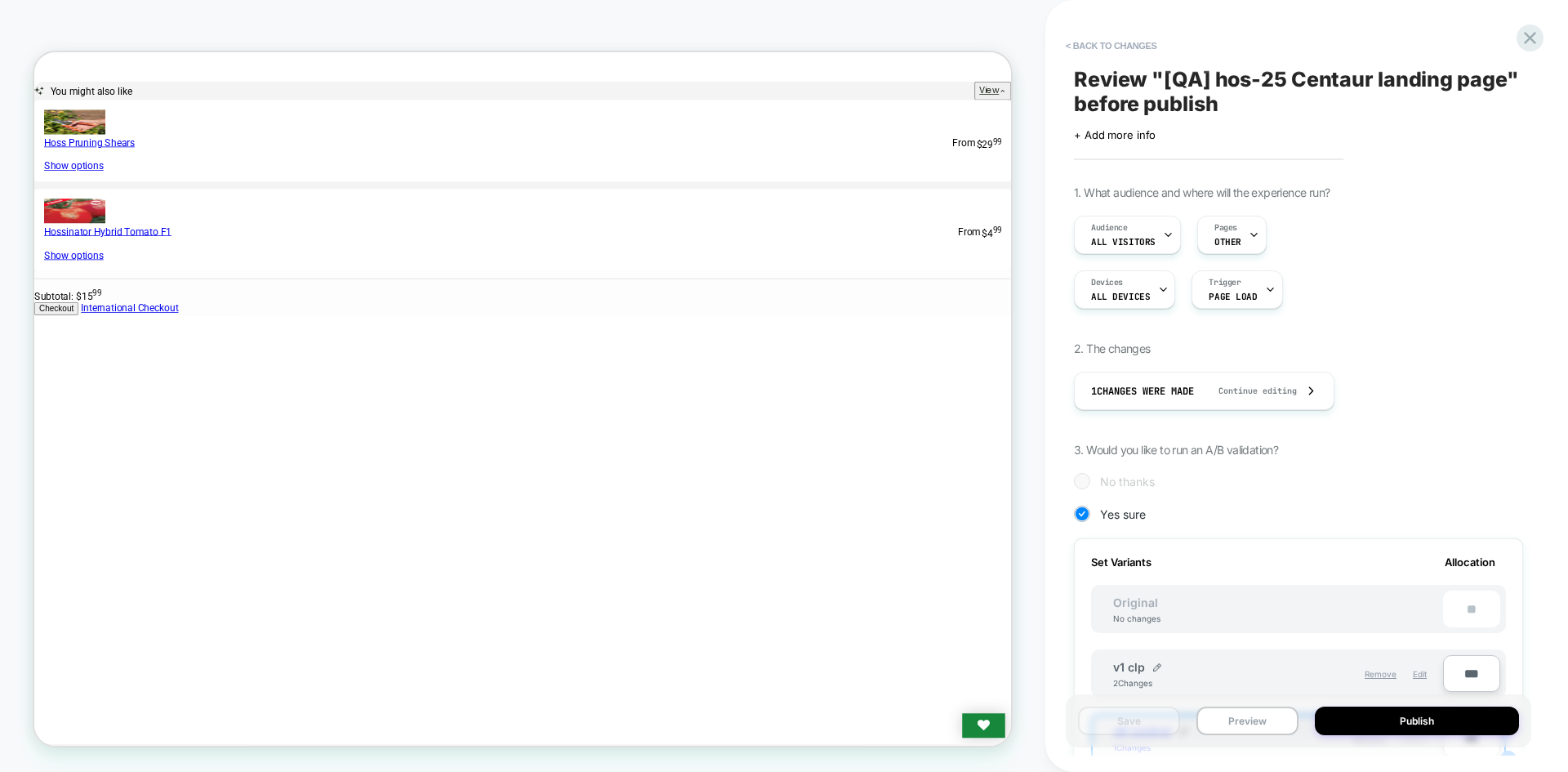
scroll to position [478, 0]
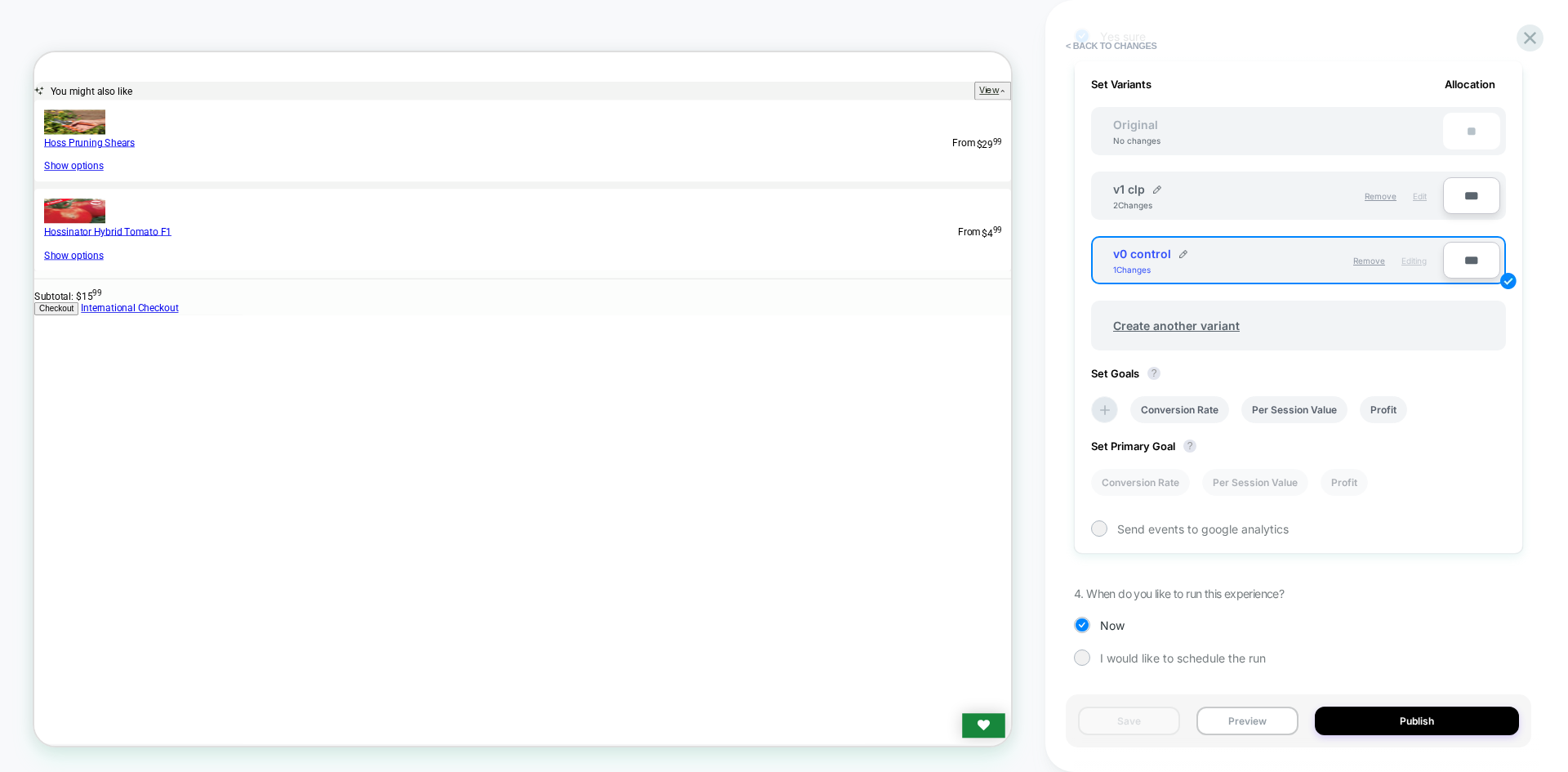
click at [1415, 202] on div "Edit" at bounding box center [1420, 196] width 14 height 28
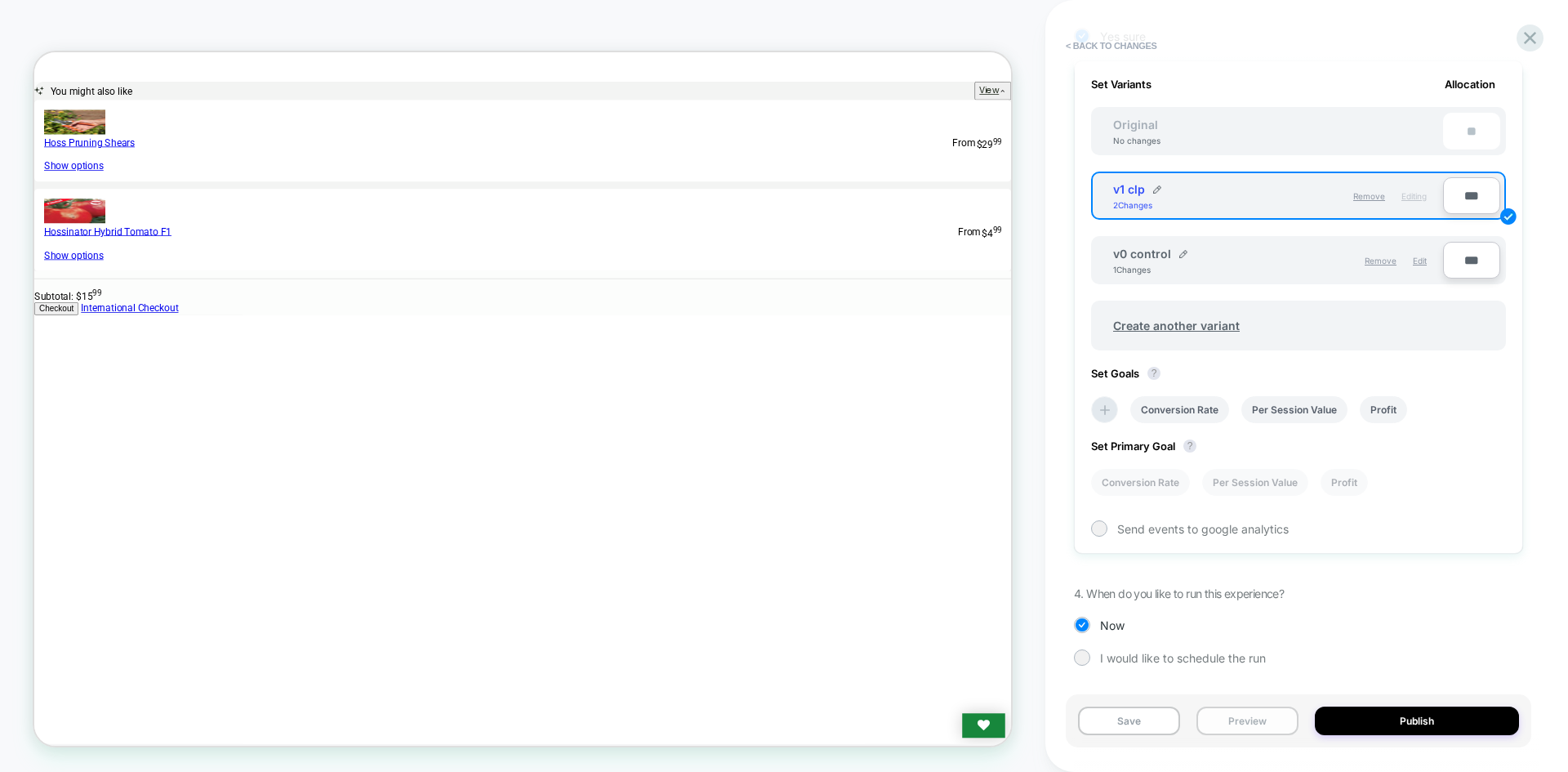
click at [1242, 708] on button "Preview" at bounding box center [1247, 720] width 103 height 29
click at [1245, 718] on button "Preview" at bounding box center [1247, 720] width 103 height 29
click at [1245, 712] on button "Preview" at bounding box center [1247, 720] width 103 height 29
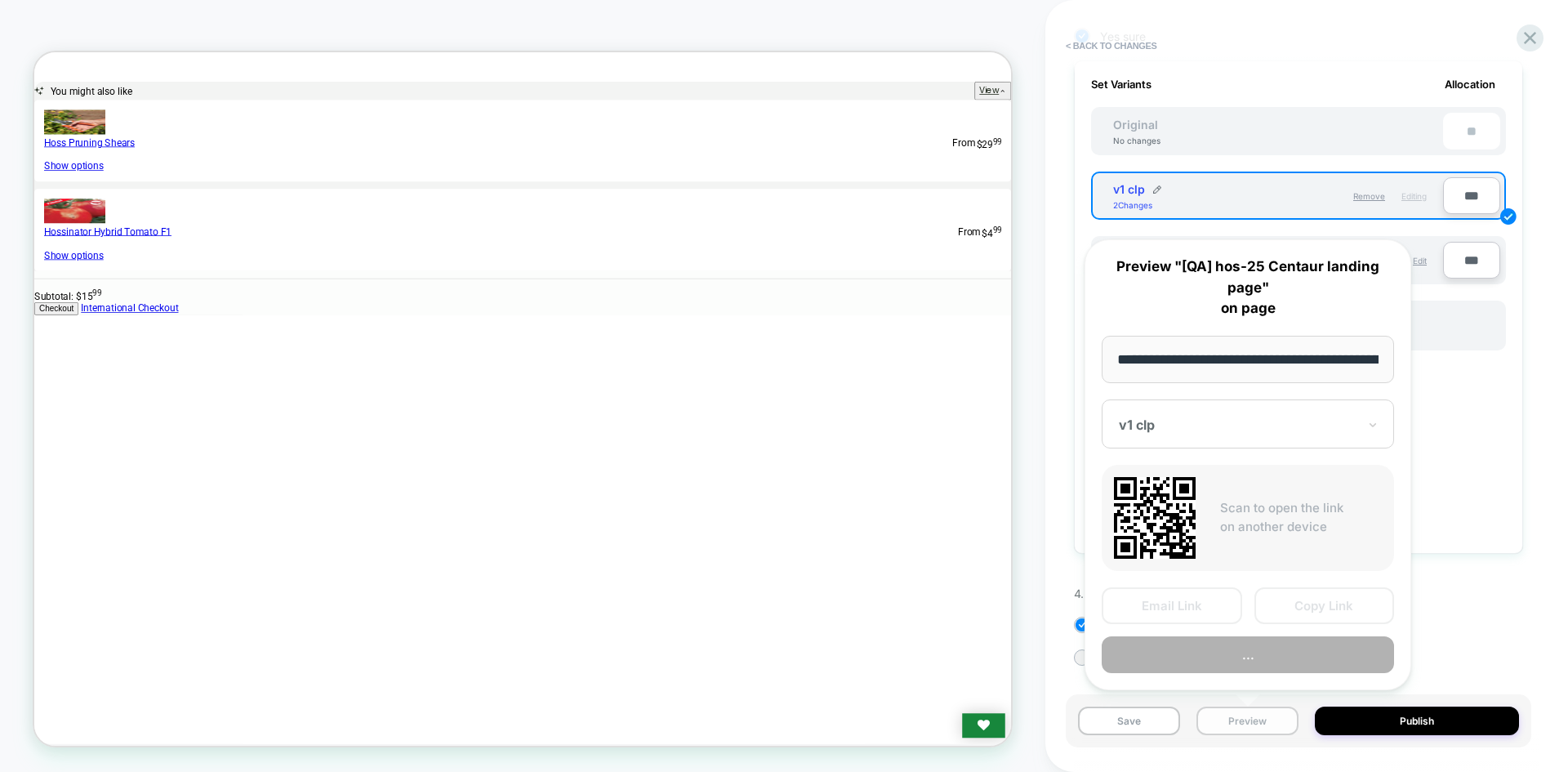
scroll to position [0, 216]
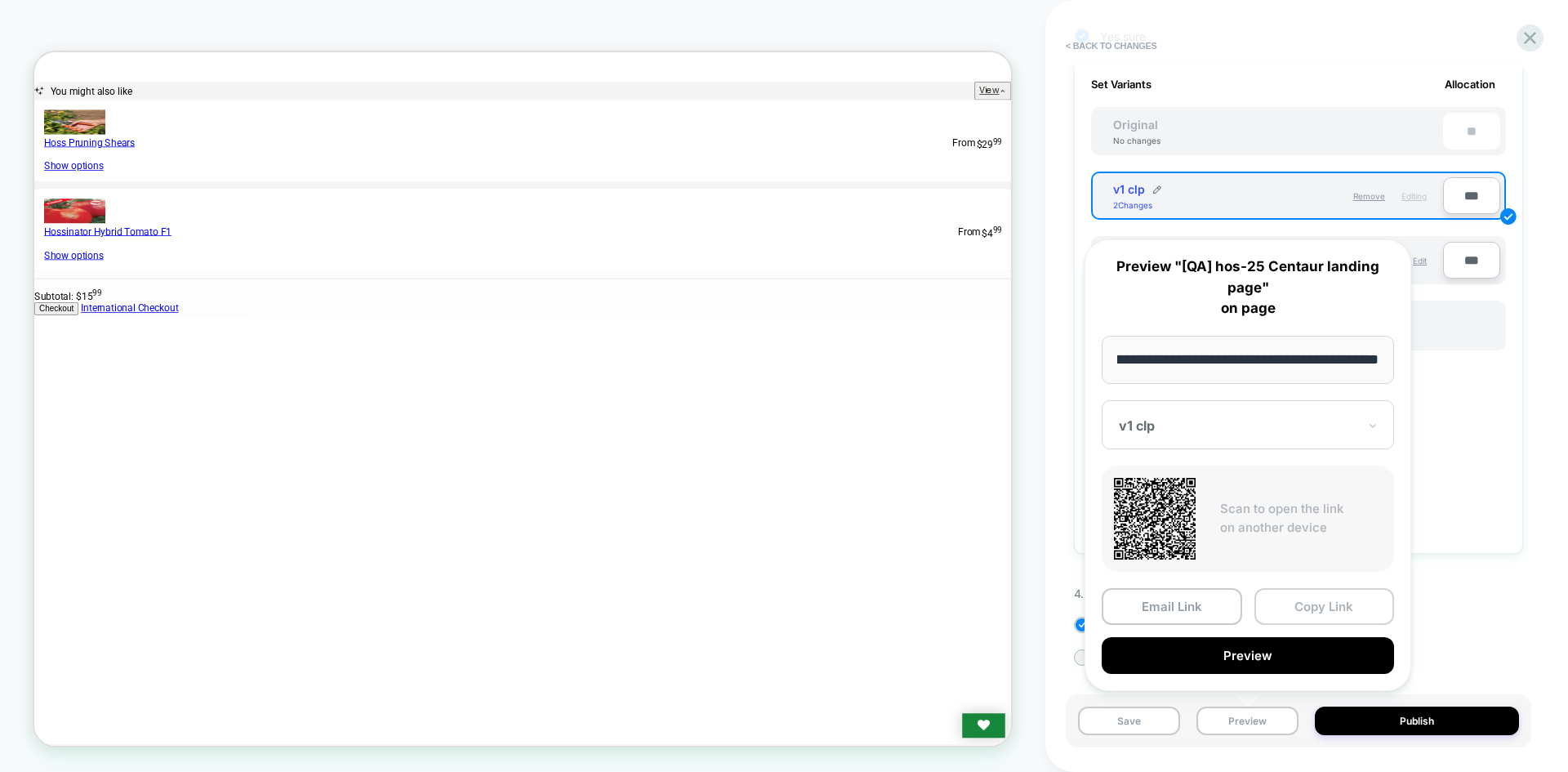
click at [1309, 606] on button "Copy Link" at bounding box center [1325, 606] width 140 height 37
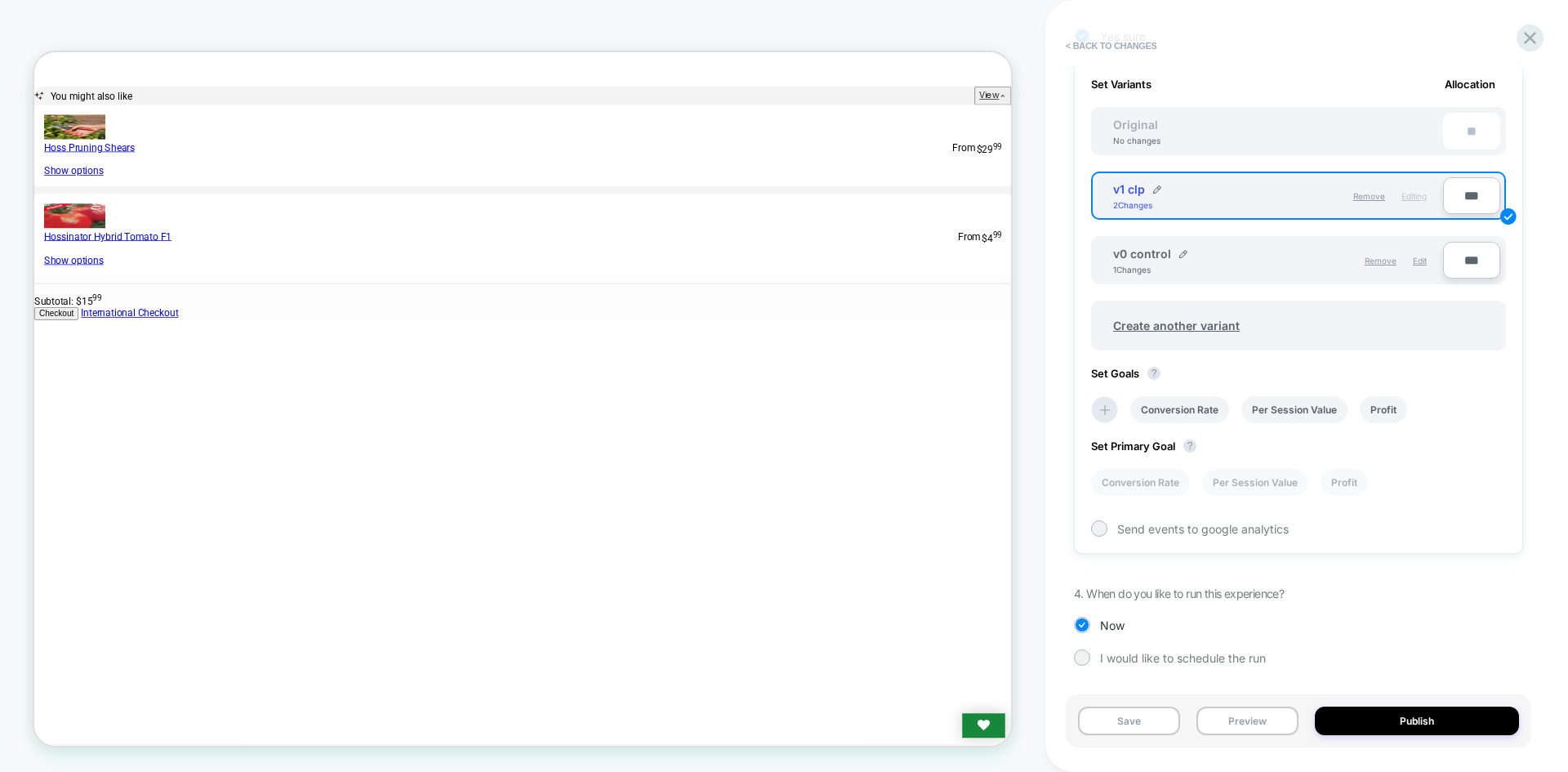
scroll to position [245, 0]
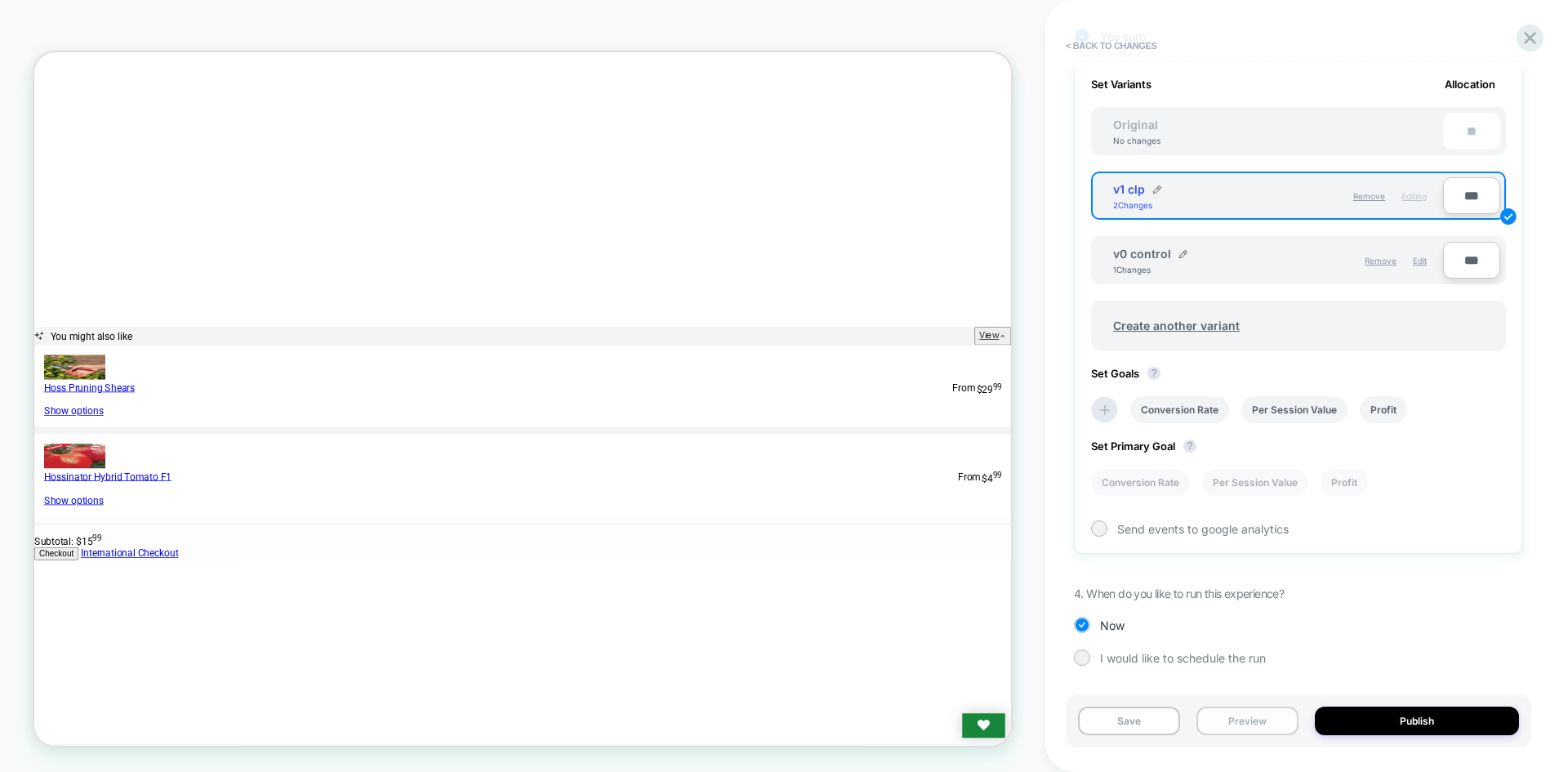
click at [1239, 715] on button "Preview" at bounding box center [1247, 720] width 103 height 29
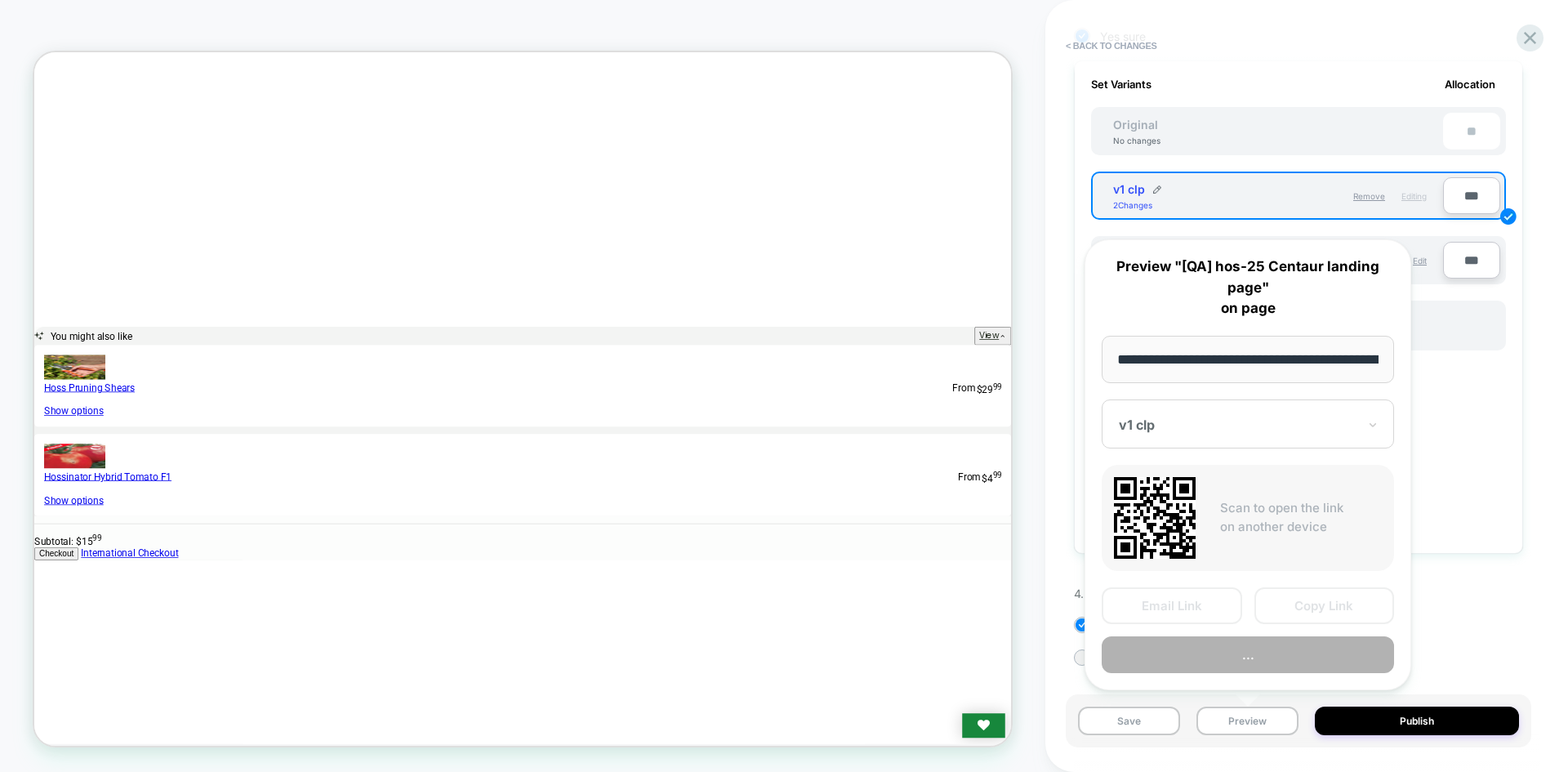
scroll to position [0, 216]
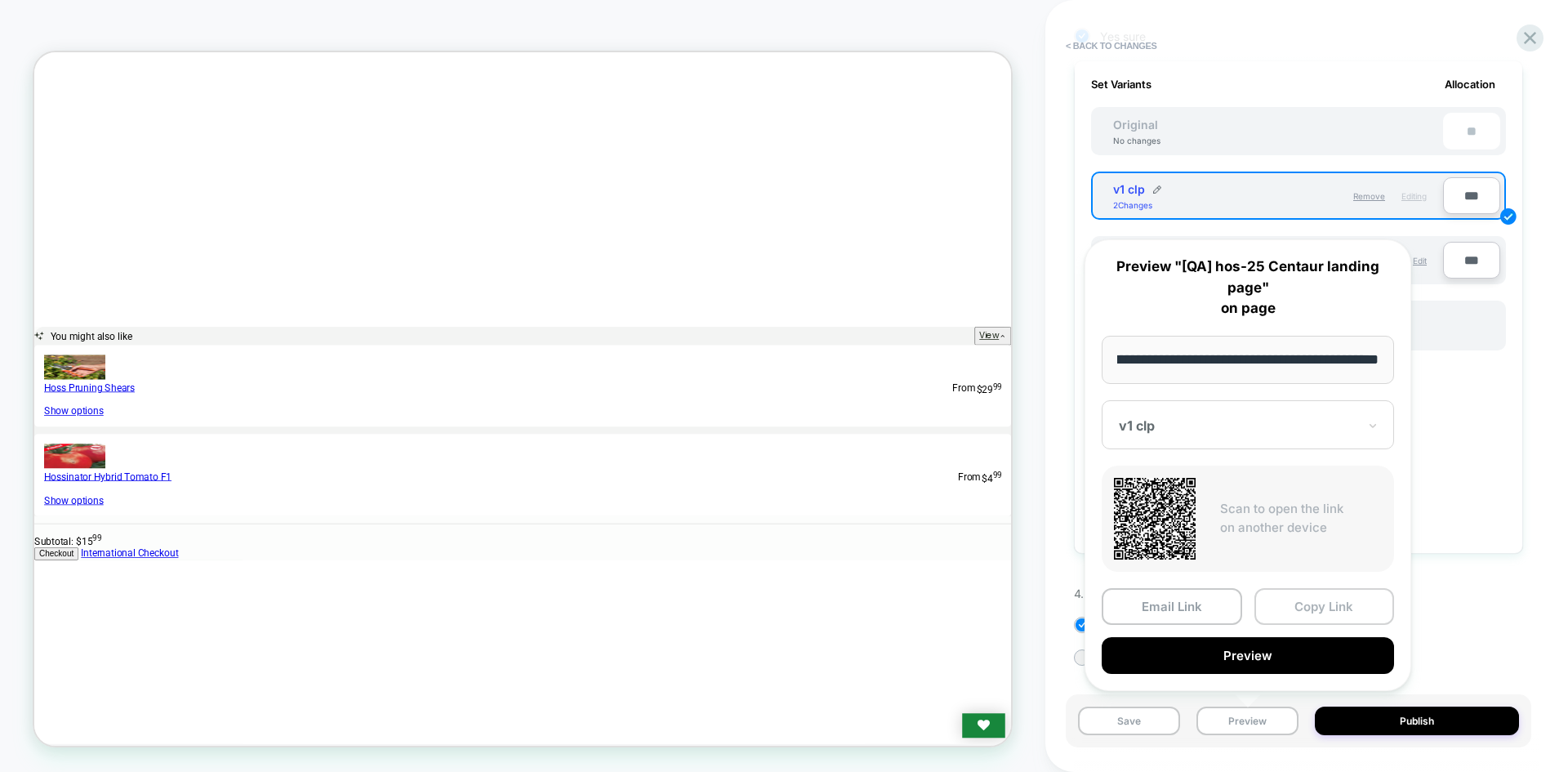
click at [1318, 600] on button "Copy Link" at bounding box center [1325, 606] width 140 height 37
